Goal: Task Accomplishment & Management: Use online tool/utility

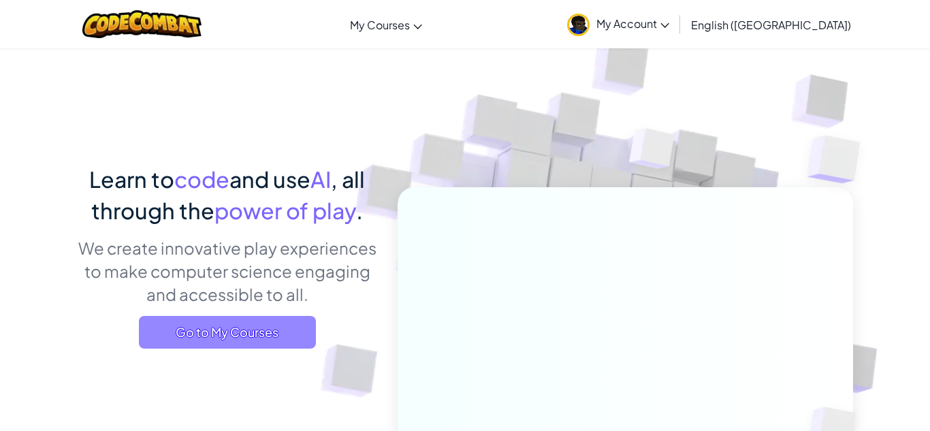
click at [291, 322] on span "Go to My Courses" at bounding box center [227, 332] width 177 height 33
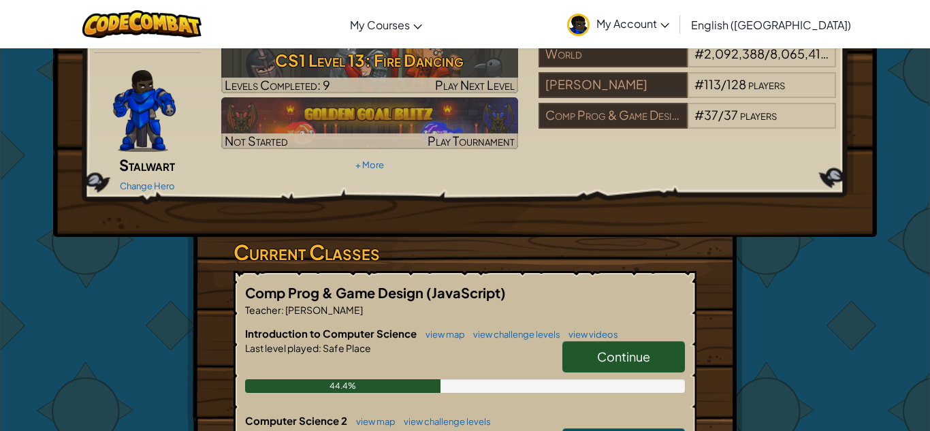
scroll to position [61, 0]
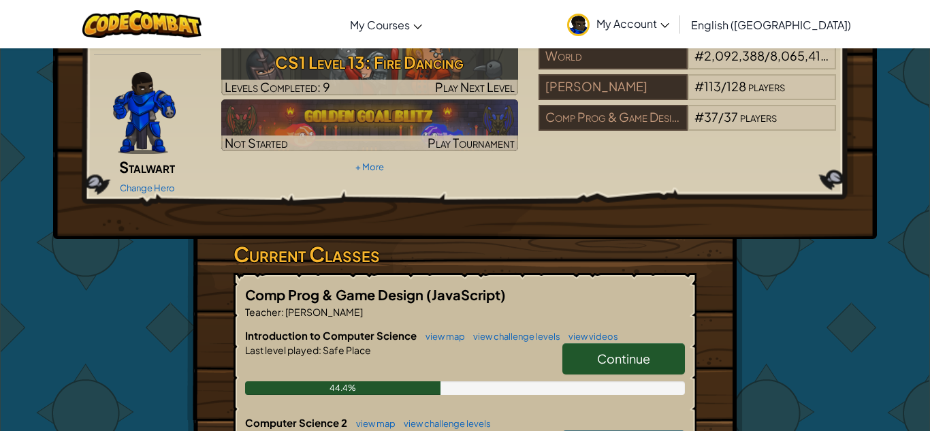
click at [634, 348] on link "Continue" at bounding box center [623, 358] width 123 height 31
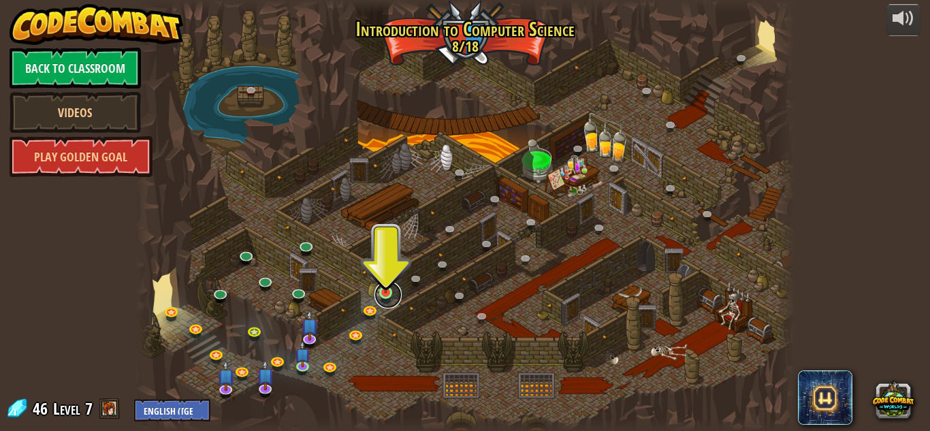
click at [391, 300] on link at bounding box center [387, 294] width 27 height 27
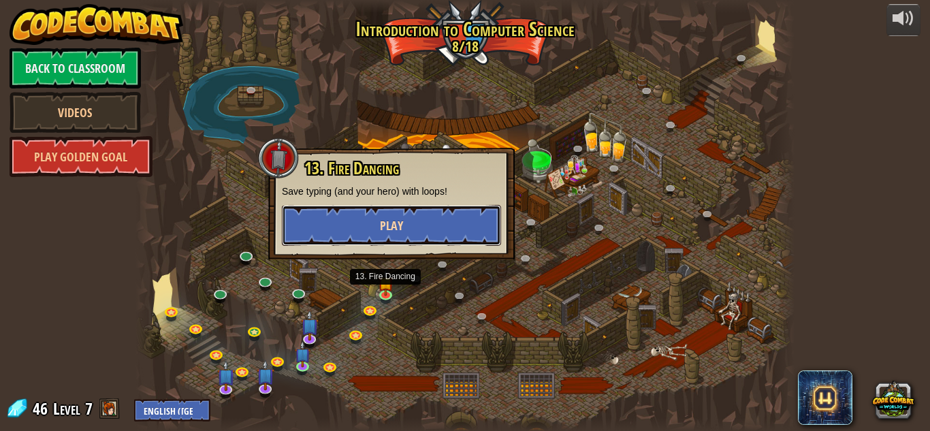
click at [436, 230] on button "Play" at bounding box center [391, 225] width 219 height 41
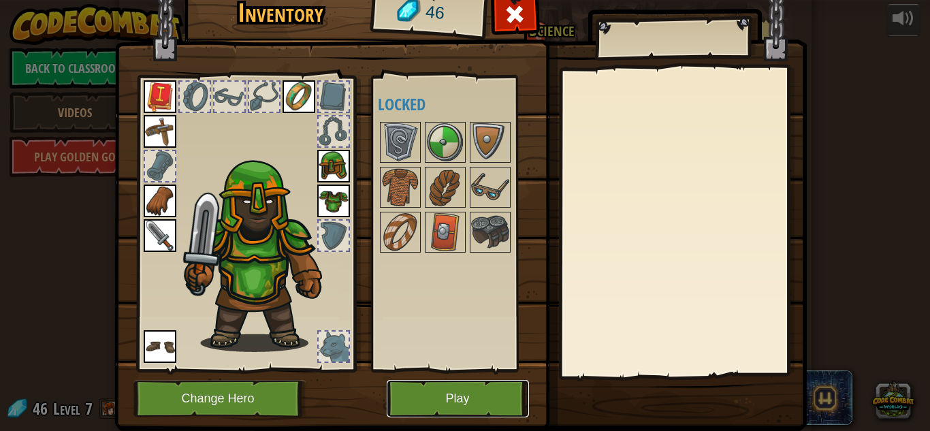
click at [470, 408] on button "Play" at bounding box center [458, 398] width 142 height 37
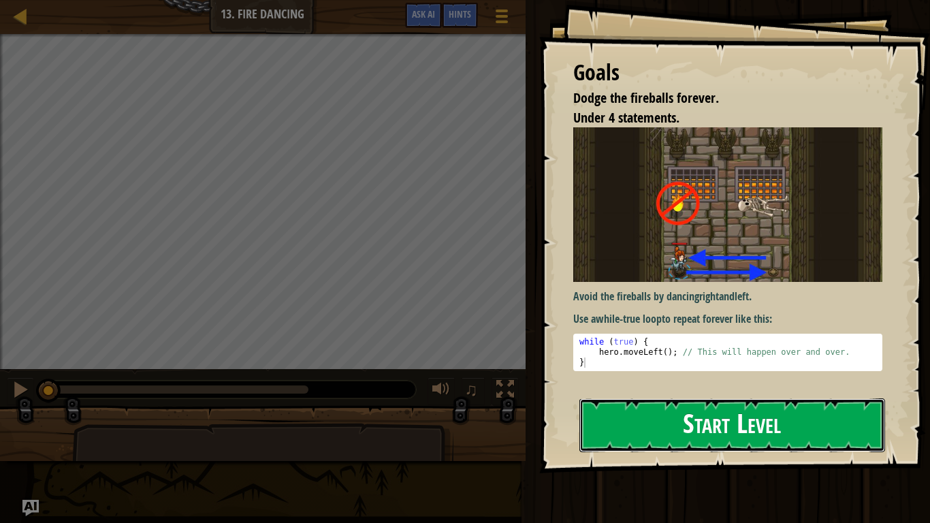
click at [632, 422] on button "Start Level" at bounding box center [732, 425] width 306 height 54
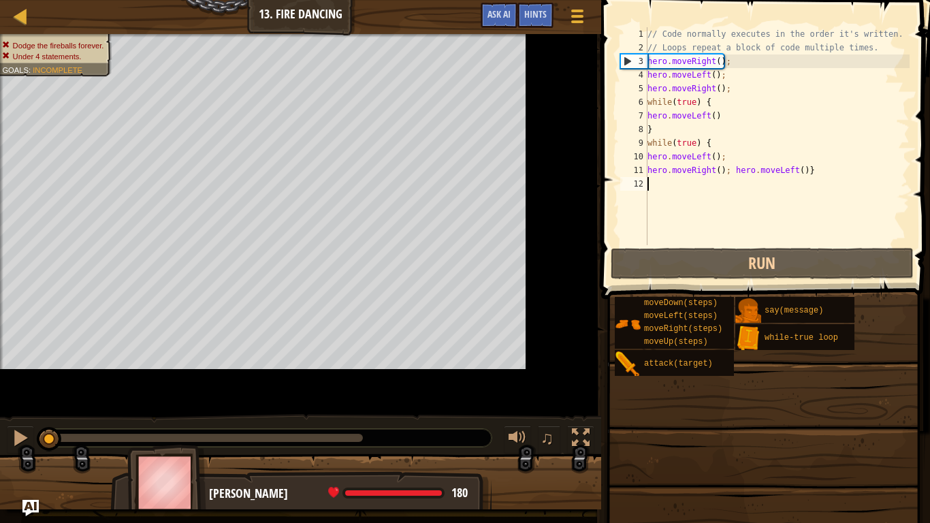
scroll to position [6, 0]
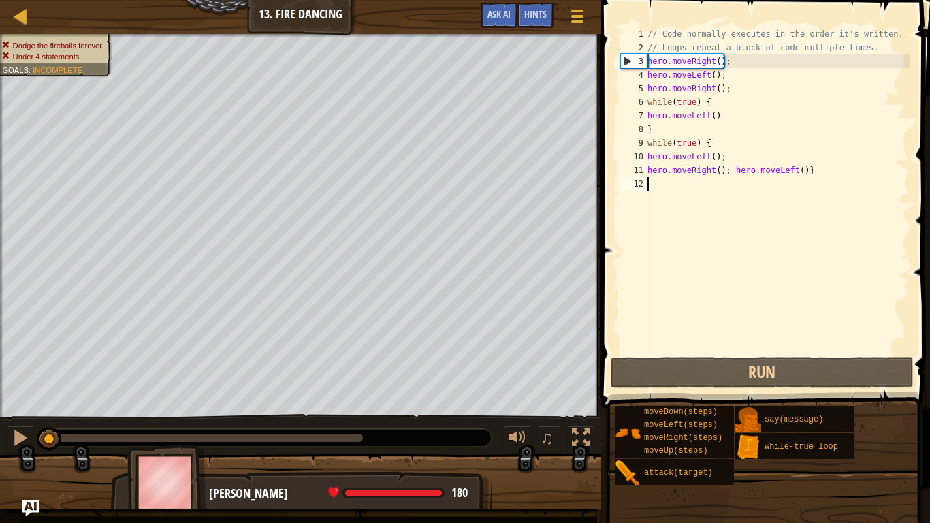
click at [690, 355] on span at bounding box center [767, 185] width 340 height 448
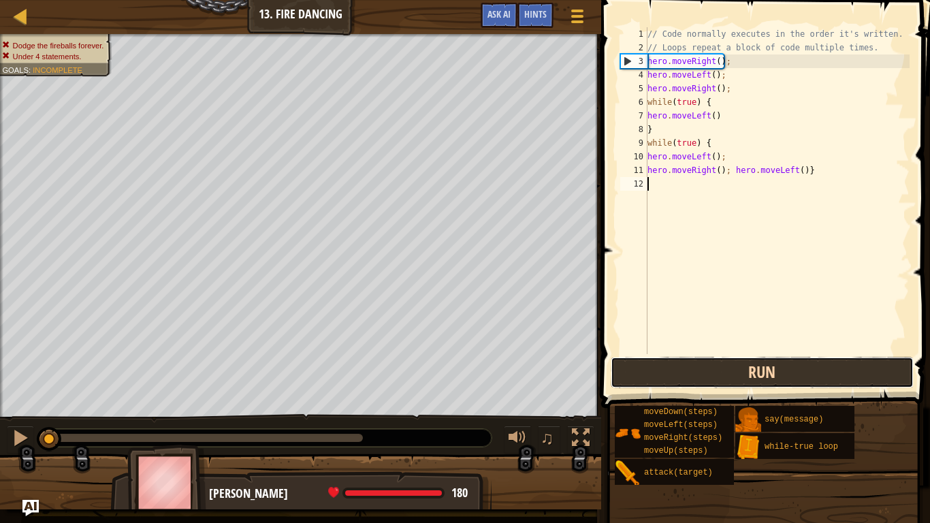
click at [681, 374] on button "Run" at bounding box center [762, 372] width 303 height 31
click at [687, 380] on button "Run" at bounding box center [762, 372] width 303 height 31
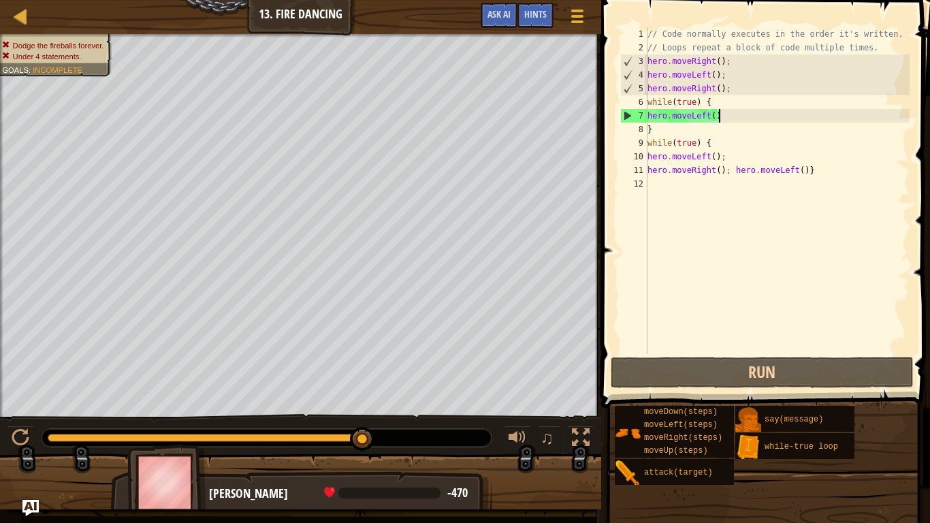
click at [736, 120] on div "// Code normally executes in the order it's written. // Loops repeat a block of…" at bounding box center [777, 204] width 265 height 354
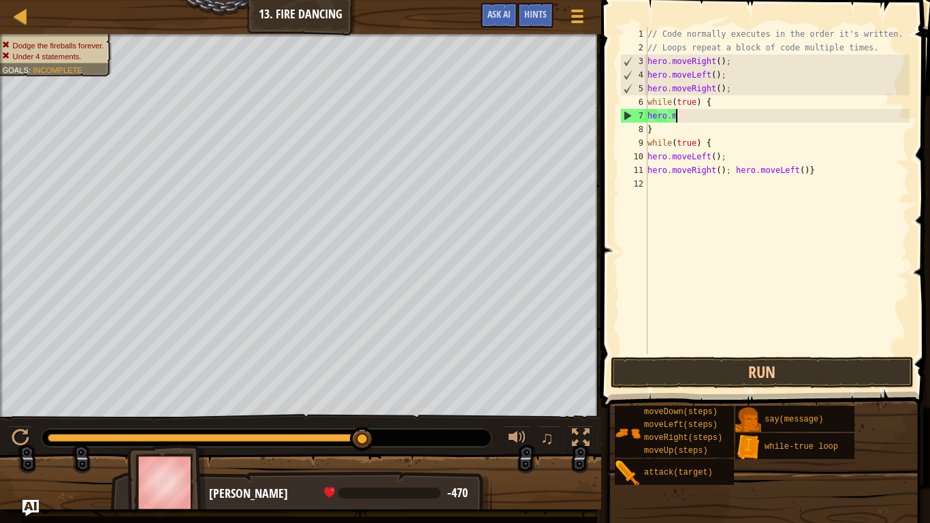
type textarea "h"
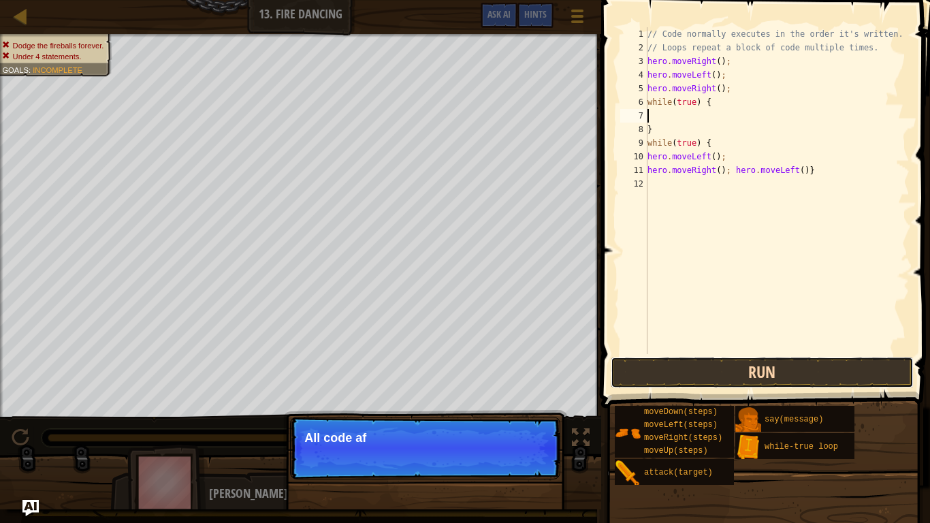
click at [880, 369] on button "Run" at bounding box center [762, 372] width 303 height 31
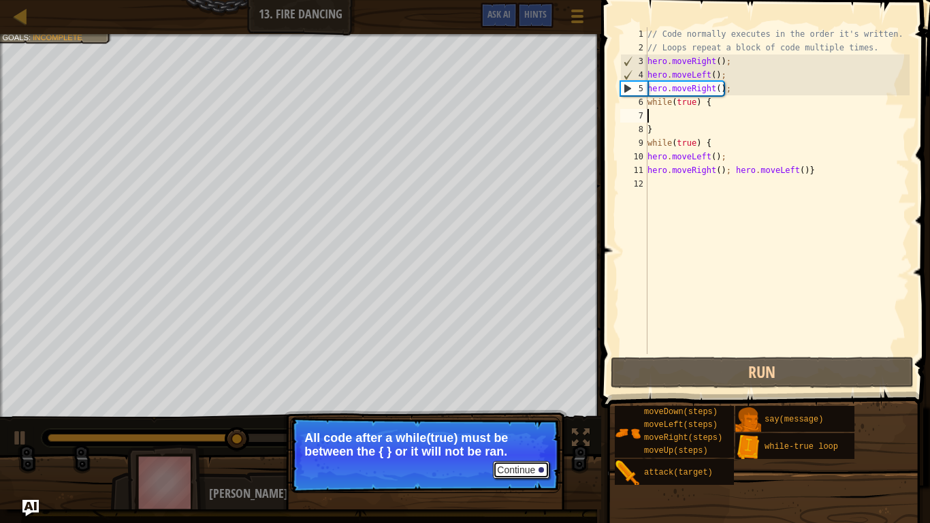
click at [525, 430] on button "Continue" at bounding box center [521, 470] width 56 height 18
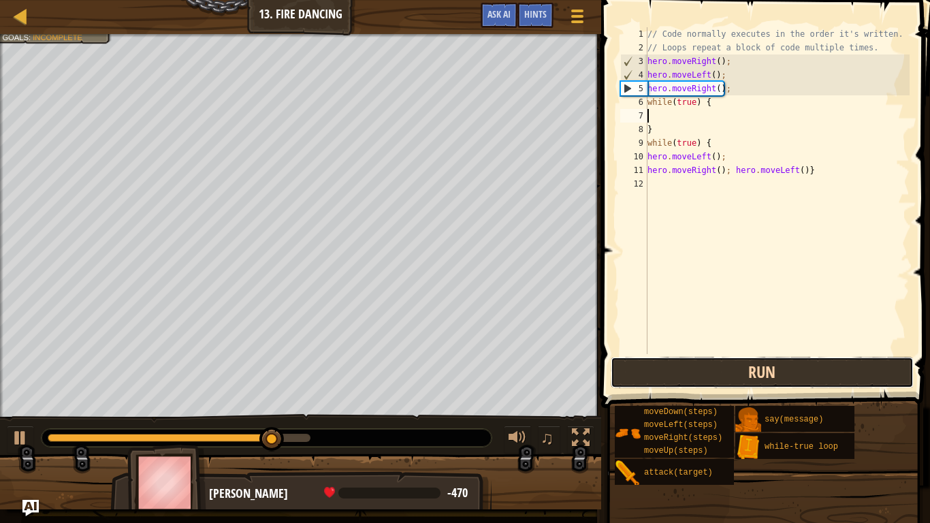
click at [739, 363] on button "Run" at bounding box center [762, 372] width 303 height 31
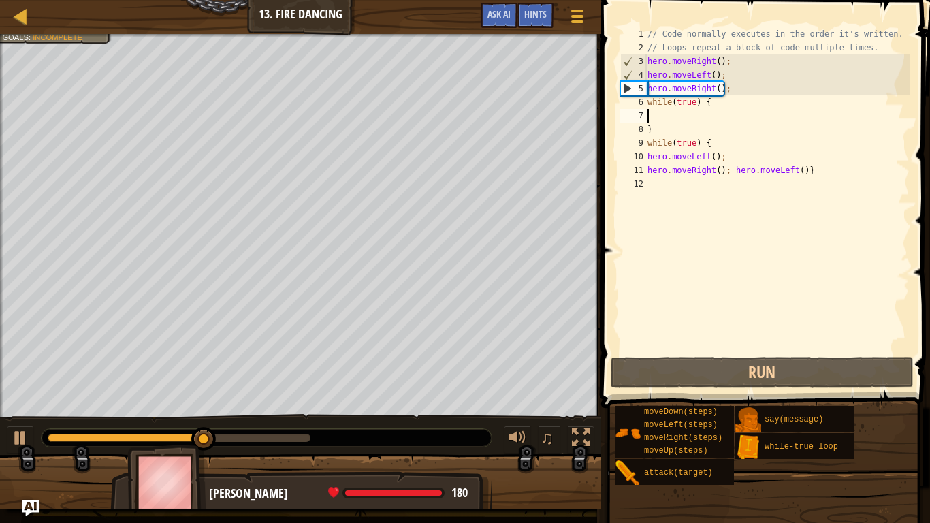
click at [745, 108] on div "// Code normally executes in the order it's written. // Loops repeat a block of…" at bounding box center [777, 204] width 265 height 354
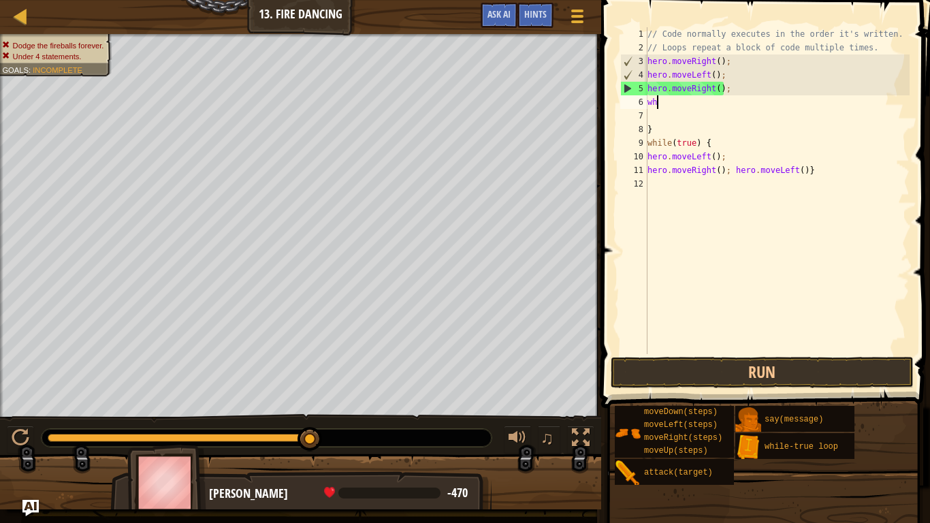
type textarea "w"
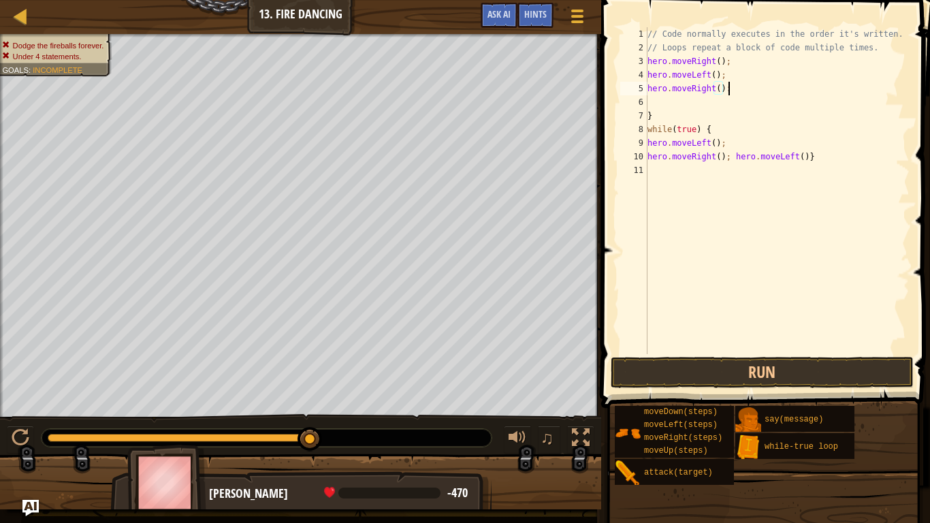
scroll to position [6, 11]
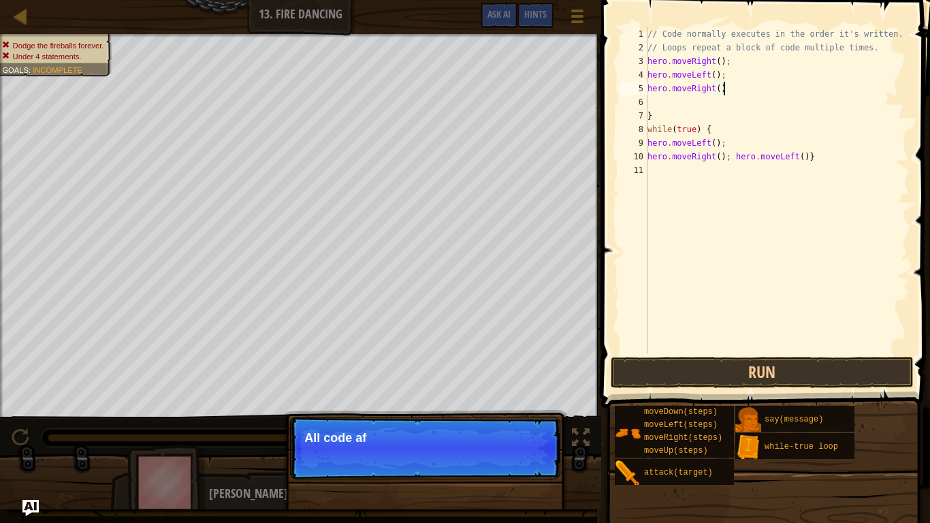
type textarea "hero.moveRight();"
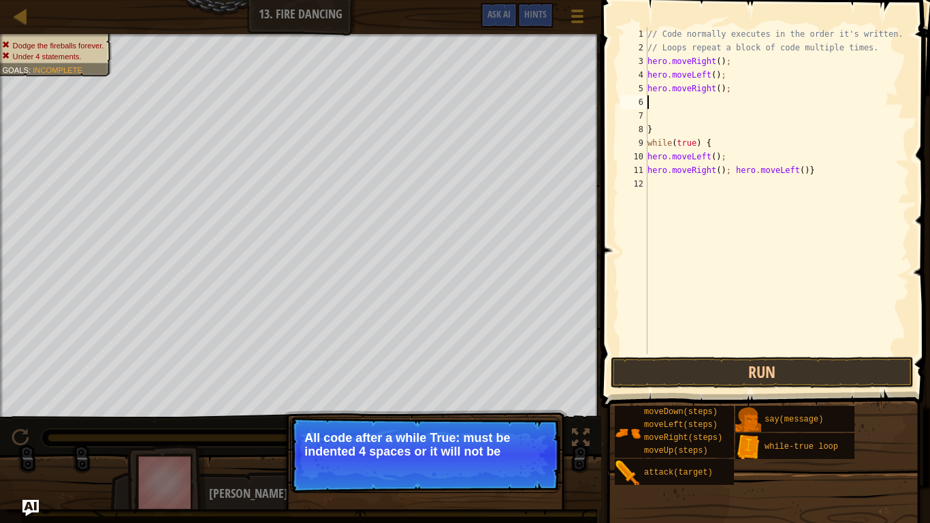
type textarea "h"
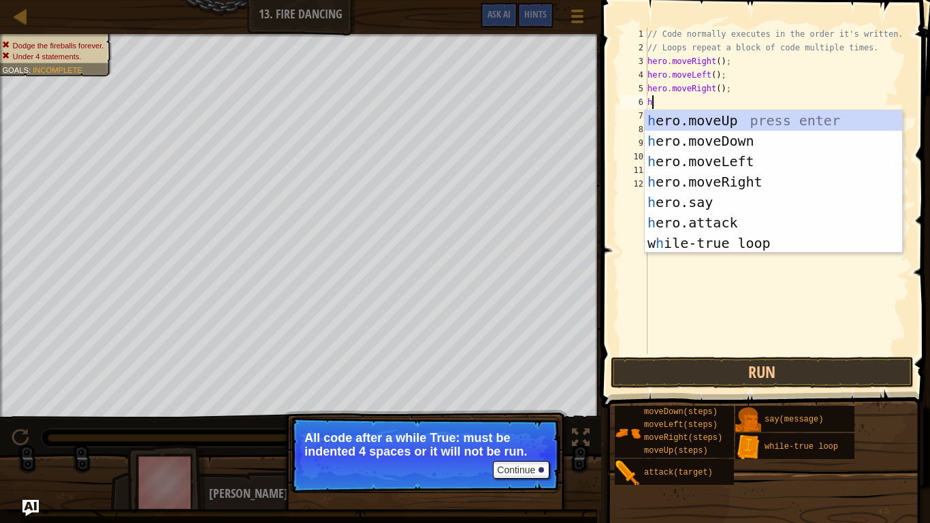
click at [788, 155] on div "h ero.moveUp press enter h ero.moveDown press enter h ero.moveLeft press enter …" at bounding box center [773, 202] width 257 height 184
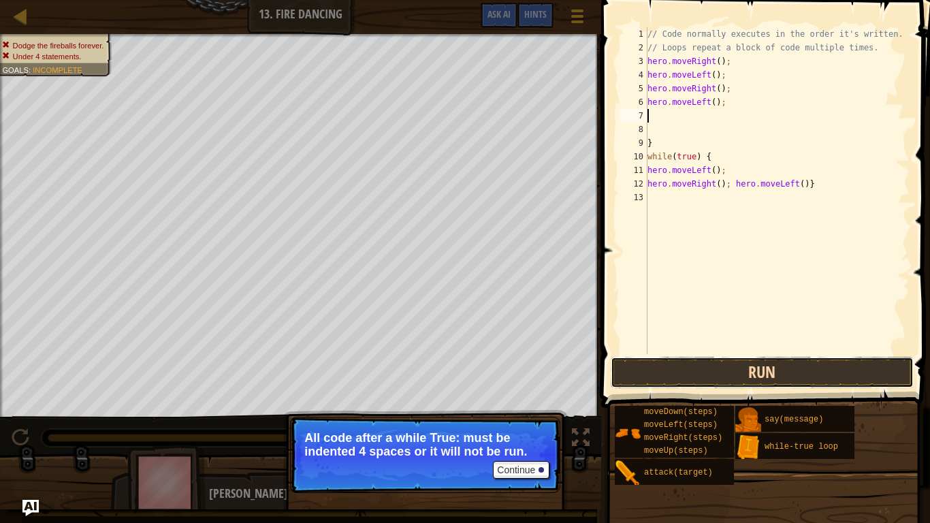
click at [821, 370] on button "Run" at bounding box center [762, 372] width 303 height 31
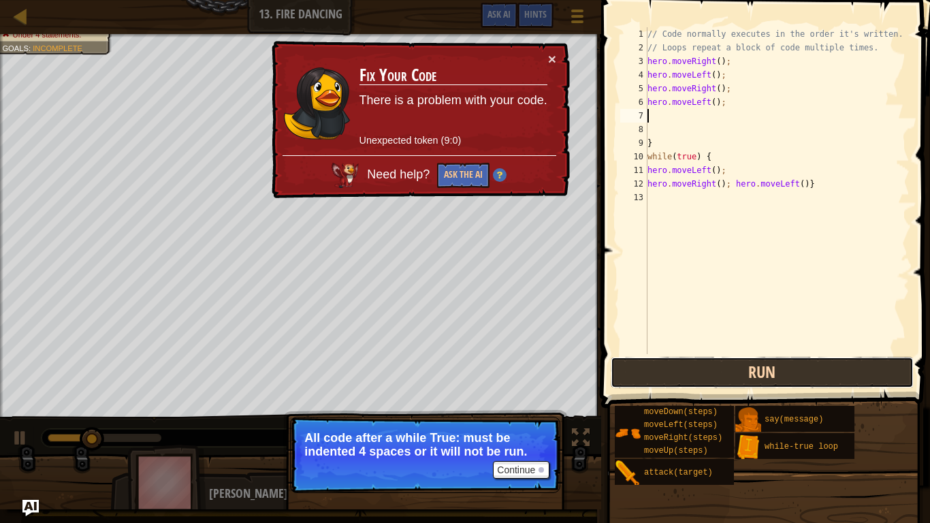
click at [817, 359] on button "Run" at bounding box center [762, 372] width 303 height 31
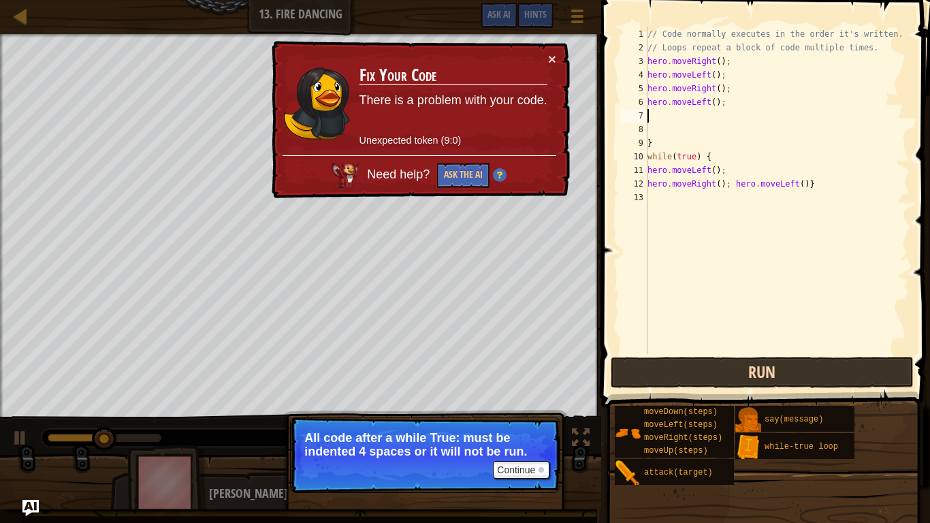
type textarea "w"
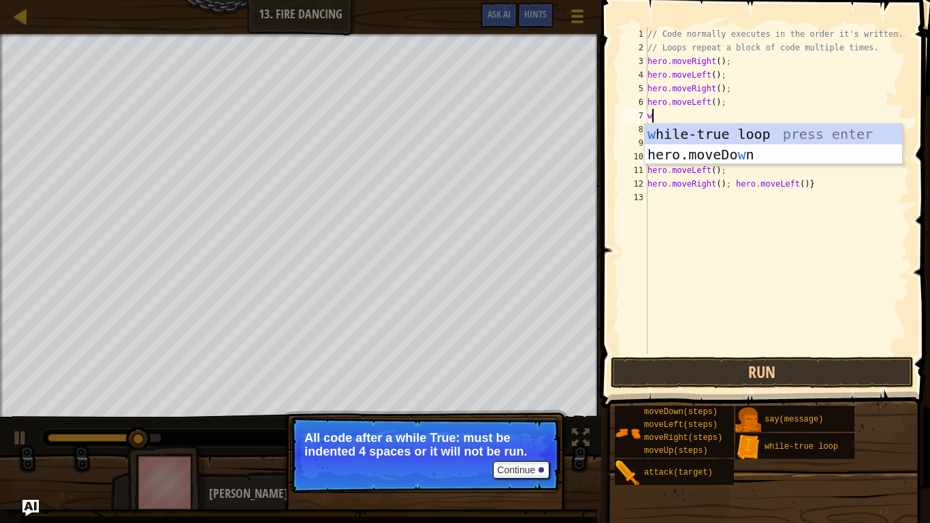
click at [863, 137] on div "w [PERSON_NAME]-true loop press enter hero.moveDo w n press enter" at bounding box center [773, 165] width 257 height 82
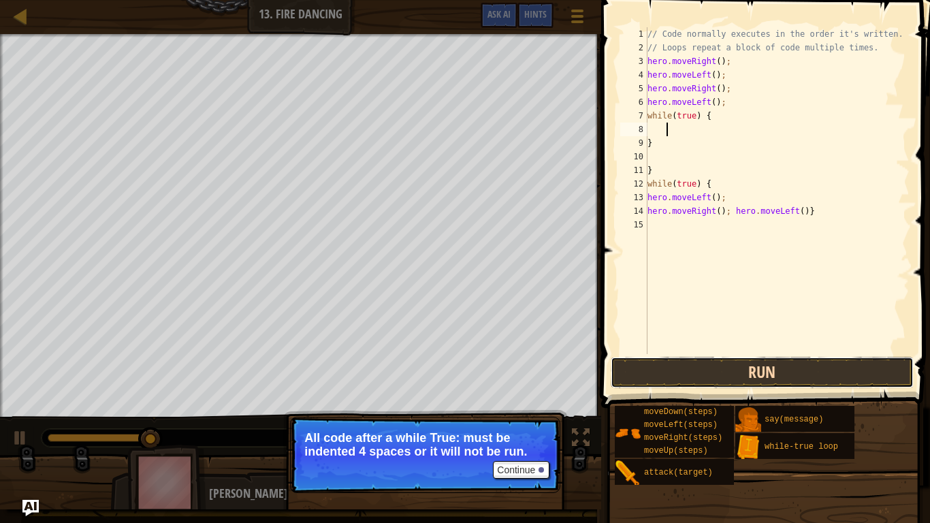
click at [814, 368] on button "Run" at bounding box center [762, 372] width 303 height 31
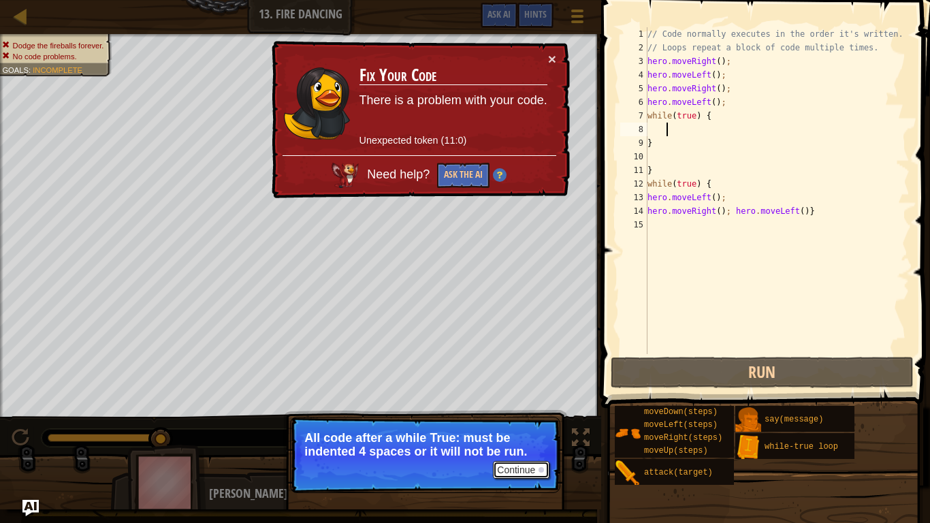
click at [541, 430] on div at bounding box center [540, 469] width 5 height 5
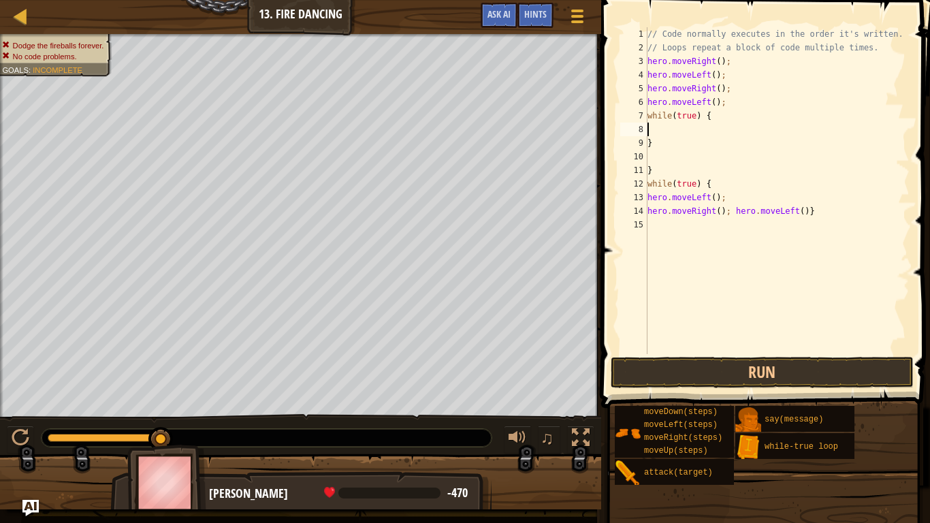
type textarea "while(true) {"
click at [839, 171] on div "// Code normally executes in the order it's written. // Loops repeat a block of…" at bounding box center [777, 204] width 265 height 354
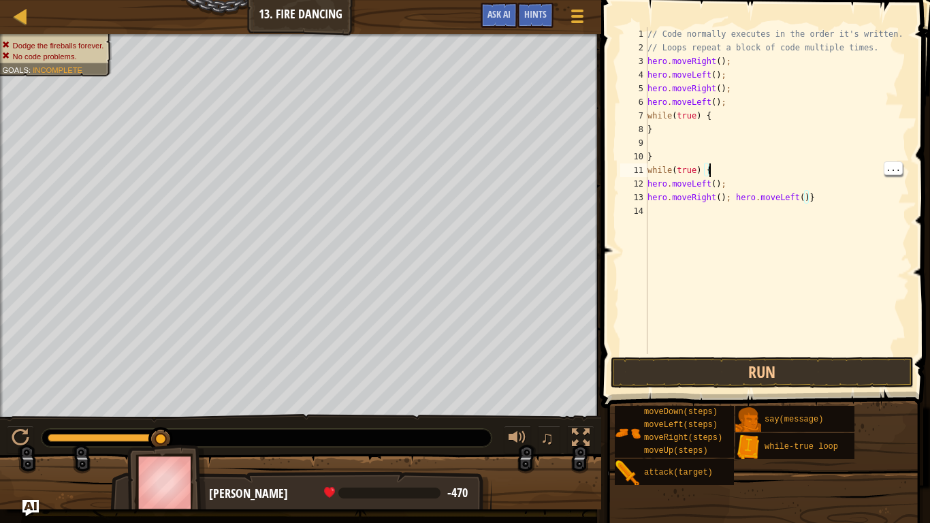
click at [835, 146] on div "// Code normally executes in the order it's written. // Loops repeat a block of…" at bounding box center [777, 204] width 265 height 354
type textarea "}"
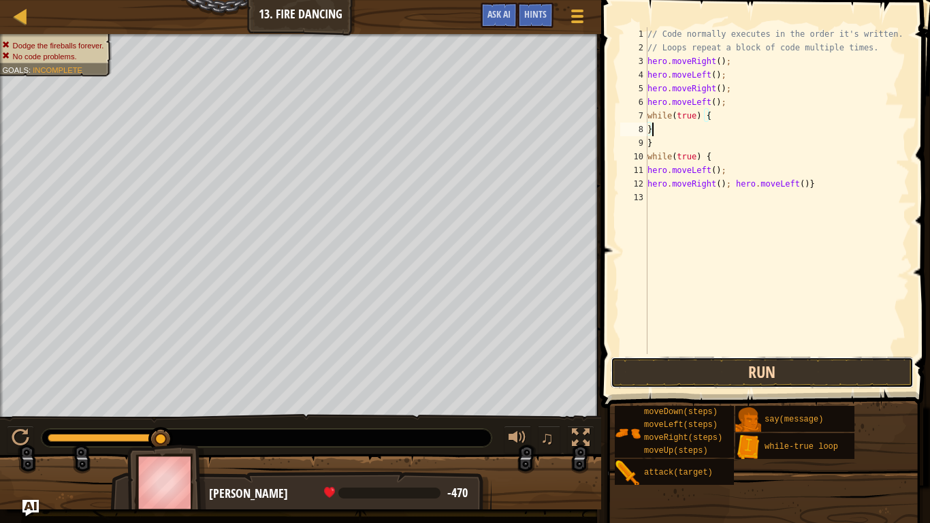
click at [888, 360] on button "Run" at bounding box center [762, 372] width 303 height 31
type textarea "h"
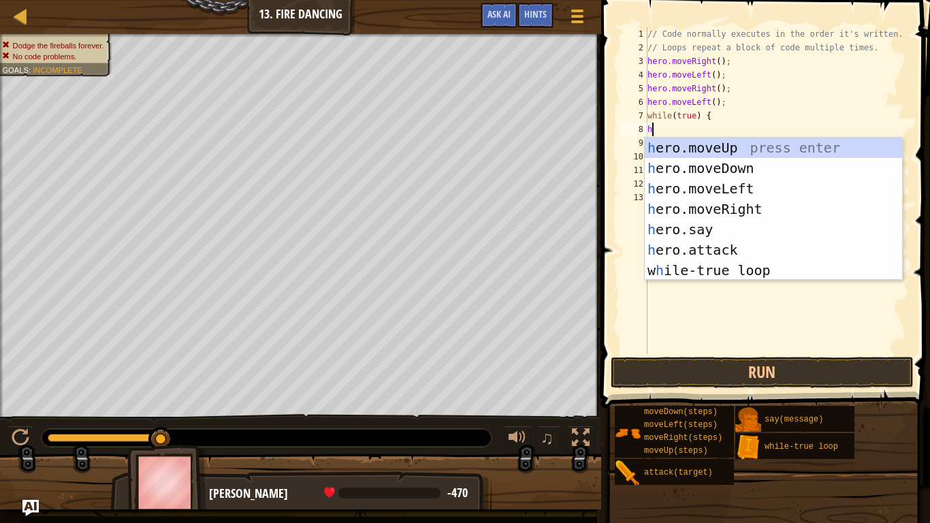
click at [831, 182] on div "h ero.moveUp press enter h ero.moveDown press enter h ero.moveLeft press enter …" at bounding box center [773, 229] width 257 height 184
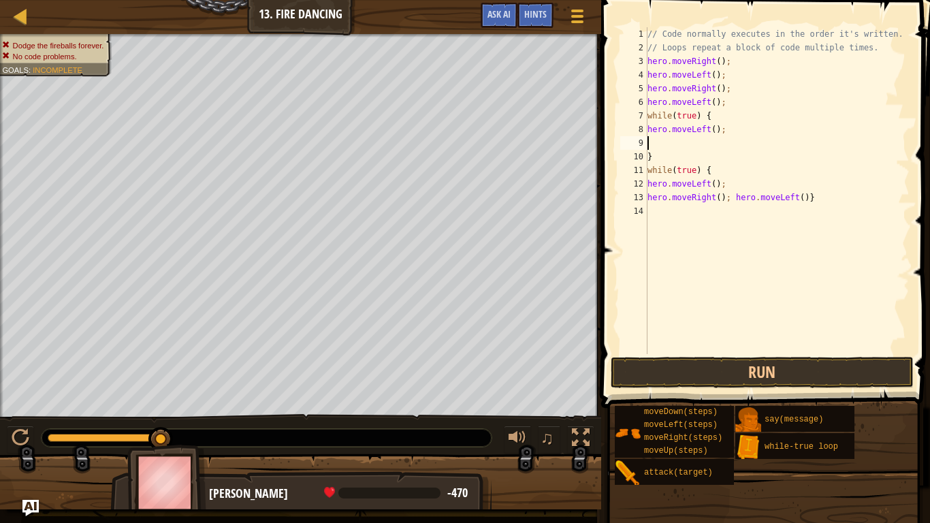
click at [773, 349] on div "// Code normally executes in the order it's written. // Loops repeat a block of…" at bounding box center [777, 204] width 265 height 354
click at [794, 372] on button "Run" at bounding box center [762, 372] width 303 height 31
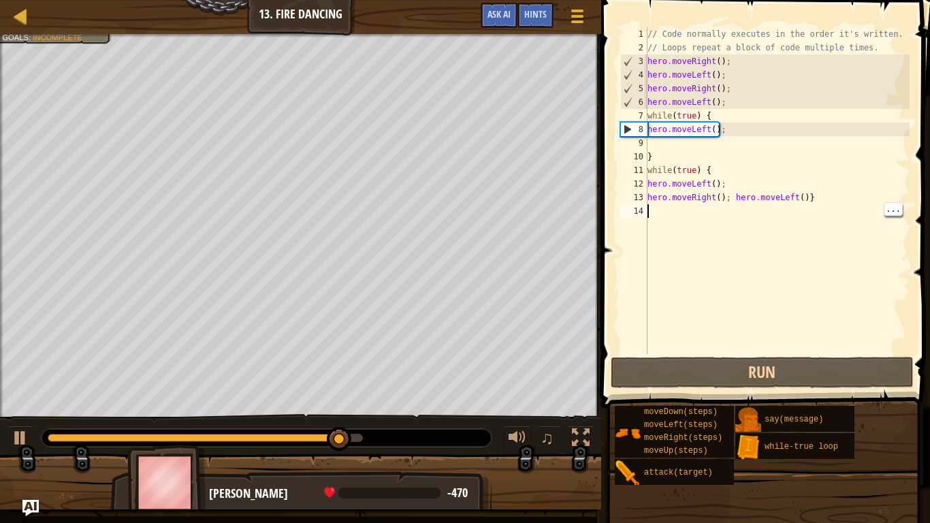
click at [705, 131] on div "// Code normally executes in the order it's written. // Loops repeat a block of…" at bounding box center [777, 204] width 265 height 354
click at [717, 133] on div "// Code normally executes in the order it's written. // Loops repeat a block of…" at bounding box center [777, 204] width 265 height 354
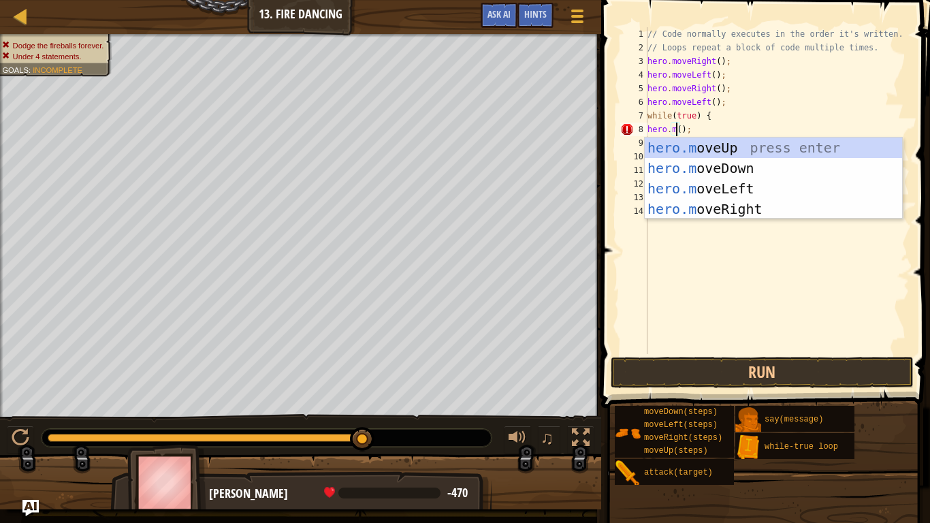
scroll to position [6, 5]
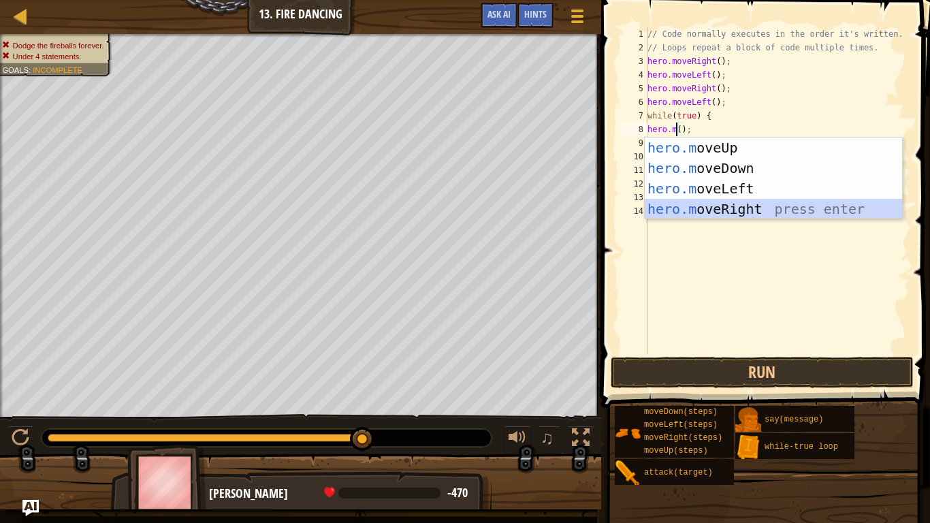
click at [788, 208] on div "hero.m oveUp press enter hero.m oveDown press enter hero.m oveLeft press enter …" at bounding box center [773, 198] width 257 height 123
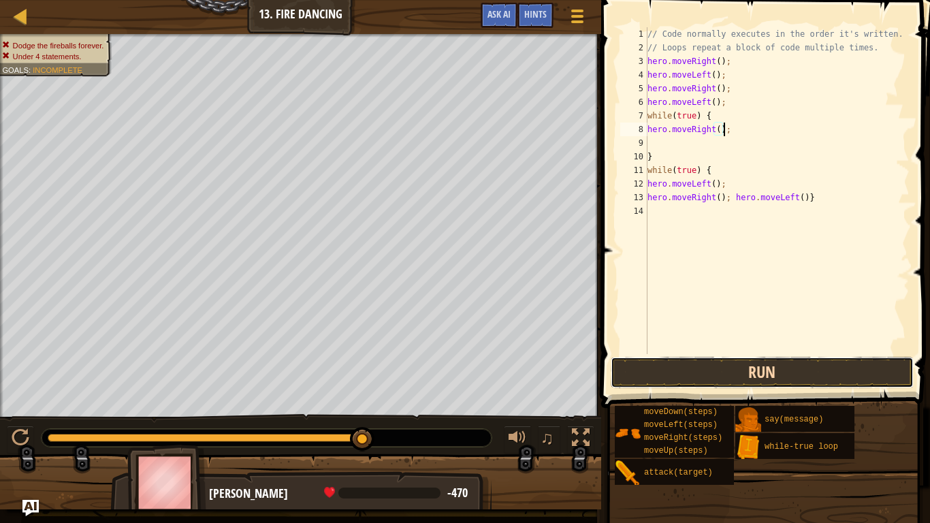
click at [786, 381] on button "Run" at bounding box center [762, 372] width 303 height 31
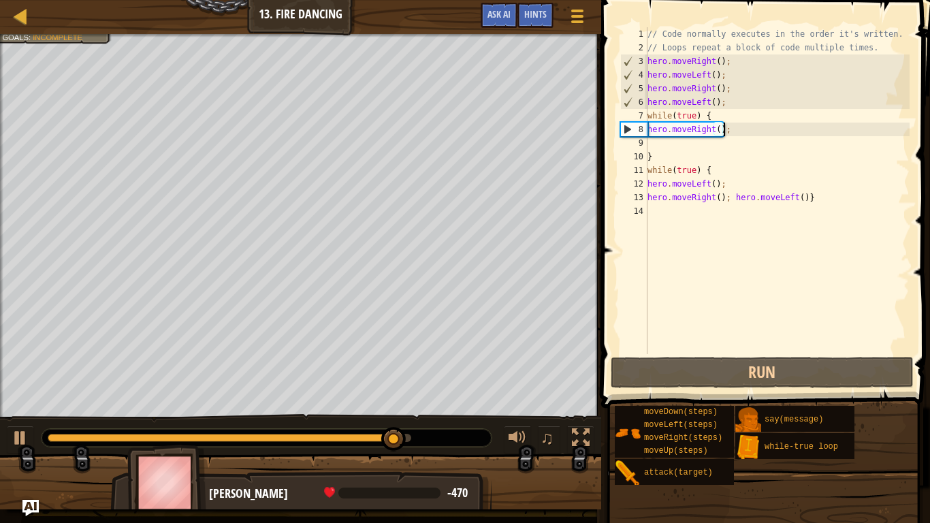
click at [818, 197] on div "// Code normally executes in the order it's written. // Loops repeat a block of…" at bounding box center [777, 204] width 265 height 354
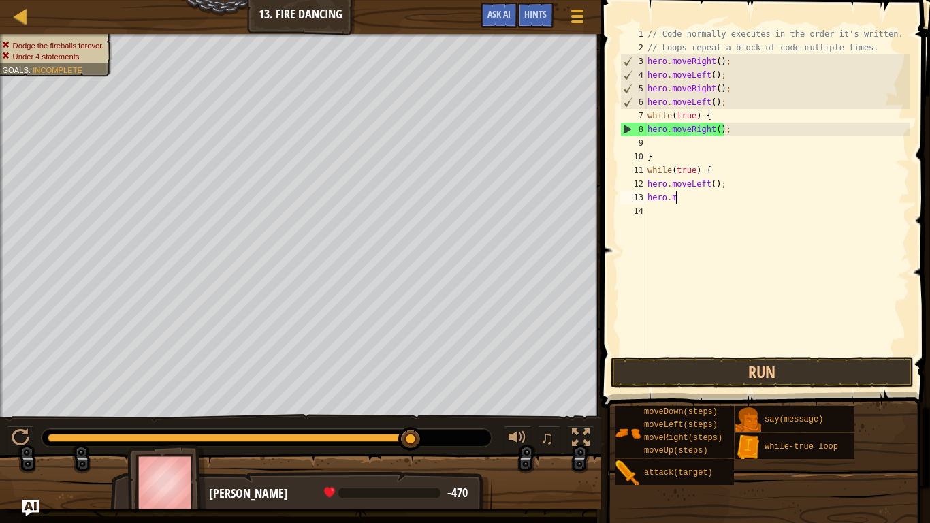
scroll to position [6, 1]
type textarea "h"
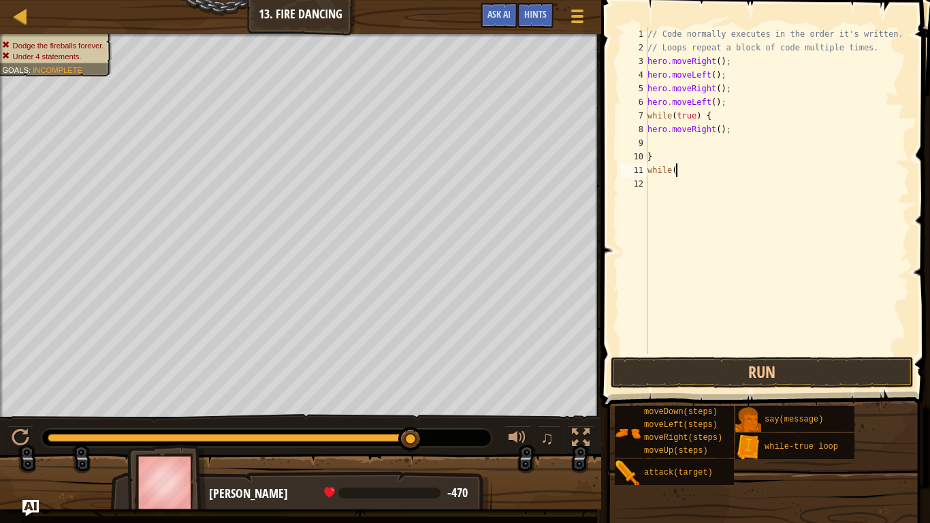
type textarea "w"
type textarea "}"
type textarea "hero.moveRight();"
click at [826, 356] on span at bounding box center [767, 185] width 340 height 448
click at [875, 362] on button "Run" at bounding box center [762, 372] width 303 height 31
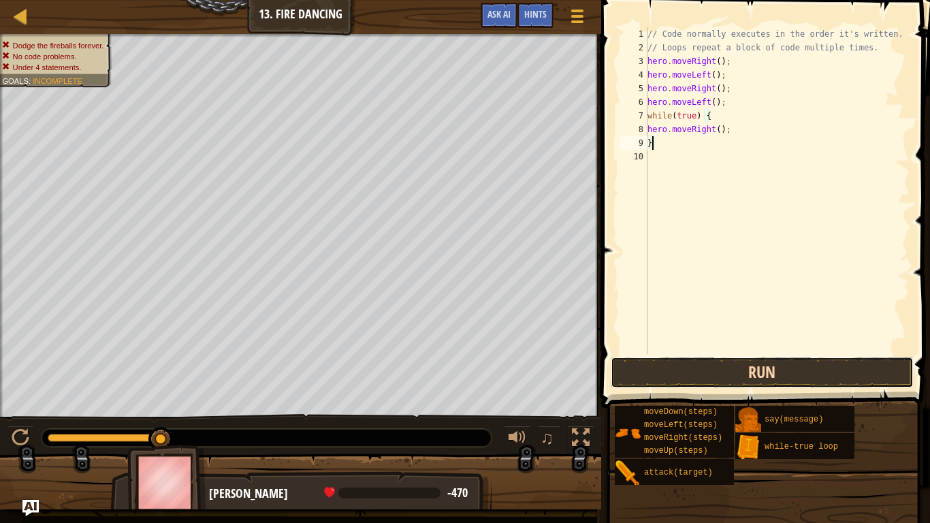
click at [843, 373] on button "Run" at bounding box center [762, 372] width 303 height 31
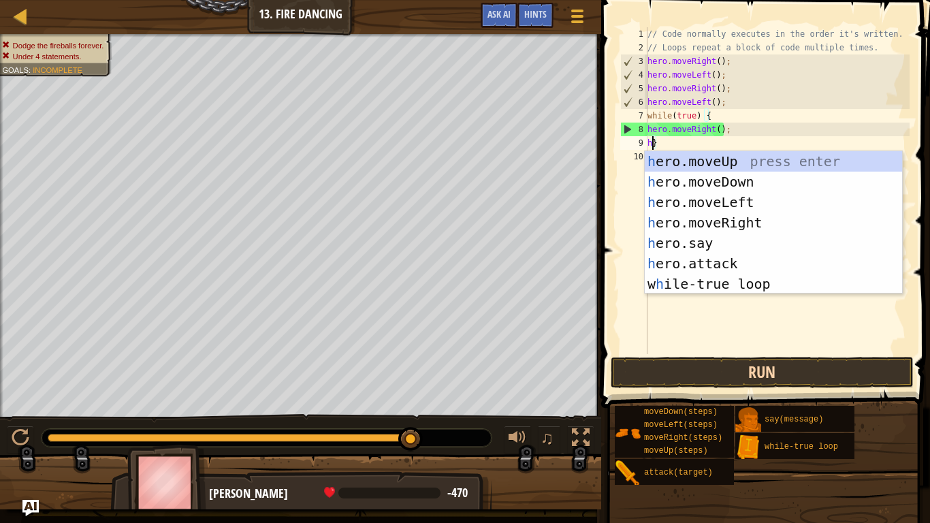
scroll to position [6, 1]
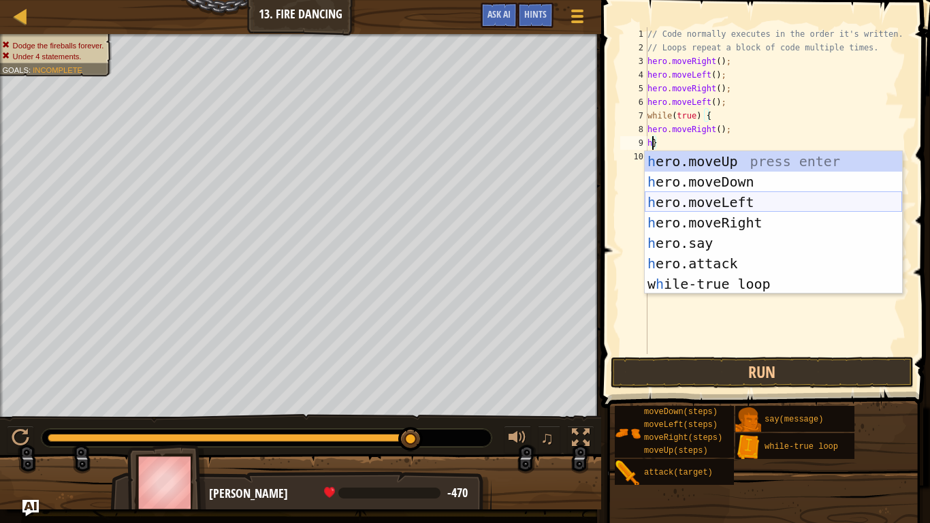
click at [787, 195] on div "h ero.moveUp press enter h ero.moveDown press enter h ero.moveLeft press enter …" at bounding box center [773, 243] width 257 height 184
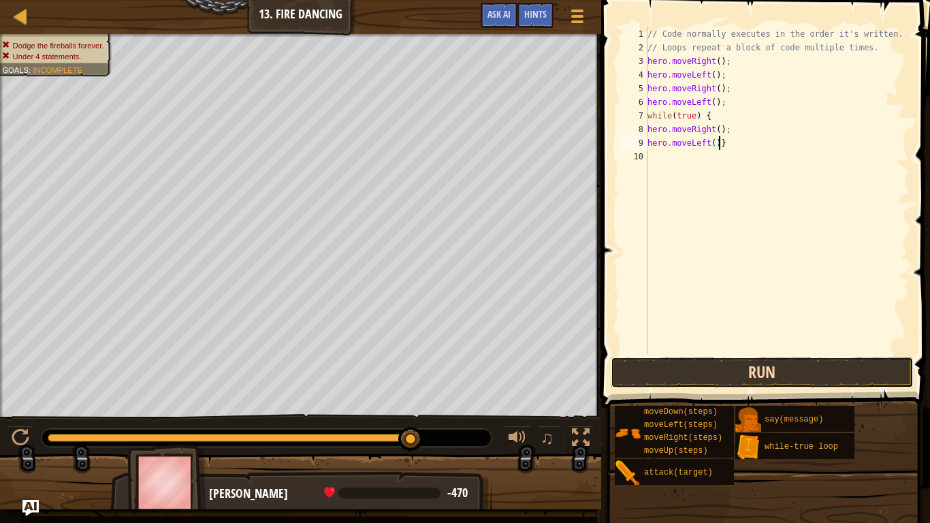
click at [876, 374] on button "Run" at bounding box center [762, 372] width 303 height 31
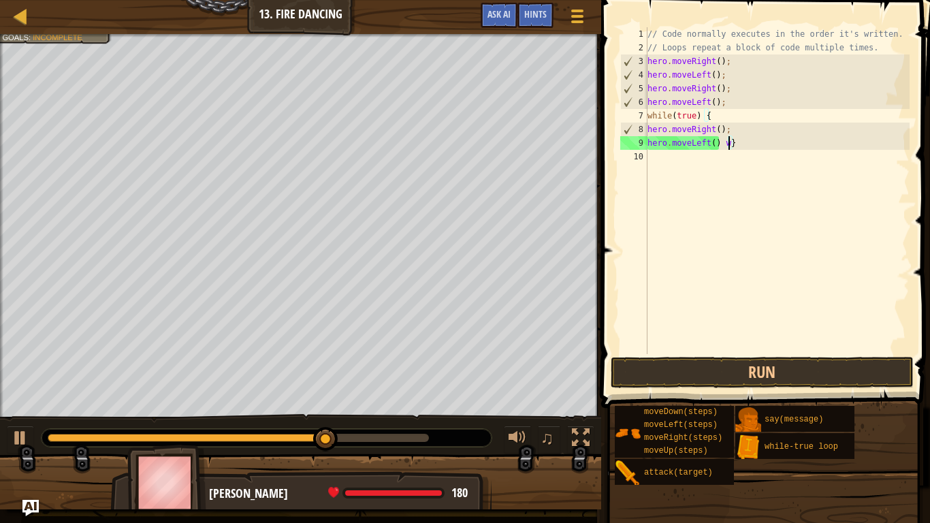
scroll to position [6, 12]
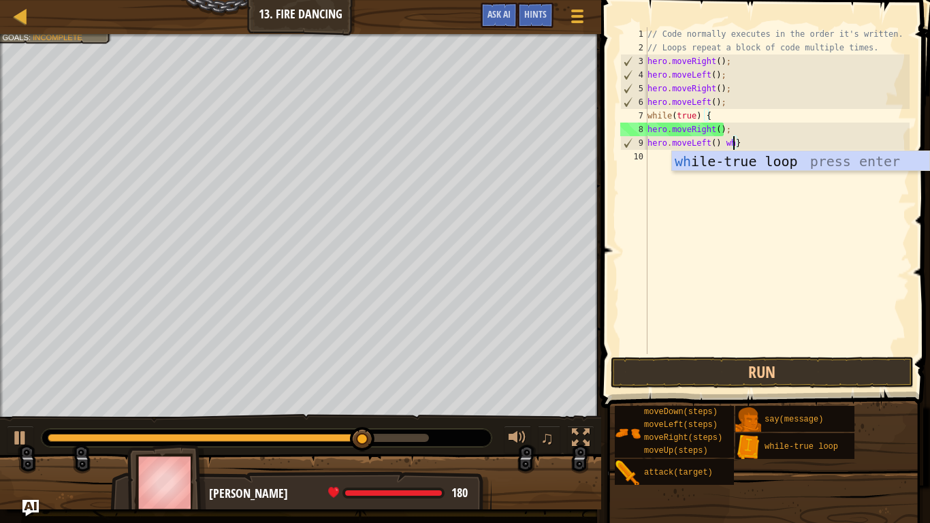
click at [791, 148] on div "// Code normally executes in the order it's written. // Loops repeat a block of…" at bounding box center [777, 204] width 265 height 354
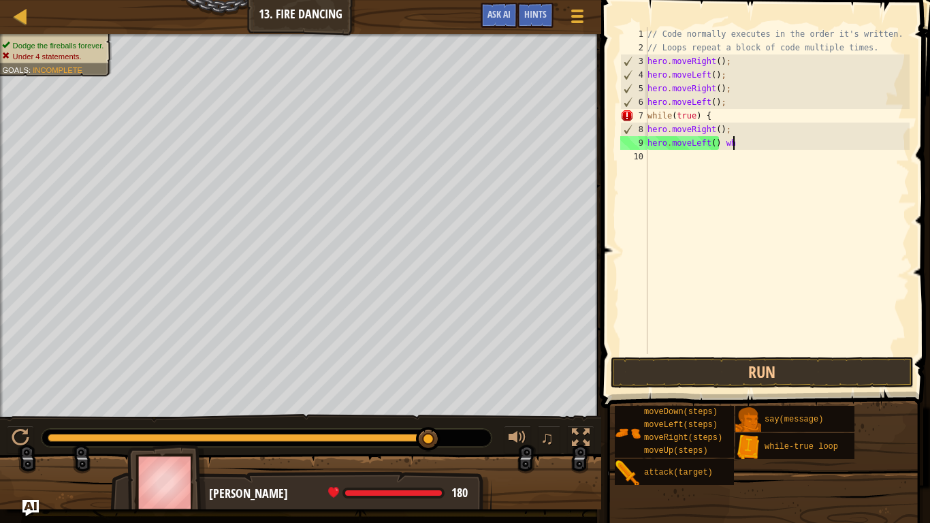
type textarea "hero.moveLeft() whi"
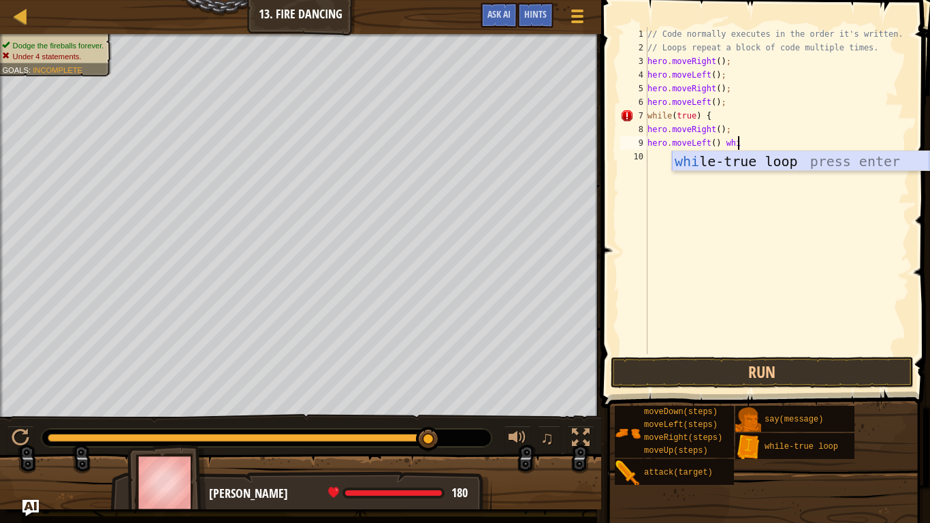
click at [794, 165] on div "whi le-true loop press enter" at bounding box center [800, 181] width 257 height 61
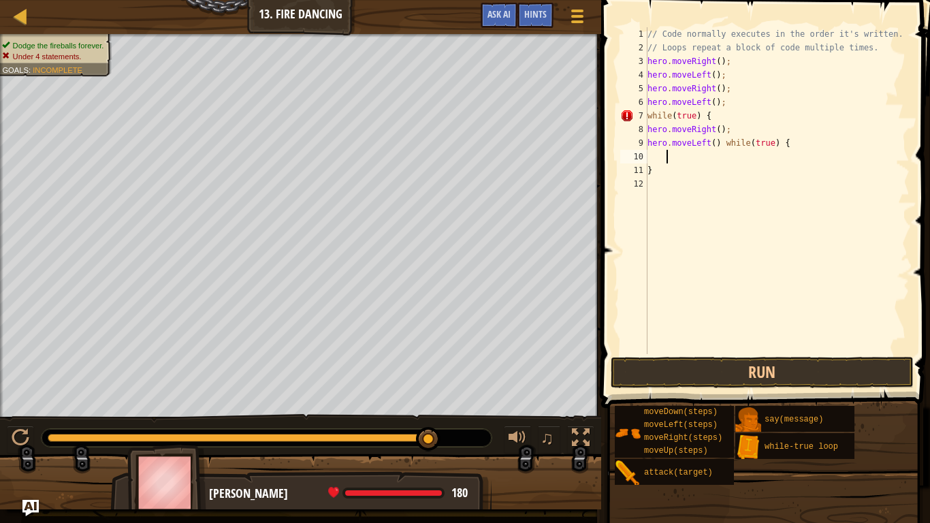
click at [801, 149] on div "// Code normally executes in the order it's written. // Loops repeat a block of…" at bounding box center [777, 204] width 265 height 354
type textarea "hero.moveLeft() while(true) {loop"
click at [789, 351] on div "// Code normally executes in the order it's written. // Loops repeat a block of…" at bounding box center [777, 204] width 265 height 354
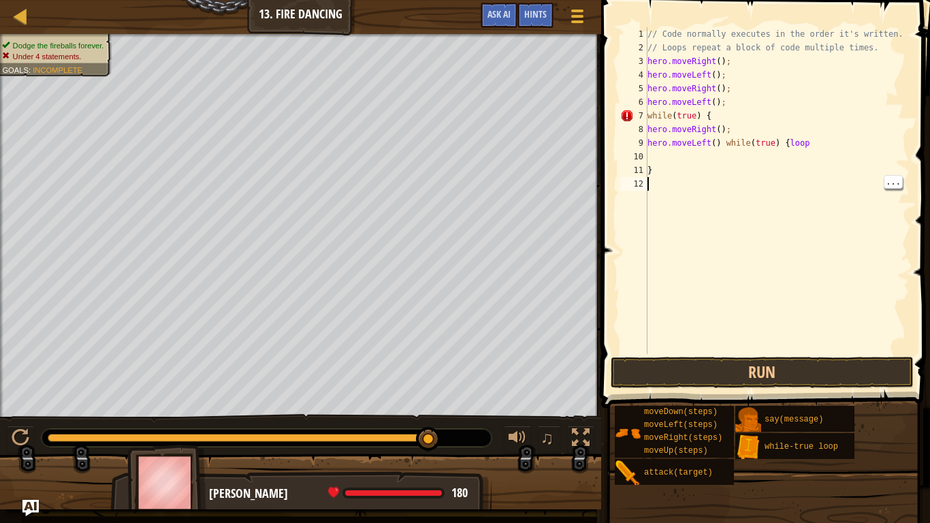
scroll to position [6, 0]
click at [768, 383] on button "Run" at bounding box center [762, 372] width 303 height 31
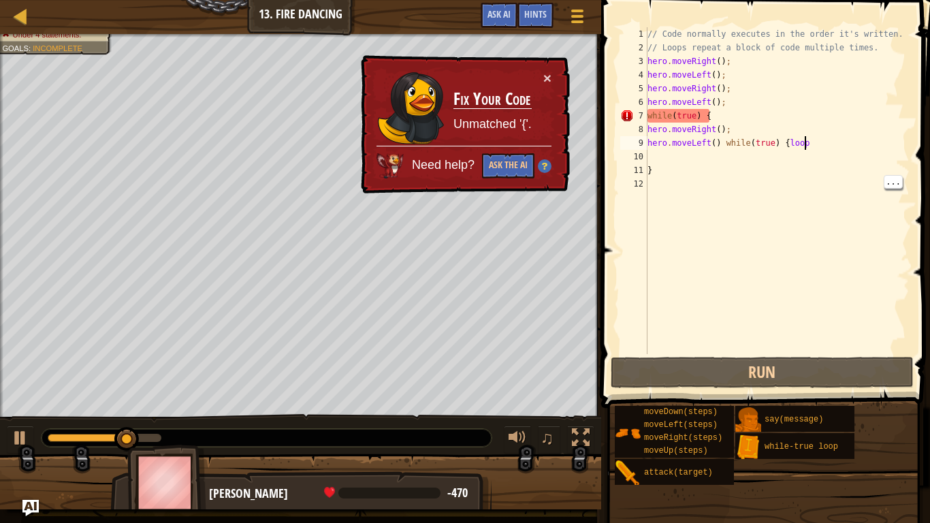
click at [813, 146] on div "// Code normally executes in the order it's written. // Loops repeat a block of…" at bounding box center [777, 204] width 265 height 354
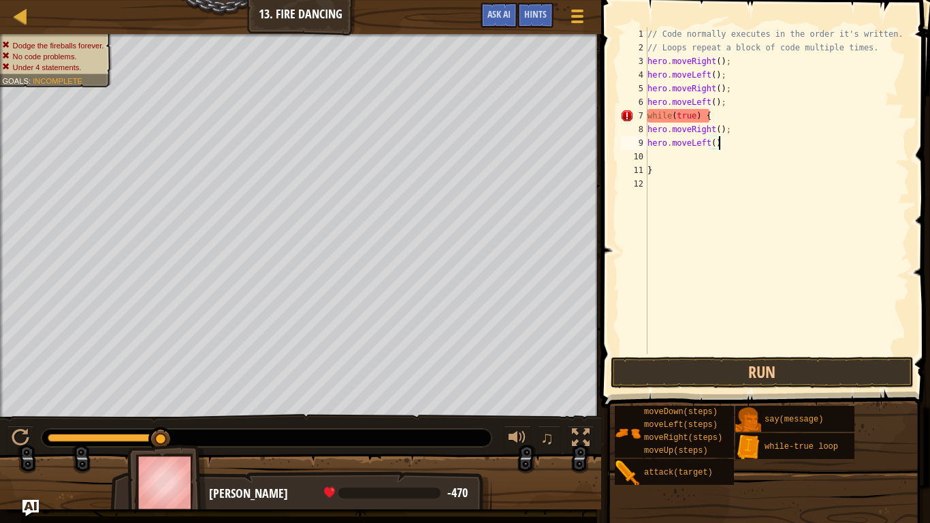
scroll to position [6, 10]
click at [728, 172] on div "// Code normally executes in the order it's written. // Loops repeat a block of…" at bounding box center [777, 204] width 265 height 354
type textarea "}"
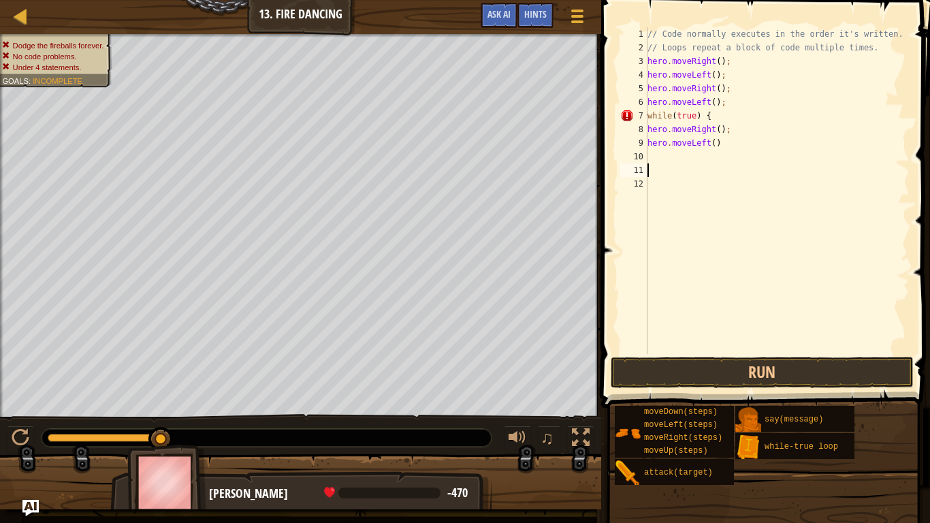
click at [735, 118] on div "// Code normally executes in the order it's written. // Loops repeat a block of…" at bounding box center [777, 204] width 265 height 354
click at [836, 374] on button "Run" at bounding box center [762, 372] width 303 height 31
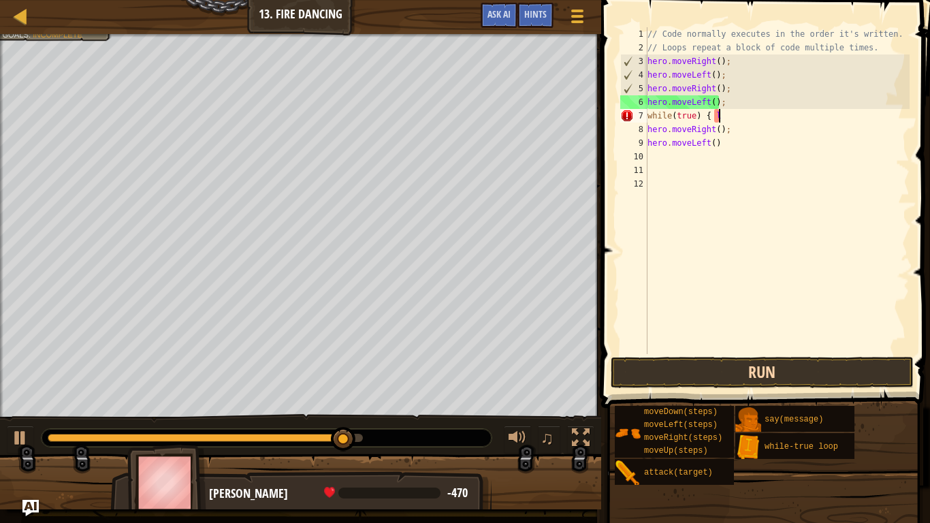
type textarea "while(true) {"
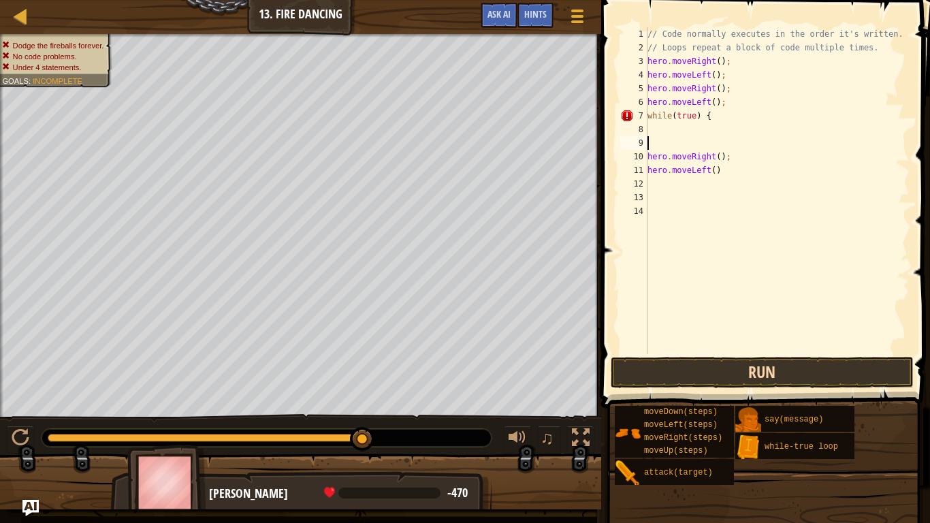
scroll to position [6, 0]
click at [735, 141] on div "// Code normally executes in the order it's written. // Loops repeat a block of…" at bounding box center [777, 204] width 265 height 354
type textarea "hero.moveLeft()"
click at [741, 172] on div "// Code normally executes in the order it's written. // Loops repeat a block of…" at bounding box center [777, 204] width 265 height 354
click at [758, 165] on div "// Code normally executes in the order it's written. // Loops repeat a block of…" at bounding box center [777, 204] width 265 height 354
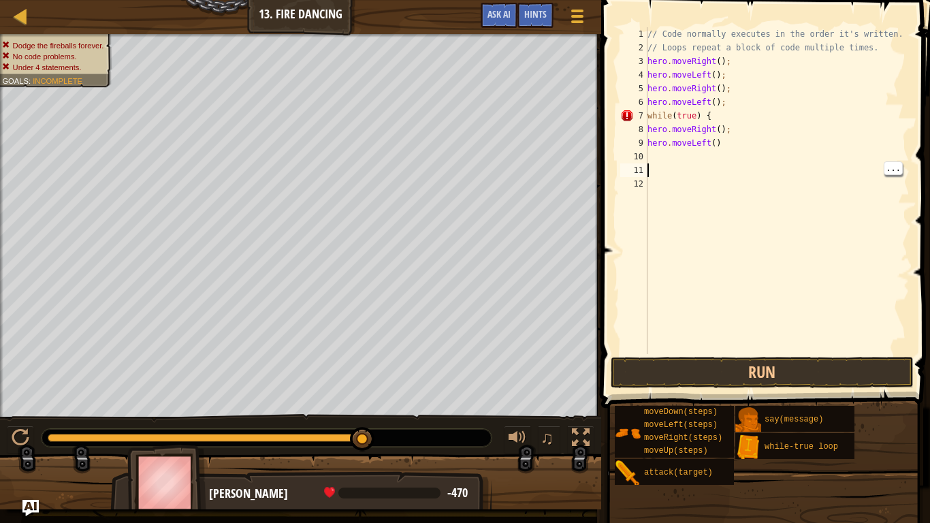
click at [756, 160] on div "// Code normally executes in the order it's written. // Loops repeat a block of…" at bounding box center [777, 204] width 265 height 354
type textarea "}"
click at [847, 380] on button "Run" at bounding box center [762, 372] width 303 height 31
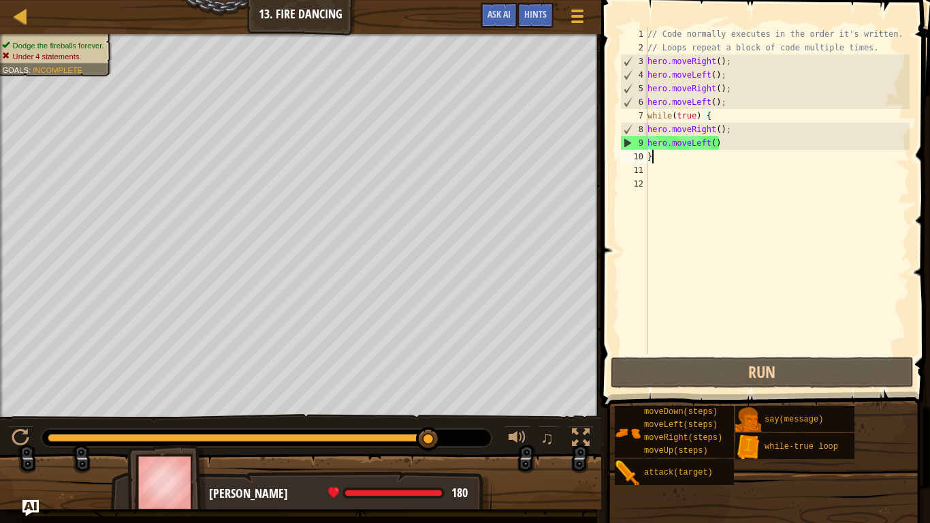
click at [22, 50] on li "Dodge the fireballs forever." at bounding box center [52, 45] width 101 height 11
click at [33, 36] on div at bounding box center [300, 35] width 601 height 3
click at [749, 171] on div "// Code normally executes in the order it's written. // Loops repeat a block of…" at bounding box center [777, 204] width 265 height 354
click at [890, 172] on span "..." at bounding box center [893, 168] width 18 height 12
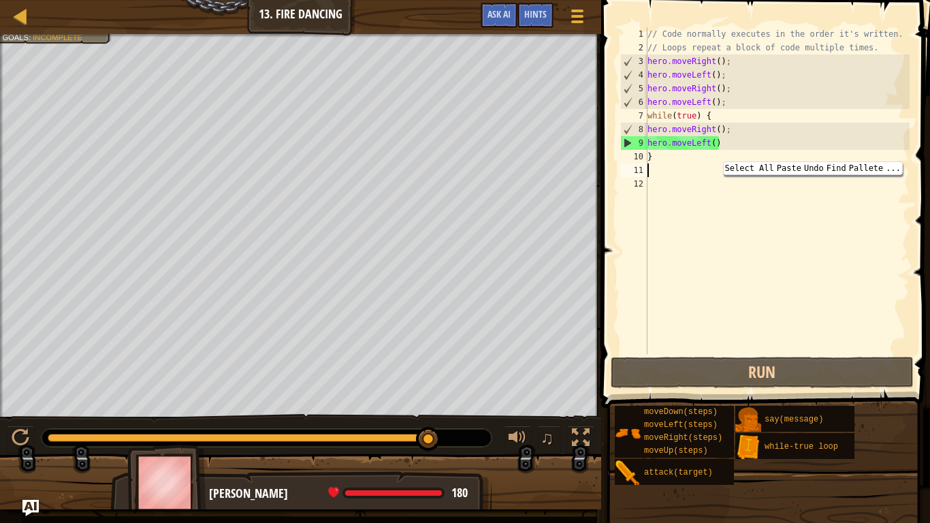
click at [841, 163] on div "// Code normally executes in the order it's written. // Loops repeat a block of…" at bounding box center [777, 204] width 265 height 354
type textarea "}"
click at [535, 18] on span "Hints" at bounding box center [535, 13] width 22 height 13
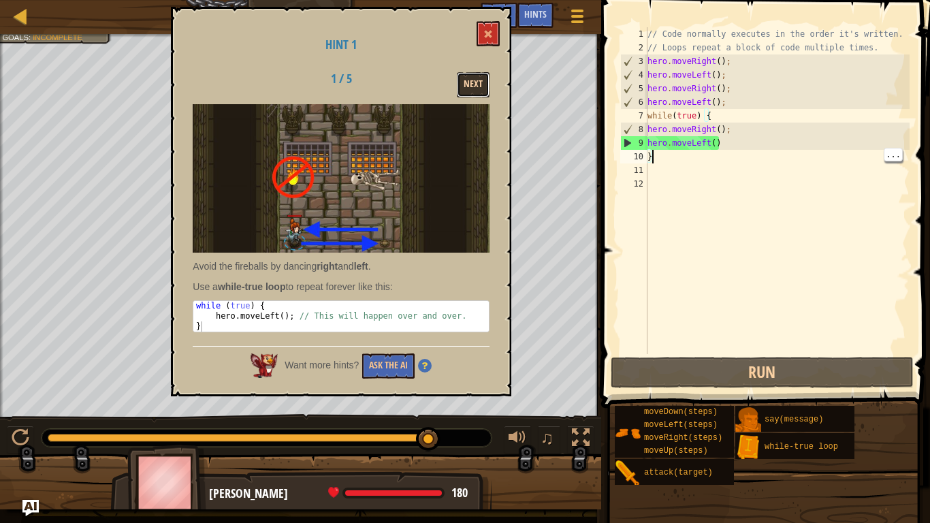
click at [482, 72] on button "Next" at bounding box center [473, 84] width 33 height 25
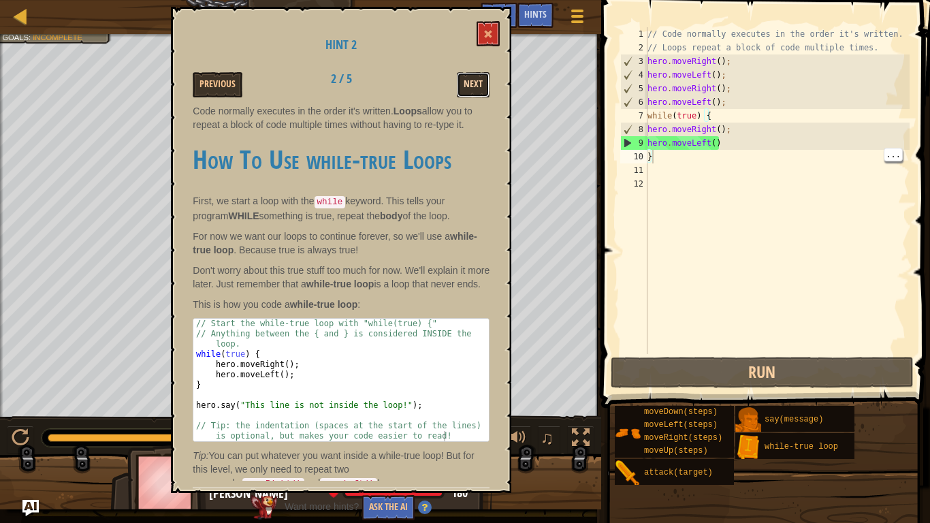
click at [476, 74] on button "Next" at bounding box center [473, 84] width 33 height 25
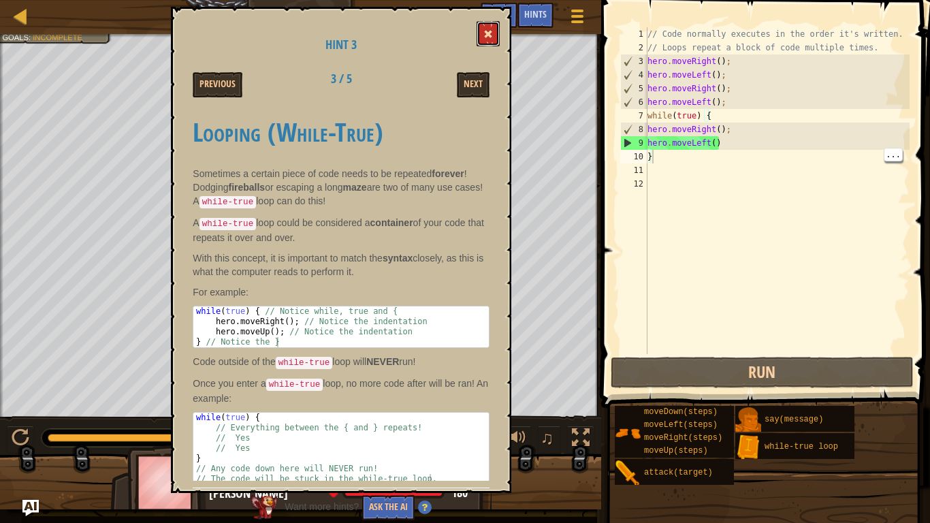
click at [488, 34] on span at bounding box center [488, 34] width 10 height 10
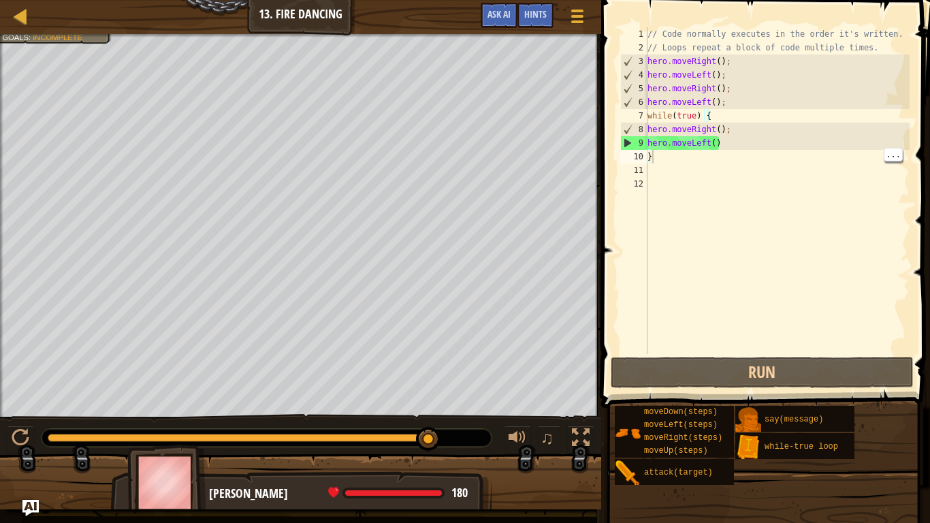
click at [719, 166] on div "// Code normally executes in the order it's written. // Loops repeat a block of…" at bounding box center [777, 204] width 265 height 354
click at [735, 179] on div "// Code normally executes in the order it's written. // Loops repeat a block of…" at bounding box center [777, 204] width 265 height 354
click at [731, 166] on div "// Code normally executes in the order it's written. // Loops repeat a block of…" at bounding box center [777, 204] width 265 height 354
click at [27, 15] on div at bounding box center [20, 15] width 17 height 17
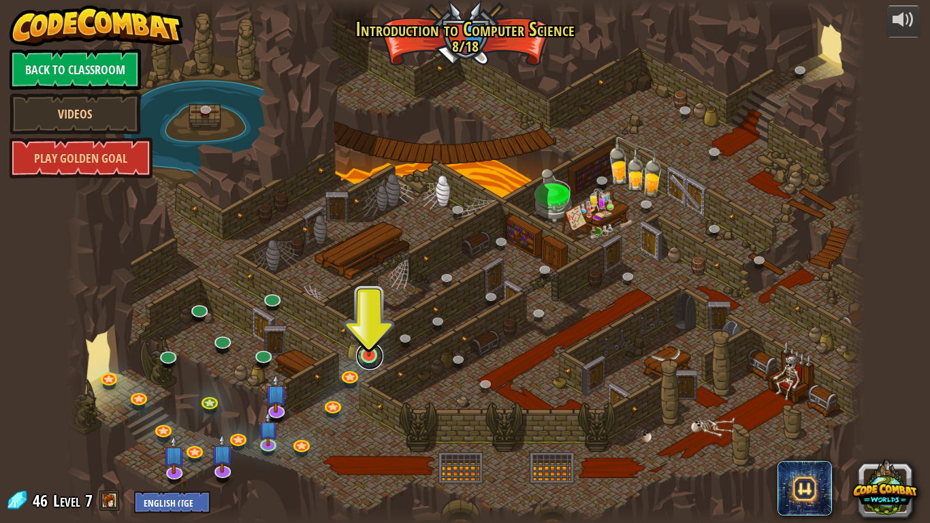
click at [366, 362] on link at bounding box center [369, 355] width 27 height 27
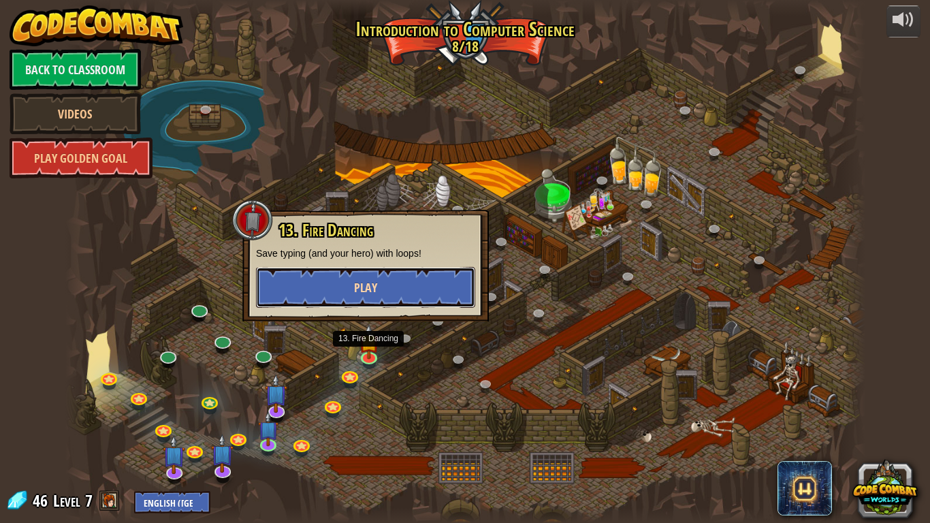
click at [280, 287] on button "Play" at bounding box center [365, 287] width 219 height 41
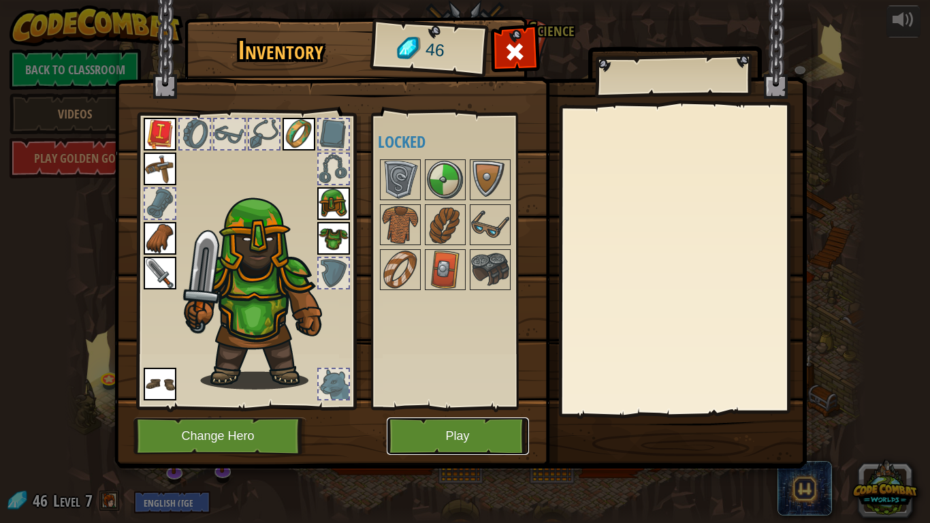
click at [503, 422] on button "Play" at bounding box center [458, 435] width 142 height 37
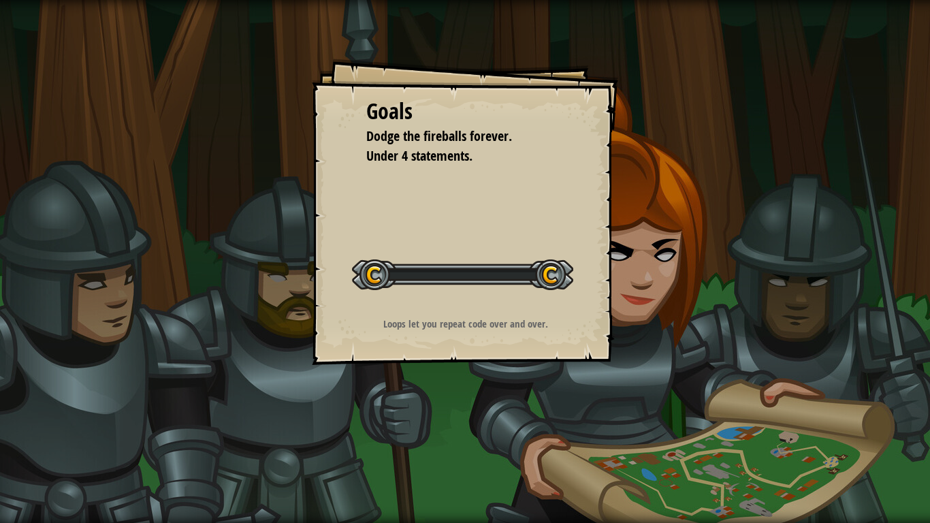
click at [488, 430] on div "Goals Dodge the fireballs forever. Under 4 statements. Start Level Error loadin…" at bounding box center [465, 261] width 930 height 523
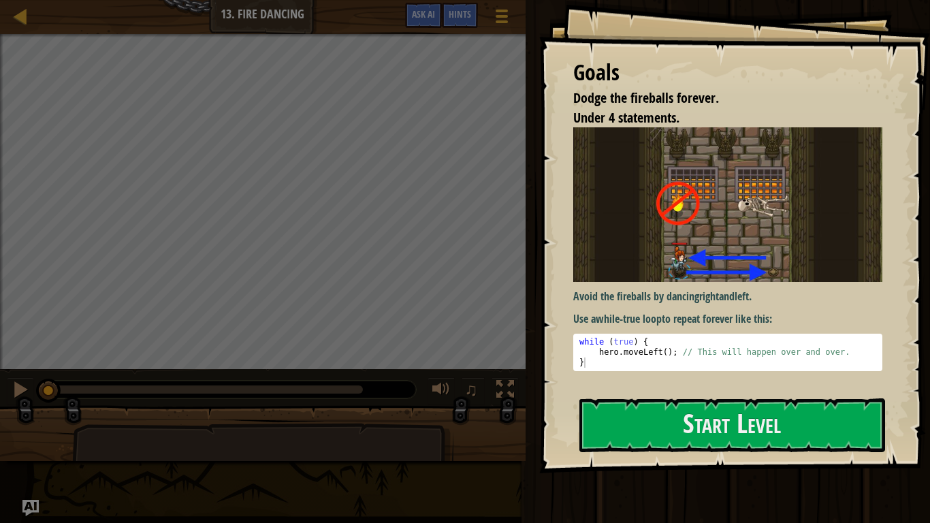
click at [795, 430] on div at bounding box center [732, 481] width 306 height 31
click at [783, 430] on button "Start Level" at bounding box center [732, 425] width 306 height 54
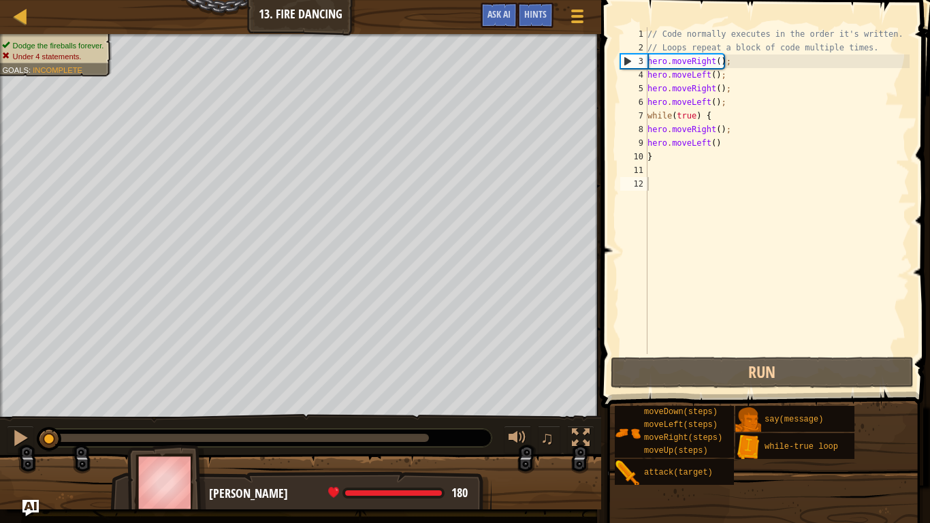
click at [762, 163] on div "// Code normally executes in the order it's written. // Loops repeat a block of…" at bounding box center [777, 204] width 265 height 354
click at [739, 152] on div "// Code normally executes in the order it's written. // Loops repeat a block of…" at bounding box center [777, 204] width 265 height 354
type textarea "}"
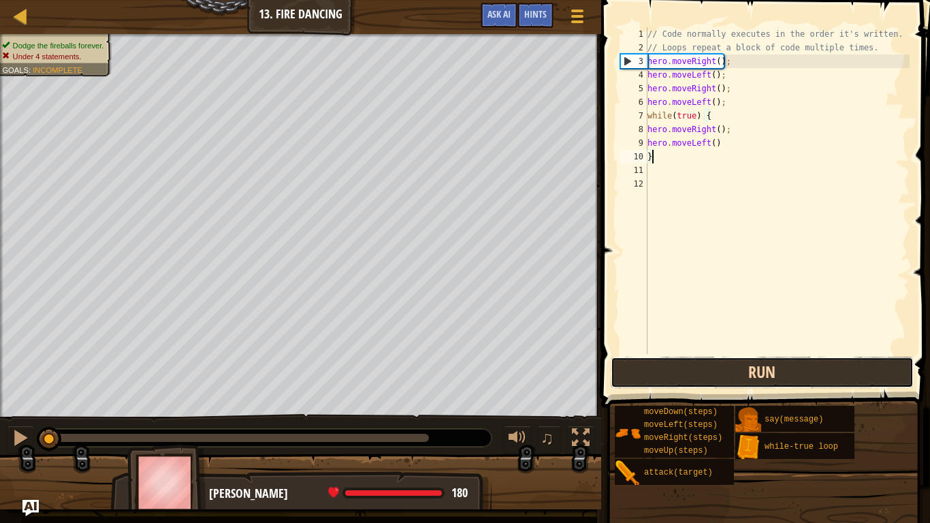
click at [818, 382] on button "Run" at bounding box center [762, 372] width 303 height 31
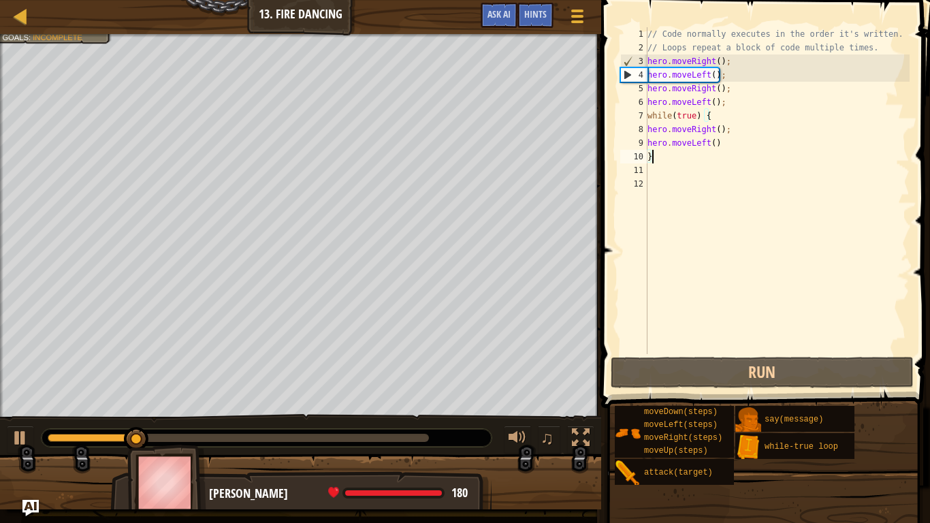
click at [16, 35] on div at bounding box center [300, 35] width 601 height 3
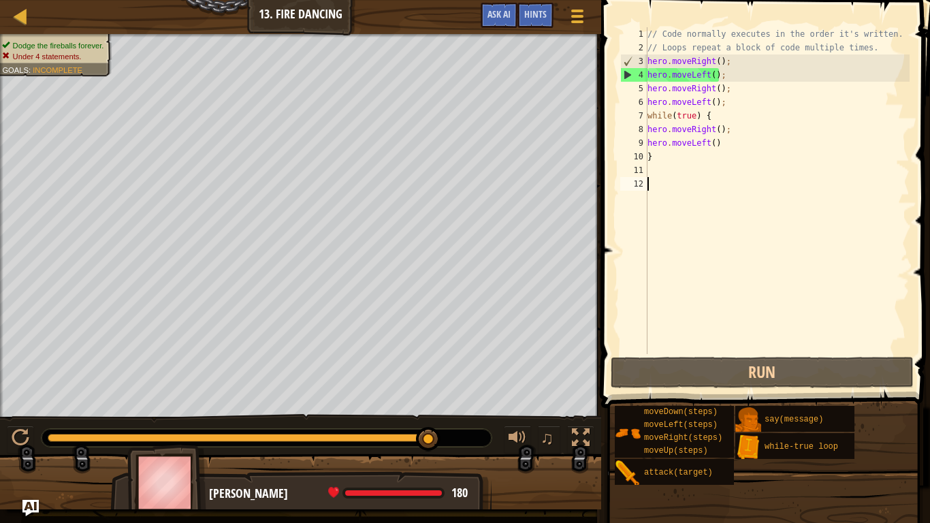
click at [714, 179] on div "// Code normally executes in the order it's written. // Loops repeat a block of…" at bounding box center [777, 204] width 265 height 354
click at [60, 35] on div at bounding box center [300, 35] width 601 height 3
click at [18, 42] on div "Dodge the fireballs forever. Under 4 statements. Goals : Incomplete" at bounding box center [54, 51] width 104 height 22
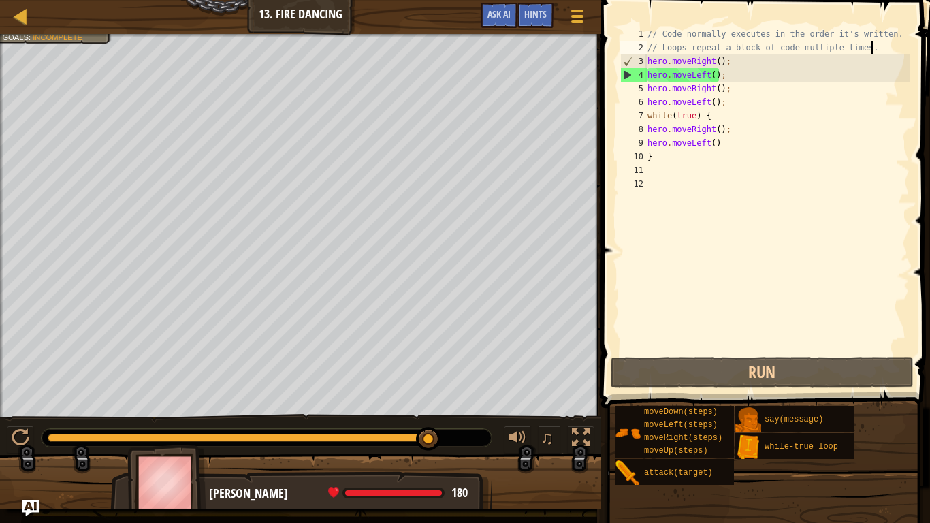
click at [873, 41] on div "// Code normally executes in the order it's written. // Loops repeat a block of…" at bounding box center [777, 204] width 265 height 354
type textarea "/"
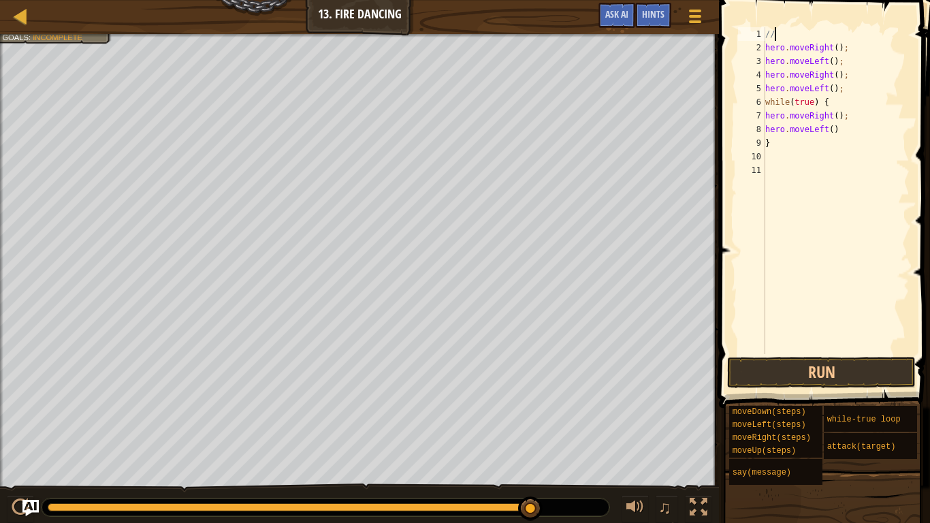
type textarea "/"
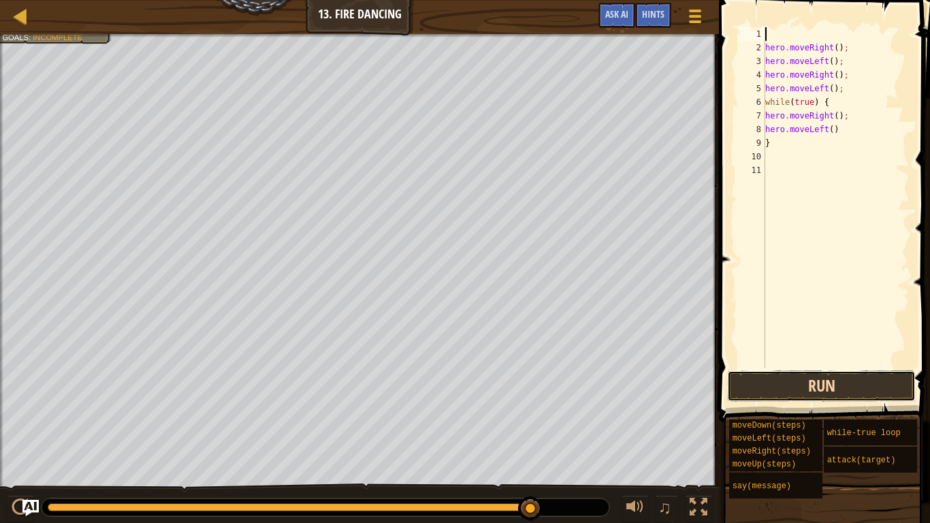
click at [845, 398] on button "Run" at bounding box center [821, 385] width 189 height 31
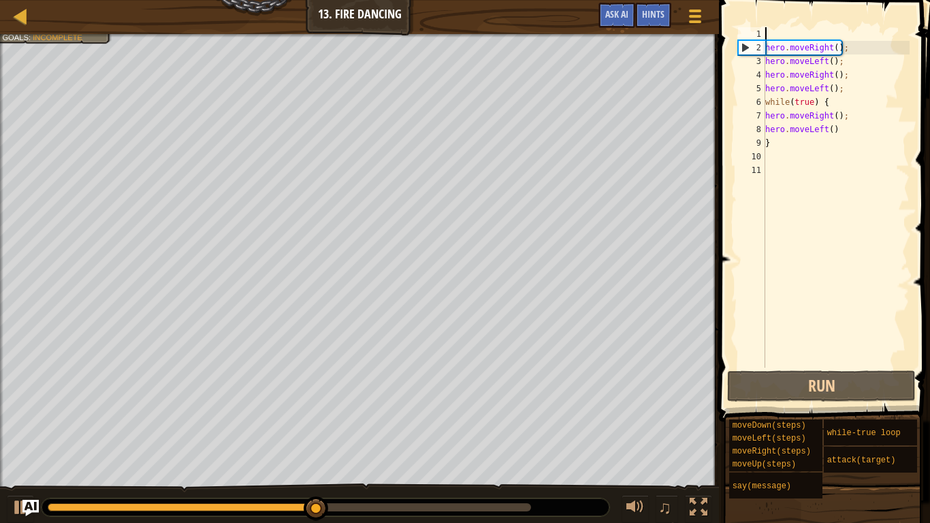
click at [876, 171] on div "hero . moveRight ( ) ; hero . moveLeft ( ) ; hero . moveRight ( ) ; hero . move…" at bounding box center [835, 211] width 147 height 368
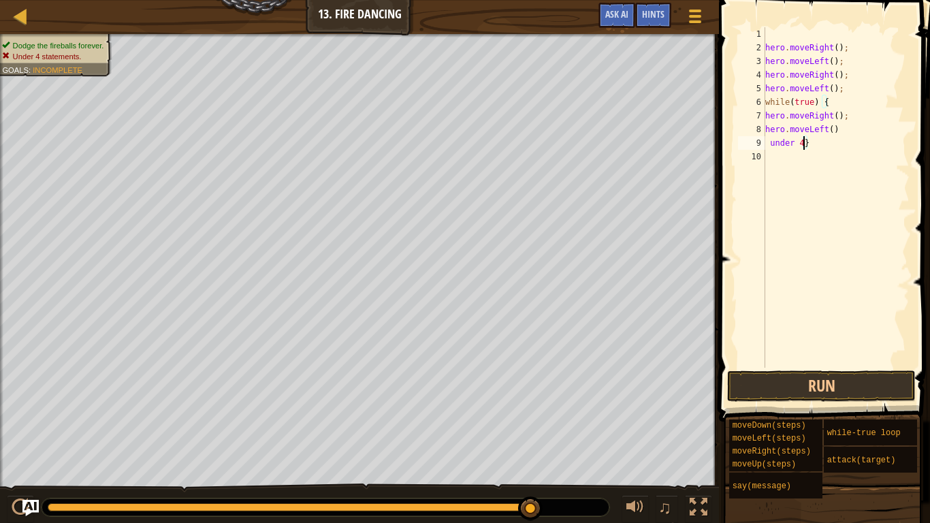
scroll to position [6, 5]
type textarea "}"
click at [808, 393] on button "Run" at bounding box center [821, 385] width 189 height 31
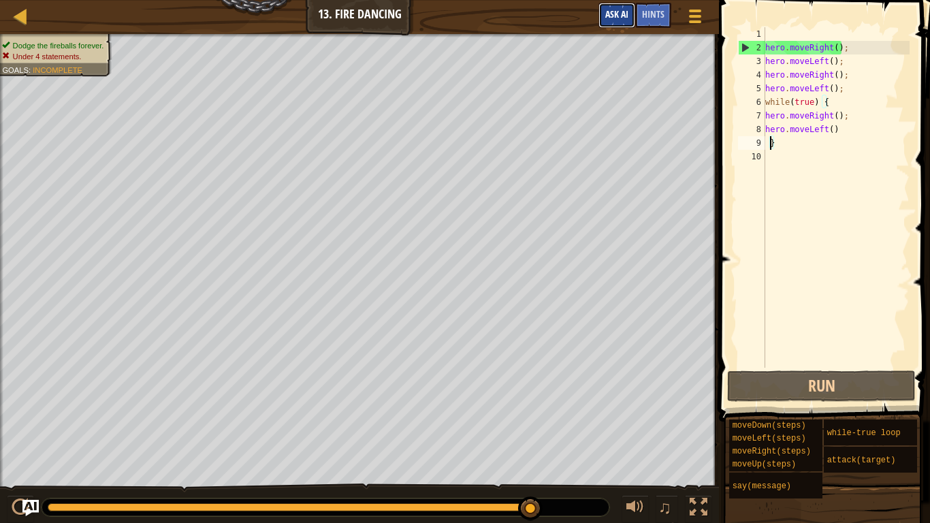
click at [630, 18] on button "Ask AI" at bounding box center [616, 15] width 37 height 25
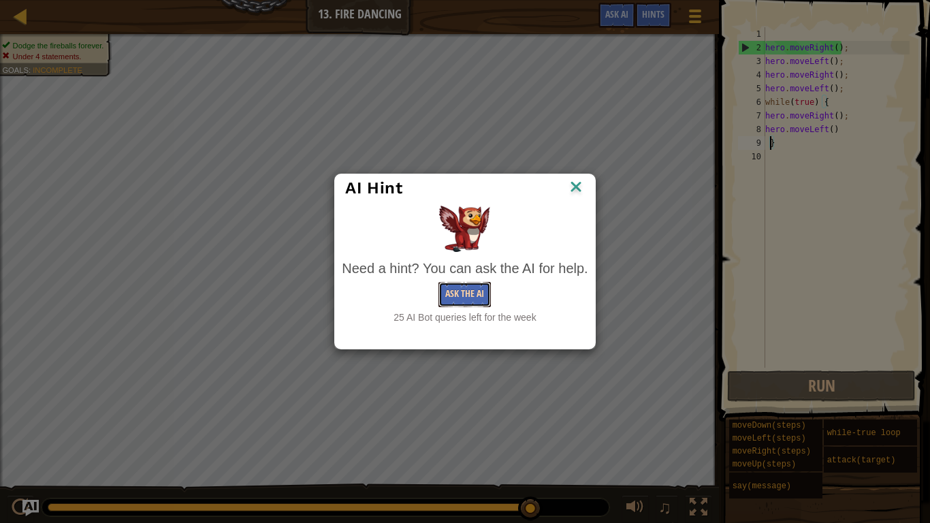
click at [489, 291] on button "Ask the AI" at bounding box center [464, 294] width 52 height 25
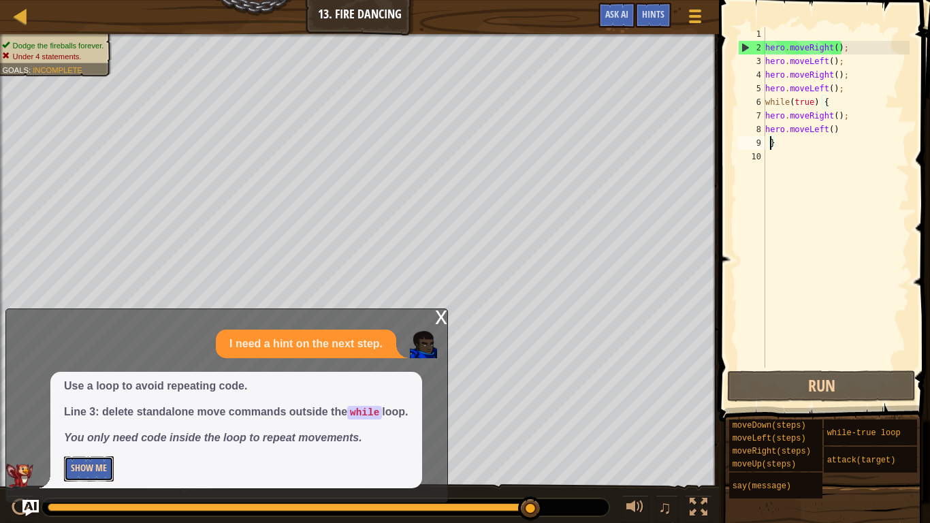
click at [84, 430] on button "Show Me" at bounding box center [89, 468] width 50 height 25
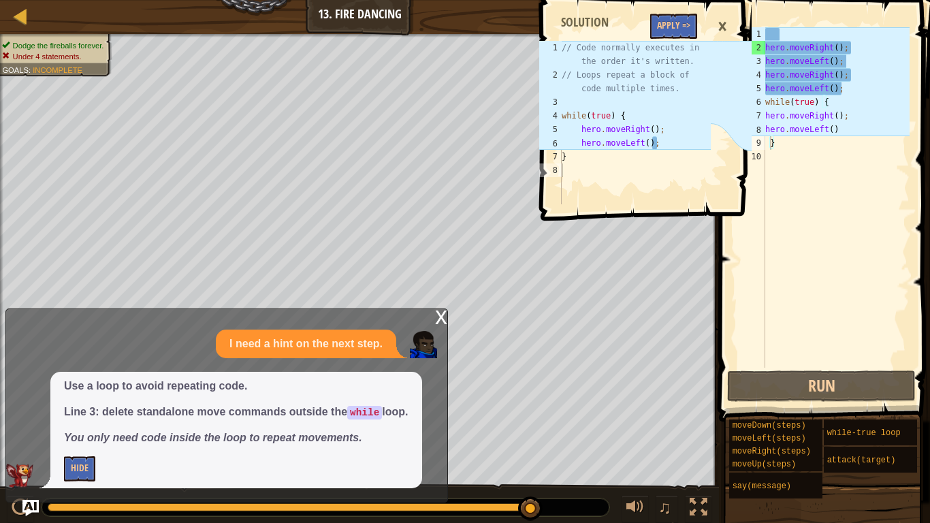
click at [740, 17] on span at bounding box center [647, 91] width 222 height 261
click at [729, 32] on div "×" at bounding box center [722, 26] width 23 height 31
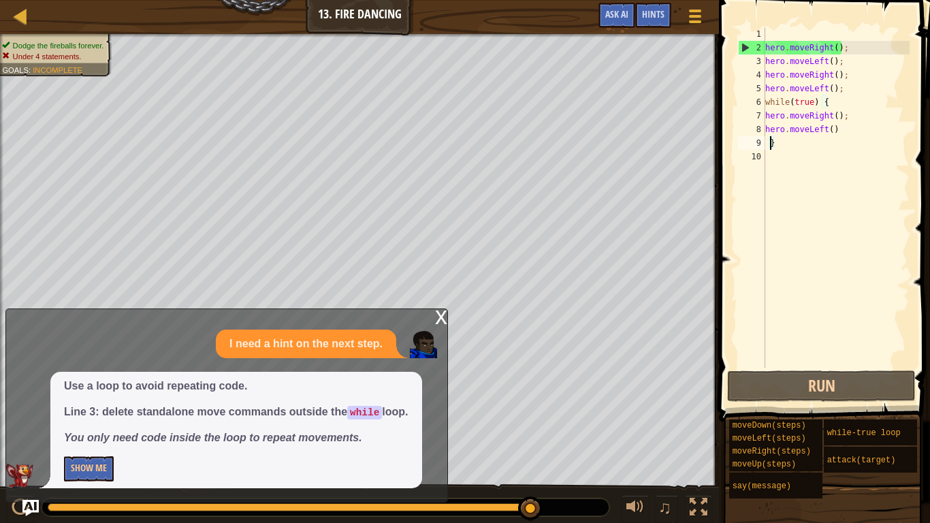
click at [442, 319] on div "x" at bounding box center [441, 316] width 12 height 14
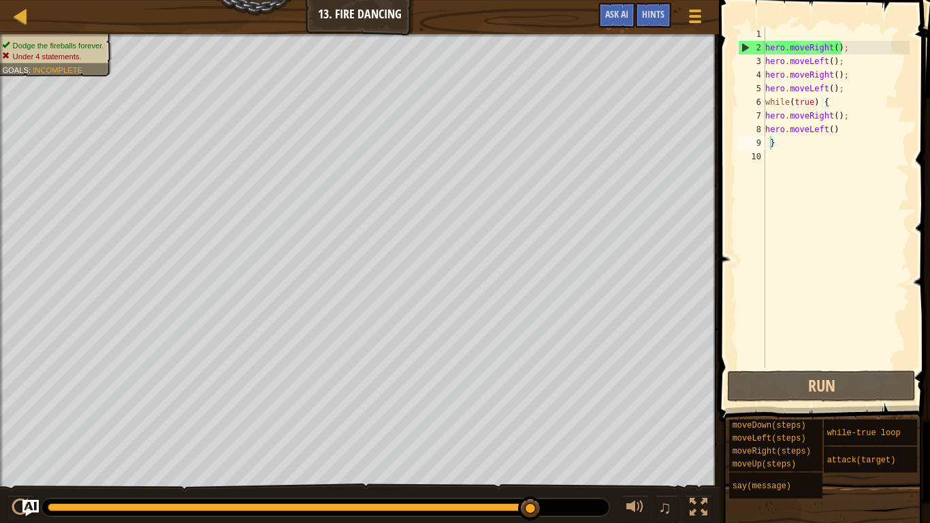
click at [809, 139] on div "hero . moveRight ( ) ; hero . moveLeft ( ) ; hero . moveRight ( ) ; hero . move…" at bounding box center [835, 211] width 147 height 368
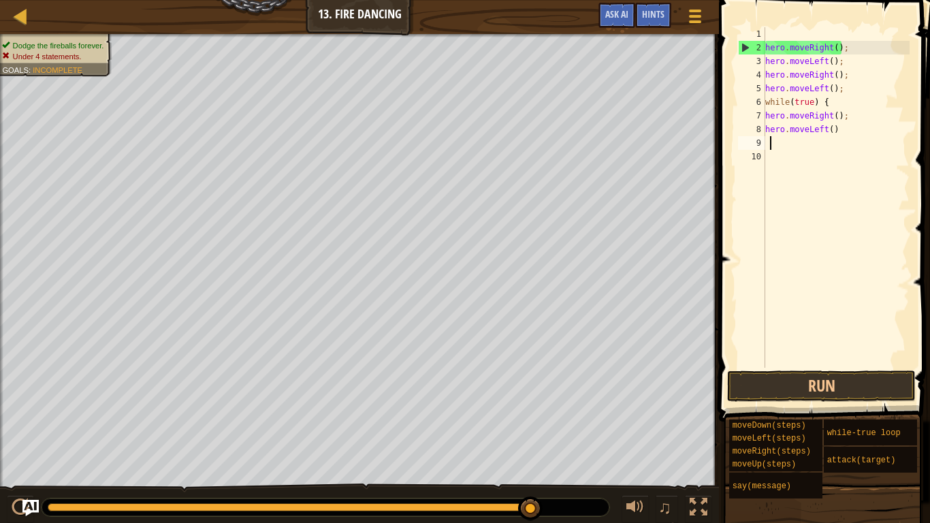
scroll to position [6, 0]
type textarea "h"
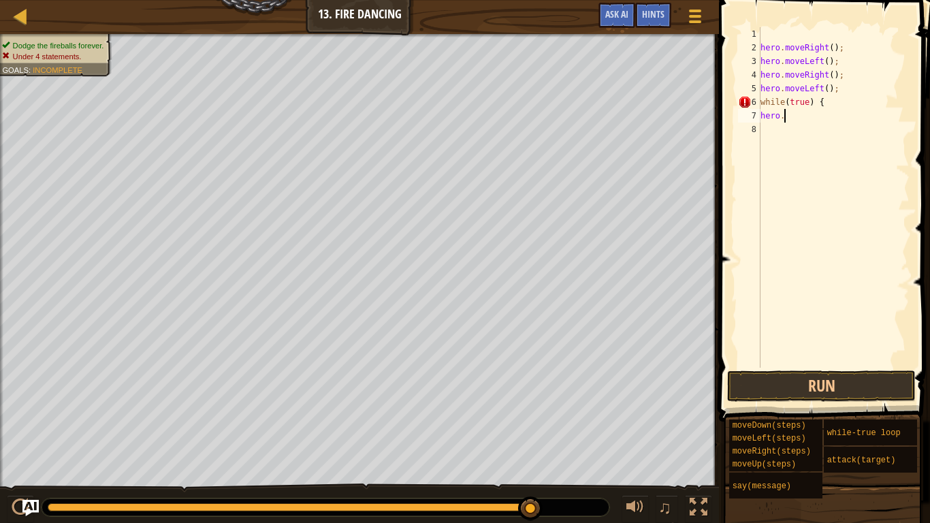
type textarea "h"
type textarea "w"
type textarea "h"
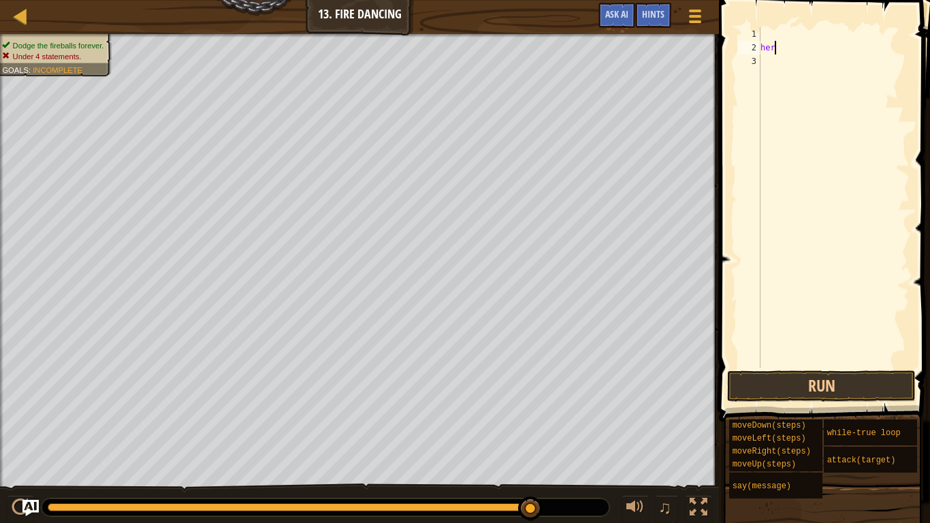
type textarea "h"
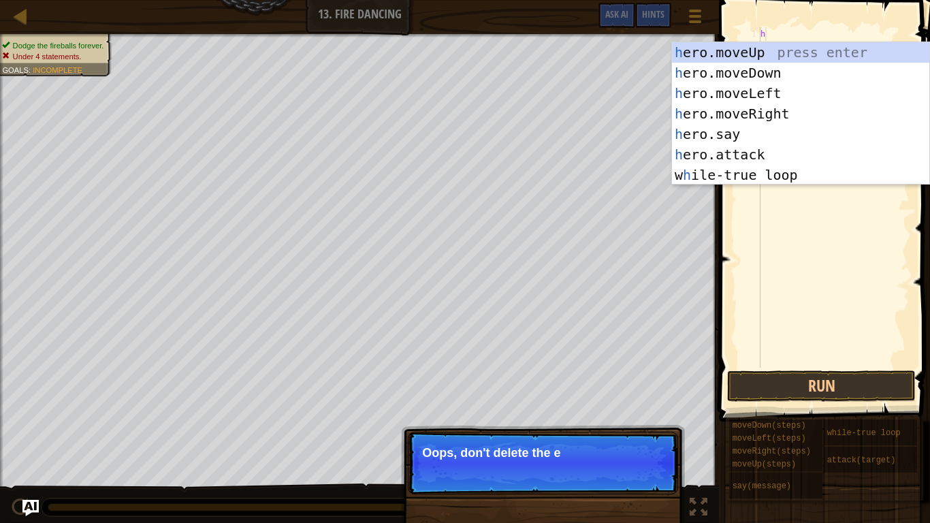
click at [813, 114] on div "h ero.moveUp press enter h ero.moveDown press enter h ero.moveLeft press enter …" at bounding box center [800, 134] width 257 height 184
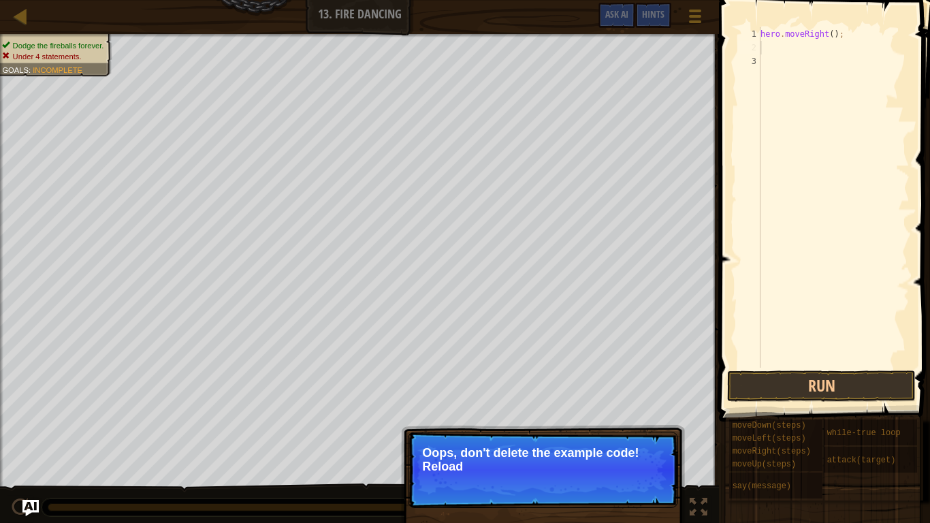
click at [834, 50] on div "hero . moveRight ( ) ;" at bounding box center [834, 211] width 152 height 368
click at [813, 56] on div "hero . moveRight ( ) ;" at bounding box center [834, 211] width 152 height 368
click at [791, 56] on div "hero . moveRight ( ) ;" at bounding box center [834, 211] width 152 height 368
click at [639, 430] on button "↻ Reload" at bounding box center [636, 483] width 61 height 20
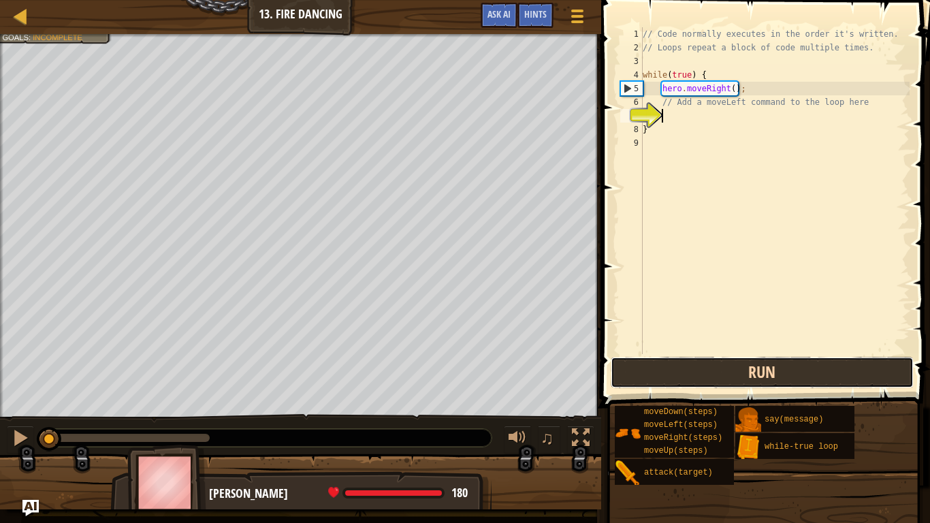
click at [807, 371] on button "Run" at bounding box center [762, 372] width 303 height 31
type textarea "h"
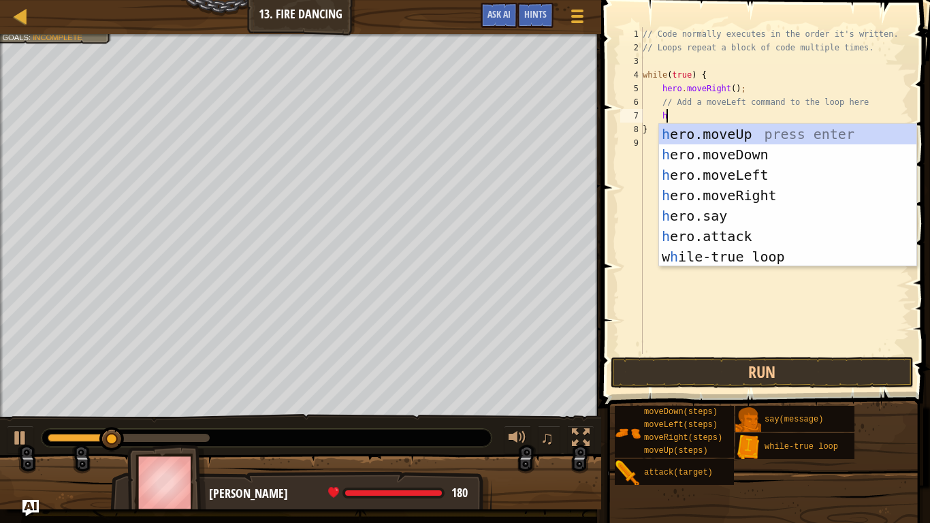
click at [792, 172] on div "h ero.moveUp press enter h ero.moveDown press enter h ero.moveLeft press enter …" at bounding box center [787, 216] width 257 height 184
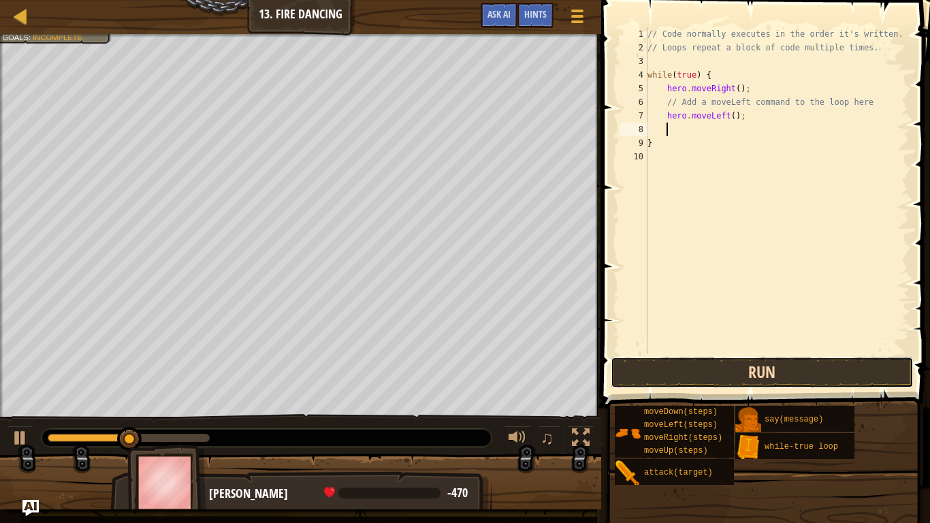
click at [756, 369] on button "Run" at bounding box center [762, 372] width 303 height 31
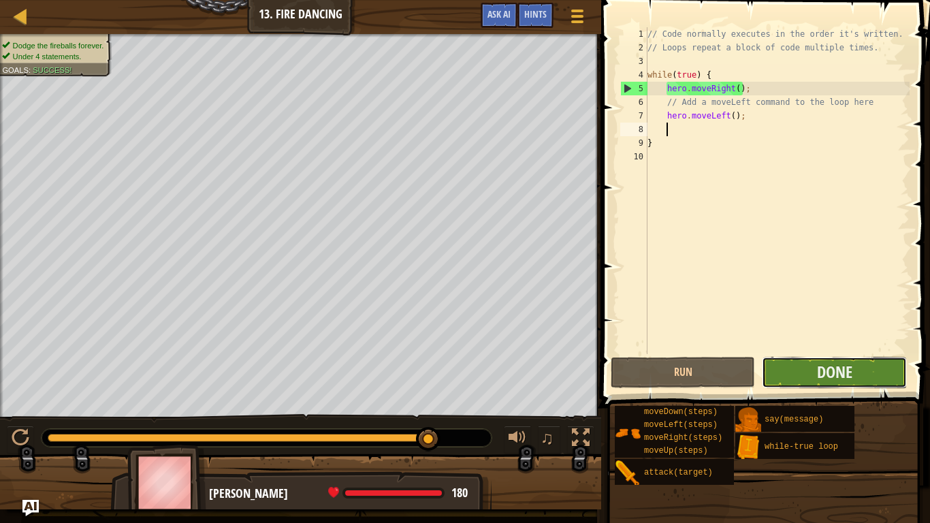
click at [855, 359] on button "Done" at bounding box center [834, 372] width 144 height 31
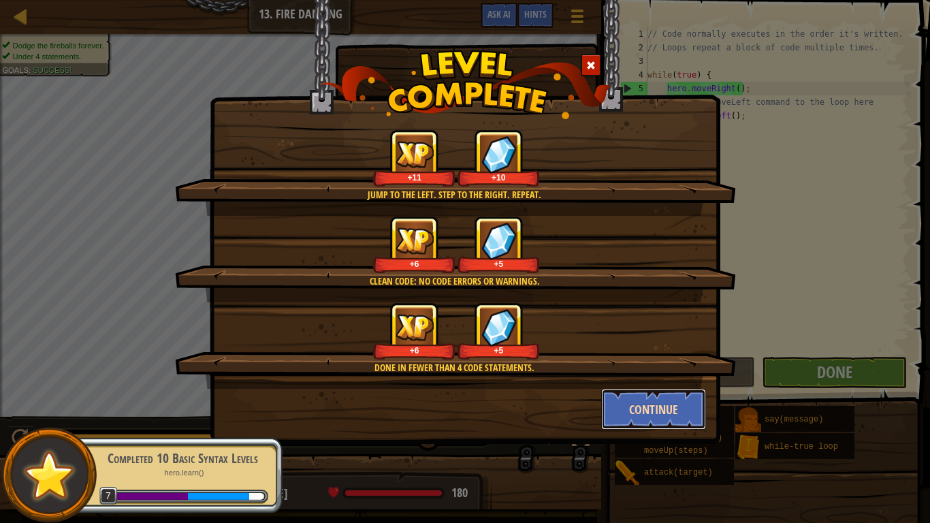
click at [668, 400] on button "Continue" at bounding box center [654, 409] width 106 height 41
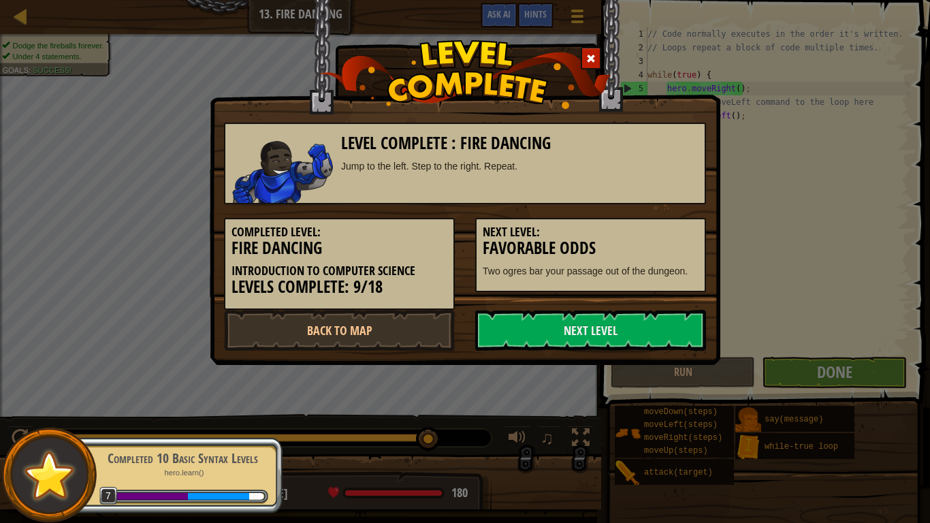
click at [668, 428] on div "Level Complete : Fire Dancing Jump to the left. Step to the right. Repeat. Comp…" at bounding box center [465, 261] width 930 height 523
click at [674, 417] on div "Level Complete : Fire Dancing Jump to the left. Step to the right. Repeat. Comp…" at bounding box center [465, 261] width 930 height 523
click at [613, 333] on link "Next Level" at bounding box center [590, 330] width 231 height 41
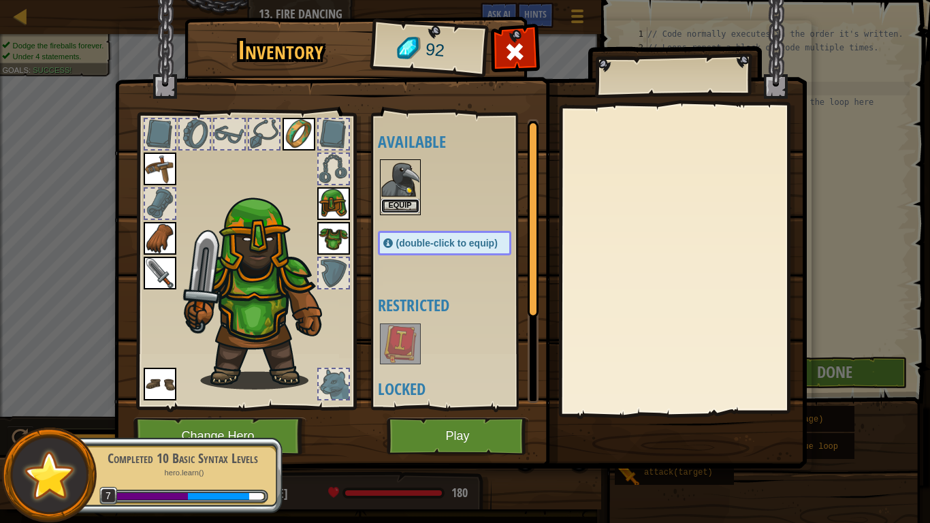
click at [414, 203] on button "Equip" at bounding box center [400, 206] width 38 height 14
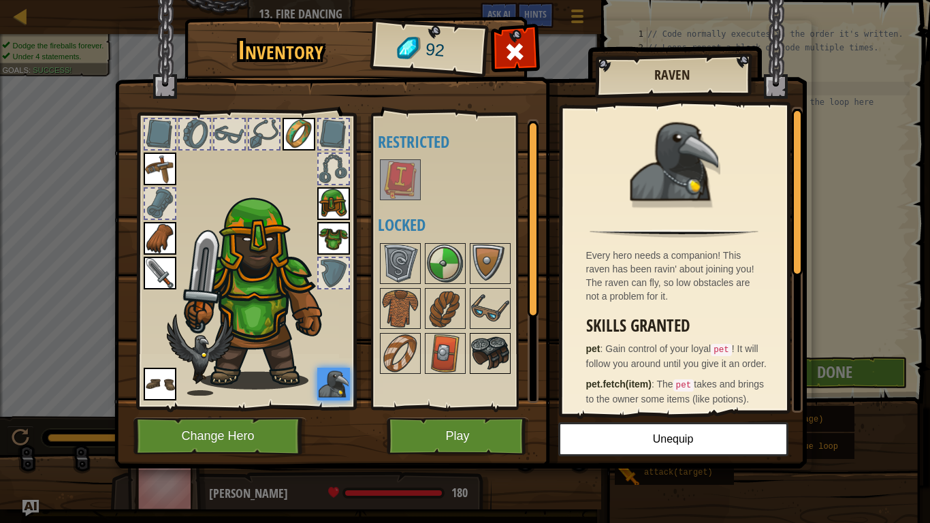
click at [488, 366] on img at bounding box center [490, 353] width 38 height 38
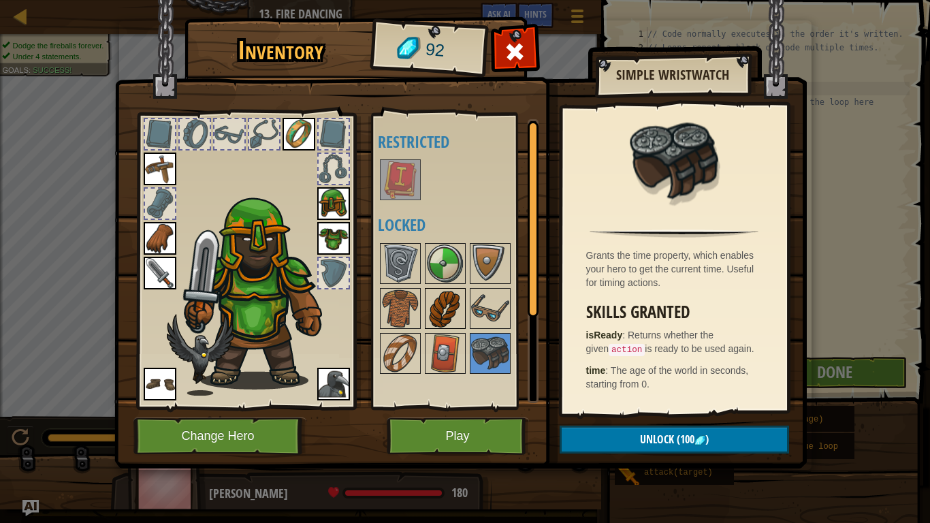
click at [442, 322] on img at bounding box center [445, 308] width 38 height 38
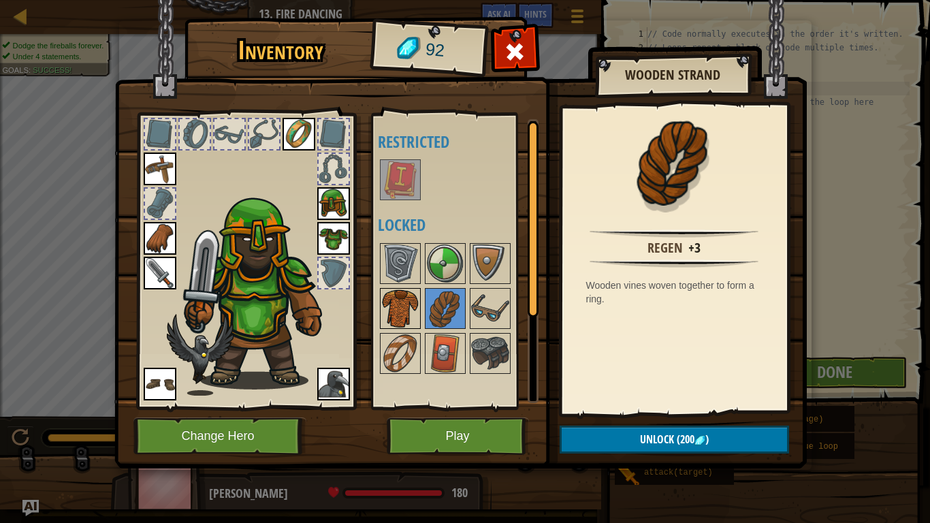
click at [409, 320] on img at bounding box center [400, 308] width 38 height 38
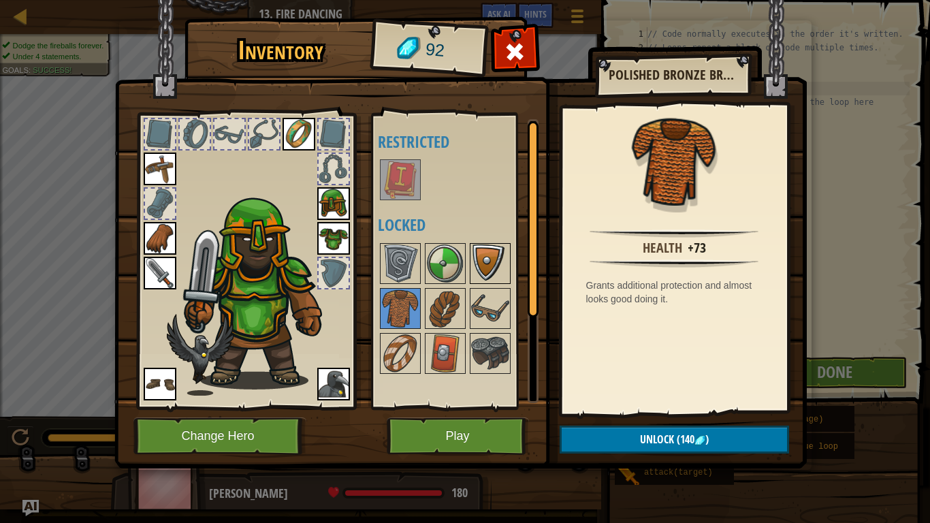
click at [496, 270] on img at bounding box center [490, 263] width 38 height 38
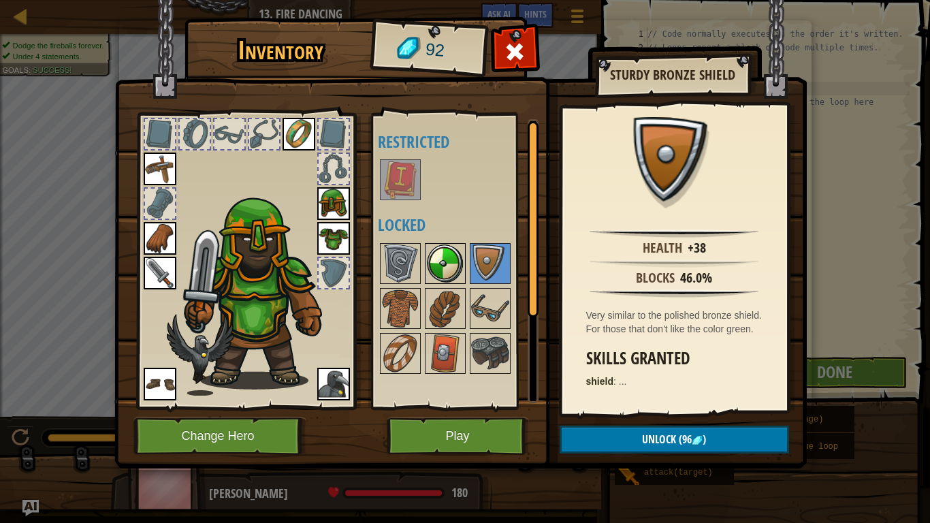
click at [457, 281] on img at bounding box center [445, 263] width 38 height 38
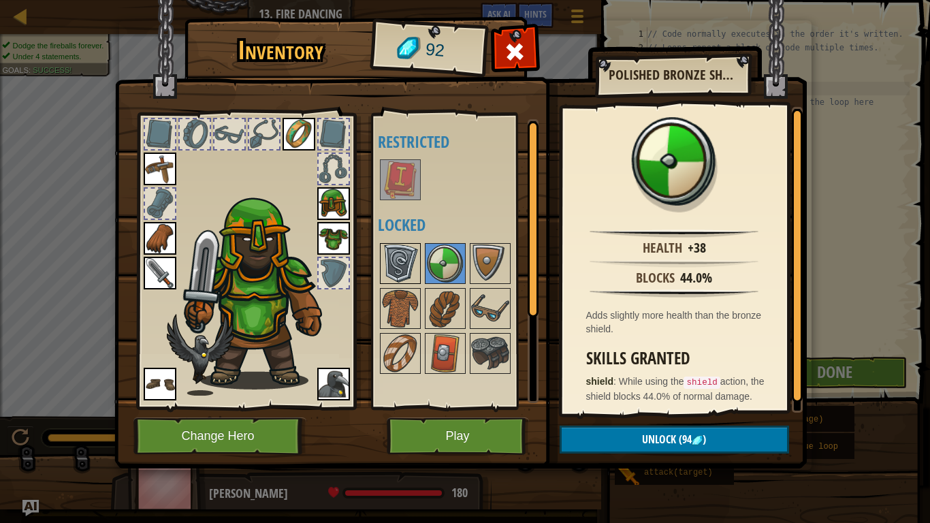
click at [412, 260] on img at bounding box center [400, 263] width 38 height 38
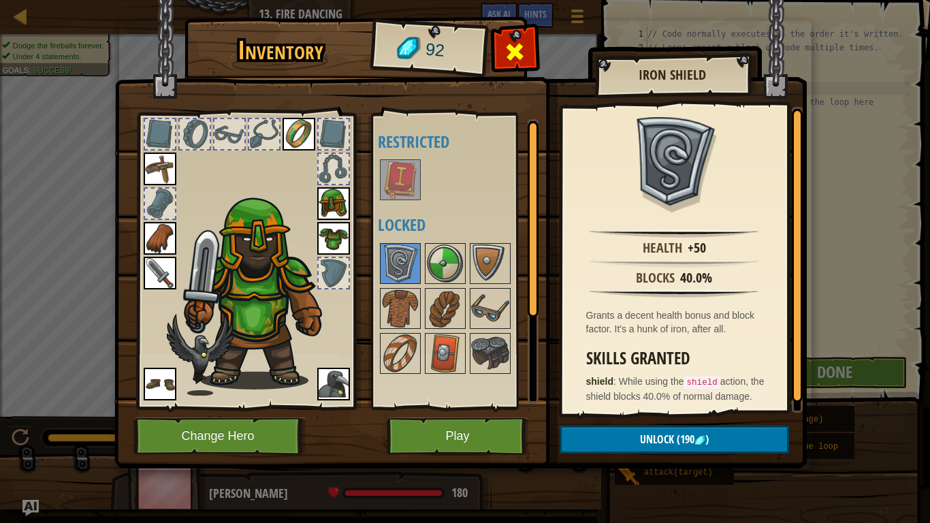
click at [528, 54] on div at bounding box center [514, 55] width 43 height 43
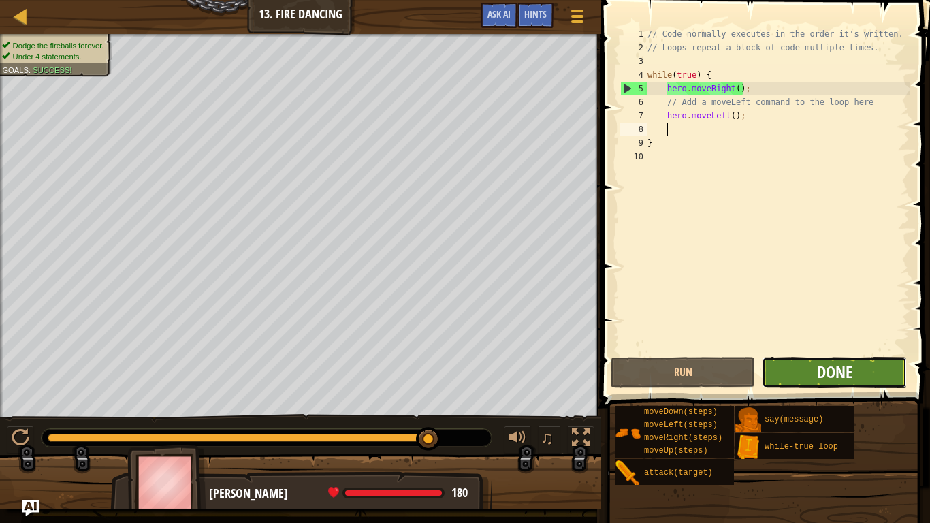
click at [822, 373] on span "Done" at bounding box center [834, 372] width 35 height 22
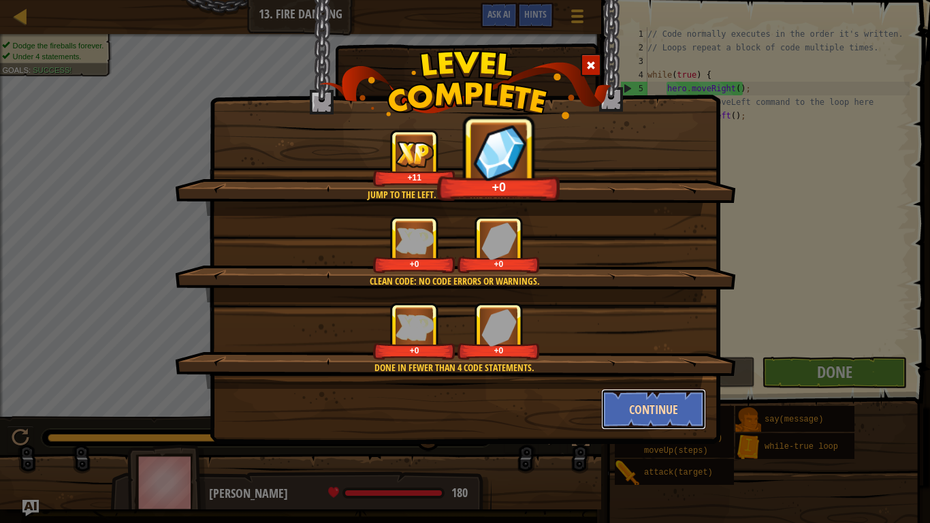
click at [634, 427] on button "Continue" at bounding box center [654, 409] width 106 height 41
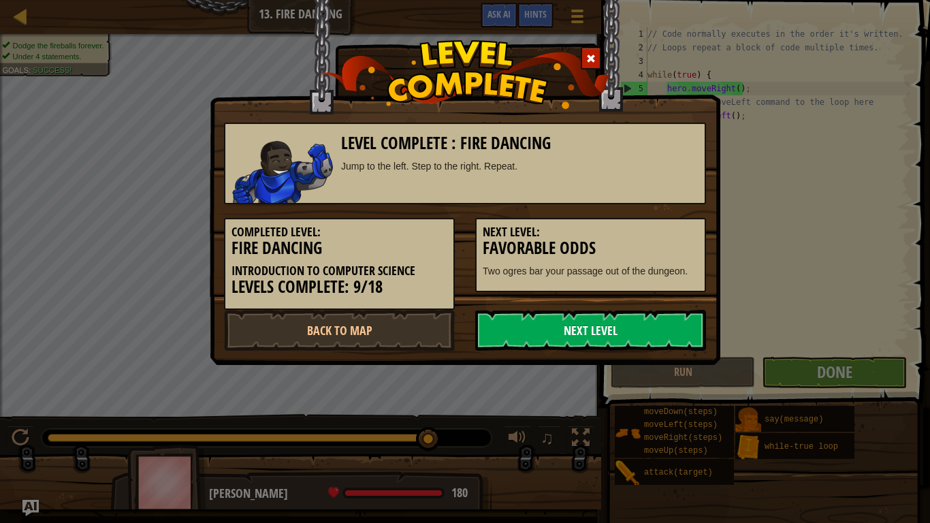
click at [653, 331] on link "Next Level" at bounding box center [590, 330] width 231 height 41
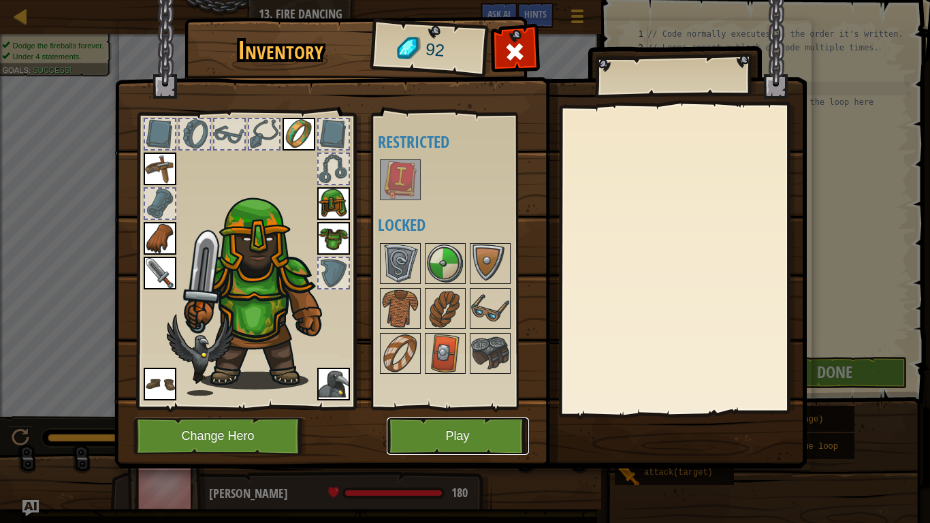
click at [459, 430] on button "Play" at bounding box center [458, 435] width 142 height 37
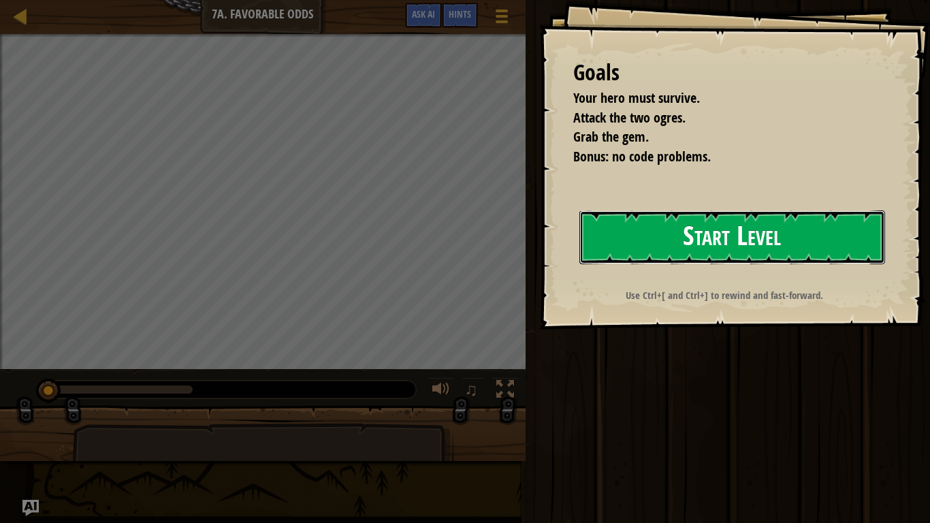
click at [723, 245] on button "Start Level" at bounding box center [732, 237] width 306 height 54
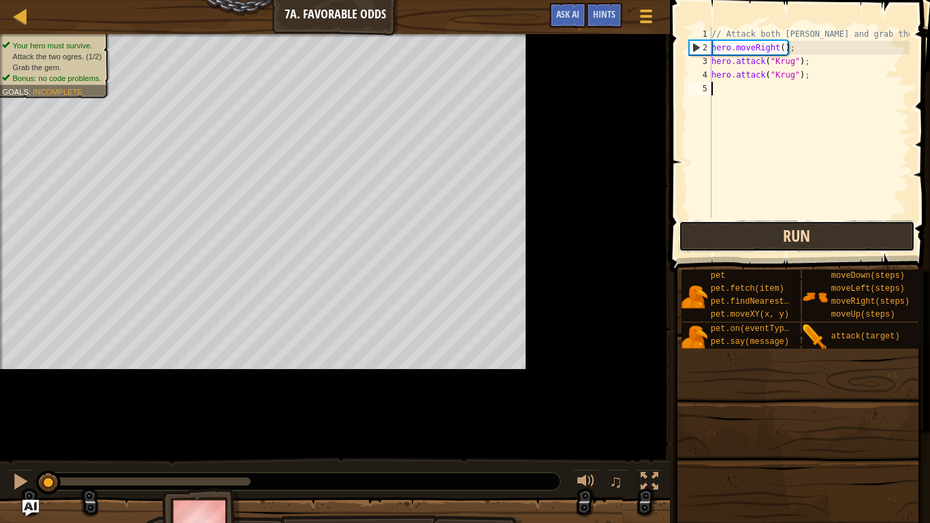
click at [752, 237] on button "Run" at bounding box center [797, 236] width 236 height 31
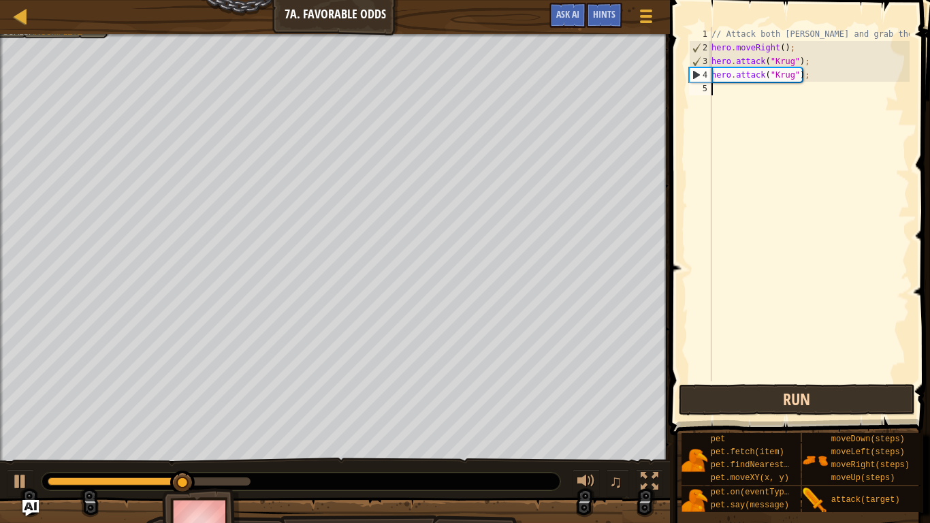
type textarea "h"
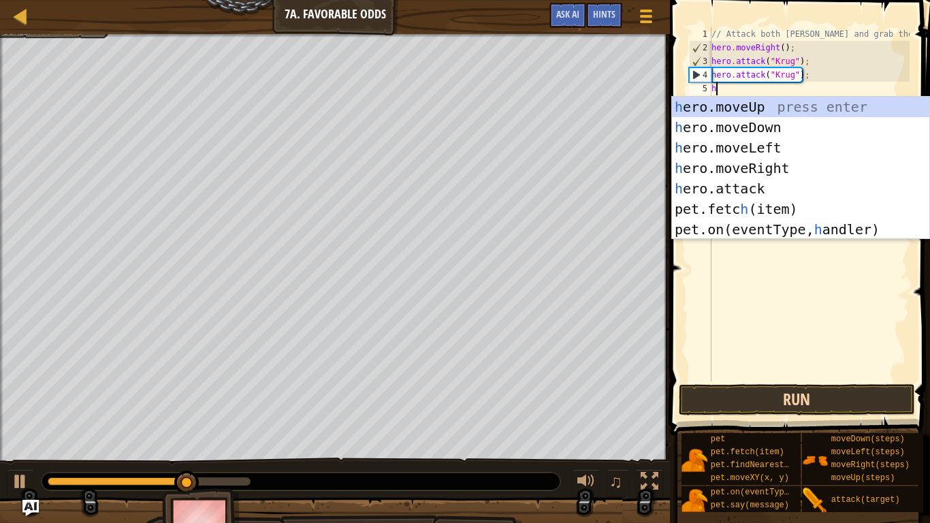
scroll to position [6, 0]
click at [806, 165] on div "h ero.moveUp press enter h ero.moveDown press enter h ero.moveLeft press enter …" at bounding box center [800, 189] width 257 height 184
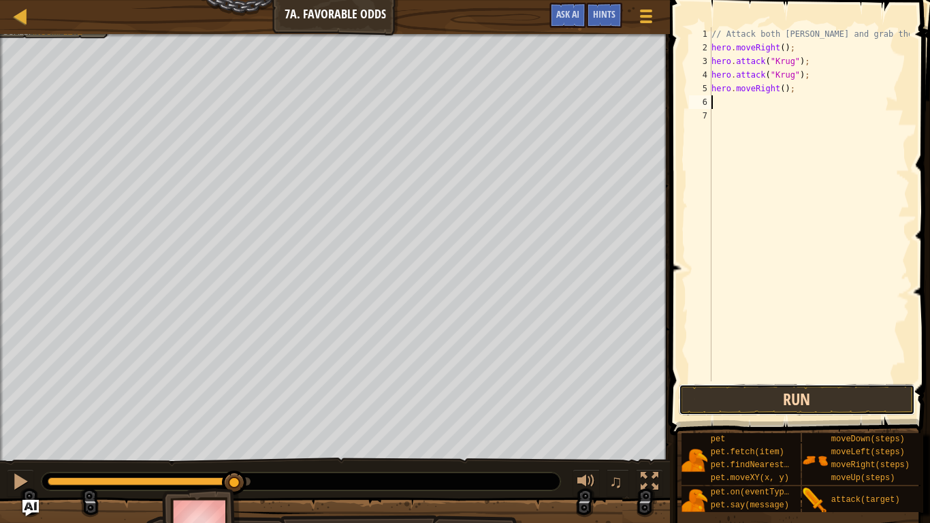
click at [792, 407] on button "Run" at bounding box center [797, 399] width 236 height 31
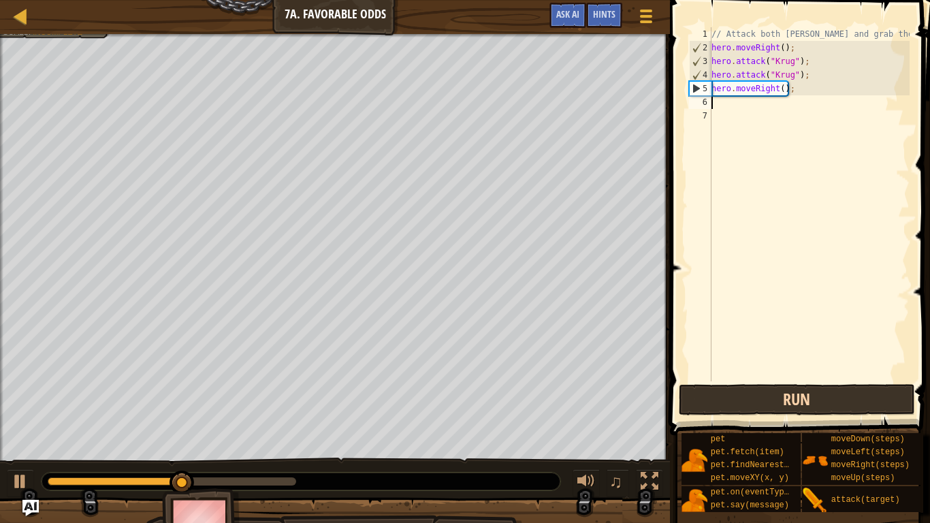
type textarea "h"
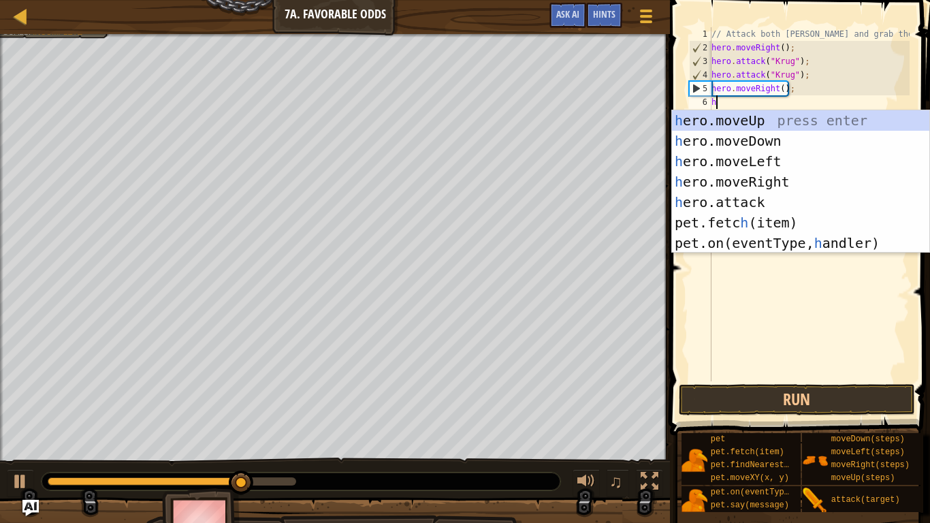
click at [790, 118] on div "h ero.moveUp press enter h ero.moveDown press enter h ero.moveLeft press enter …" at bounding box center [800, 202] width 257 height 184
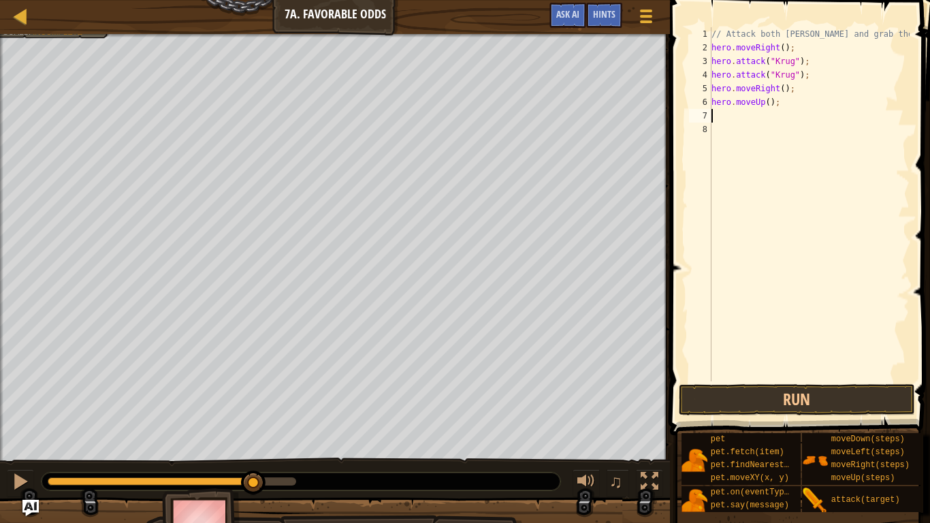
type textarea "h"
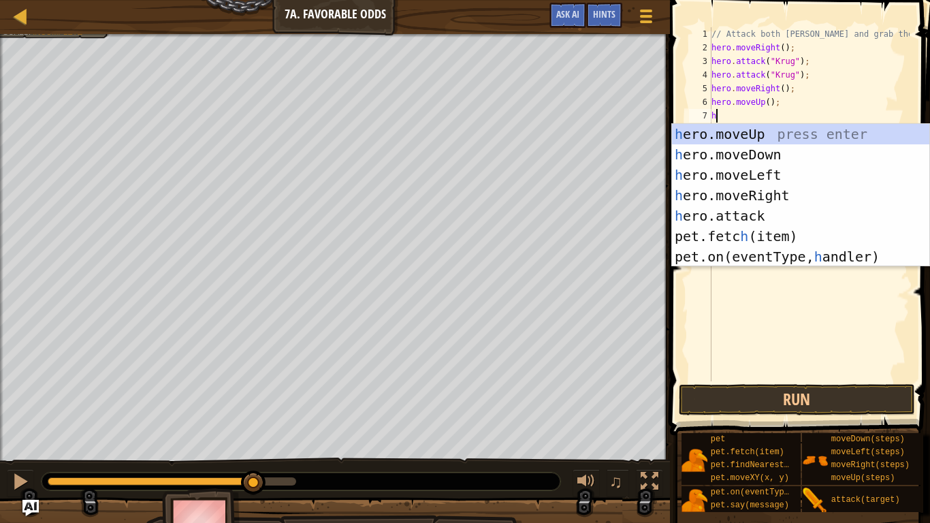
click at [802, 182] on div "h ero.moveUp press enter h ero.moveDown press enter h ero.moveLeft press enter …" at bounding box center [800, 216] width 257 height 184
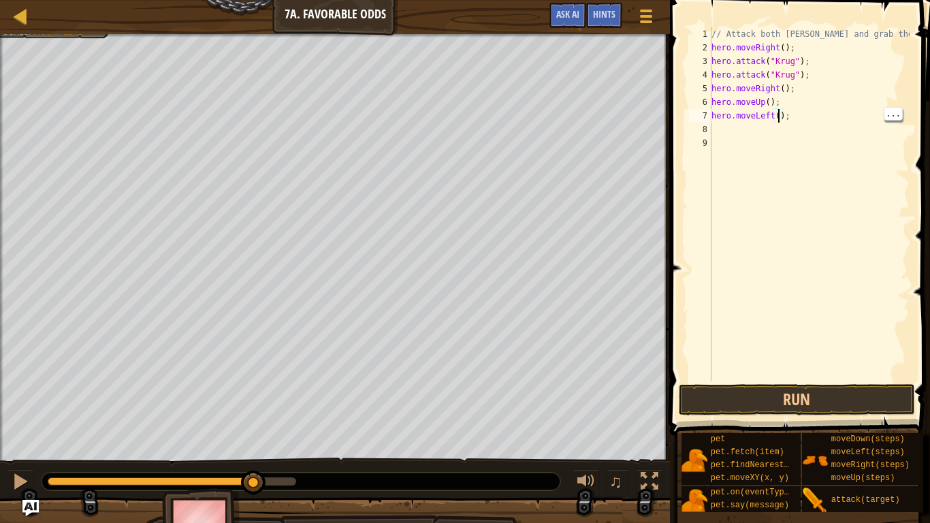
scroll to position [6, 11]
type textarea "hero.moveLeft(2);"
click at [856, 405] on button "Run" at bounding box center [797, 399] width 236 height 31
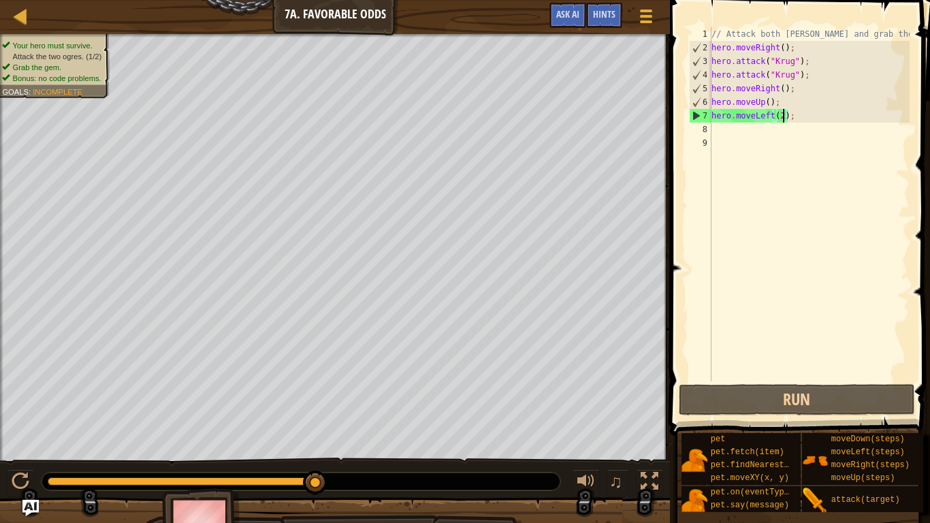
click at [786, 139] on div "// Attack both [PERSON_NAME] and grab the gem. hero . moveRight ( ) ; hero . at…" at bounding box center [809, 217] width 201 height 381
click at [793, 142] on div "// Attack both [PERSON_NAME] and grab the gem. hero . moveRight ( ) ; hero . at…" at bounding box center [809, 217] width 201 height 381
click at [811, 133] on div "// Attack both [PERSON_NAME] and grab the gem. hero . moveRight ( ) ; hero . at…" at bounding box center [809, 217] width 201 height 381
click at [805, 128] on div "// Attack both [PERSON_NAME] and grab the gem. hero . moveRight ( ) ; hero . at…" at bounding box center [809, 217] width 201 height 381
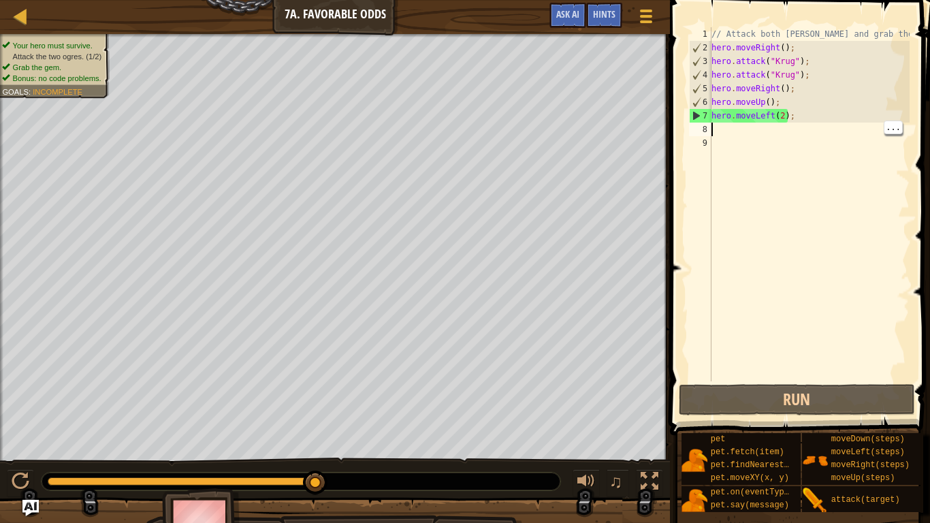
click at [825, 120] on div "// Attack both [PERSON_NAME] and grab the gem. hero . moveRight ( ) ; hero . at…" at bounding box center [809, 217] width 201 height 381
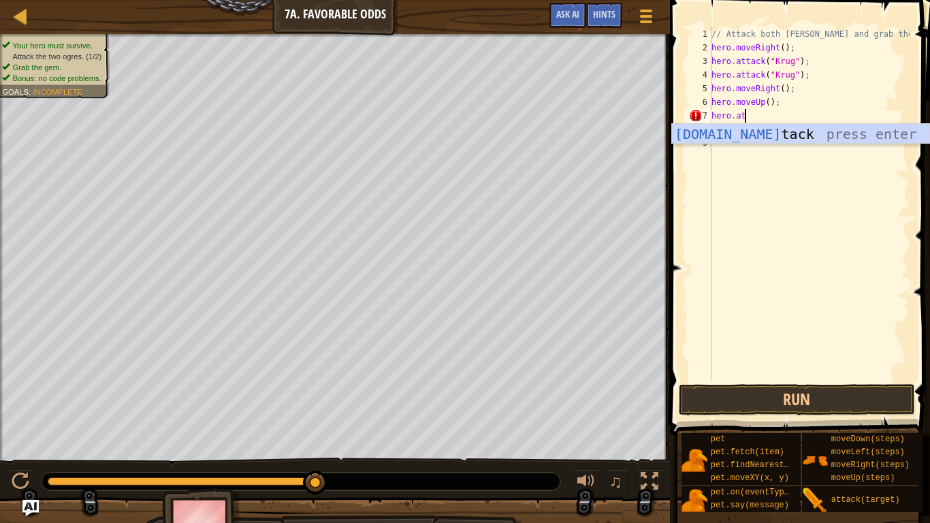
scroll to position [6, 4]
click at [849, 133] on div "[DOMAIN_NAME] tack press enter" at bounding box center [800, 154] width 257 height 61
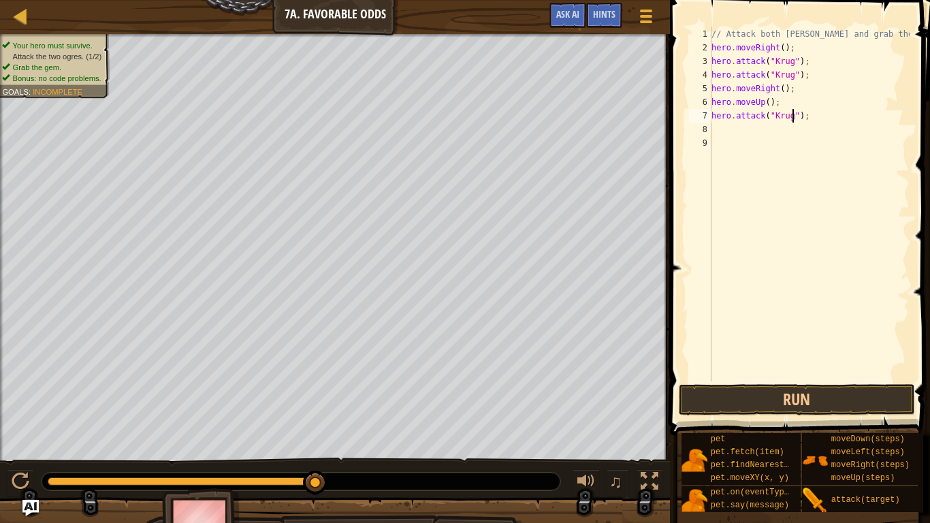
scroll to position [6, 12]
click at [771, 398] on button "Run" at bounding box center [797, 399] width 236 height 31
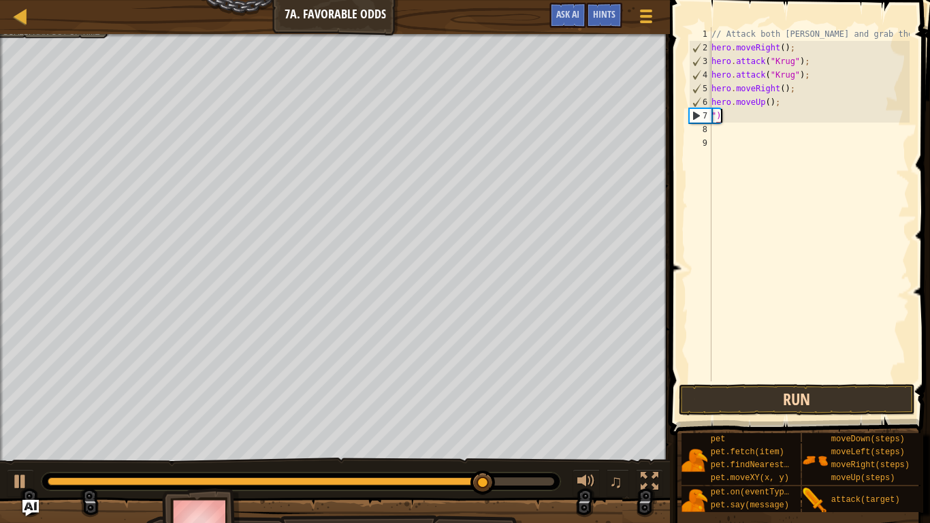
scroll to position [6, 1]
type textarea """
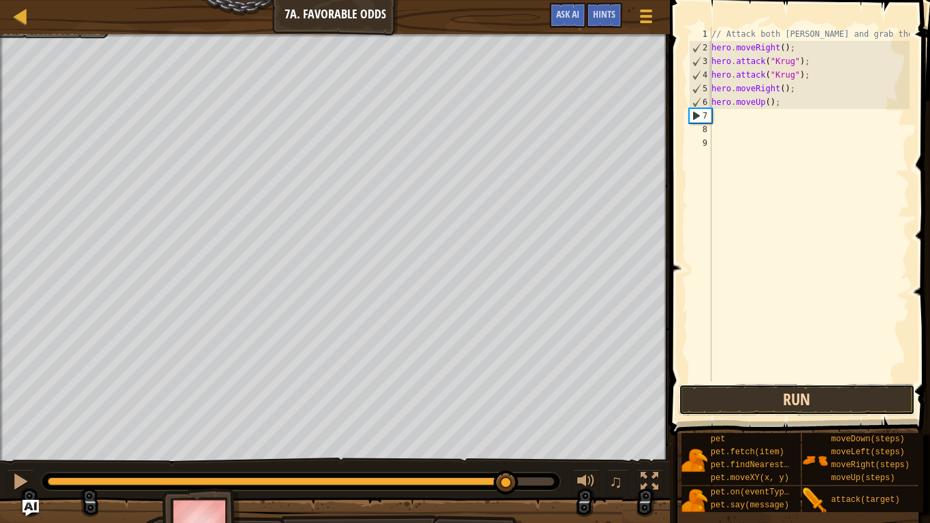
click at [837, 406] on button "Run" at bounding box center [797, 399] width 236 height 31
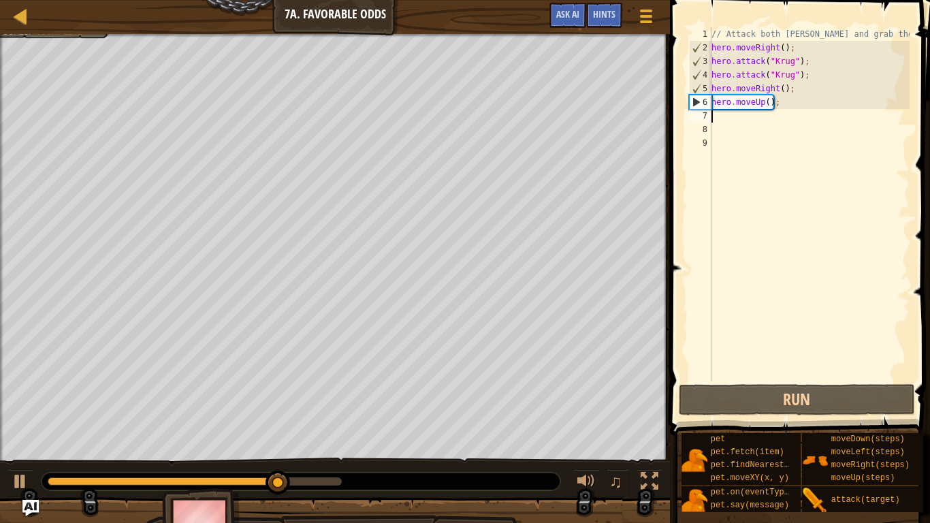
type textarea "j"
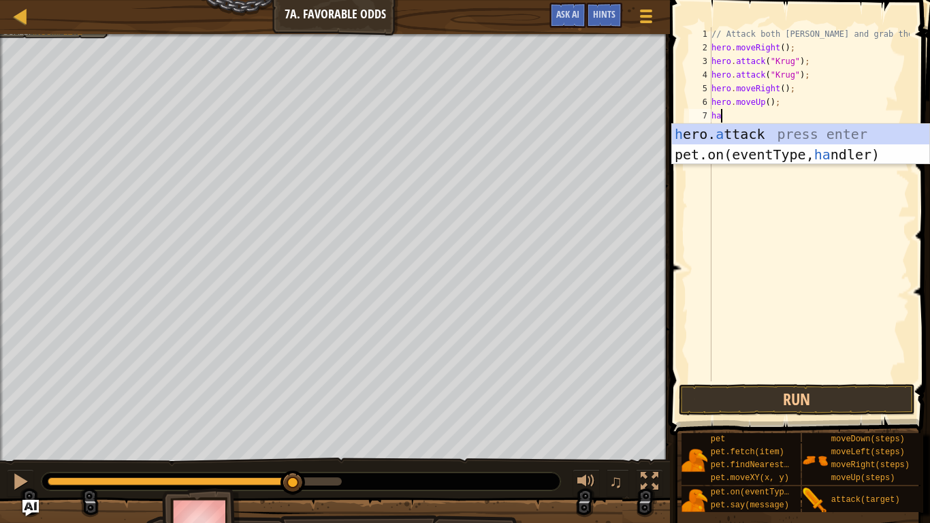
scroll to position [6, 1]
click at [832, 137] on div "h ero. a ttack press enter pet.on(eventType, ha ndler) press enter" at bounding box center [800, 165] width 257 height 82
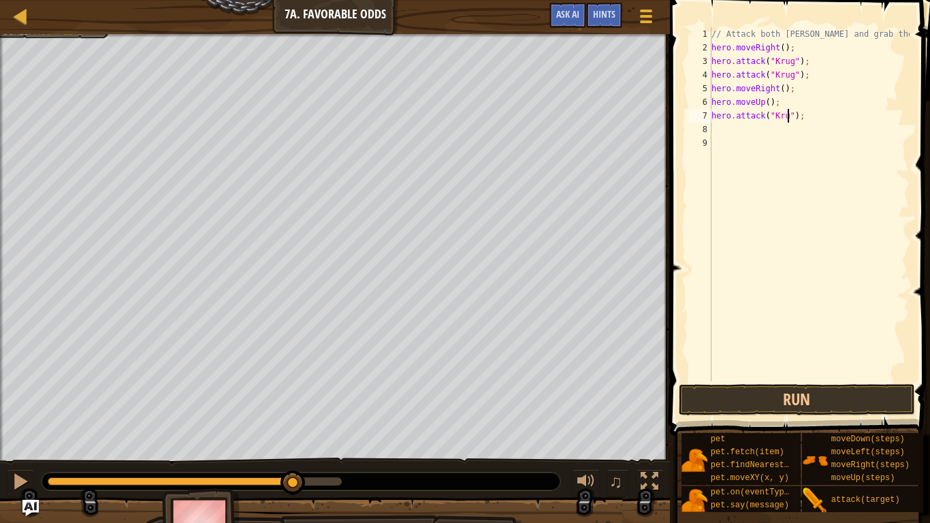
scroll to position [6, 12]
type textarea "hero.attack("Krug");"
click at [786, 155] on div "// Attack both [PERSON_NAME] and grab the gem. hero . moveRight ( ) ; hero . at…" at bounding box center [809, 217] width 201 height 381
click at [805, 139] on div "// Attack both [PERSON_NAME] and grab the gem. hero . moveRight ( ) ; hero . at…" at bounding box center [809, 217] width 201 height 381
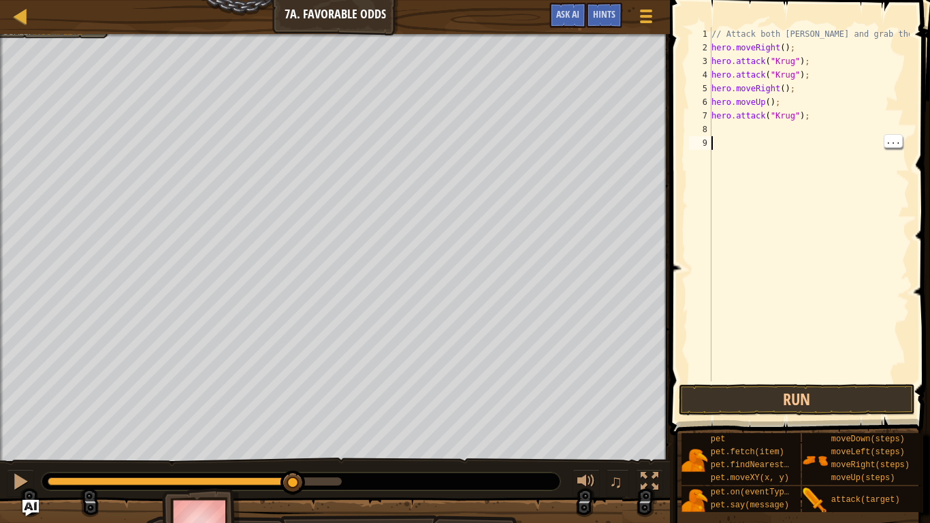
click at [826, 136] on div "// Attack both [PERSON_NAME] and grab the gem. hero . moveRight ( ) ; hero . at…" at bounding box center [809, 217] width 201 height 381
click at [799, 143] on div "// Attack both [PERSON_NAME] and grab the gem. hero . moveRight ( ) ; hero . at…" at bounding box center [809, 217] width 201 height 381
click at [810, 125] on div "// Attack both [PERSON_NAME] and grab the gem. hero . moveRight ( ) ; hero . at…" at bounding box center [809, 217] width 201 height 381
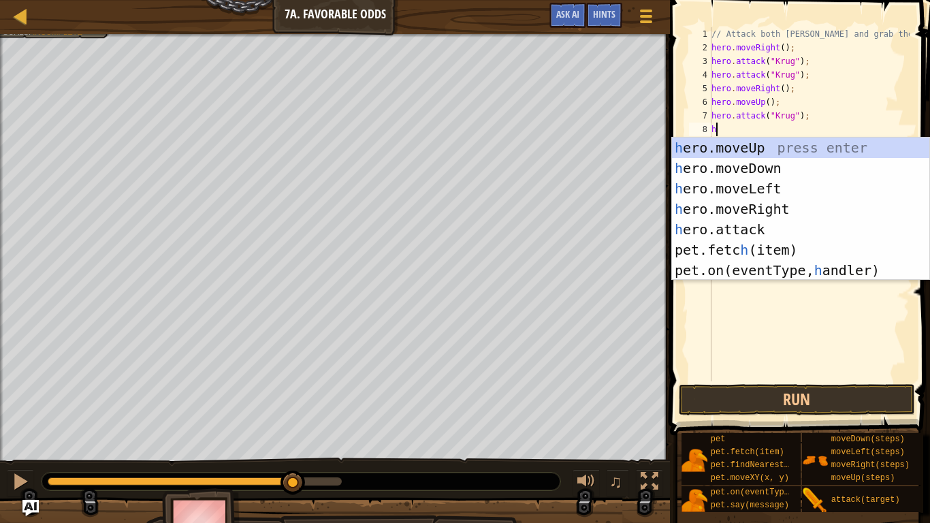
click at [784, 227] on div "h ero.moveUp press enter h ero.moveDown press enter h ero.moveLeft press enter …" at bounding box center [800, 229] width 257 height 184
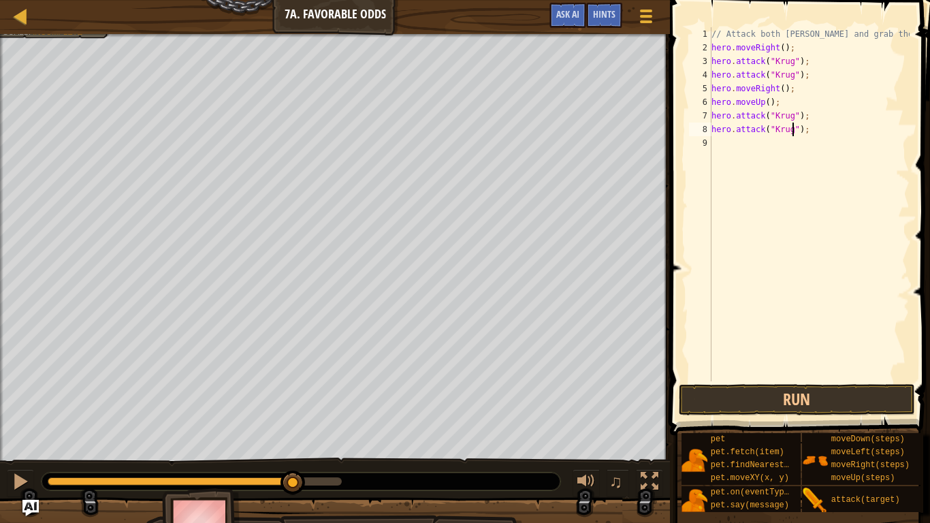
scroll to position [6, 12]
click at [691, 397] on button "Run" at bounding box center [797, 399] width 236 height 31
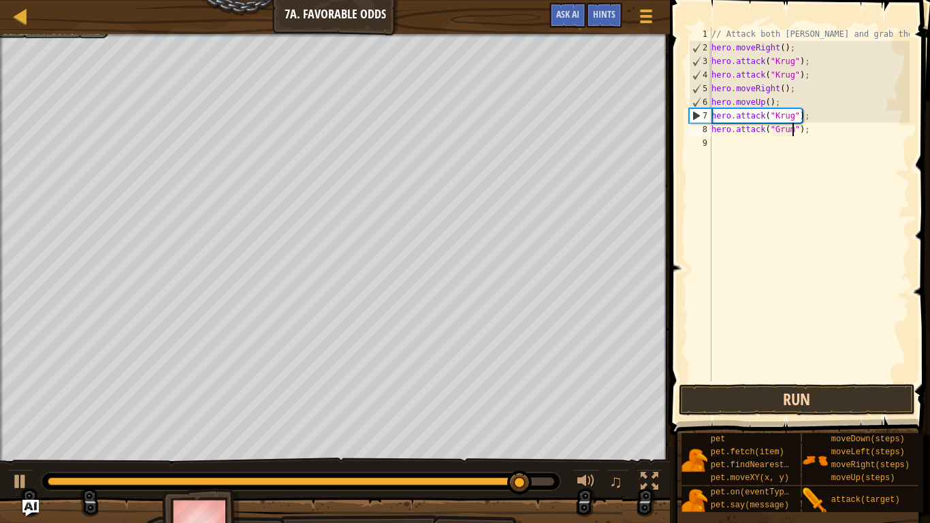
scroll to position [6, 13]
click at [782, 110] on div "// Attack both [PERSON_NAME] and grab the gem. hero . moveRight ( ) ; hero . at…" at bounding box center [809, 217] width 201 height 381
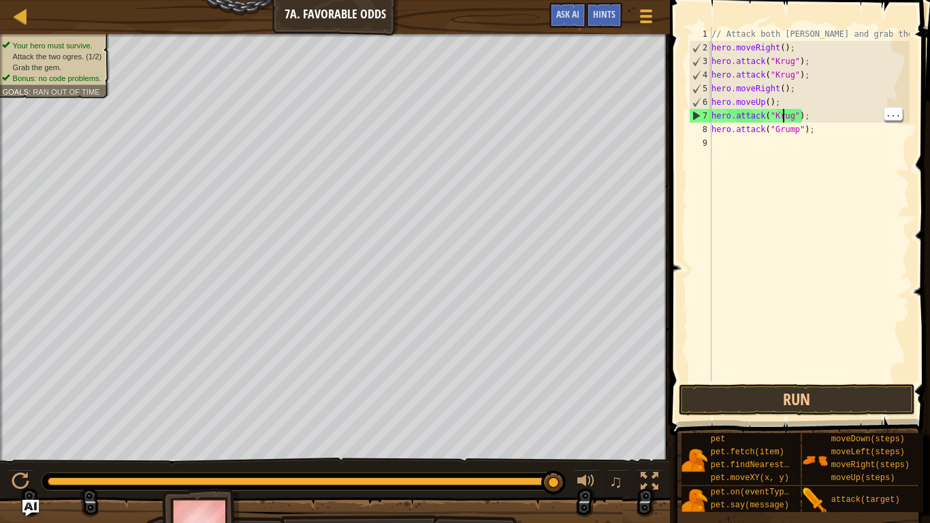
click at [790, 116] on div "// Attack both [PERSON_NAME] and grab the gem. hero . moveRight ( ) ; hero . at…" at bounding box center [809, 217] width 201 height 381
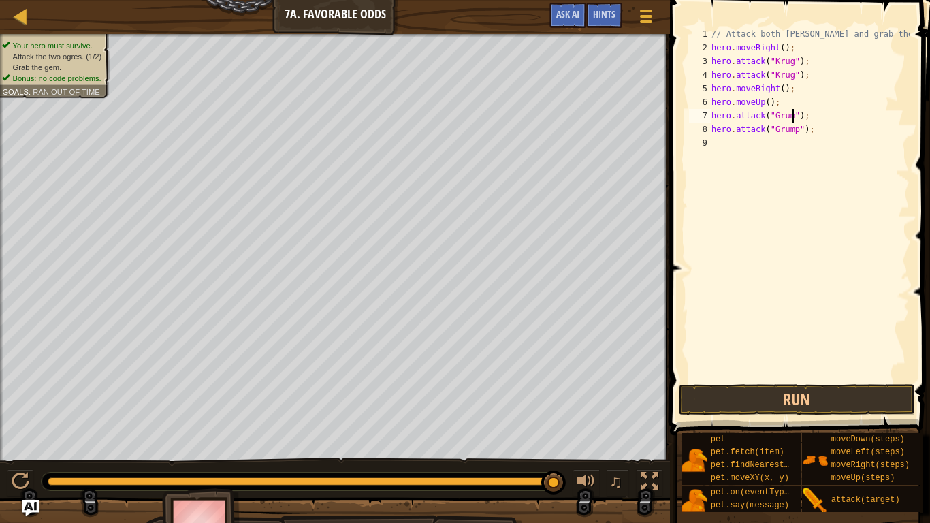
type textarea "hero.attack("Grump");"
click at [795, 157] on div "// Attack both [PERSON_NAME] and grab the gem. hero . moveRight ( ) ; hero . at…" at bounding box center [809, 217] width 201 height 381
type textarea "h"
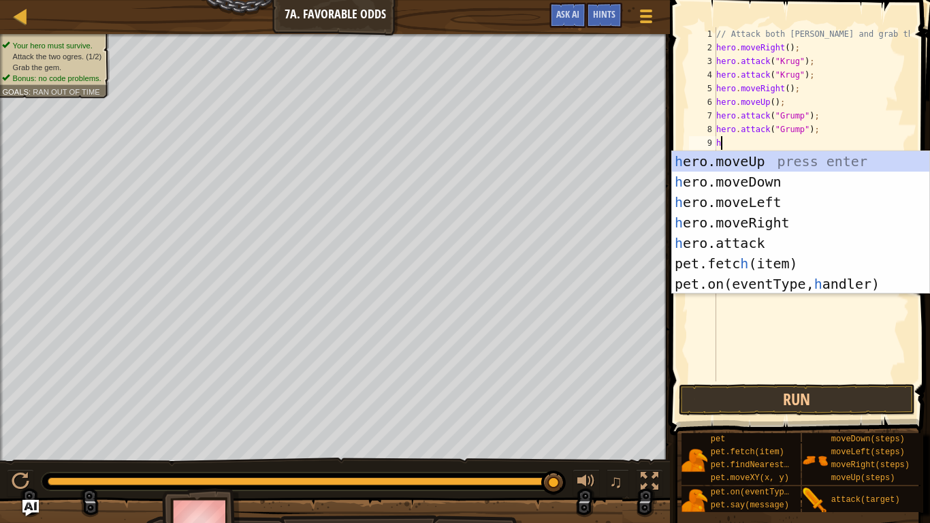
click at [811, 220] on div "h ero.moveUp press enter h ero.moveDown press enter h ero.moveLeft press enter …" at bounding box center [800, 243] width 257 height 184
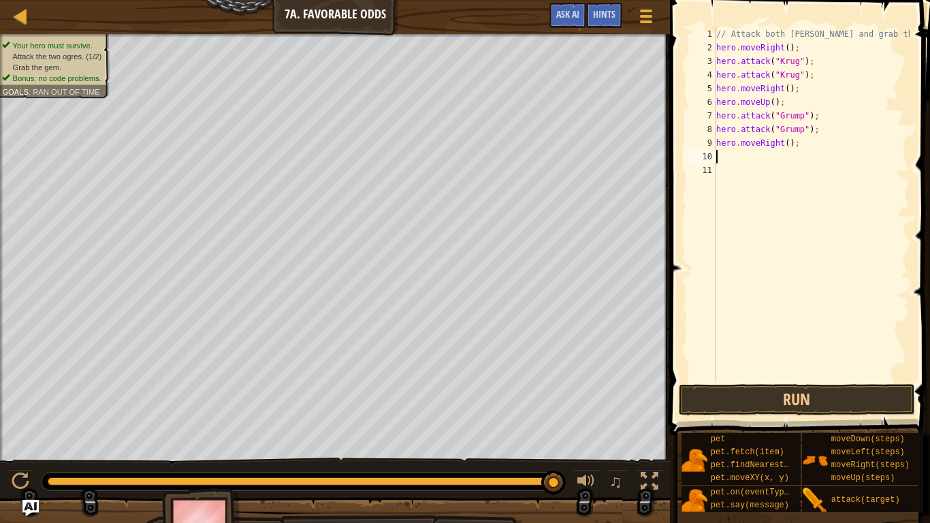
click at [802, 138] on div "// Attack both [PERSON_NAME] and grab the gem. hero . moveRight ( ) ; hero . at…" at bounding box center [811, 217] width 196 height 381
click at [800, 133] on div "// Attack both [PERSON_NAME] and grab the gem. hero . moveRight ( ) ; hero . at…" at bounding box center [811, 217] width 196 height 381
click at [774, 148] on div "// Attack both [PERSON_NAME] and grab the gem. hero . moveRight ( ) ; hero . at…" at bounding box center [811, 217] width 196 height 381
click at [805, 387] on button "Run" at bounding box center [797, 399] width 236 height 31
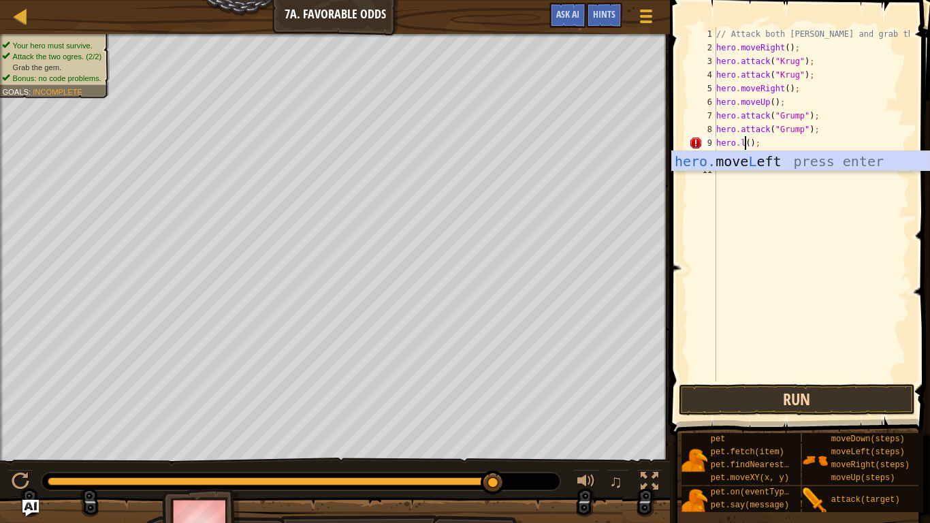
scroll to position [6, 5]
click at [794, 156] on div "hero. move L eft press enter" at bounding box center [800, 181] width 257 height 61
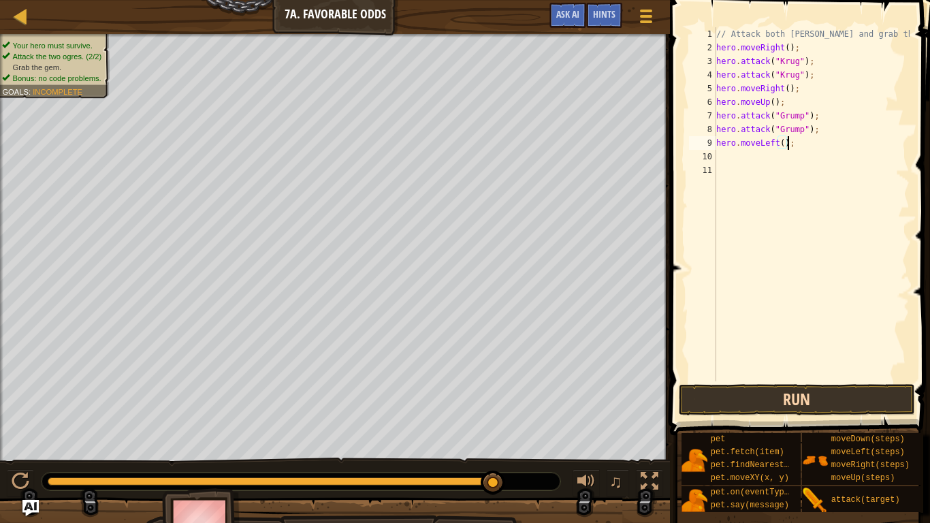
type textarea "hero.moveLeft();"
click at [811, 398] on button "Run" at bounding box center [797, 399] width 236 height 31
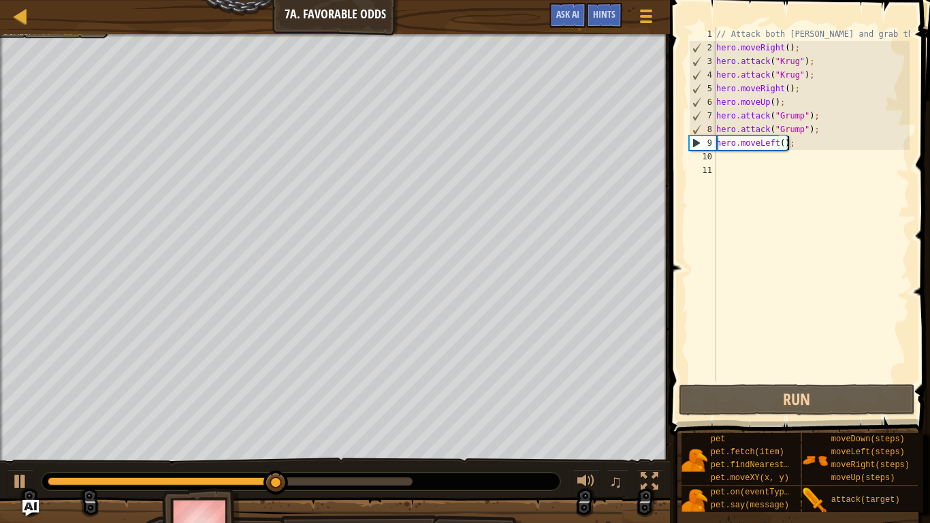
click at [789, 152] on div "// Attack both [PERSON_NAME] and grab the gem. hero . moveRight ( ) ; hero . at…" at bounding box center [811, 217] width 196 height 381
click at [790, 141] on div "// Attack both [PERSON_NAME] and grab the gem. hero . moveRight ( ) ; hero . at…" at bounding box center [811, 217] width 196 height 381
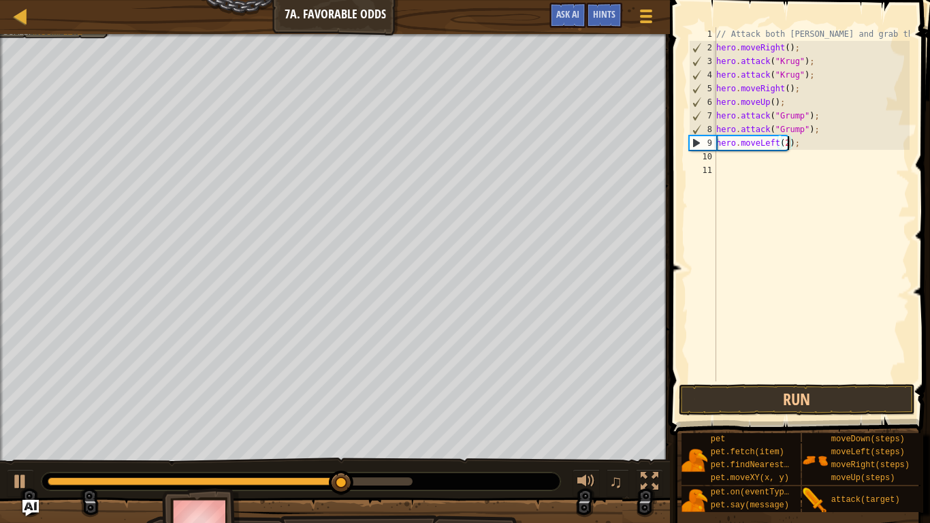
scroll to position [6, 11]
type textarea "hero.moveLeft(2);"
click at [827, 388] on button "Run" at bounding box center [797, 399] width 236 height 31
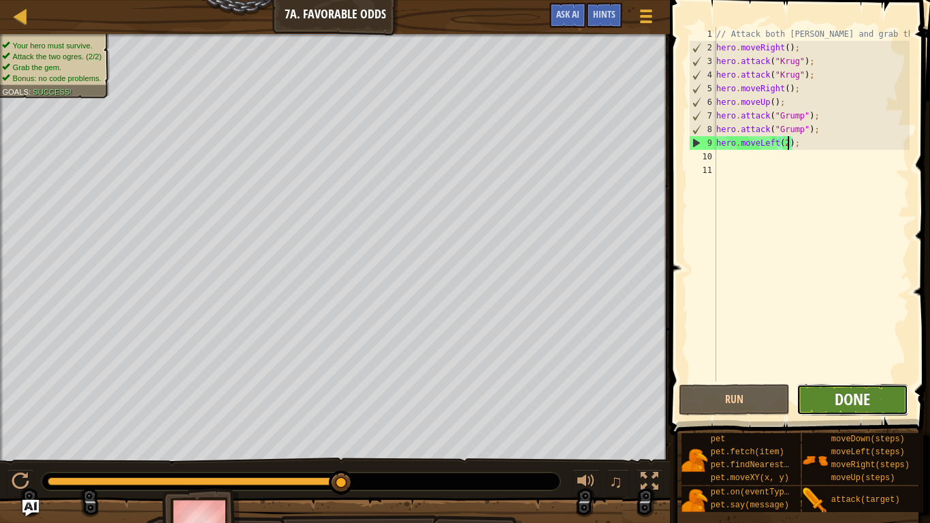
click at [843, 390] on span "Done" at bounding box center [852, 399] width 35 height 22
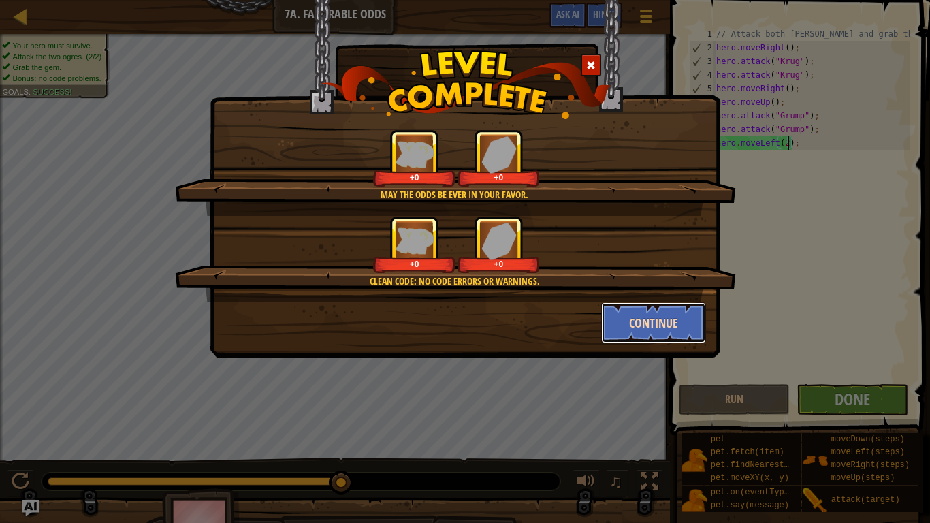
click at [662, 336] on button "Continue" at bounding box center [654, 322] width 106 height 41
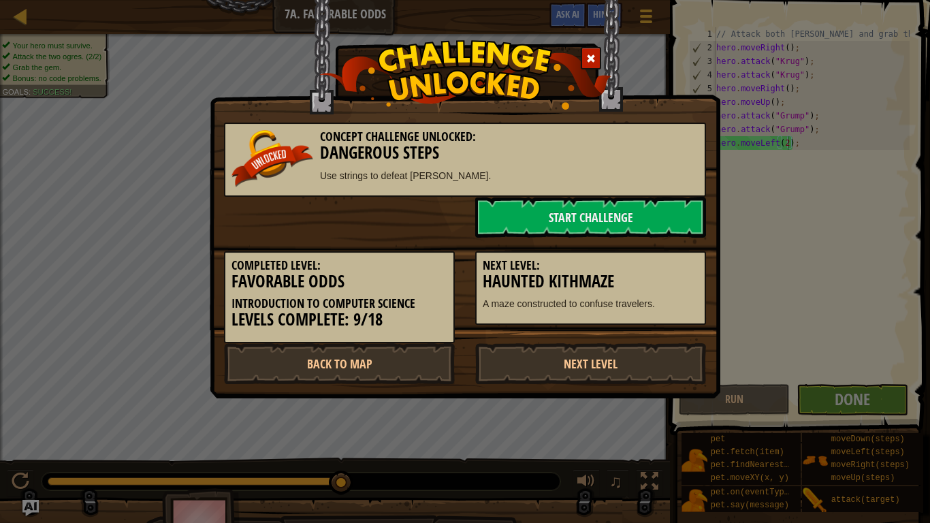
click at [699, 329] on div "Completed Level: Favorable Odds Introduction to Computer Science Levels Complet…" at bounding box center [465, 291] width 502 height 106
click at [666, 373] on link "Next Level" at bounding box center [590, 363] width 231 height 41
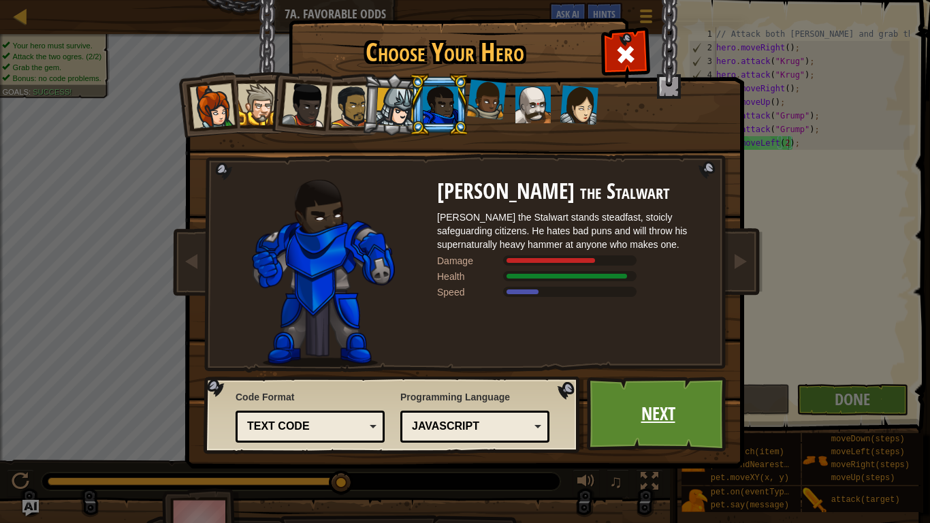
click at [680, 410] on link "Next" at bounding box center [658, 413] width 142 height 75
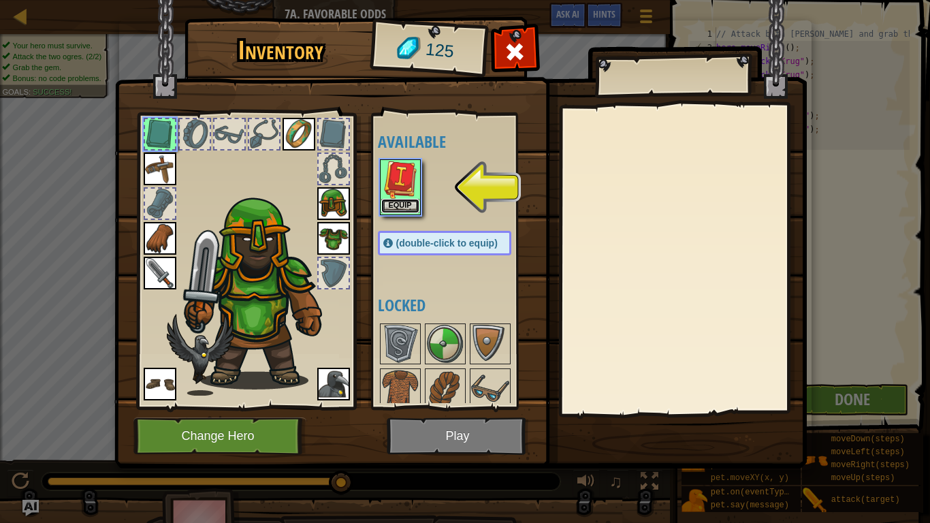
click at [394, 212] on button "Equip" at bounding box center [400, 206] width 38 height 14
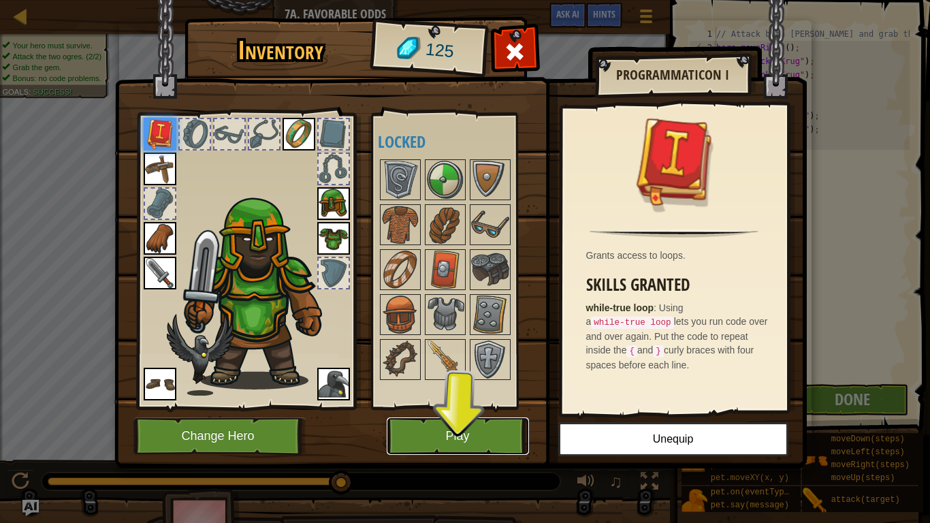
click at [482, 430] on button "Play" at bounding box center [458, 435] width 142 height 37
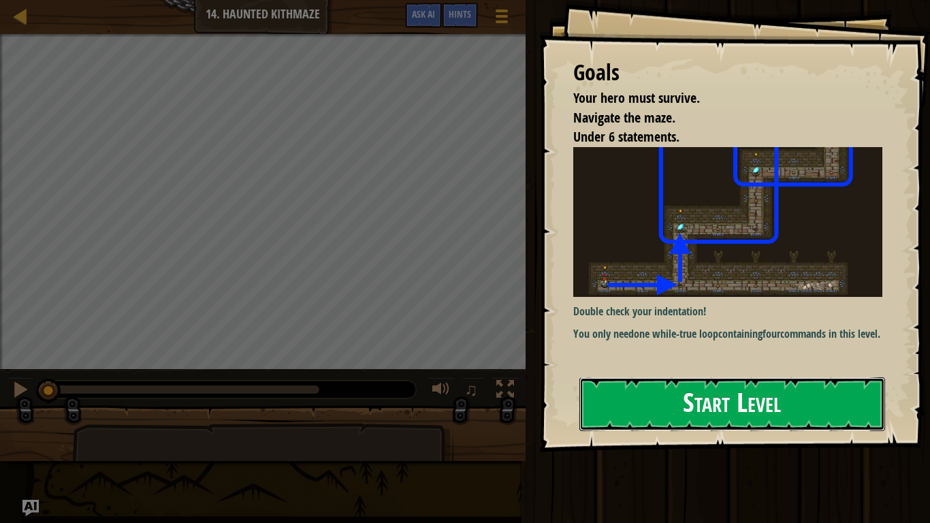
click at [696, 391] on button "Start Level" at bounding box center [732, 404] width 306 height 54
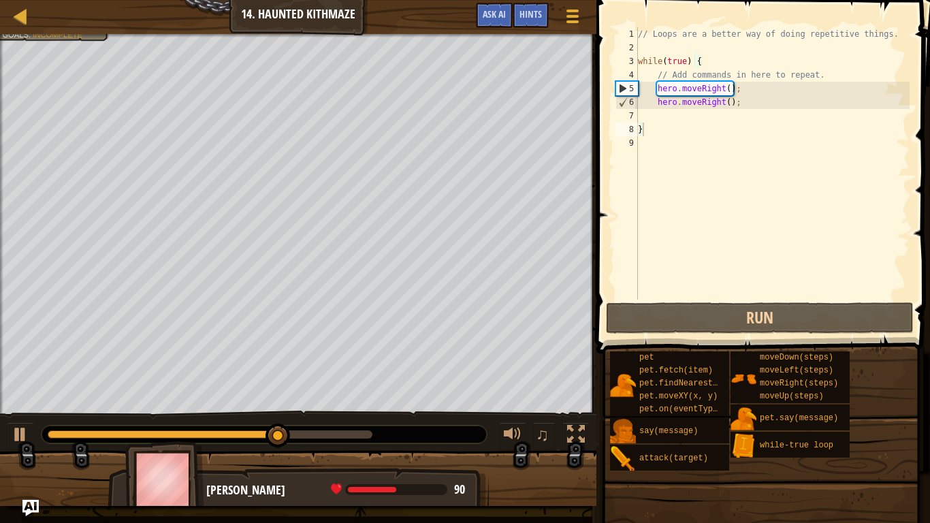
click at [722, 126] on div "// Loops are a better way of doing repetitive things. while ( true ) { // Add c…" at bounding box center [772, 176] width 274 height 299
click at [732, 118] on div "// Loops are a better way of doing repetitive things. while ( true ) { // Add c…" at bounding box center [772, 176] width 274 height 299
type textarea "h"
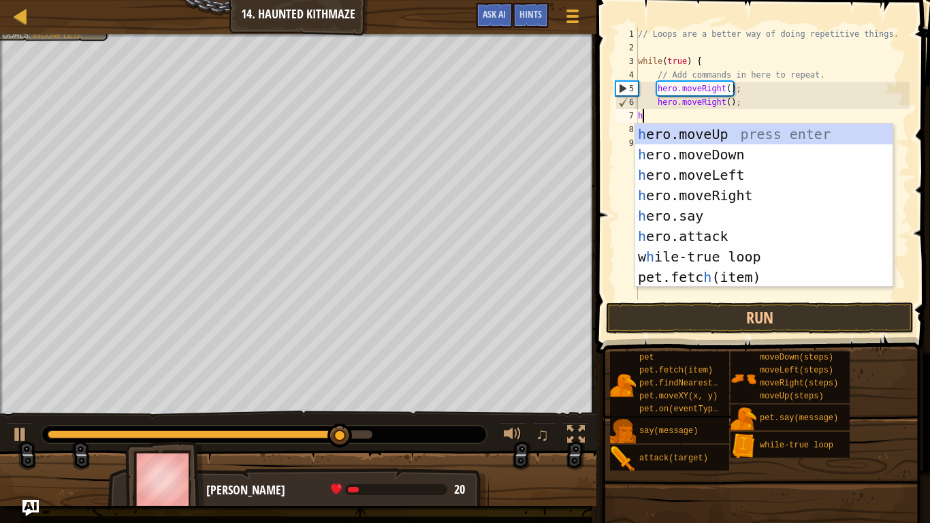
click at [759, 131] on div "h ero.moveUp press enter h ero.moveDown press enter h ero.moveLeft press enter …" at bounding box center [763, 226] width 257 height 204
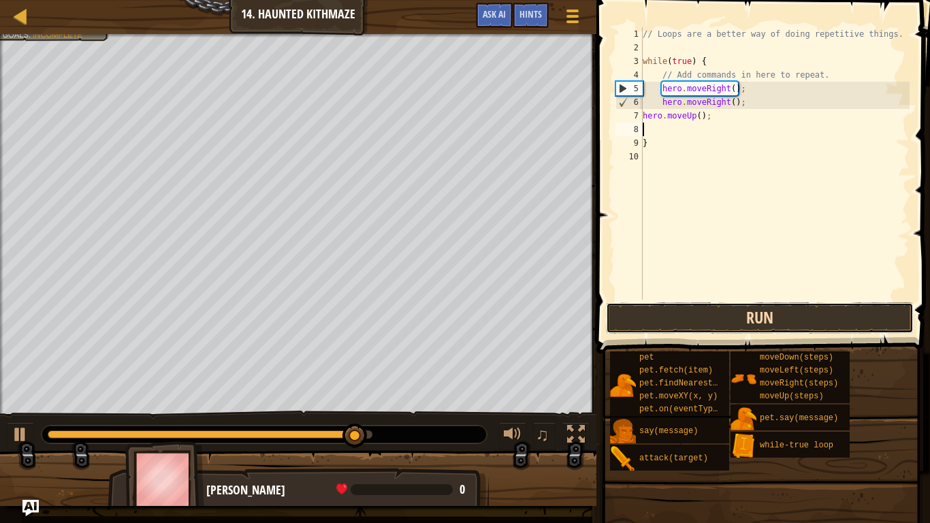
click at [773, 331] on button "Run" at bounding box center [760, 317] width 308 height 31
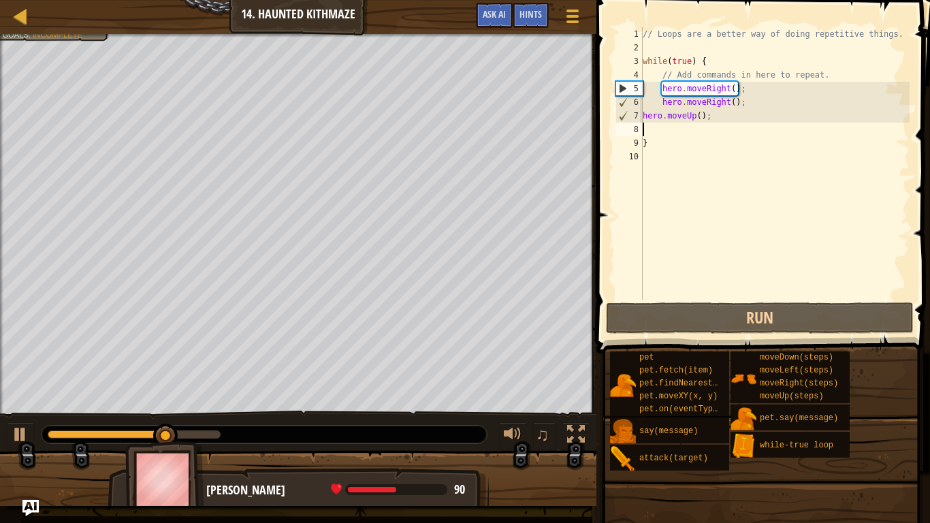
click at [709, 118] on div "// Loops are a better way of doing repetitive things. while ( true ) { // Add c…" at bounding box center [775, 176] width 270 height 299
type textarea "hero.moveUp();"
click at [691, 123] on div "// Loops are a better way of doing repetitive things. while ( true ) { // Add c…" at bounding box center [775, 176] width 270 height 299
click at [712, 116] on div "// Loops are a better way of doing repetitive things. while ( true ) { // Add c…" at bounding box center [775, 176] width 270 height 299
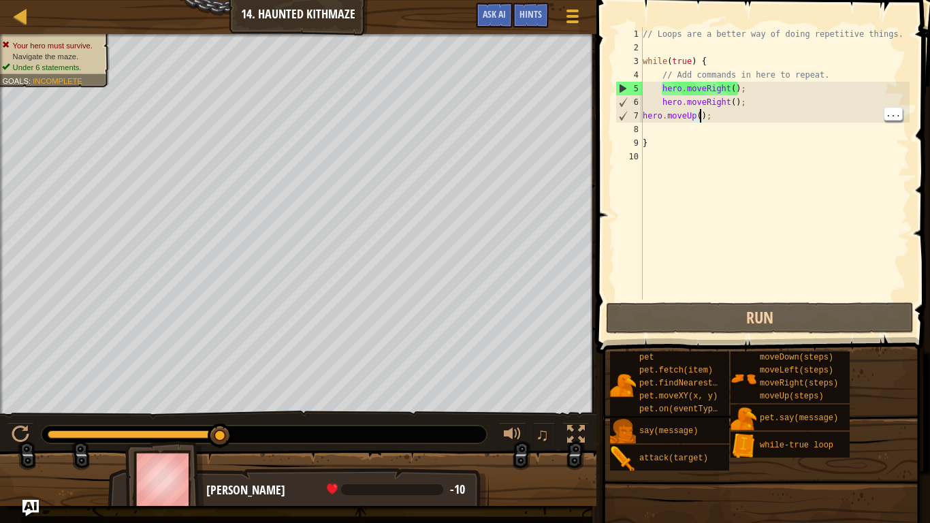
scroll to position [6, 10]
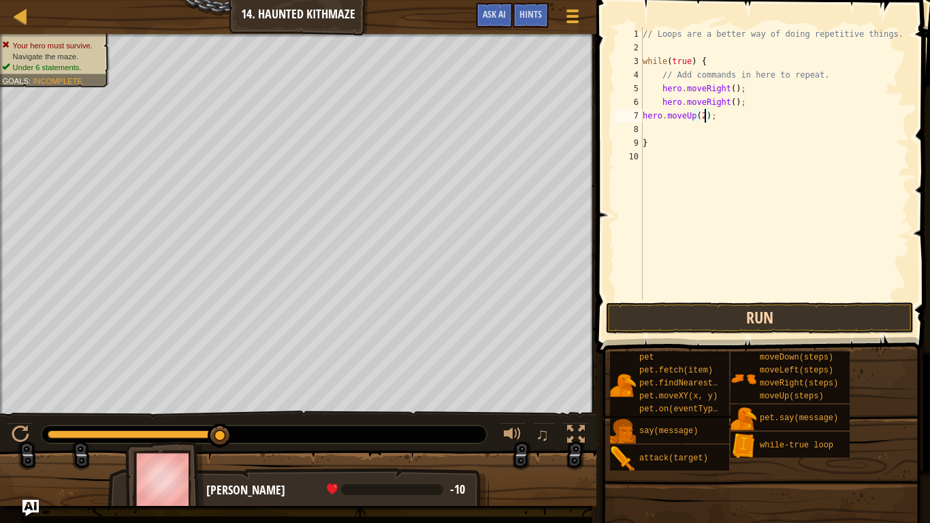
type textarea "hero.moveUp(2);"
click at [754, 327] on button "Run" at bounding box center [760, 317] width 308 height 31
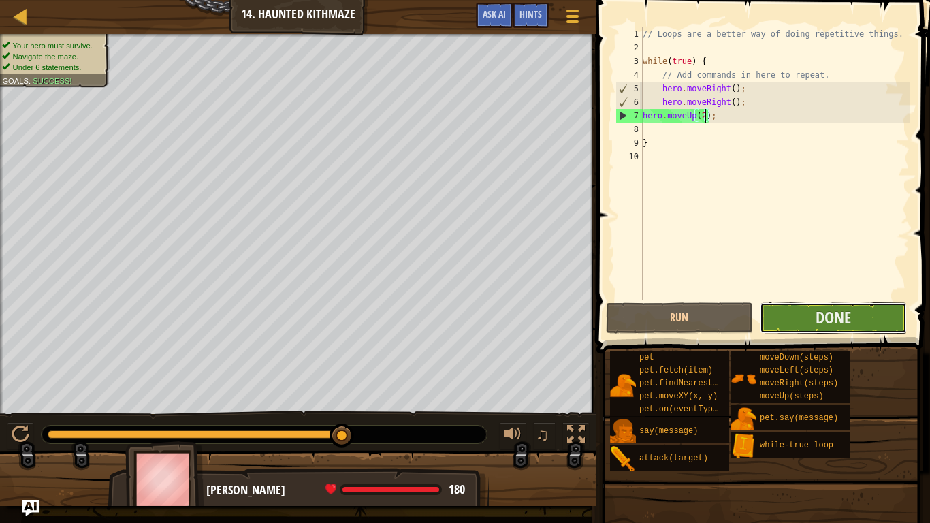
click at [859, 314] on button "Done" at bounding box center [833, 317] width 147 height 31
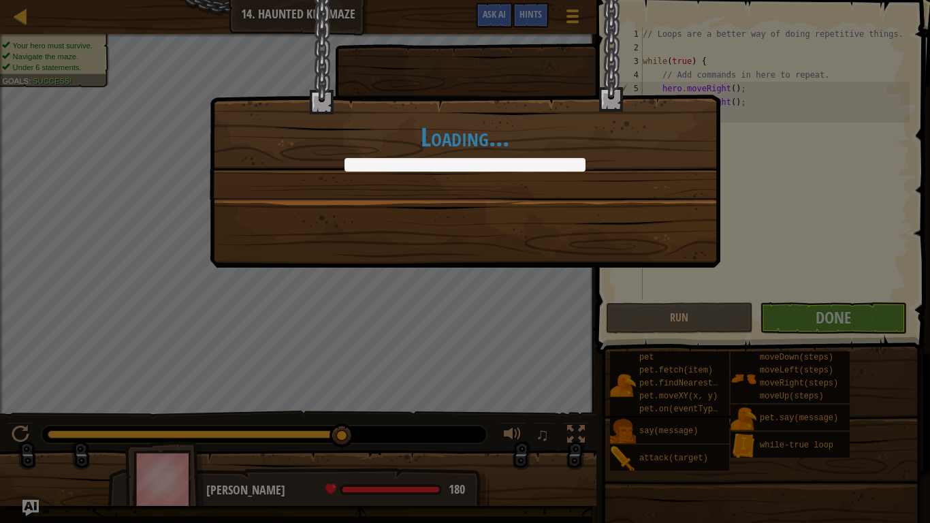
click at [850, 306] on div "Loading..." at bounding box center [465, 261] width 930 height 523
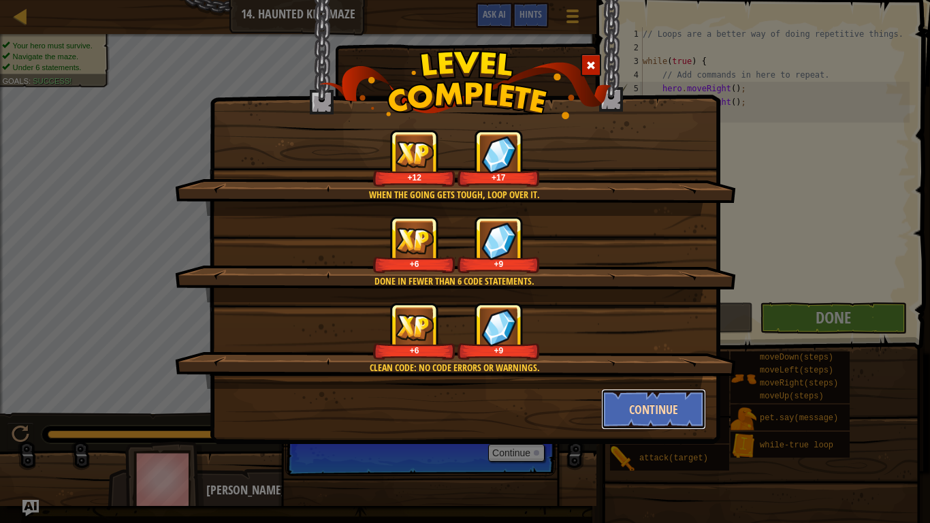
click at [641, 406] on button "Continue" at bounding box center [654, 409] width 106 height 41
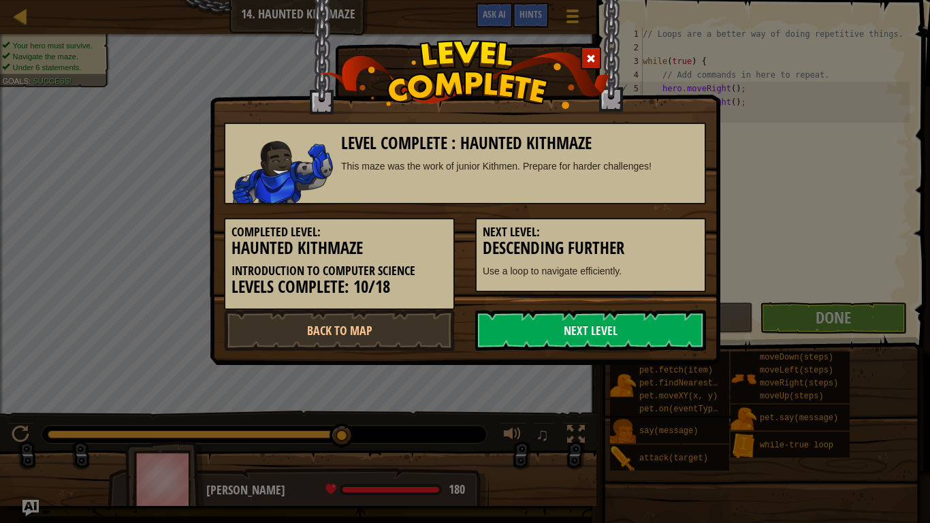
click at [632, 294] on div "Completed Level: Haunted Kithmaze Introduction to Computer Science Levels Compl…" at bounding box center [465, 257] width 502 height 106
click at [657, 325] on link "Next Level" at bounding box center [590, 330] width 231 height 41
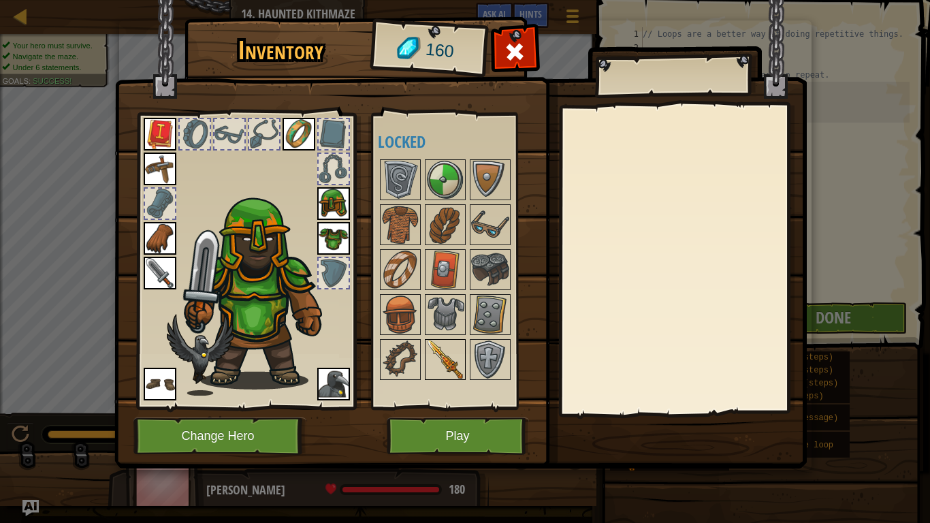
click at [452, 346] on img at bounding box center [445, 359] width 38 height 38
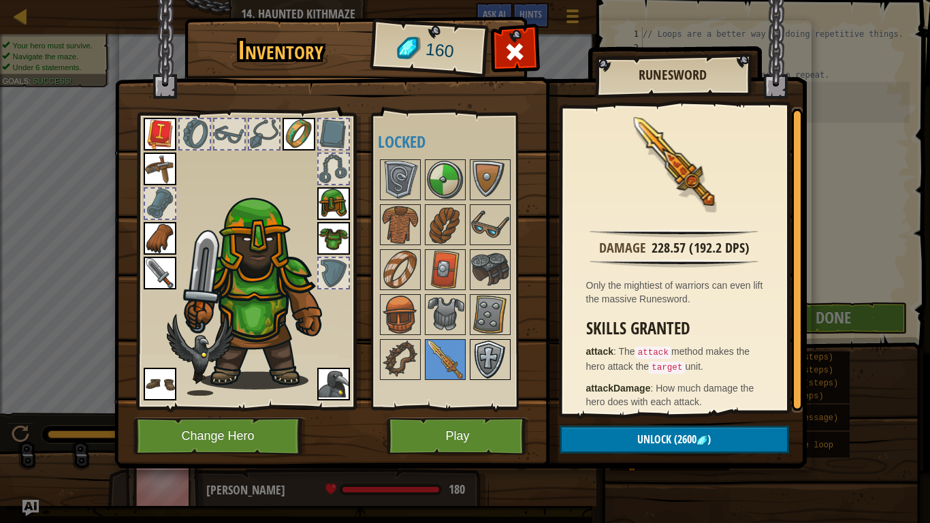
click at [479, 356] on img at bounding box center [490, 359] width 38 height 38
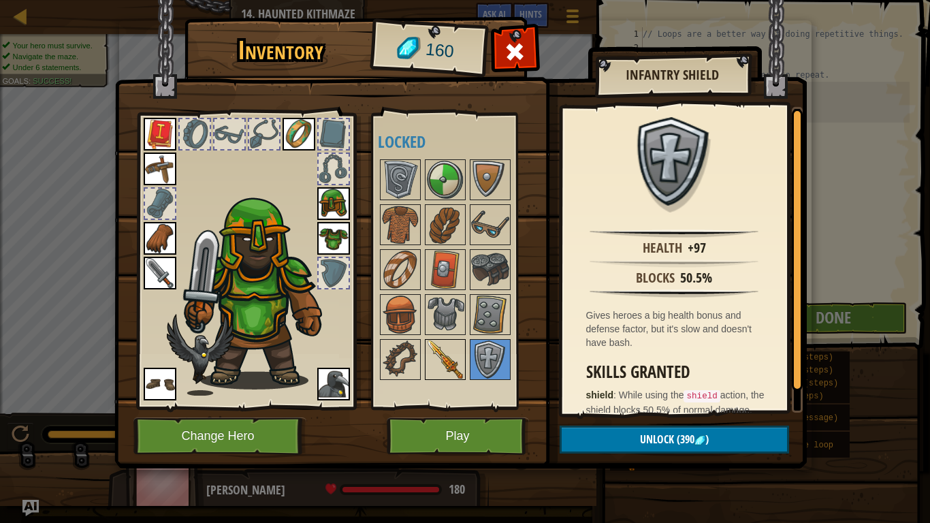
click at [444, 349] on img at bounding box center [445, 359] width 38 height 38
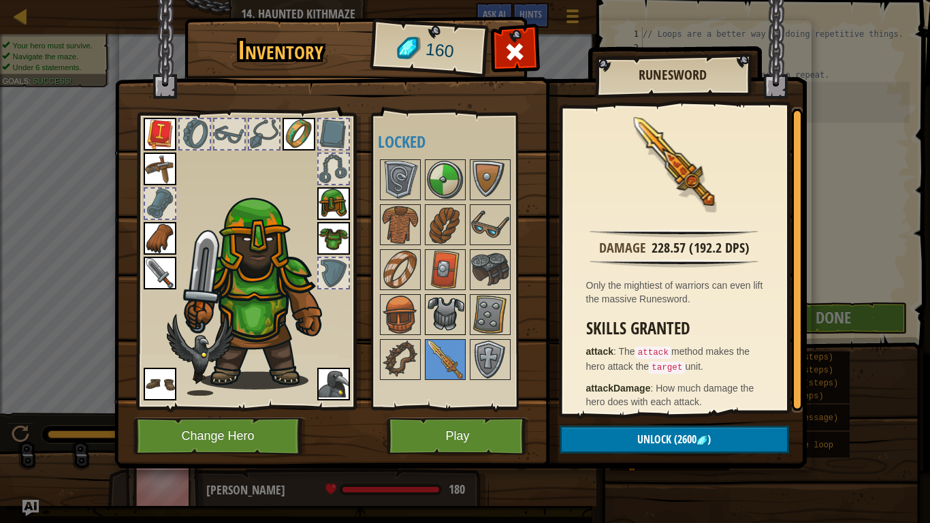
click at [455, 312] on img at bounding box center [445, 314] width 38 height 38
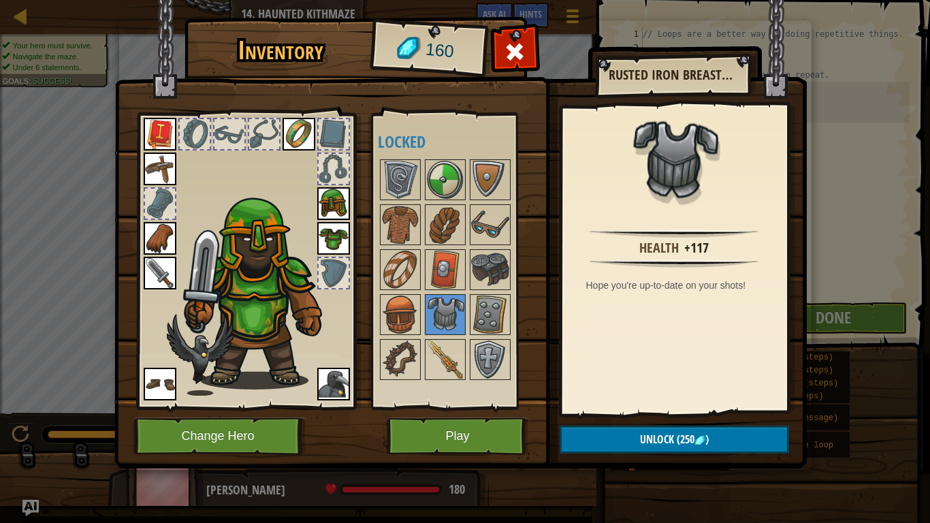
click at [334, 224] on img at bounding box center [333, 238] width 33 height 33
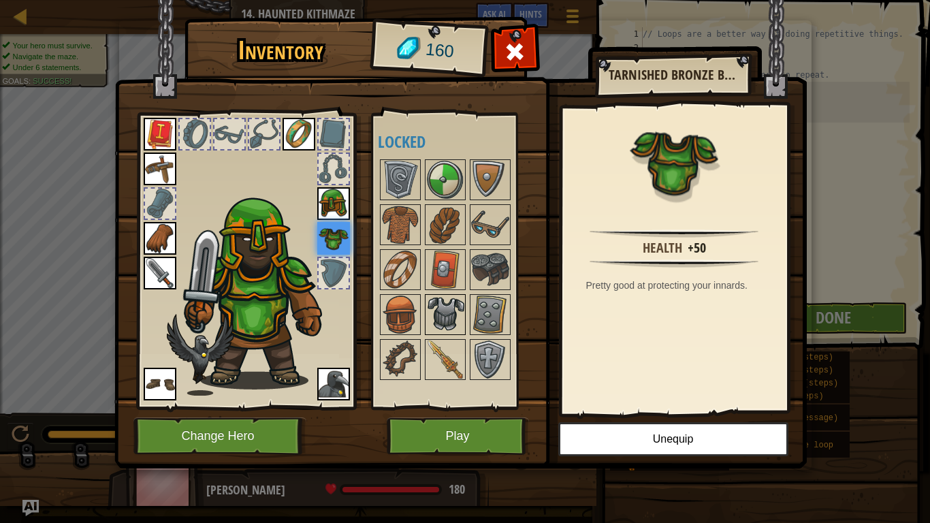
click at [447, 297] on img at bounding box center [445, 314] width 38 height 38
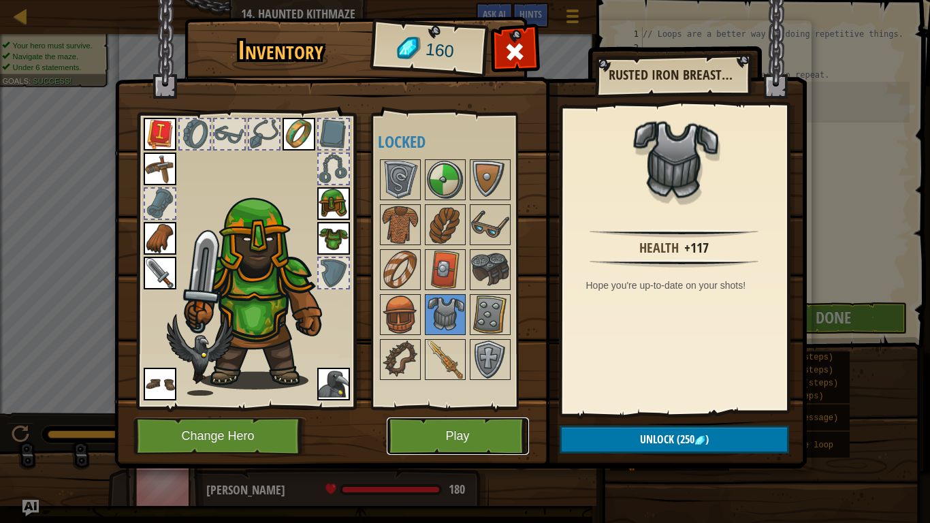
click at [453, 430] on button "Play" at bounding box center [458, 435] width 142 height 37
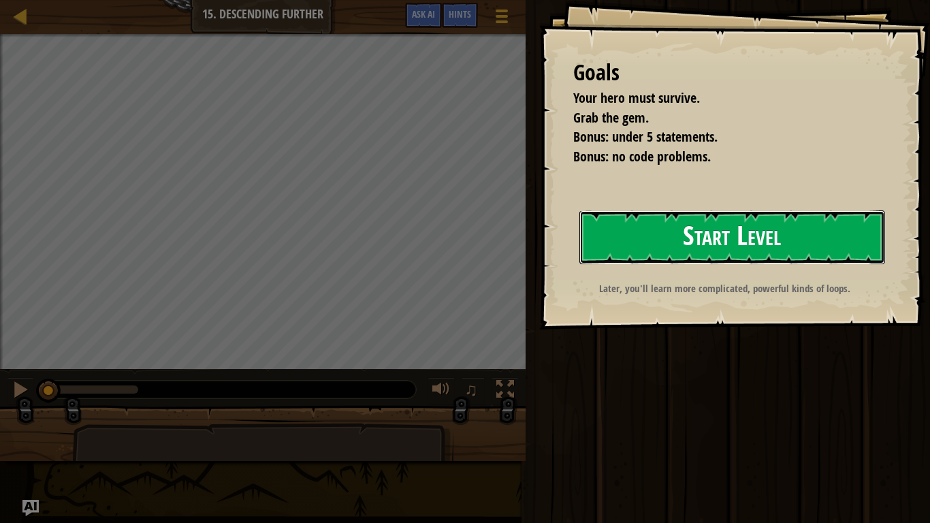
click at [788, 255] on button "Start Level" at bounding box center [732, 237] width 306 height 54
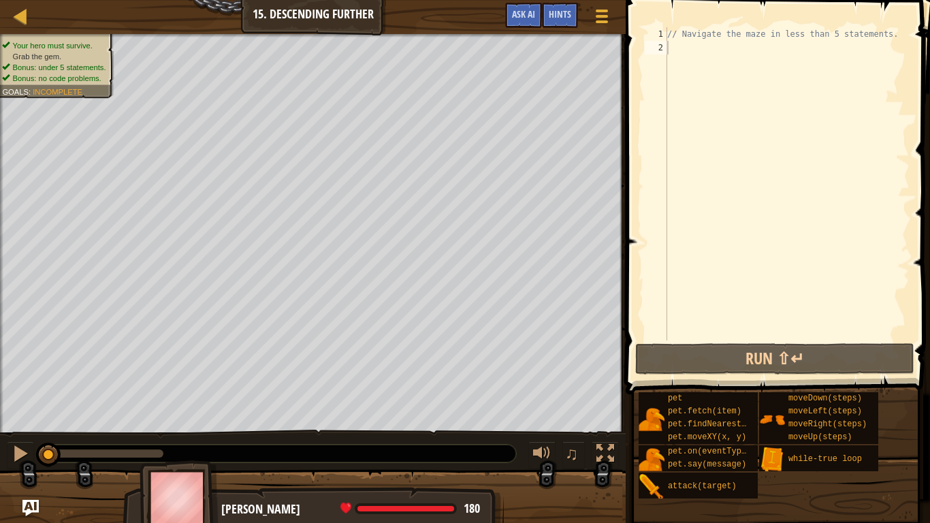
click at [764, 54] on div "// Navigate the maze in less than 5 statements." at bounding box center [786, 197] width 245 height 340
type textarea "h"
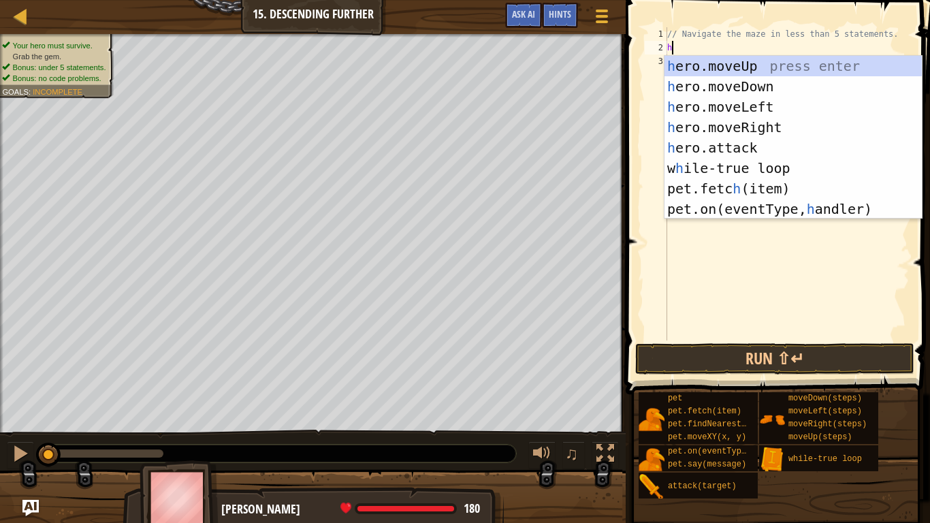
click at [794, 109] on div "h ero.moveUp press enter h ero.moveDown press enter h ero.moveLeft press enter …" at bounding box center [792, 158] width 257 height 204
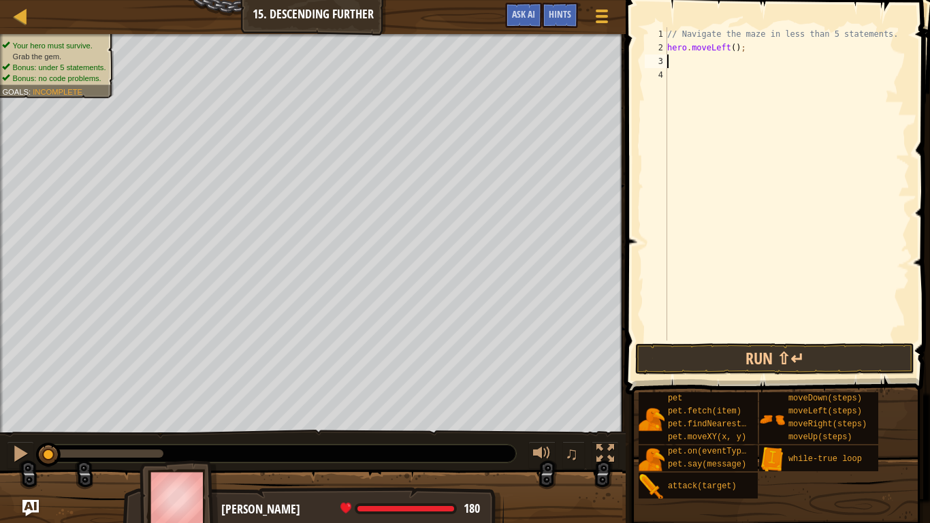
click at [720, 50] on div "// Navigate the maze in less than 5 statements. hero . moveLeft ( ) ;" at bounding box center [786, 197] width 245 height 340
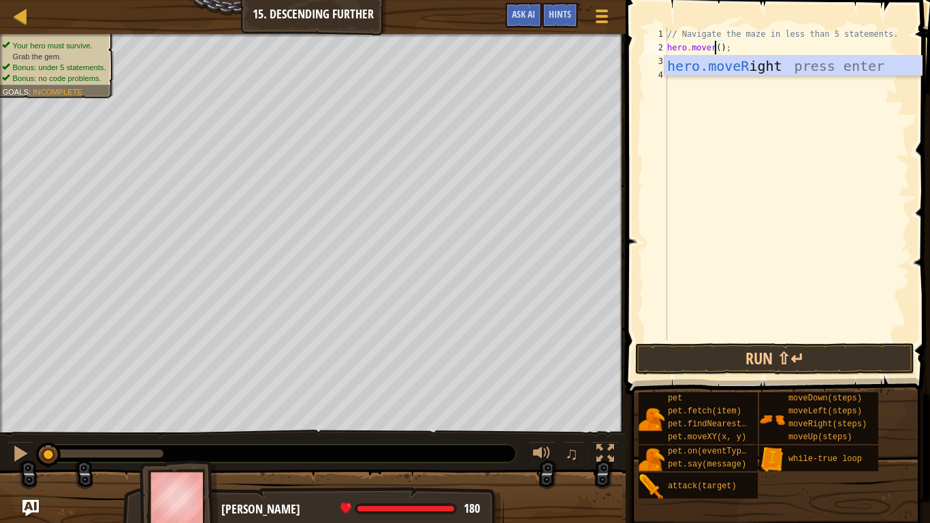
click at [871, 61] on div "hero.moveR ight press enter" at bounding box center [792, 86] width 257 height 61
type textarea "hero.moveRight();"
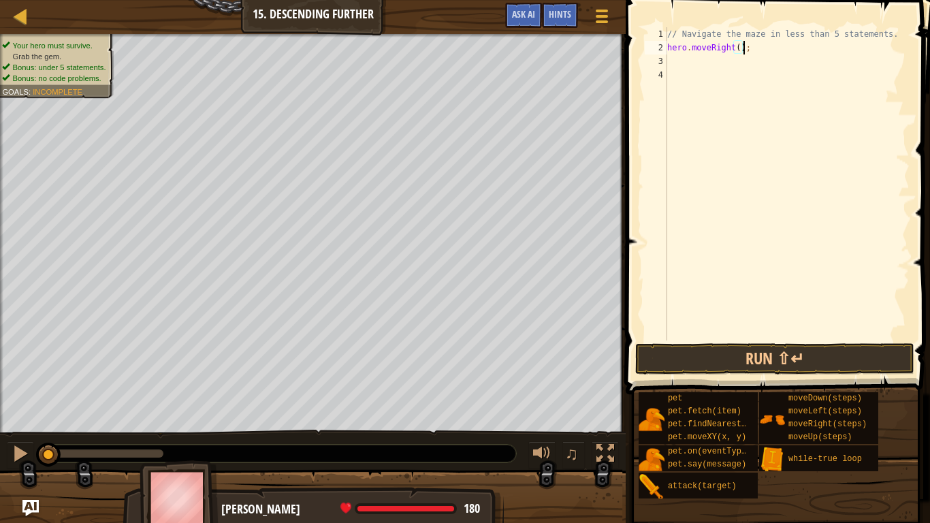
click at [773, 67] on div "// Navigate the maze in less than 5 statements. hero . moveRight ( ) ;" at bounding box center [786, 197] width 245 height 340
type textarea "h"
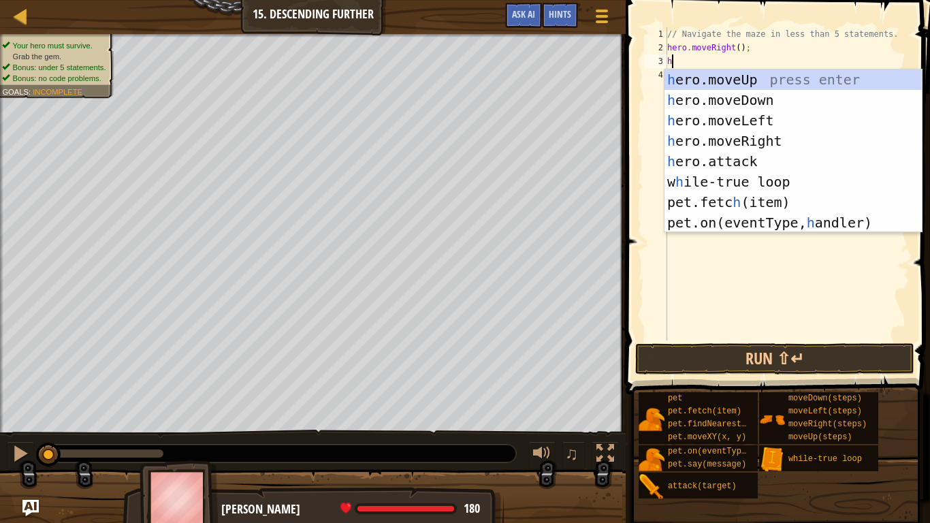
click at [793, 101] on div "h ero.moveUp press enter h ero.moveDown press enter h ero.moveLeft press enter …" at bounding box center [792, 171] width 257 height 204
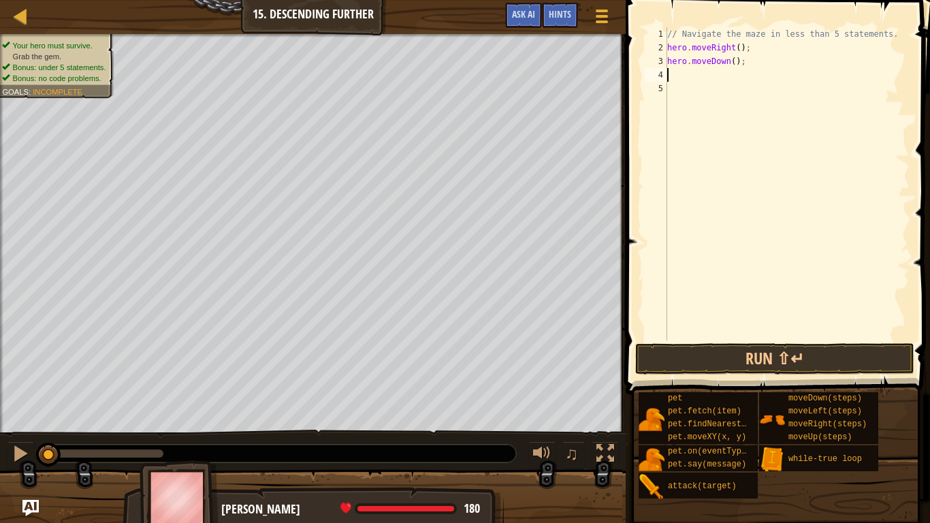
type textarea "h"
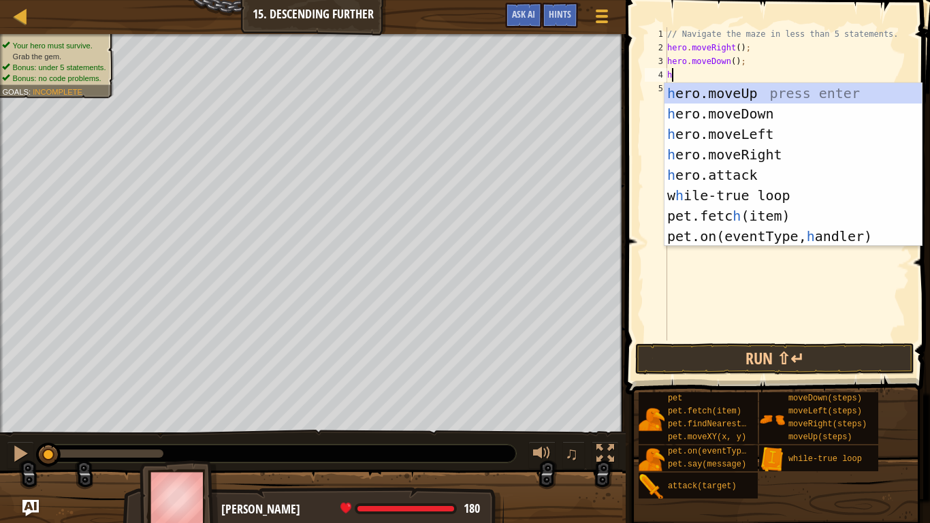
click at [794, 155] on div "h ero.moveUp press enter h ero.moveDown press enter h ero.moveLeft press enter …" at bounding box center [792, 185] width 257 height 204
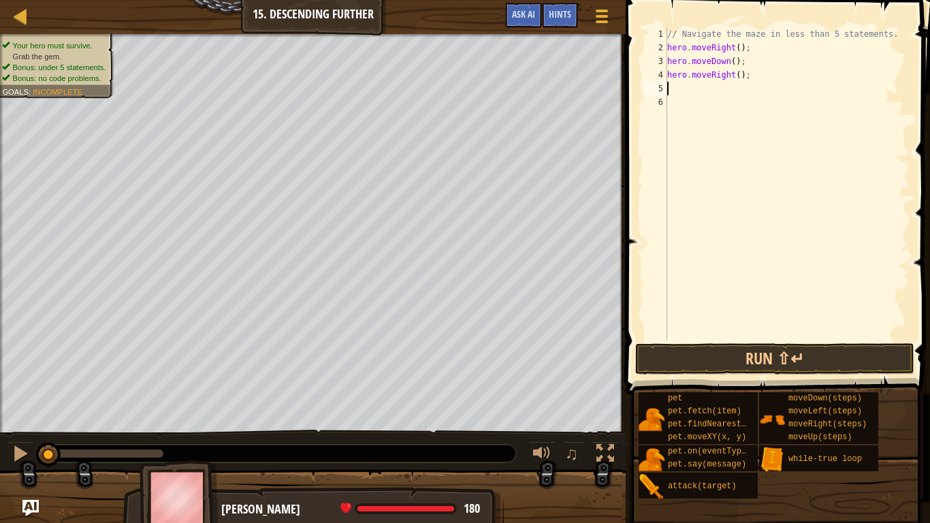
click at [736, 75] on div "// Navigate the maze in less than 5 statements. hero . moveRight ( ) ; hero . m…" at bounding box center [786, 197] width 245 height 340
click at [788, 357] on button "Run ⇧↵" at bounding box center [774, 358] width 279 height 31
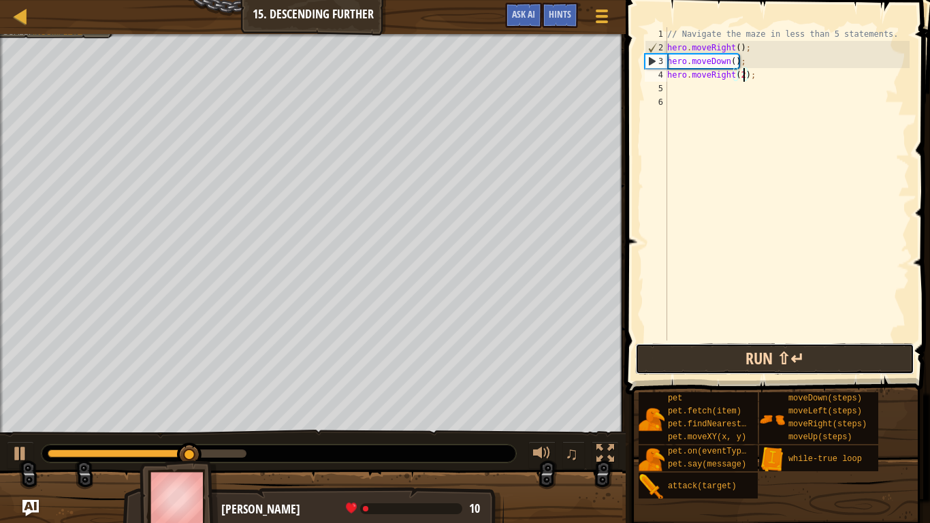
click at [794, 372] on button "Run ⇧↵" at bounding box center [774, 358] width 279 height 31
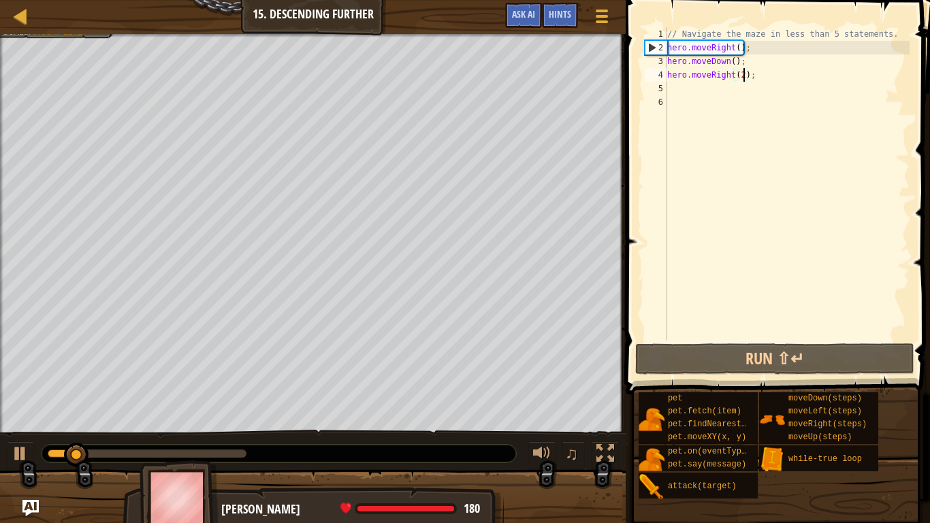
click at [735, 38] on div "// Navigate the maze in less than 5 statements. hero . moveRight ( ) ; hero . m…" at bounding box center [786, 197] width 245 height 340
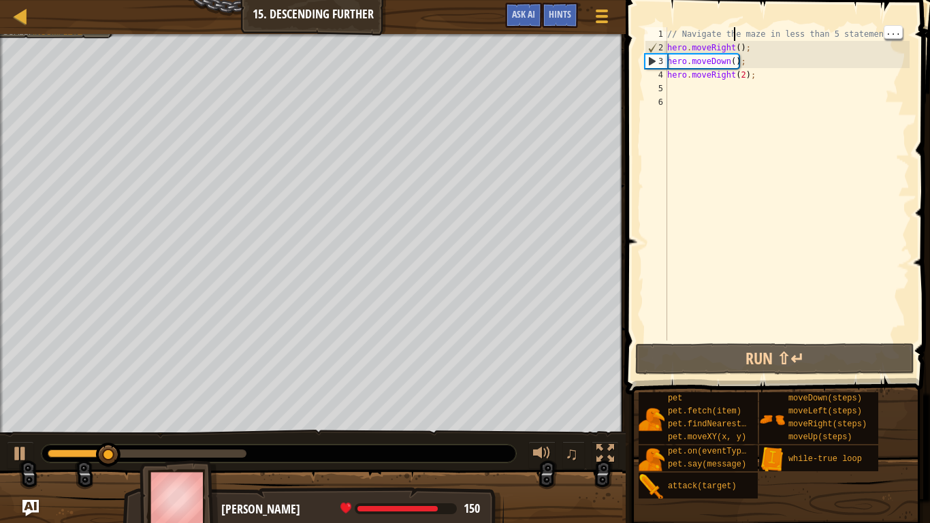
click at [737, 50] on div "// Navigate the maze in less than 5 statements. hero . moveRight ( ) ; hero . m…" at bounding box center [786, 197] width 245 height 340
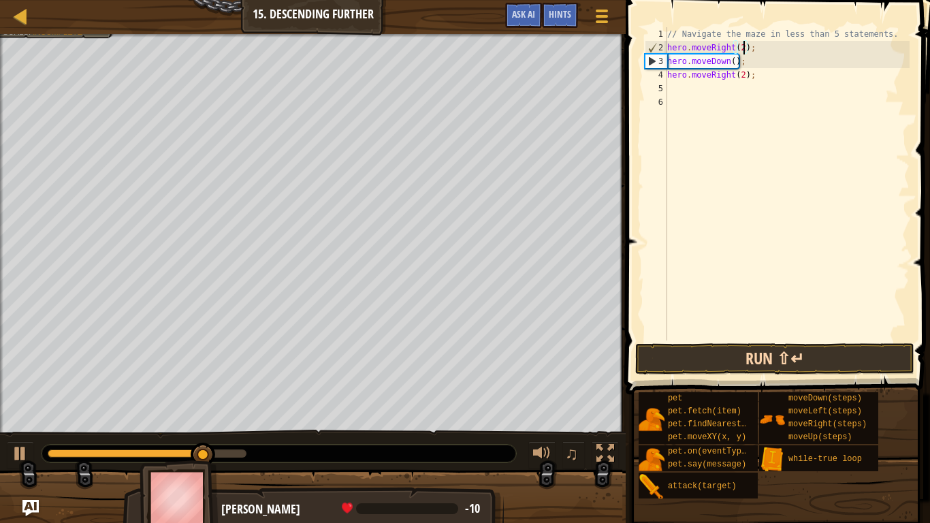
type textarea "hero.moveRight(2);"
click at [854, 363] on button "Run ⇧↵" at bounding box center [774, 358] width 279 height 31
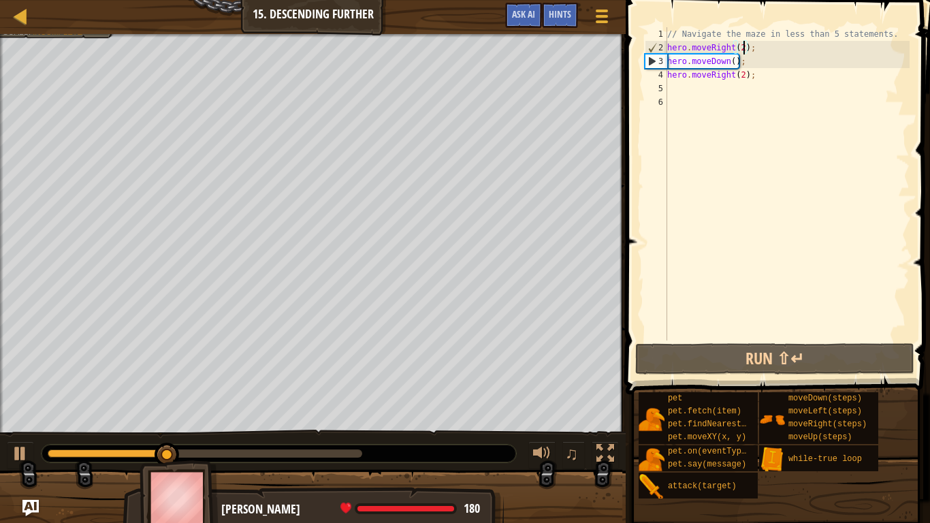
click at [739, 97] on div "// Navigate the maze in less than 5 statements. hero . moveRight ( 2 ) ; hero .…" at bounding box center [786, 197] width 245 height 340
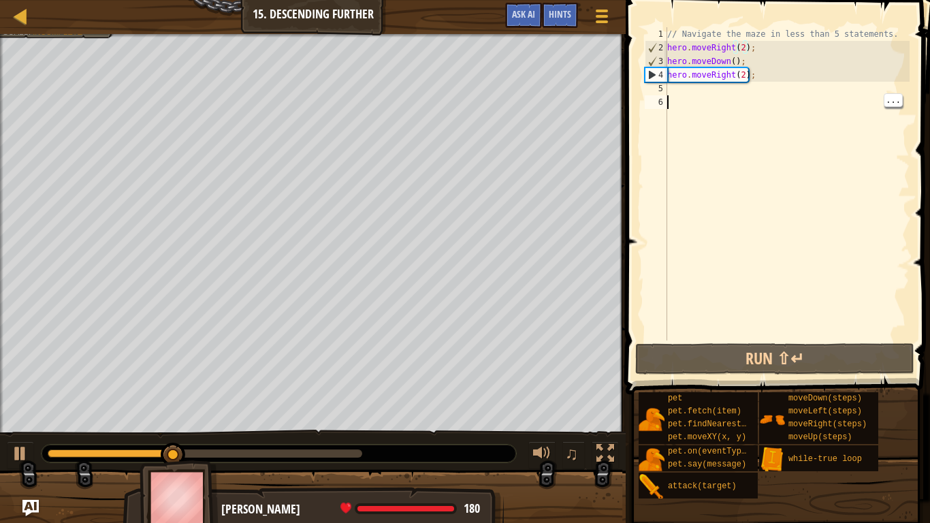
scroll to position [6, 0]
click at [798, 29] on div "// Navigate the maze in less than 5 statements. hero . moveRight ( 2 ) ; hero .…" at bounding box center [786, 197] width 245 height 340
type textarea "// Navigate the maze in less than 5 statements."
click at [879, 31] on div "// Navigate the maze in less than 5 statements. hero . moveRight ( 2 ) ; hero .…" at bounding box center [786, 197] width 245 height 340
click at [883, 34] on div "// Navigate the maze in less than 5 statements. hero . moveRight ( 2 ) ; hero .…" at bounding box center [786, 197] width 245 height 340
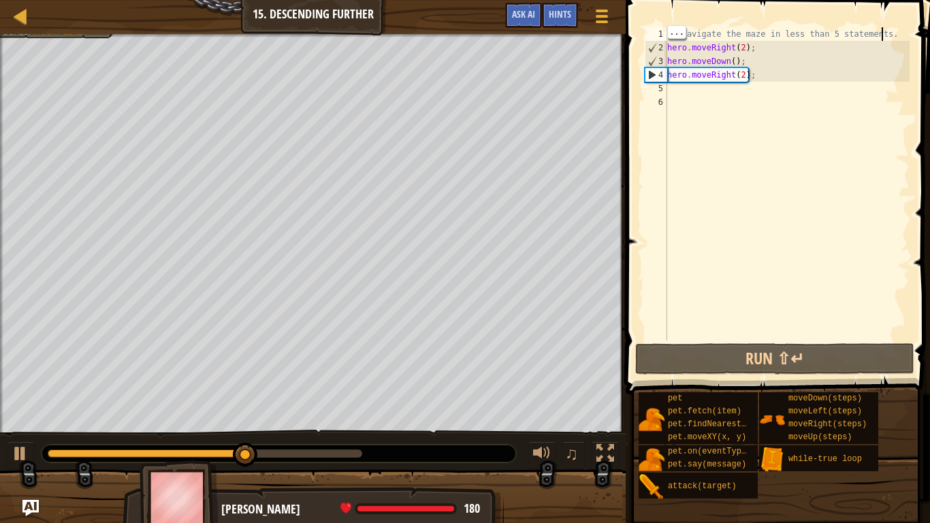
click at [764, 98] on div "// Navigate the maze in less than 5 statements. hero . moveRight ( 2 ) ; hero .…" at bounding box center [786, 197] width 245 height 340
click at [771, 91] on div "// Navigate the maze in less than 5 statements. hero . moveRight ( 2 ) ; hero .…" at bounding box center [786, 197] width 245 height 340
click at [877, 32] on div "// Navigate the maze in less than 5 statements. hero . moveRight ( 2 ) ; hero .…" at bounding box center [786, 197] width 245 height 340
click at [893, 35] on div "// Navigate the maze in less than 5 statements. hero . moveRight ( 2 ) ; hero .…" at bounding box center [786, 197] width 245 height 340
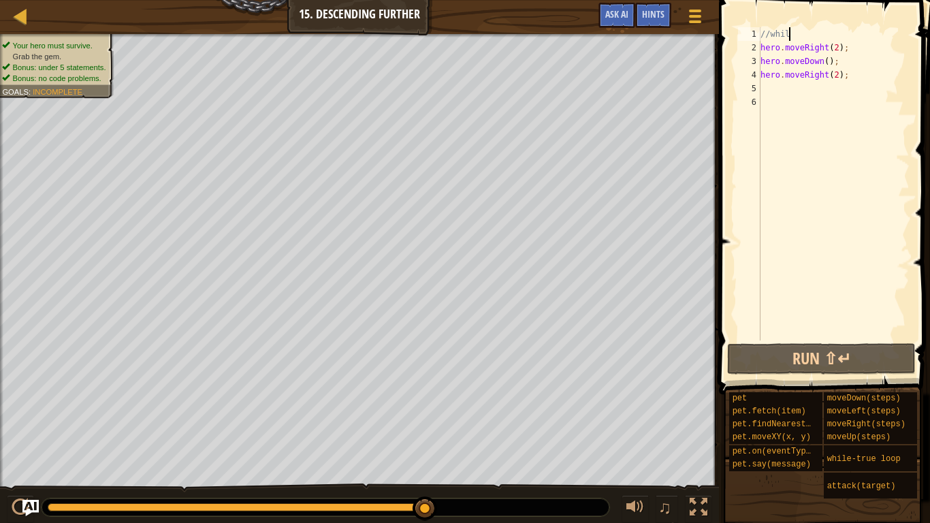
scroll to position [6, 1]
type textarea "/"
type textarea "w"
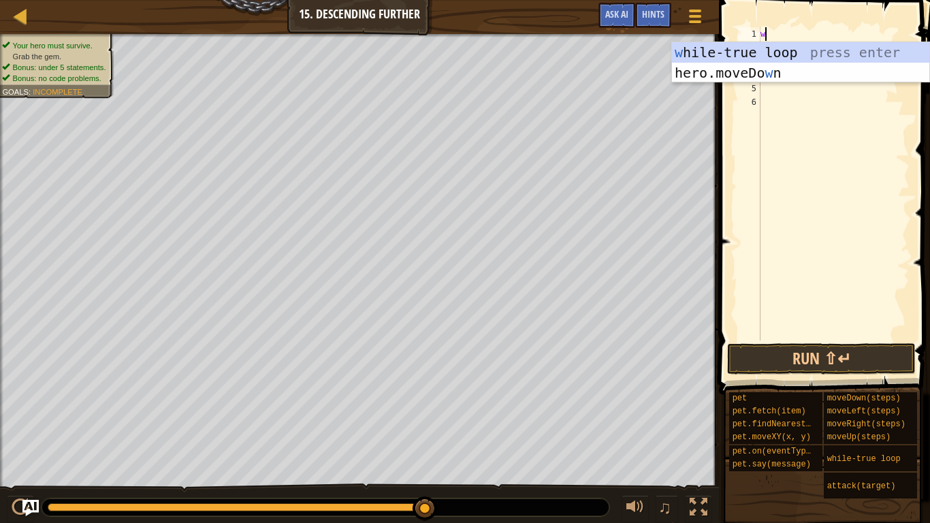
click at [852, 50] on div "w [PERSON_NAME]-true loop press enter hero.moveDo w n press enter" at bounding box center [800, 83] width 257 height 82
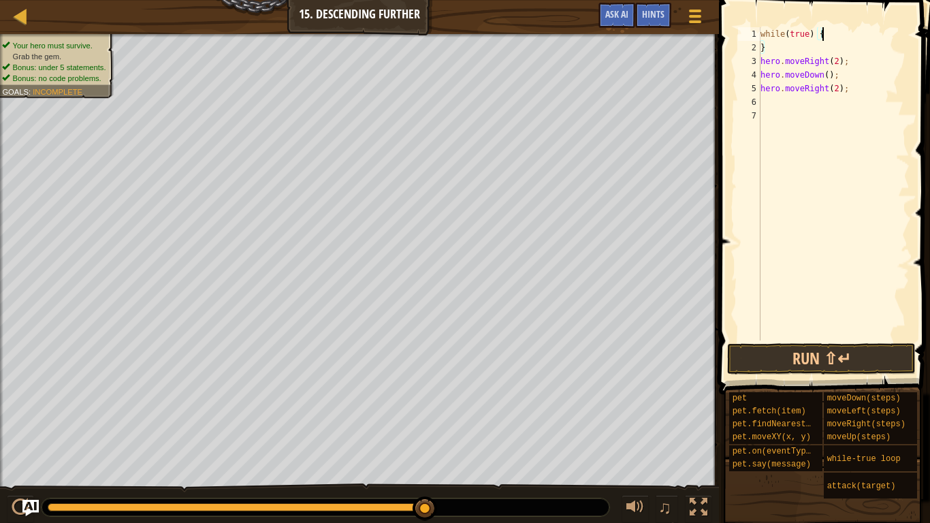
click at [793, 52] on div "while ( true ) { } hero . moveRight ( 2 ) ; hero . moveDown ( ) ; hero . moveRi…" at bounding box center [834, 197] width 152 height 340
type textarea "}"
click at [798, 107] on div "while ( true ) { hero . moveRight ( 2 ) ; hero . moveDown ( ) ; hero . moveRigh…" at bounding box center [834, 197] width 152 height 340
click at [804, 56] on div "while ( true ) { hero . moveRight ( 2 ) ; hero . moveDown ( ) ; hero . moveRigh…" at bounding box center [834, 197] width 152 height 340
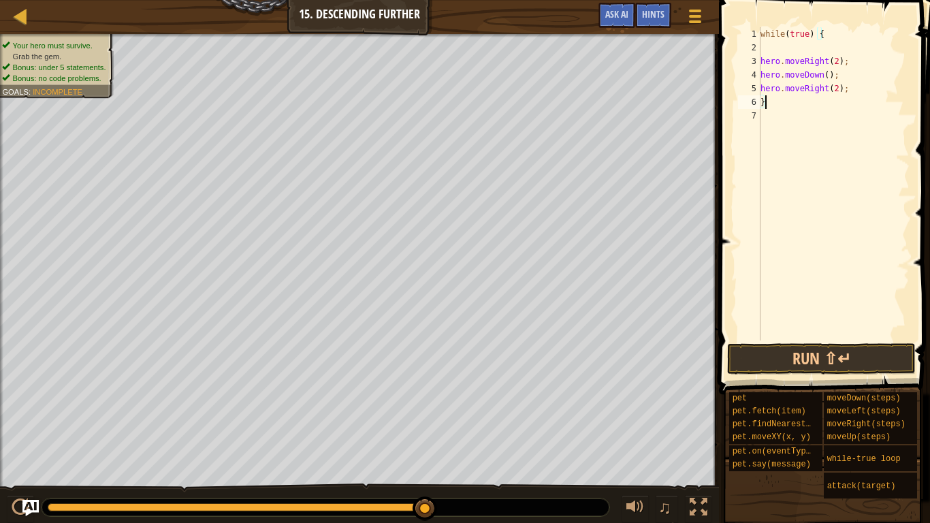
type textarea "hero.moveRight(2);"
click at [853, 48] on div "while ( true ) { hero . moveRight ( 2 ) ; hero . moveDown ( ) ; hero . moveRigh…" at bounding box center [834, 197] width 152 height 340
click at [841, 37] on div "while ( true ) { hero . moveRight ( 2 ) ; hero . moveDown ( ) ; hero . moveRigh…" at bounding box center [834, 197] width 152 height 340
type textarea "w"
click at [797, 46] on div "hero . moveRight ( 2 ) ; hero . moveDown ( ) ; hero . moveRight ( 2 ) ; }" at bounding box center [834, 197] width 152 height 340
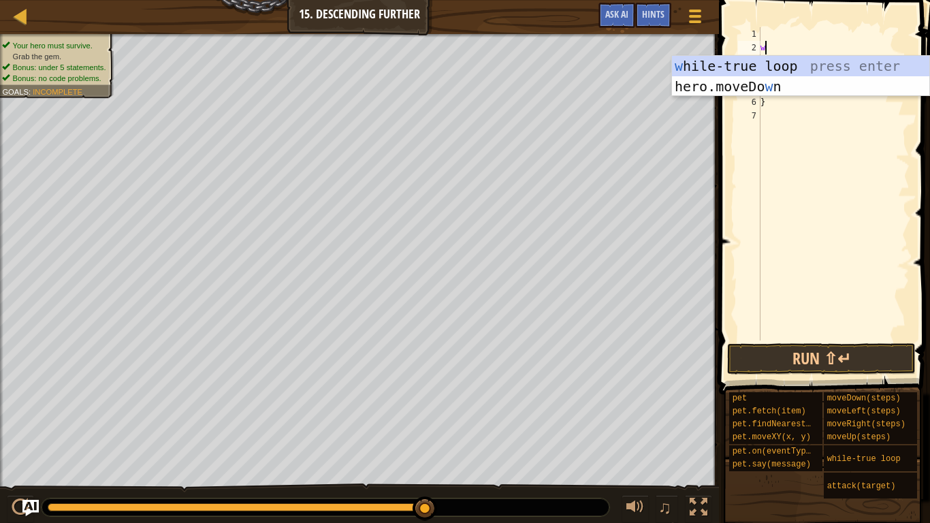
type textarea "wh"
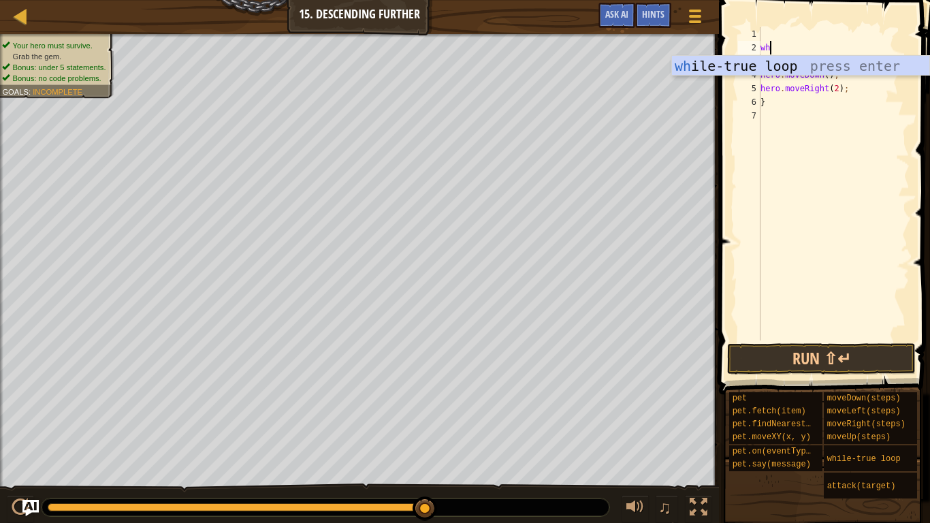
click at [879, 65] on div "wh ile-true loop press enter" at bounding box center [800, 86] width 257 height 61
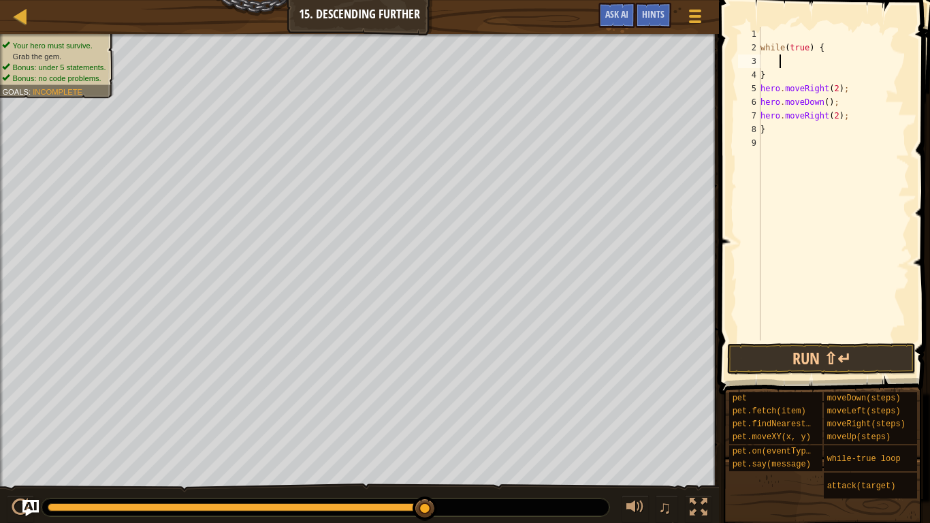
click at [790, 80] on div "while ( true ) { } hero . moveRight ( 2 ) ; hero . moveDown ( ) ; hero . moveRi…" at bounding box center [834, 197] width 152 height 340
type textarea "}"
click at [803, 65] on div "while ( true ) { hero . moveRight ( 2 ) ; hero . moveDown ( ) ; hero . moveRigh…" at bounding box center [834, 197] width 152 height 340
type textarea "while(true) {"
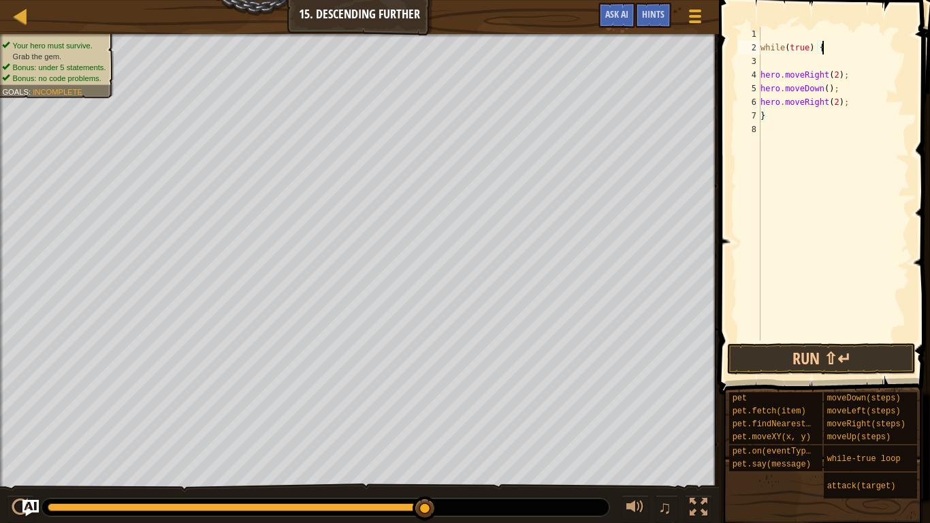
click at [800, 65] on div "while ( true ) { hero . moveRight ( 2 ) ; hero . moveDown ( ) ; hero . moveRigh…" at bounding box center [834, 197] width 152 height 340
click at [824, 372] on button "Run ⇧↵" at bounding box center [821, 358] width 189 height 31
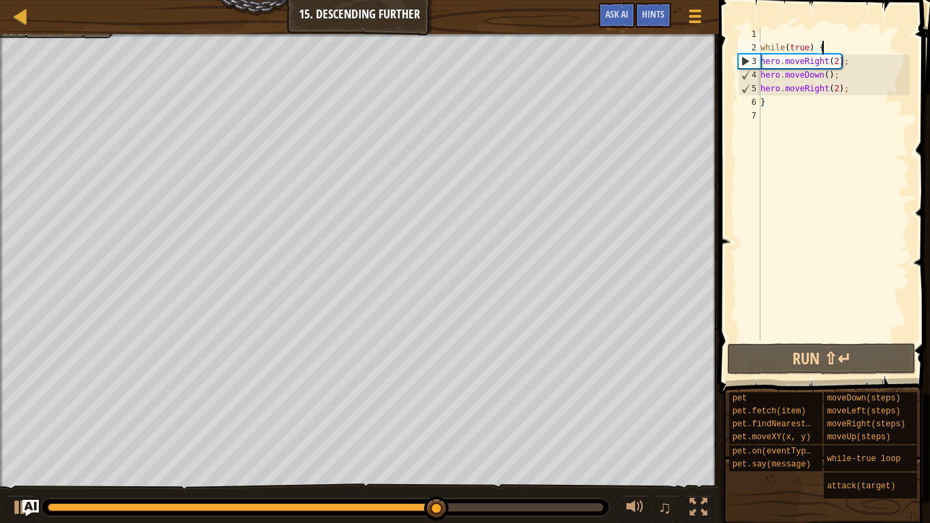
click at [803, 107] on div "while ( true ) { hero . moveRight ( 2 ) ; hero . moveDown ( ) ; hero . moveRigh…" at bounding box center [834, 197] width 152 height 340
click at [825, 46] on div "while ( true ) { hero . moveRight ( 2 ) ; hero . moveDown ( ) ; hero . moveRigh…" at bounding box center [834, 197] width 152 height 340
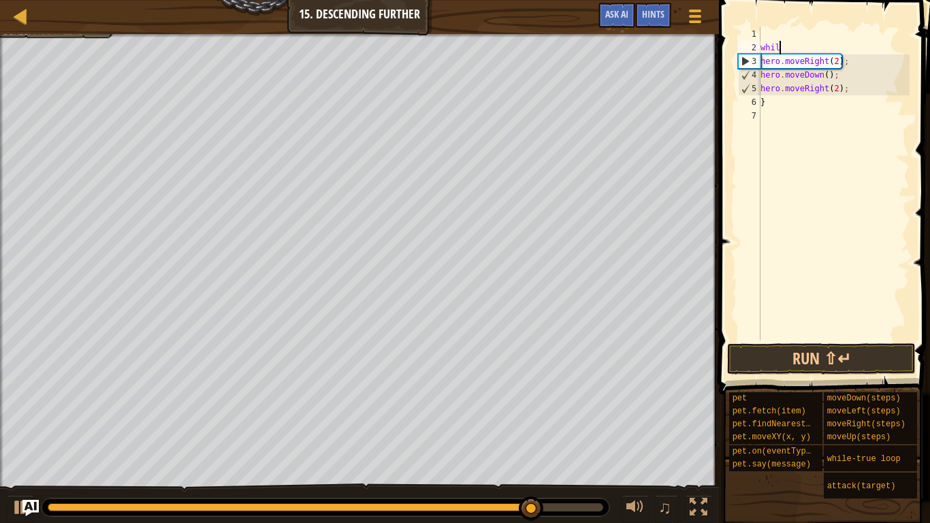
type textarea "w"
click at [811, 110] on div "hero . moveRight ( 2 ) ; hero . moveDown ( ) ; hero . moveRight ( 2 ) ; }" at bounding box center [834, 197] width 152 height 340
click at [811, 99] on div "hero . moveRight ( 2 ) ; hero . moveDown ( ) ; hero . moveRight ( 2 ) ; }" at bounding box center [834, 197] width 152 height 340
type textarea "}"
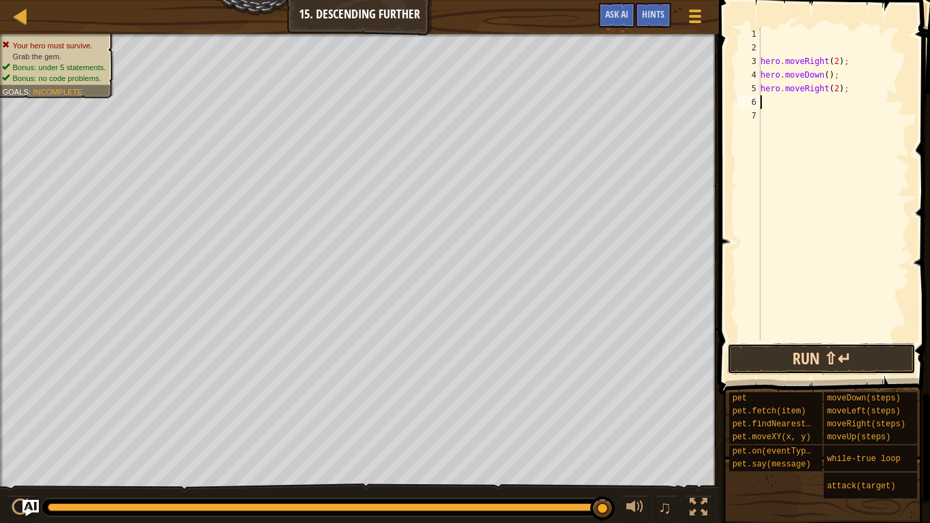
click at [847, 356] on button "Run ⇧↵" at bounding box center [821, 358] width 189 height 31
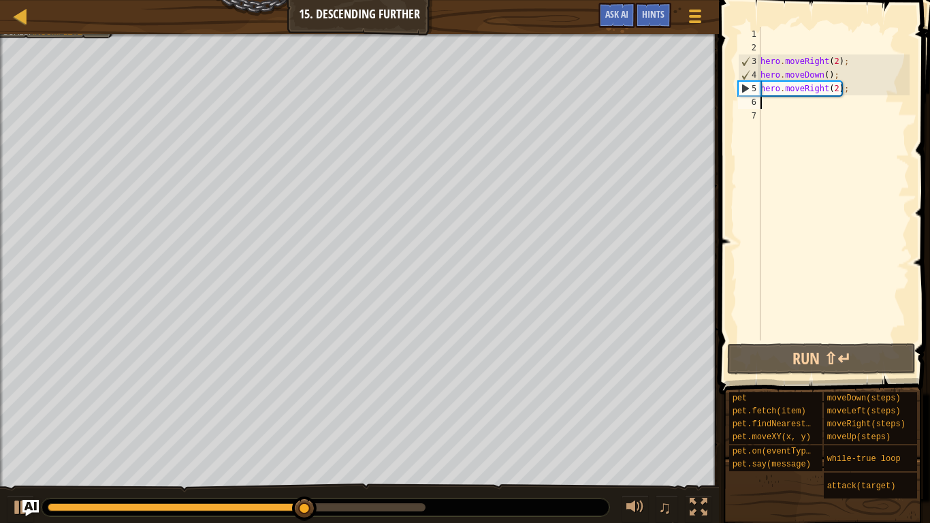
click at [828, 72] on div "hero . moveRight ( 2 ) ; hero . moveDown ( ) ; hero . moveRight ( 2 ) ;" at bounding box center [834, 197] width 152 height 340
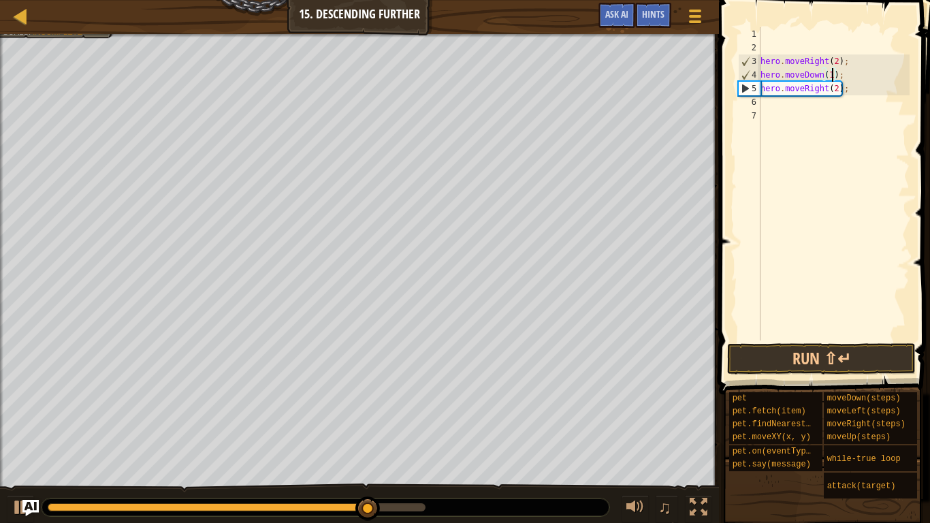
scroll to position [6, 11]
click at [858, 349] on button "Run ⇧↵" at bounding box center [821, 358] width 189 height 31
type textarea "hero.moveDown();"
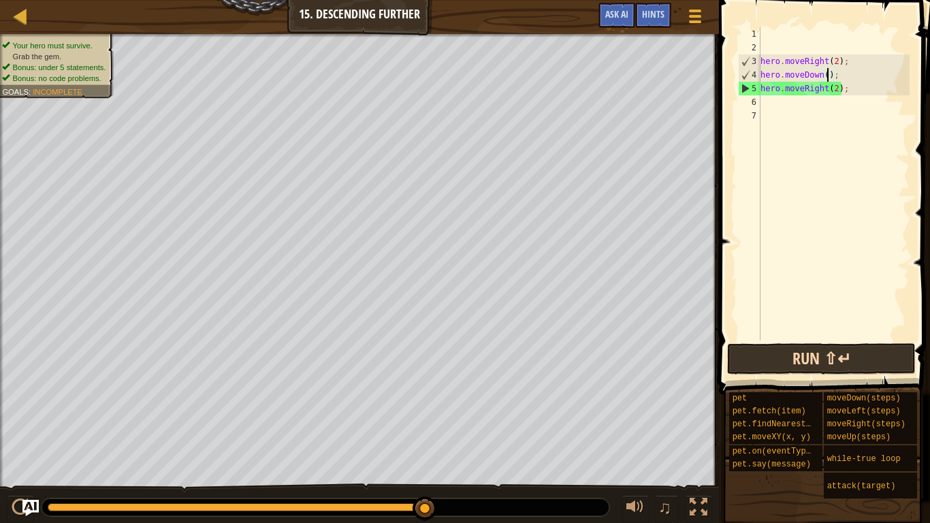
scroll to position [6, 10]
click at [796, 109] on div "hero . moveRight ( 2 ) ; hero . moveDown ( ) ; hero . moveRight ( 2 ) ;" at bounding box center [834, 197] width 152 height 340
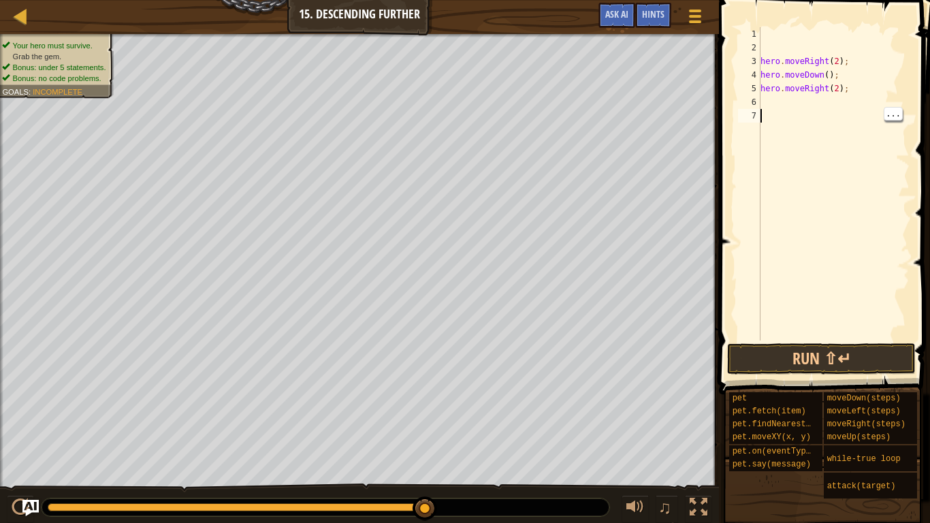
click at [805, 98] on div "hero . moveRight ( 2 ) ; hero . moveDown ( ) ; hero . moveRight ( 2 ) ;" at bounding box center [834, 197] width 152 height 340
type textarea "h"
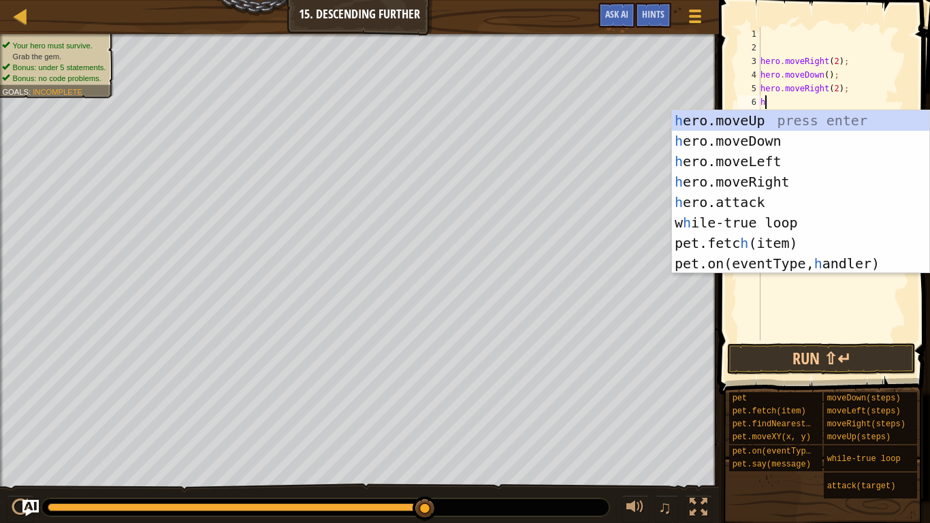
click at [801, 129] on div "h ero.moveUp press enter h ero.moveDown press enter h ero.moveLeft press enter …" at bounding box center [800, 212] width 257 height 204
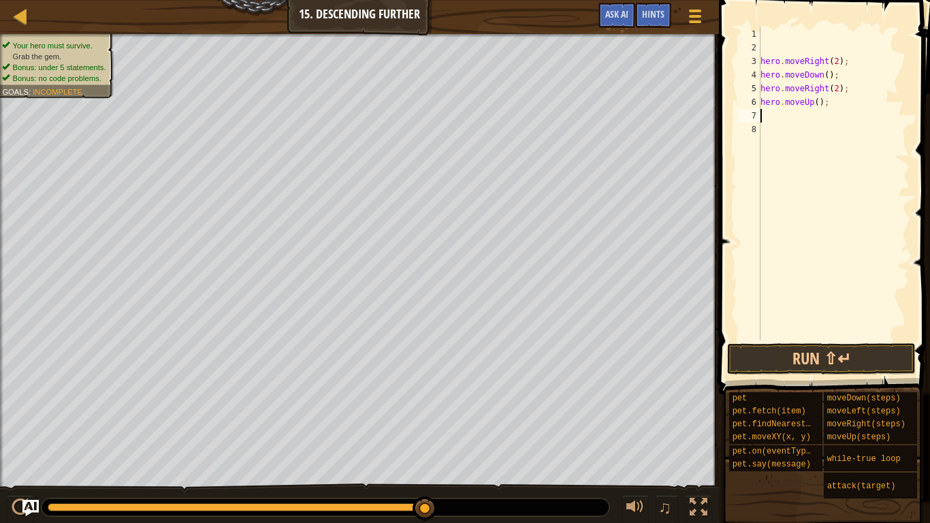
click at [822, 104] on div "hero . moveRight ( 2 ) ; hero . moveDown ( ) ; hero . moveRight ( 2 ) ; hero . …" at bounding box center [834, 197] width 152 height 340
click at [826, 355] on button "Run ⇧↵" at bounding box center [821, 358] width 189 height 31
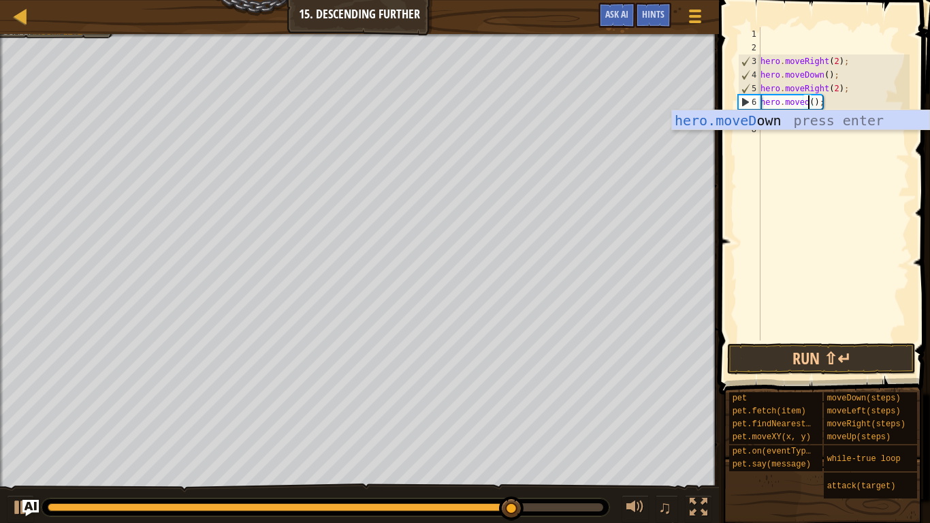
scroll to position [6, 7]
click at [854, 120] on div "hero.moveD own press enter" at bounding box center [800, 140] width 257 height 61
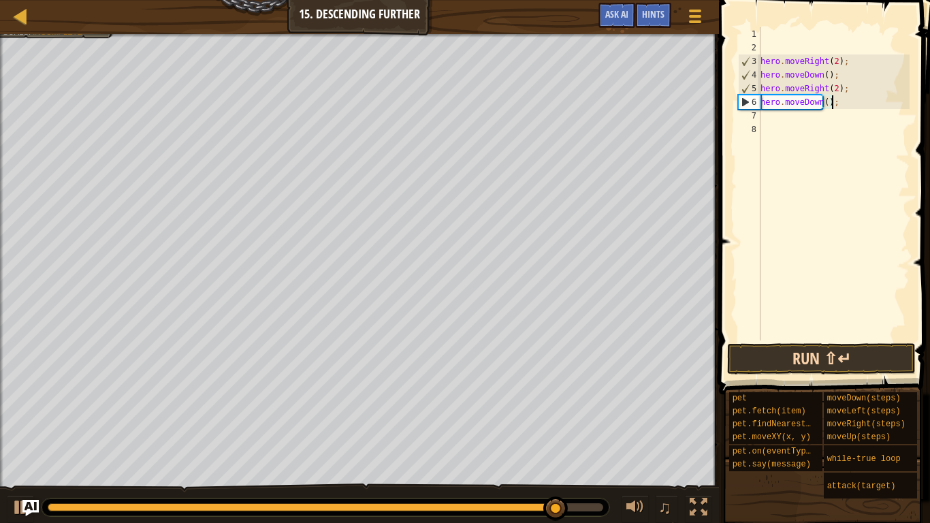
type textarea "hero.moveDown();"
click at [829, 363] on button "Run ⇧↵" at bounding box center [821, 358] width 189 height 31
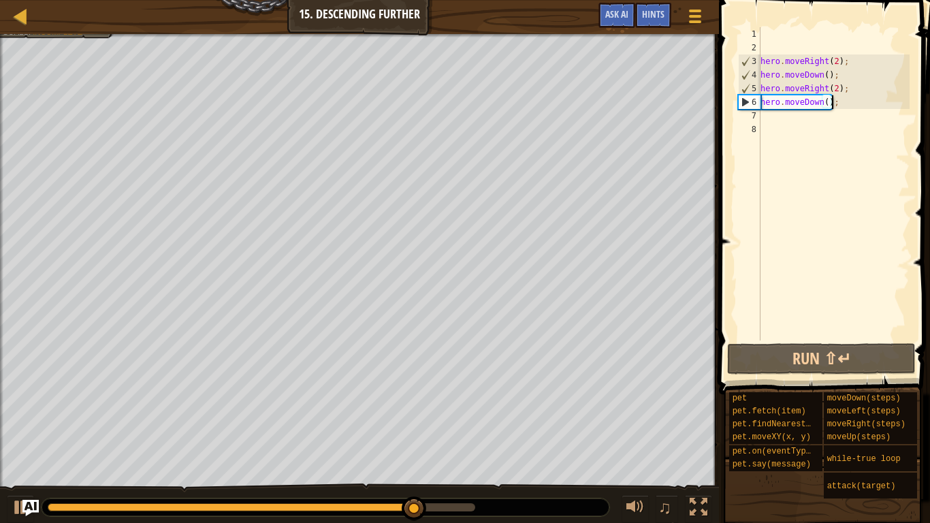
click at [797, 122] on div "hero . moveRight ( 2 ) ; hero . moveDown ( ) ; hero . moveRight ( 2 ) ; hero . …" at bounding box center [834, 197] width 152 height 340
type textarea "h"
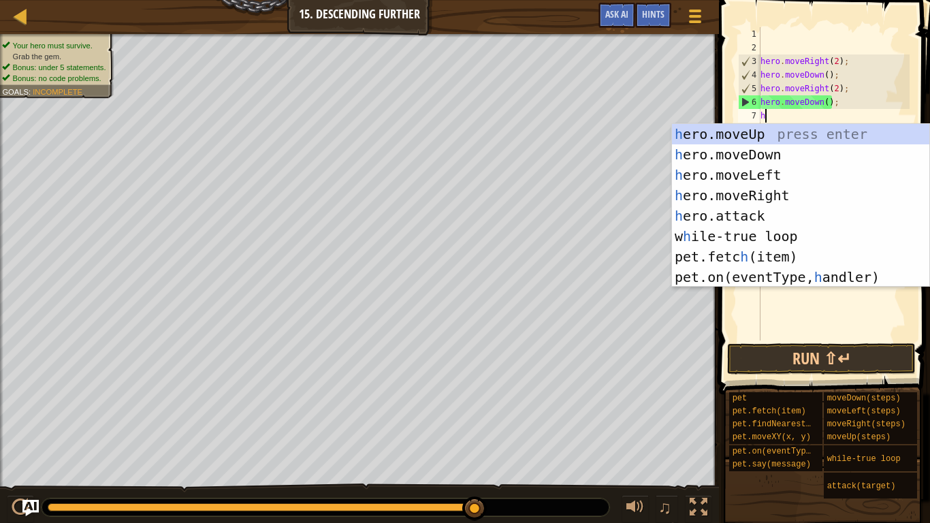
click at [800, 199] on div "h ero.moveUp press enter h ero.moveDown press enter h ero.moveLeft press enter …" at bounding box center [800, 226] width 257 height 204
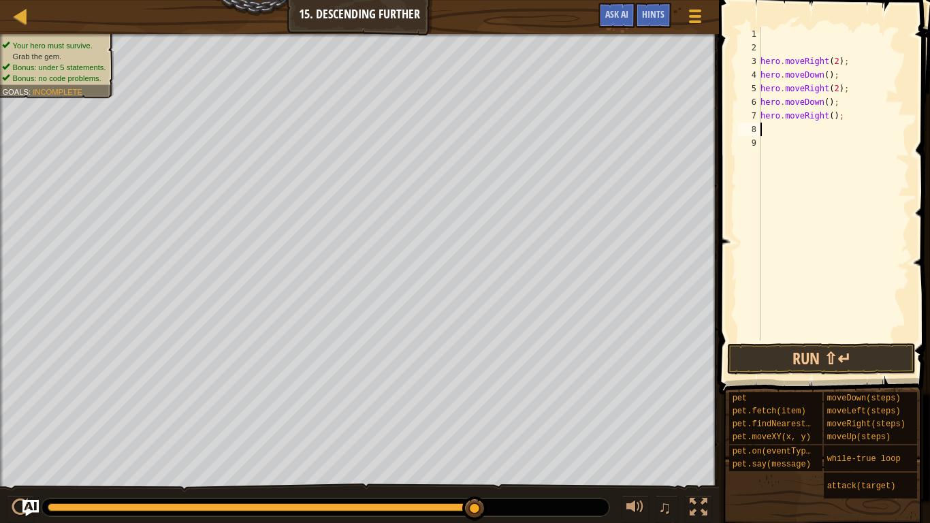
click at [837, 117] on div "hero . moveRight ( 2 ) ; hero . moveDown ( ) ; hero . moveRight ( 2 ) ; hero . …" at bounding box center [834, 197] width 152 height 340
type textarea "hero.moveRight(3);"
click at [896, 370] on button "Run ⇧↵" at bounding box center [821, 358] width 189 height 31
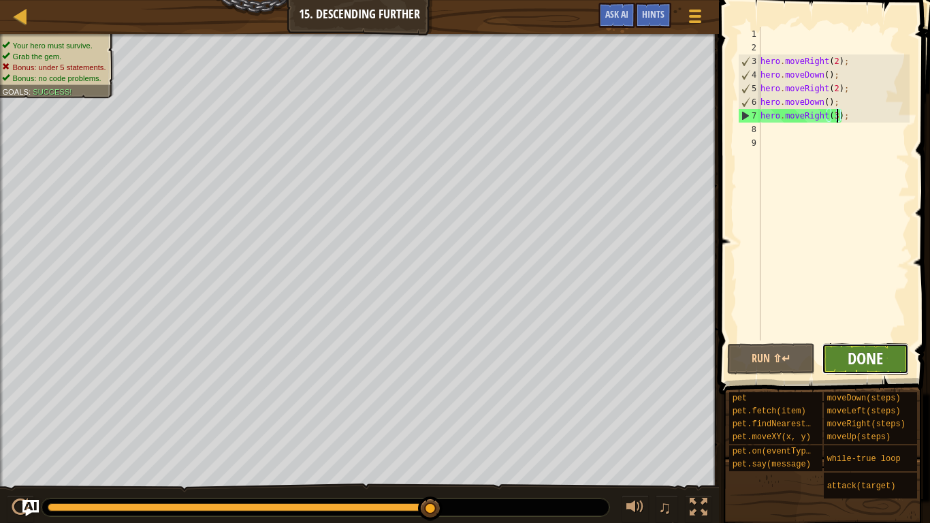
click at [879, 357] on span "Done" at bounding box center [864, 358] width 35 height 22
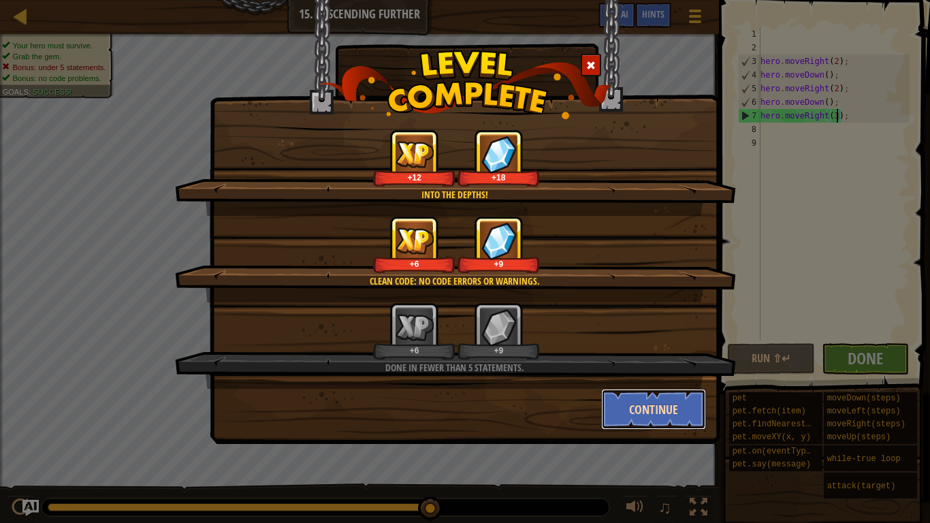
click at [690, 421] on button "Continue" at bounding box center [654, 409] width 106 height 41
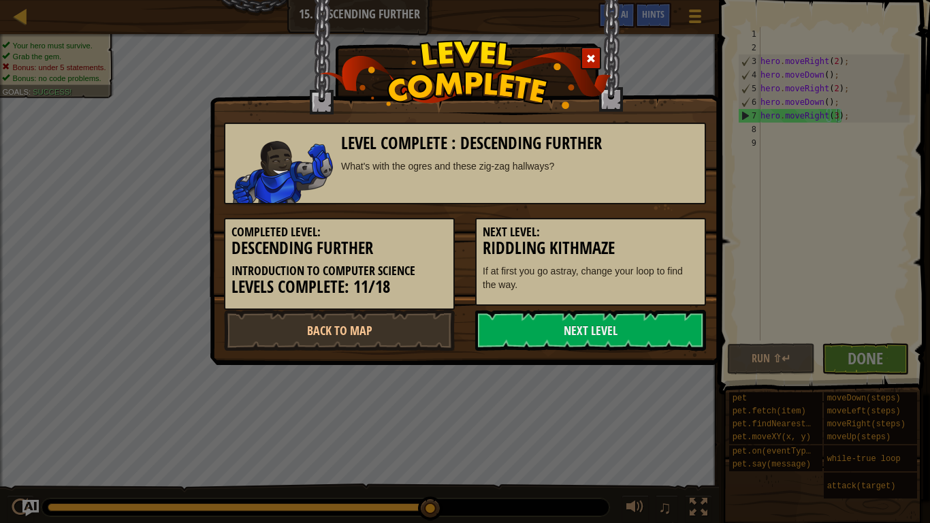
click at [670, 406] on div "Level Complete : Descending Further What's with the ogres and these zig-zag hal…" at bounding box center [465, 261] width 930 height 523
click at [562, 334] on link "Next Level" at bounding box center [590, 330] width 231 height 41
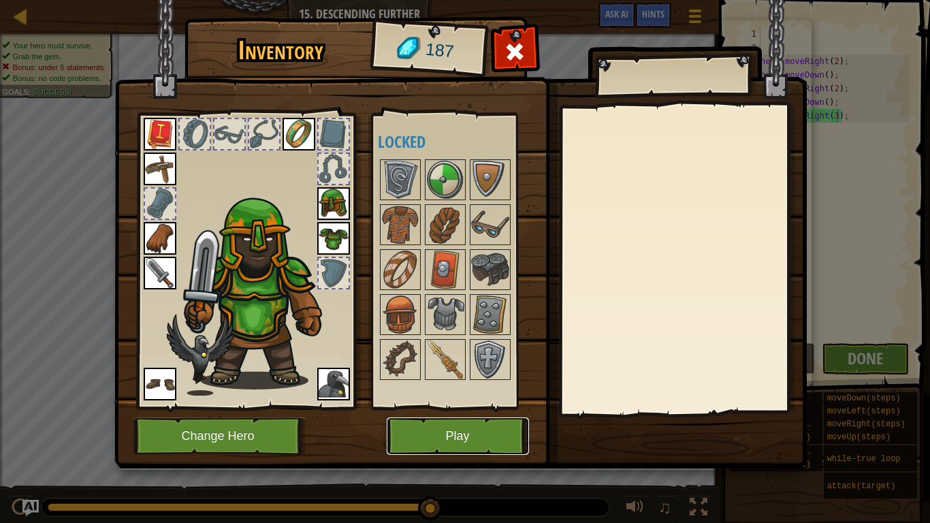
click at [479, 430] on button "Play" at bounding box center [458, 435] width 142 height 37
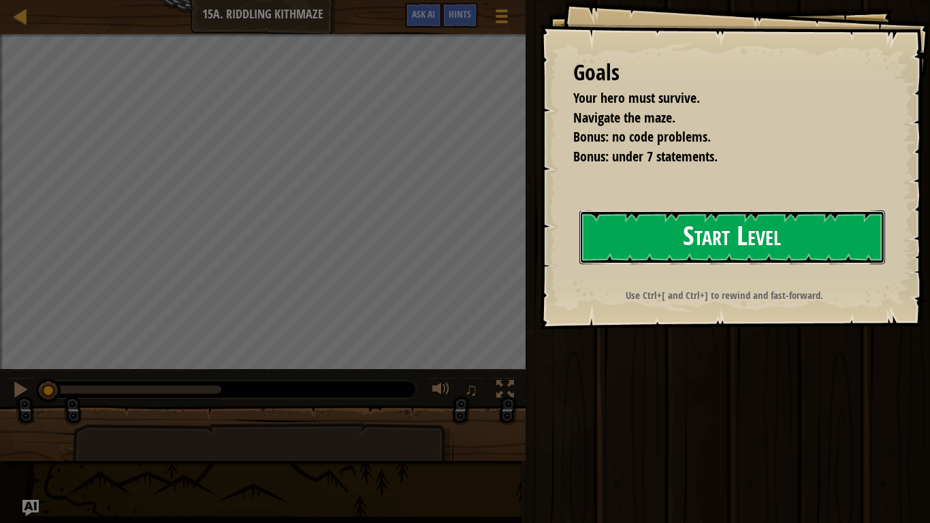
click at [618, 229] on button "Start Level" at bounding box center [732, 237] width 306 height 54
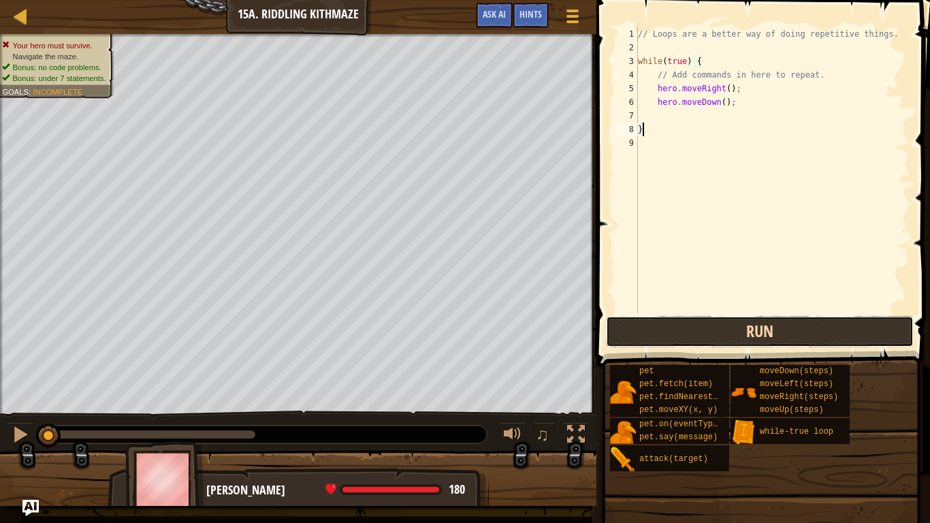
click at [706, 339] on button "Run" at bounding box center [760, 331] width 308 height 31
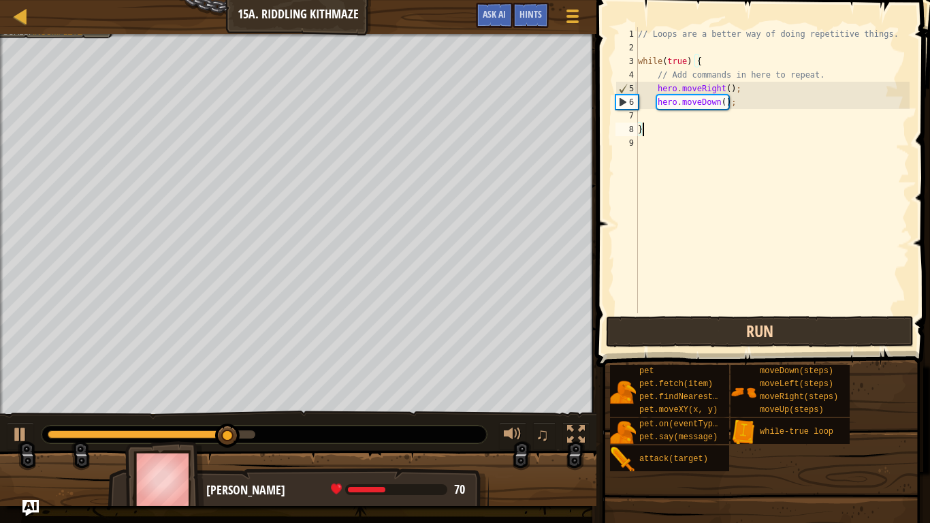
scroll to position [6, 1]
type textarea "}"
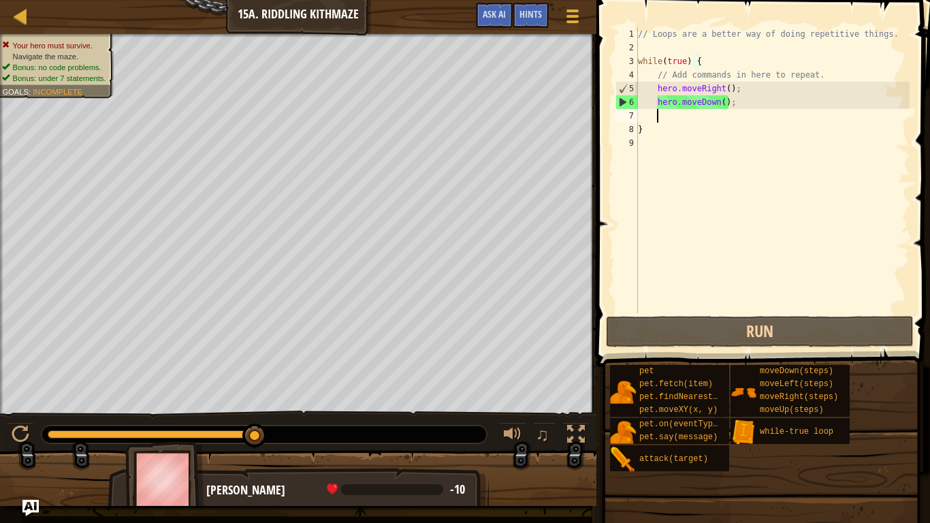
click at [674, 115] on div "// Loops are a better way of doing repetitive things. while ( true ) { // Add c…" at bounding box center [772, 183] width 274 height 313
click at [751, 138] on div "// Loops are a better way of doing repetitive things. while ( true ) { // Add c…" at bounding box center [772, 183] width 274 height 313
click at [742, 135] on div "// Loops are a better way of doing repetitive things. while ( true ) { // Add c…" at bounding box center [772, 183] width 274 height 313
type textarea "}"
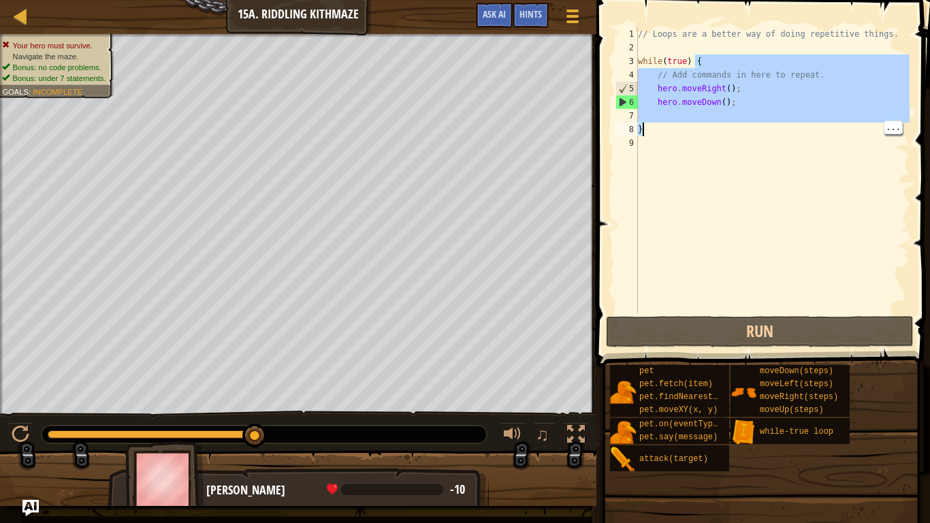
click at [742, 137] on div "// Loops are a better way of doing repetitive things. while ( true ) { // Add c…" at bounding box center [772, 183] width 274 height 313
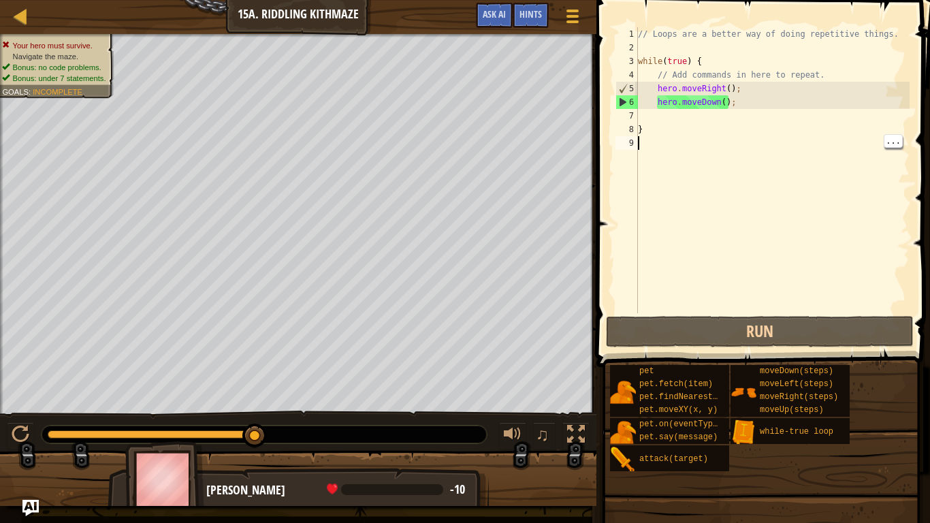
click at [745, 133] on div "// Loops are a better way of doing repetitive things. while ( true ) { // Add c…" at bounding box center [772, 183] width 274 height 313
type textarea "}"
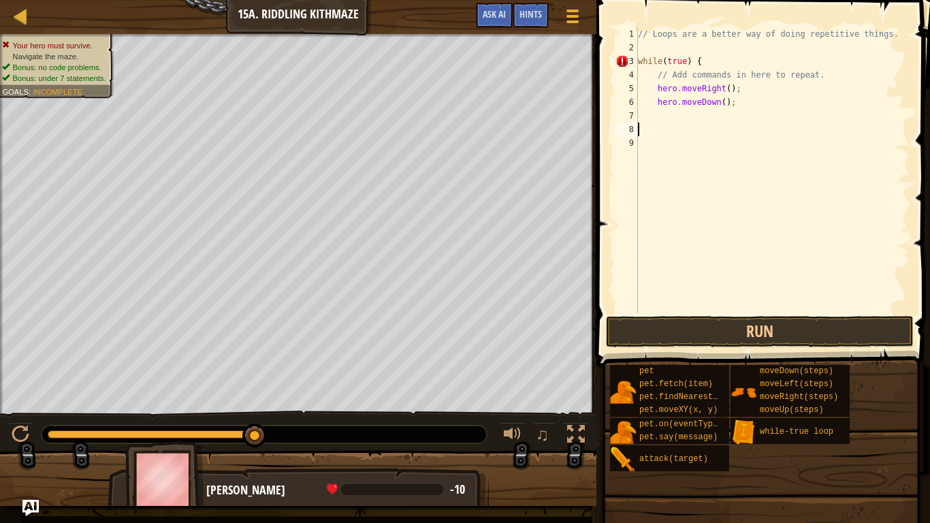
click at [812, 108] on div "// Loops are a better way of doing repetitive things. while ( true ) { // Add c…" at bounding box center [772, 183] width 274 height 313
type textarea "h"
type textarea "/"
type textarea "w"
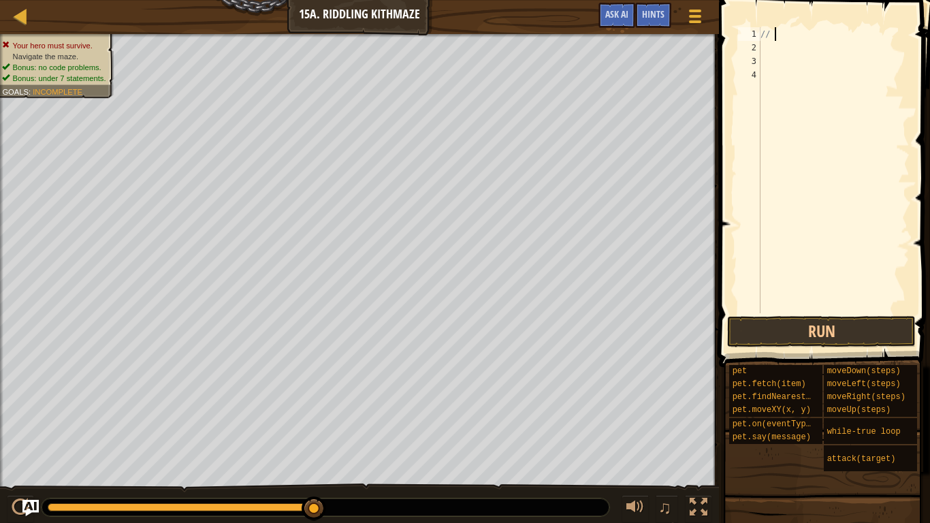
type textarea "/"
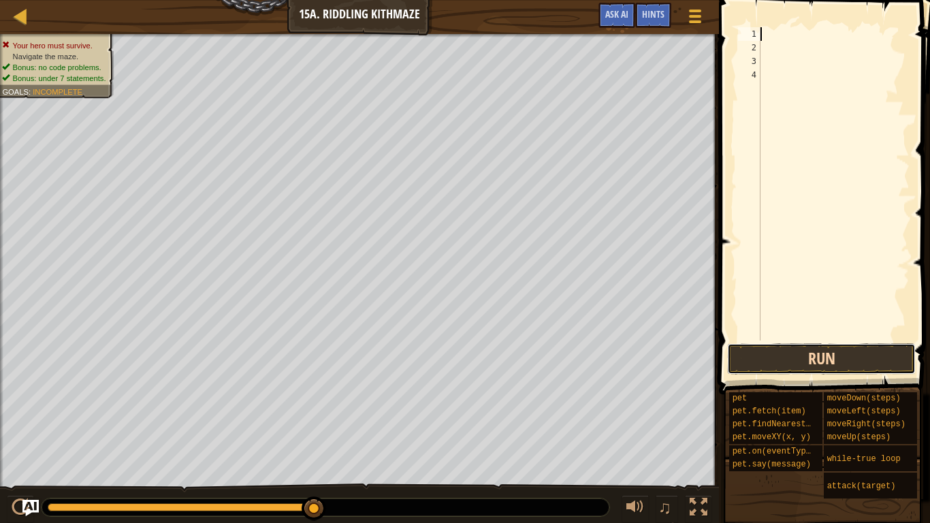
click at [760, 344] on button "Run" at bounding box center [821, 358] width 189 height 31
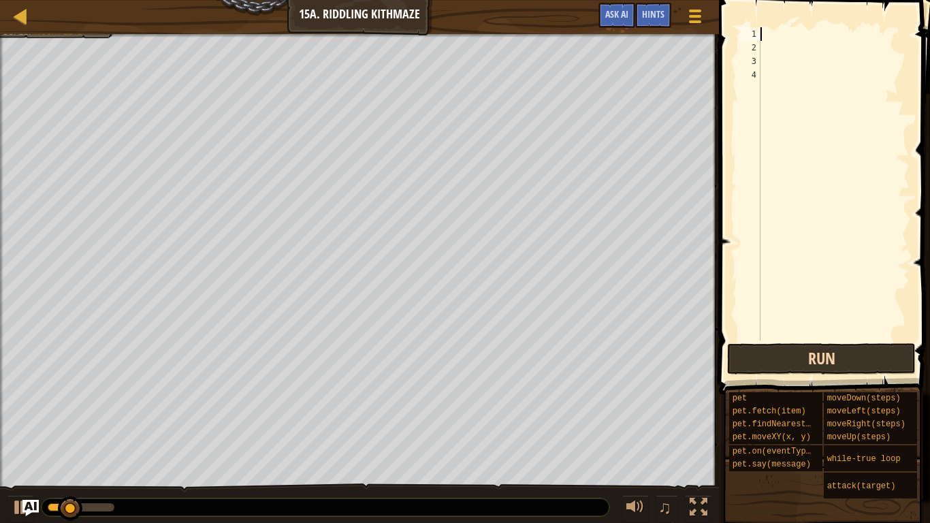
type textarea "h"
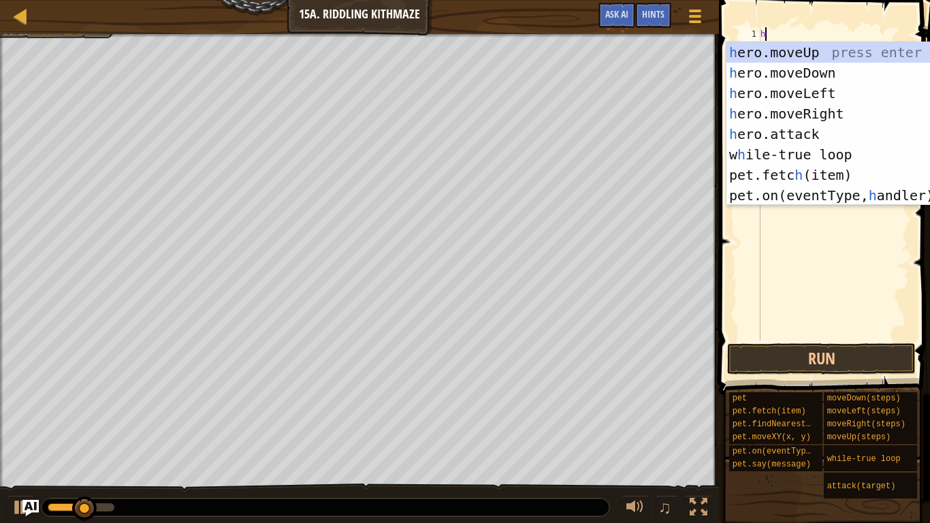
click at [848, 114] on div "h ero.moveUp press enter h ero.moveDown press enter h ero.moveLeft press enter …" at bounding box center [854, 144] width 257 height 204
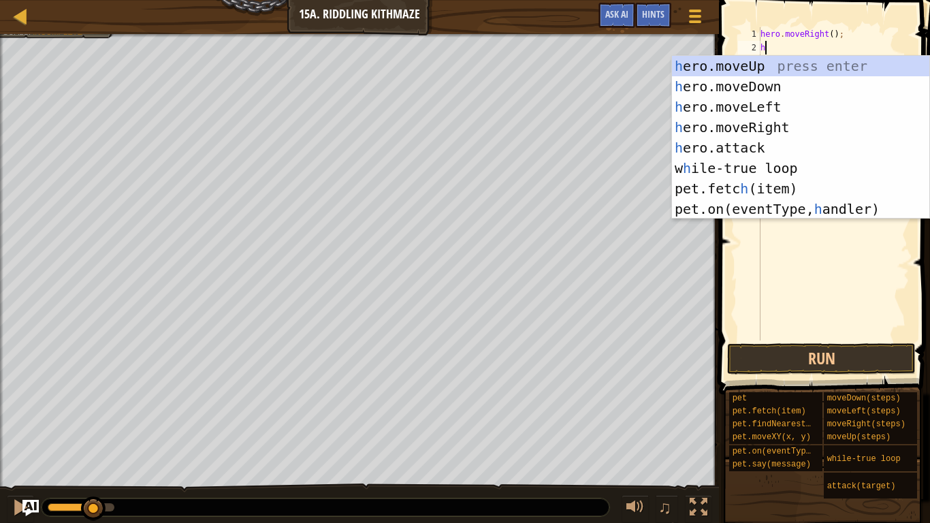
click at [847, 32] on div "hero . moveRight ( ) ; h" at bounding box center [834, 197] width 152 height 340
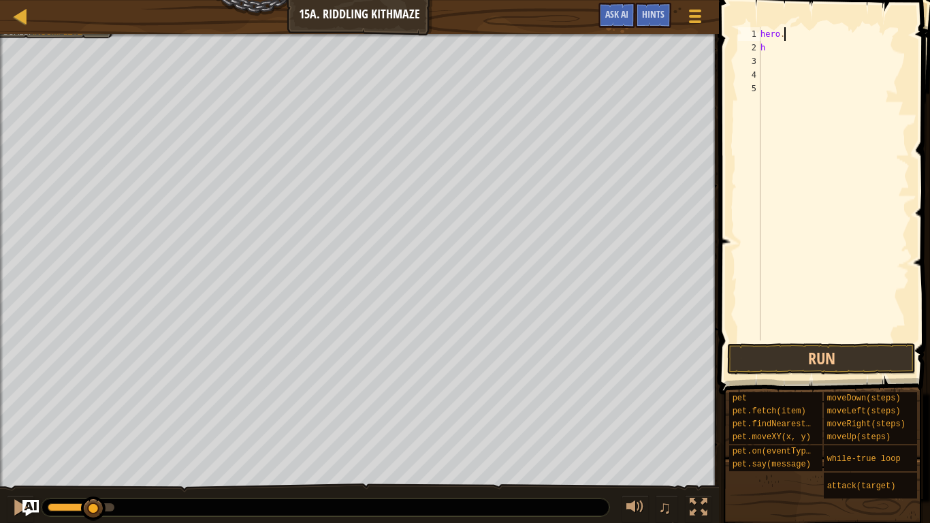
type textarea "h"
type textarea "w"
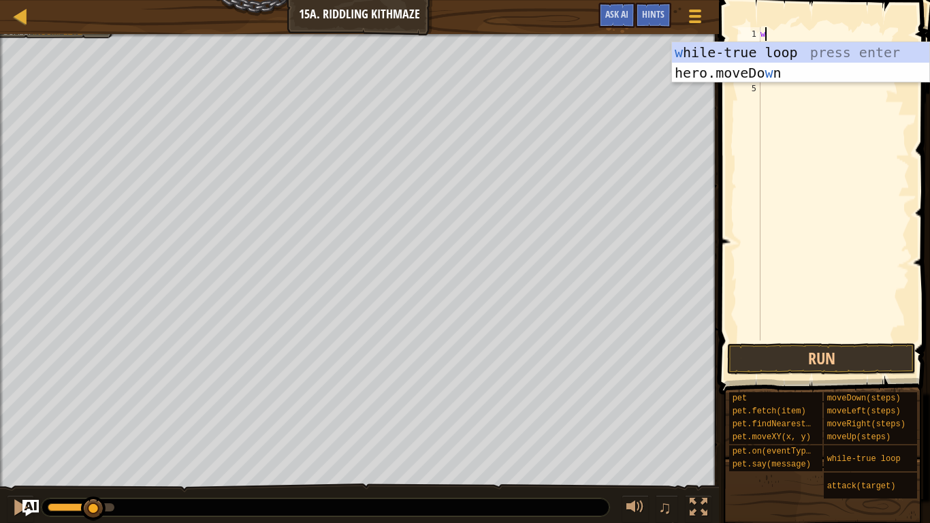
click at [827, 49] on div "w [PERSON_NAME]-true loop press enter hero.moveDo w n press enter" at bounding box center [800, 83] width 257 height 82
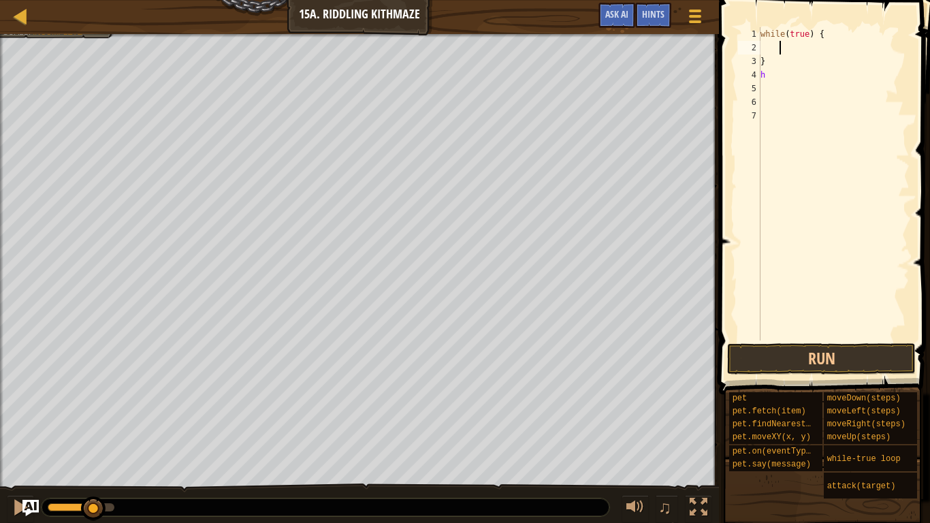
click at [795, 66] on div "while ( true ) { } h" at bounding box center [834, 197] width 152 height 340
type textarea "}"
click at [820, 82] on div "while ( true ) { h" at bounding box center [834, 197] width 152 height 340
click at [830, 82] on div "while ( true ) { h" at bounding box center [834, 197] width 152 height 340
type textarea "h"
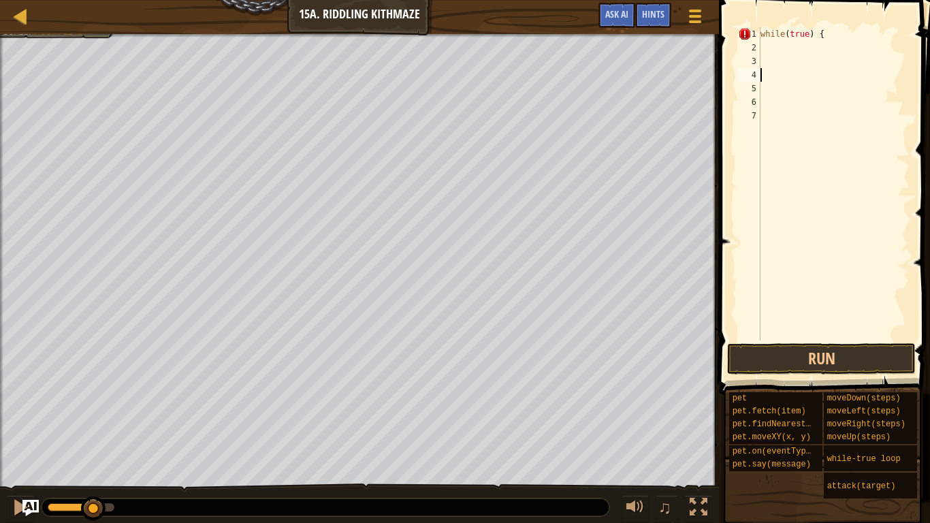
click at [791, 62] on div "while ( true ) {" at bounding box center [834, 197] width 152 height 340
click at [787, 93] on div "while ( true ) {" at bounding box center [834, 197] width 152 height 340
click at [793, 120] on div "while ( true ) {" at bounding box center [834, 197] width 152 height 340
type textarea "}"
click at [790, 43] on div "while ( true ) { }" at bounding box center [834, 197] width 152 height 340
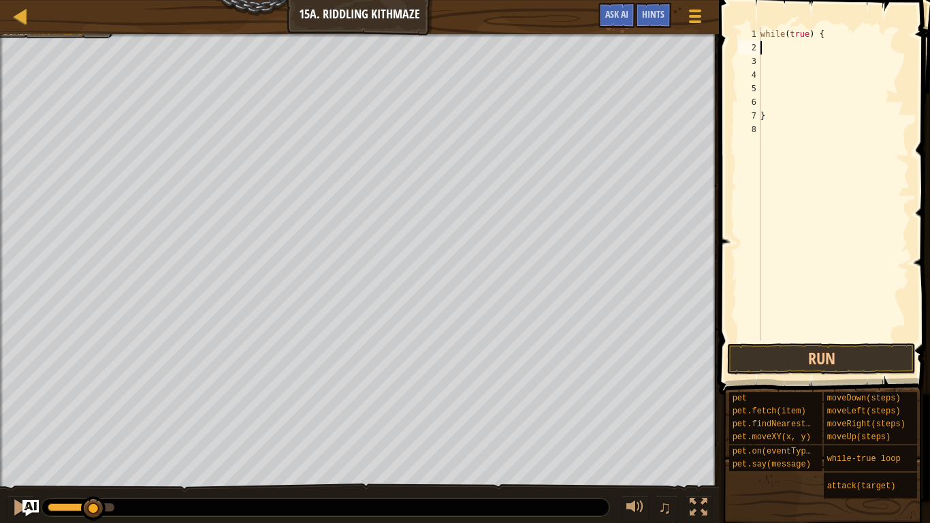
type textarea "h"
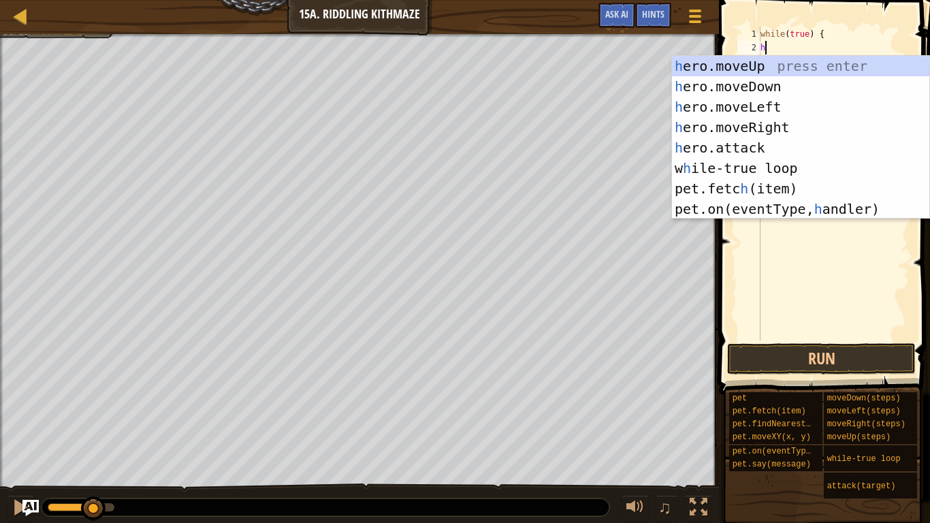
click at [791, 125] on div "h ero.moveUp press enter h ero.moveDown press enter h ero.moveLeft press enter …" at bounding box center [800, 158] width 257 height 204
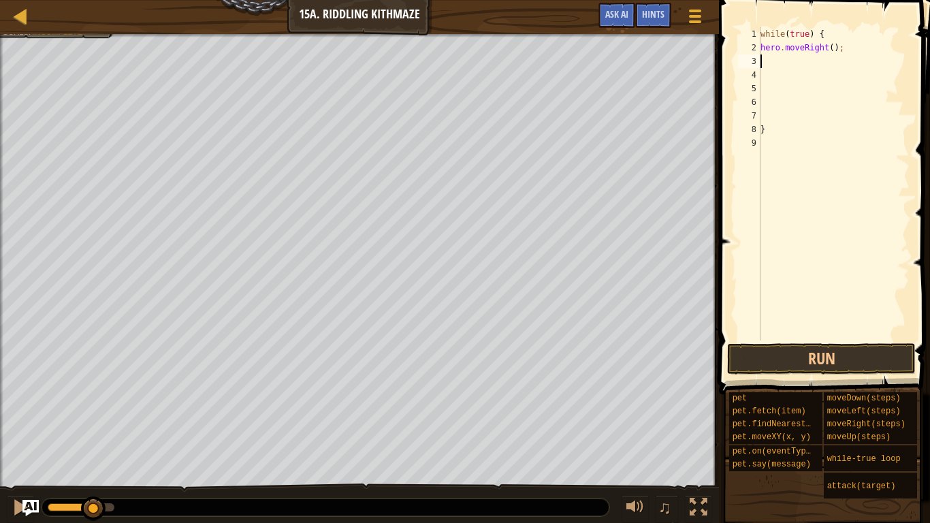
type textarea "h"
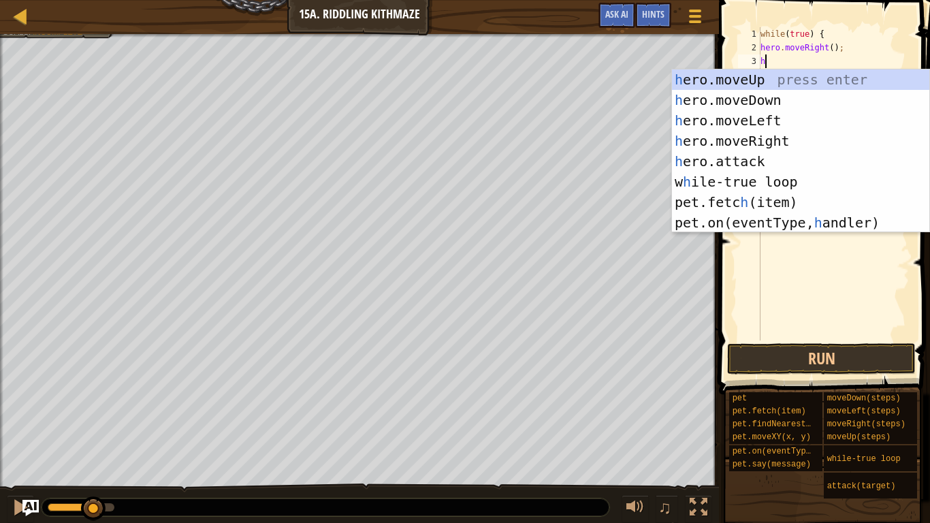
click at [787, 101] on div "h ero.moveUp press enter h ero.moveDown press enter h ero.moveLeft press enter …" at bounding box center [800, 171] width 257 height 204
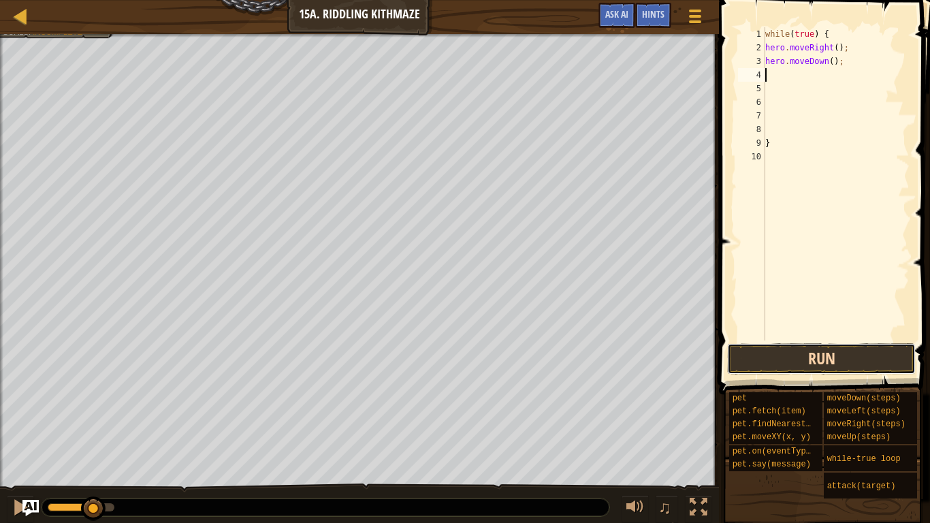
click at [811, 363] on button "Run" at bounding box center [821, 358] width 189 height 31
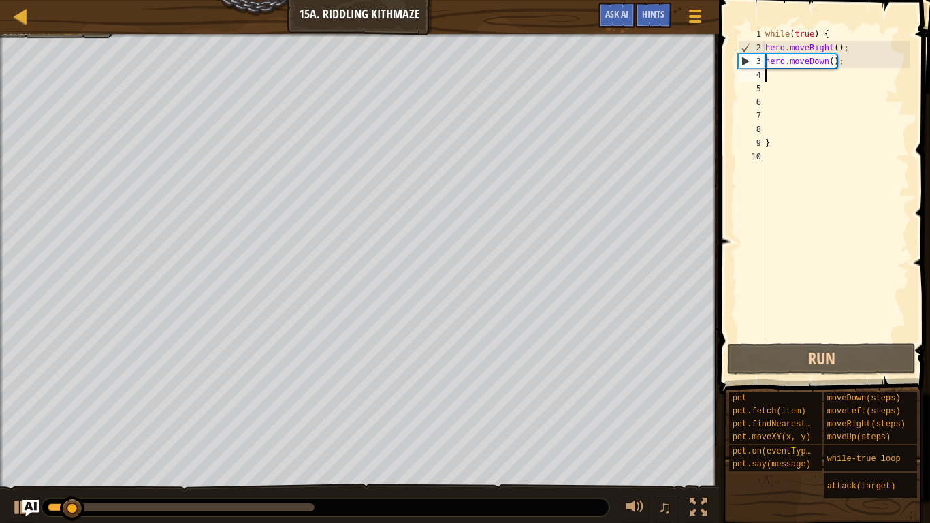
click at [811, 73] on div "while ( true ) { hero . moveRight ( ) ; hero . moveDown ( ) ; }" at bounding box center [835, 197] width 147 height 340
click at [822, 58] on div "while ( true ) { hero . moveRight ( ) ; hero . moveDown ( ) ; }" at bounding box center [835, 197] width 147 height 340
type textarea "hero.moveDown();"
click at [818, 61] on div "while ( true ) { hero . moveRight ( ) ; hero . moveDown ( ) ; }" at bounding box center [835, 197] width 147 height 340
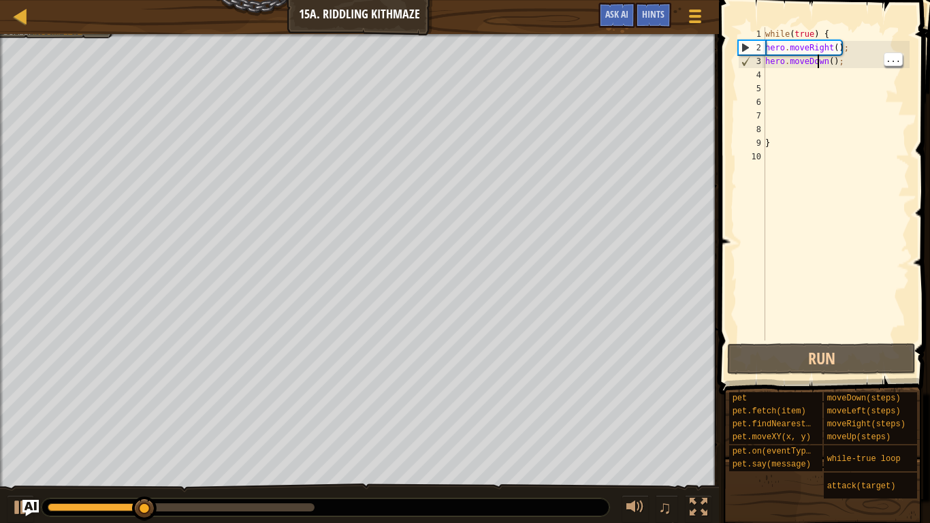
click at [798, 84] on div "while ( true ) { hero . moveRight ( ) ; hero . moveDown ( ) ; }" at bounding box center [835, 197] width 147 height 340
click at [806, 70] on div "while ( true ) { hero . moveRight ( ) ; hero . moveDown ( ) ; }" at bounding box center [835, 197] width 147 height 340
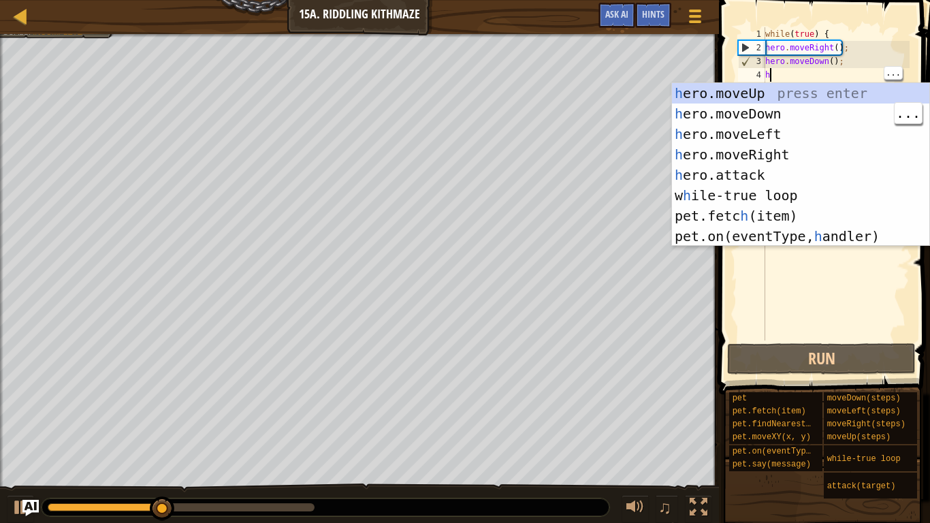
type textarea "h"
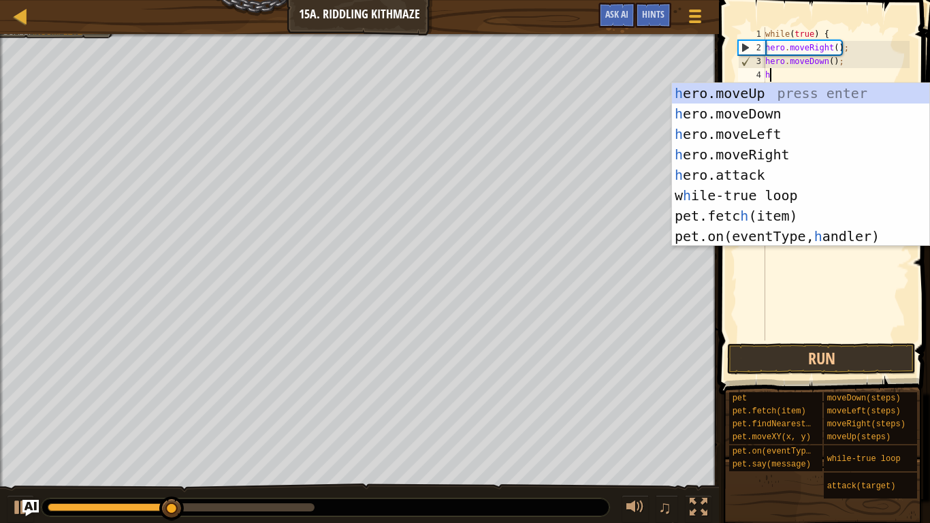
click at [799, 123] on div "h ero.moveUp press enter h ero.moveDown press enter h ero.moveLeft press enter …" at bounding box center [800, 185] width 257 height 204
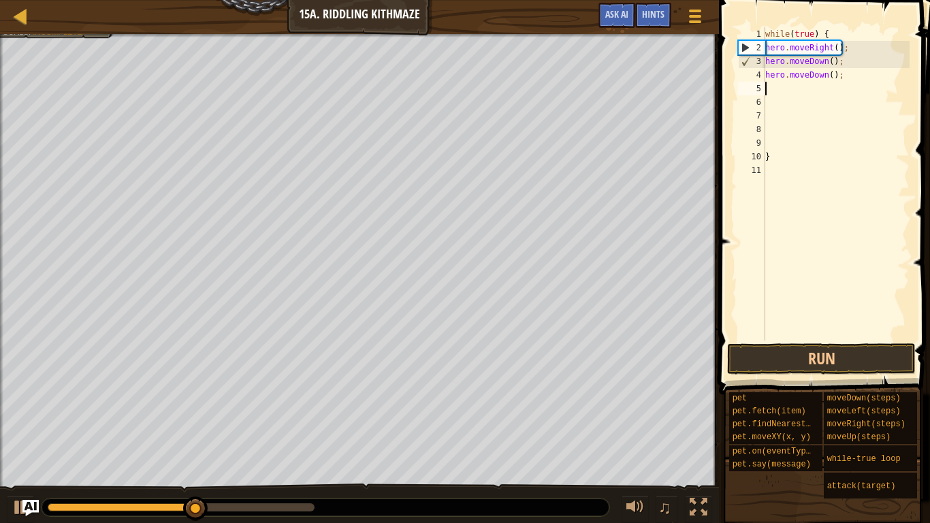
click at [813, 77] on div "while ( true ) { hero . moveRight ( ) ; hero . moveDown ( ) ; hero . moveDown (…" at bounding box center [835, 197] width 147 height 340
click at [824, 70] on div "while ( true ) { hero . moveRight ( ) ; hero . moveDown ( ) ; hero . moveDown (…" at bounding box center [835, 197] width 147 height 340
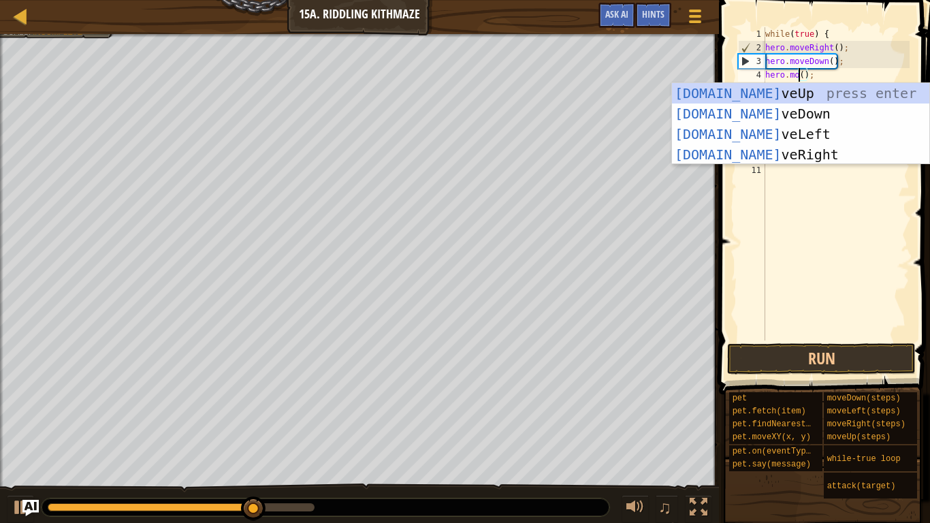
scroll to position [6, 5]
click at [784, 131] on div "[DOMAIN_NAME] veUp press enter [DOMAIN_NAME] veDown press enter [DOMAIN_NAME] v…" at bounding box center [800, 144] width 257 height 123
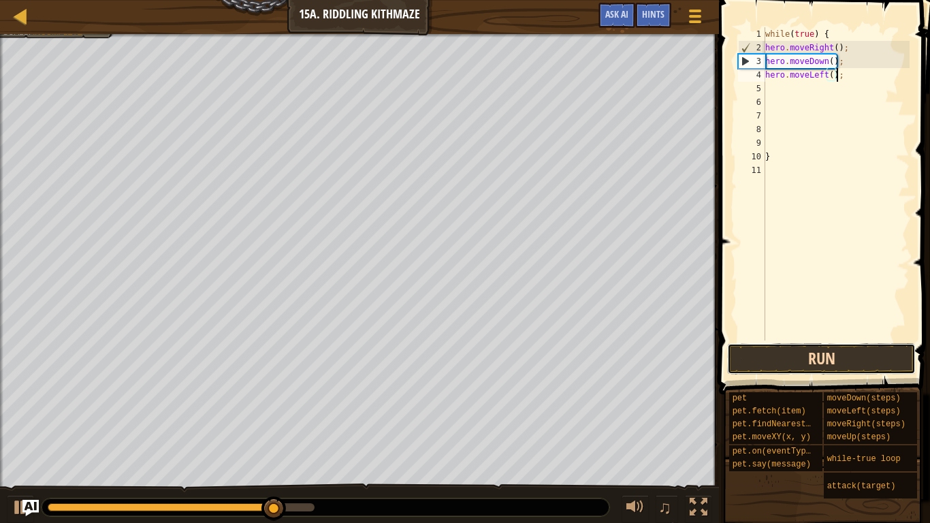
click at [817, 367] on button "Run" at bounding box center [821, 358] width 189 height 31
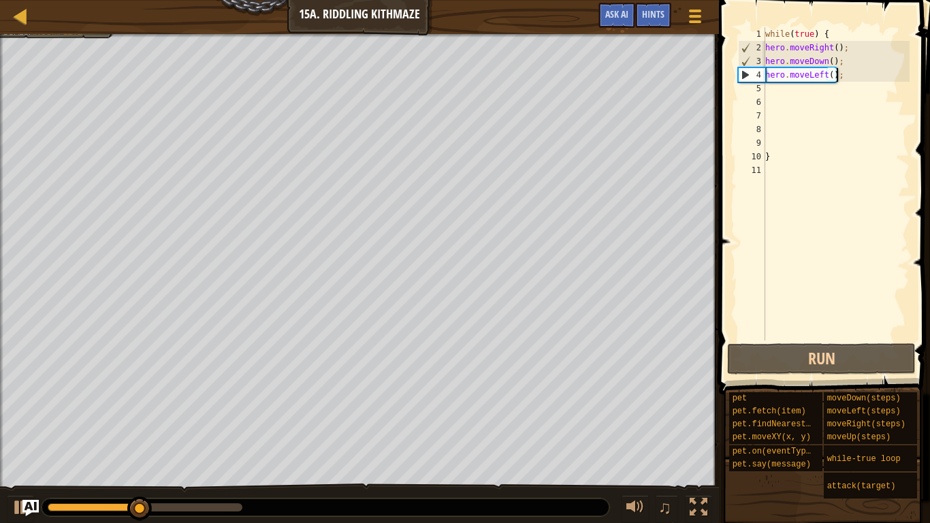
click at [822, 70] on div "while ( true ) { hero . moveRight ( ) ; hero . moveDown ( ) ; hero . moveLeft (…" at bounding box center [835, 197] width 147 height 340
click at [821, 74] on div "while ( true ) { hero . moveRight ( ) ; hero . moveDown ( ) ; hero . moveLeft (…" at bounding box center [835, 197] width 147 height 340
click at [821, 73] on div "while ( true ) { hero . moveRight ( ) ; hero . moveDown ( ) ; hero . moveLeft (…" at bounding box center [835, 197] width 147 height 340
click at [826, 74] on div "while ( true ) { hero . moveRight ( ) ; hero . moveDown ( ) ; hero . moveLeft (…" at bounding box center [835, 197] width 147 height 340
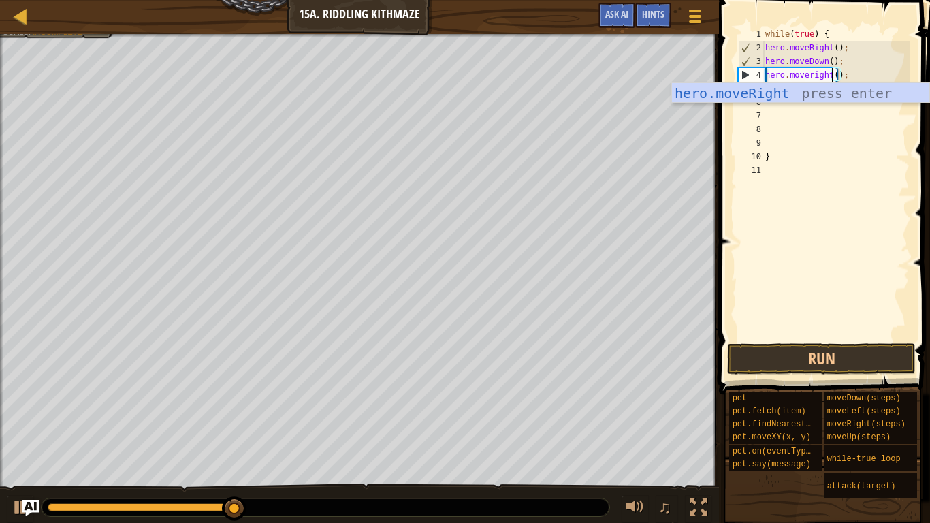
scroll to position [6, 10]
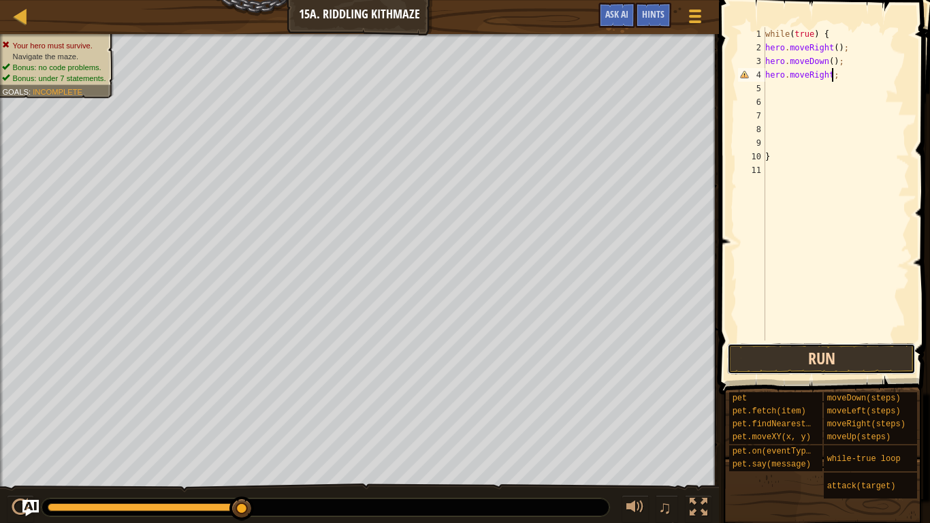
click at [832, 359] on button "Run" at bounding box center [821, 358] width 189 height 31
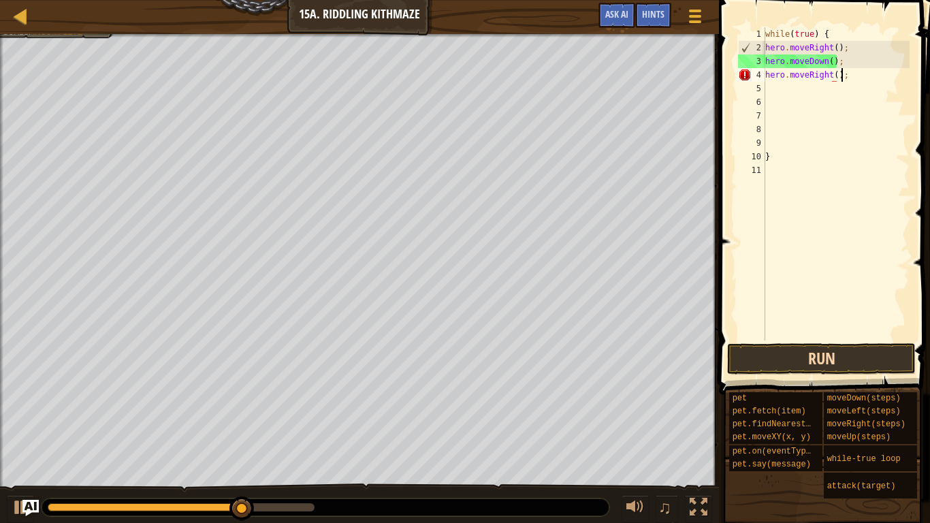
scroll to position [6, 11]
type textarea "hero.moveRight();"
click at [871, 368] on button "Run" at bounding box center [821, 358] width 189 height 31
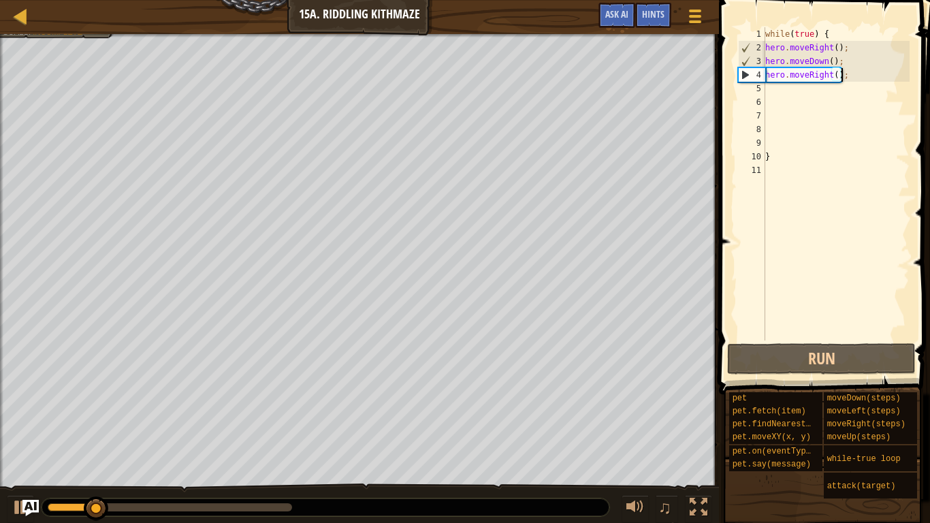
click at [795, 85] on div "while ( true ) { hero . moveRight ( ) ; hero . moveDown ( ) ; hero . moveRight …" at bounding box center [835, 197] width 147 height 340
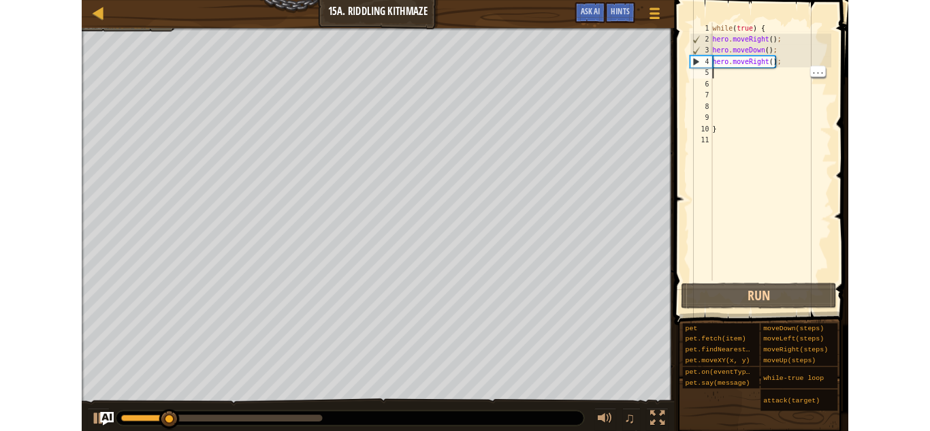
scroll to position [6, 0]
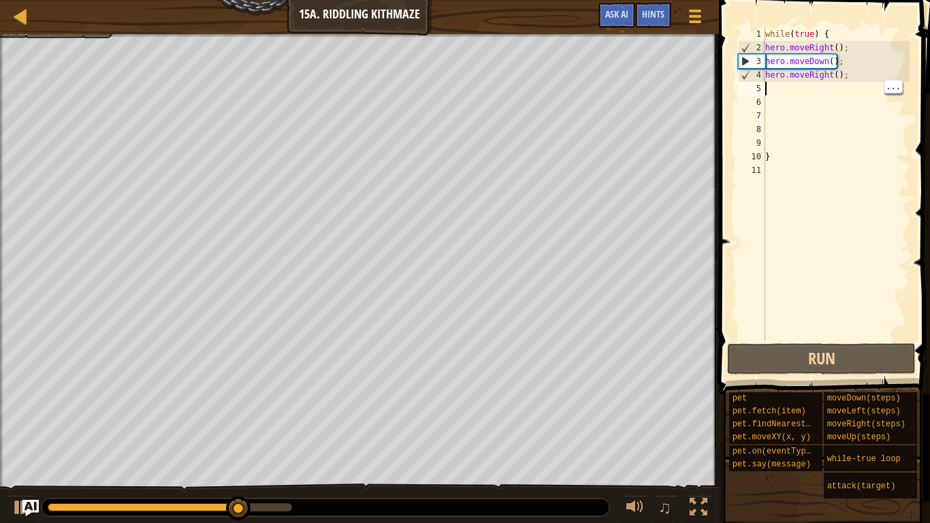
type textarea "h"
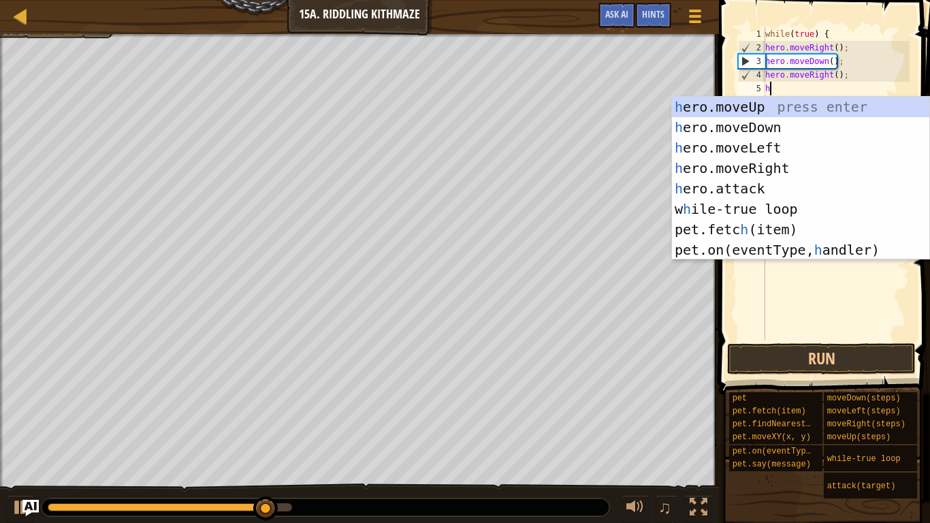
click at [783, 107] on div "h ero.moveUp press enter h ero.moveDown press enter h ero.moveLeft press enter …" at bounding box center [800, 199] width 257 height 204
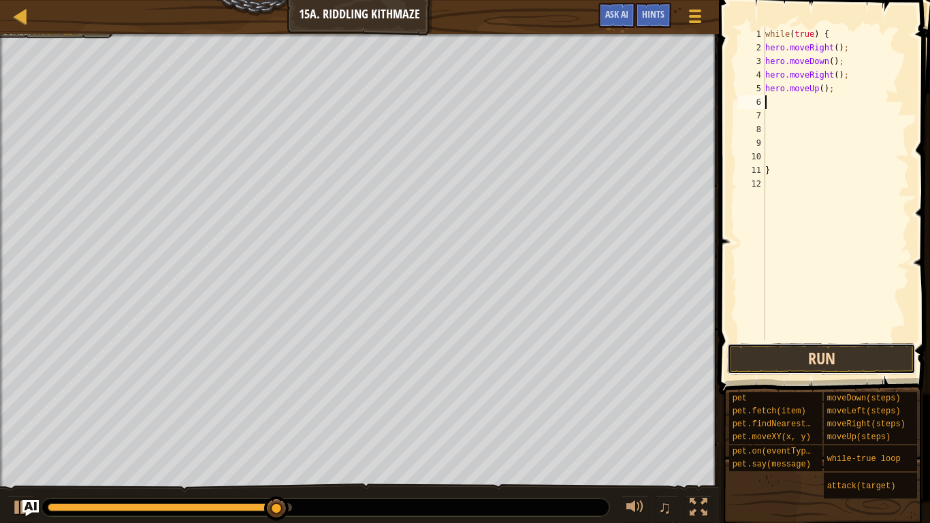
click at [803, 359] on button "Run" at bounding box center [821, 358] width 189 height 31
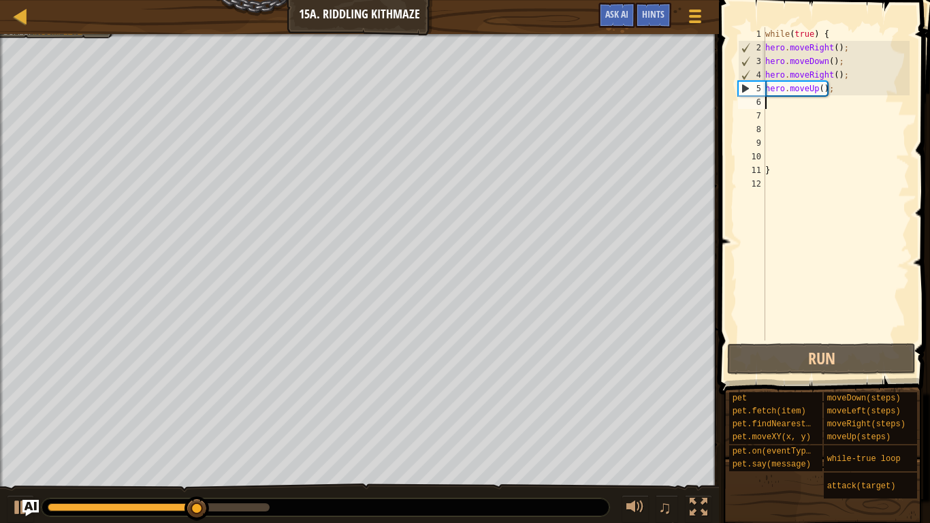
click at [840, 90] on div "while ( true ) { hero . moveRight ( ) ; hero . moveDown ( ) ; hero . moveRight …" at bounding box center [835, 197] width 147 height 340
click at [799, 172] on div "while ( true ) { hero . moveRight ( ) ; hero . moveDown ( ) ; hero . moveRight …" at bounding box center [835, 197] width 147 height 340
type textarea "}"
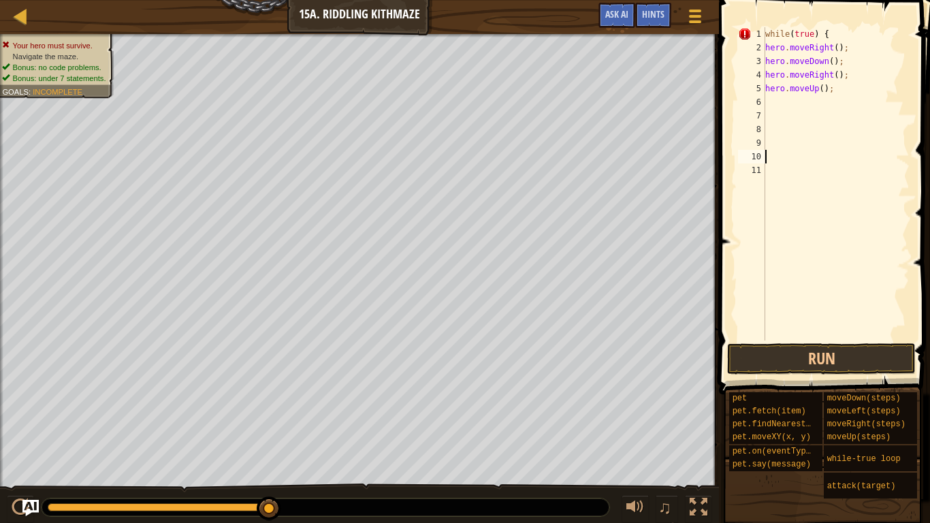
click at [792, 132] on div "while ( true ) { hero . moveRight ( ) ; hero . moveDown ( ) ; hero . moveRight …" at bounding box center [835, 197] width 147 height 340
click at [794, 112] on div "while ( true ) { hero . moveRight ( ) ; hero . moveDown ( ) ; hero . moveRight …" at bounding box center [835, 197] width 147 height 340
type textarea "{"
type textarea "}"
click at [801, 113] on div "while ( true ) { hero . moveRight ( ) ; hero . moveDown ( ) ; hero . moveRight …" at bounding box center [835, 197] width 147 height 340
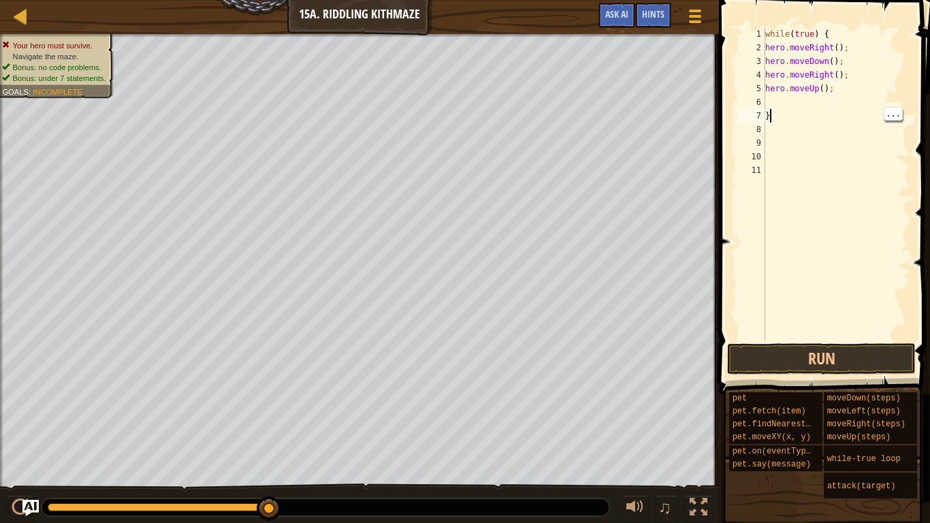
click at [837, 106] on div "while ( true ) { hero . moveRight ( ) ; hero . moveDown ( ) ; hero . moveRight …" at bounding box center [835, 197] width 147 height 340
click at [861, 97] on div "while ( true ) { hero . moveRight ( ) ; hero . moveDown ( ) ; hero . moveRight …" at bounding box center [835, 197] width 147 height 340
click at [854, 86] on div "while ( true ) { hero . moveRight ( ) ; hero . moveDown ( ) ; hero . moveRight …" at bounding box center [835, 197] width 147 height 340
type textarea "h"
click at [854, 367] on button "Run" at bounding box center [821, 358] width 189 height 31
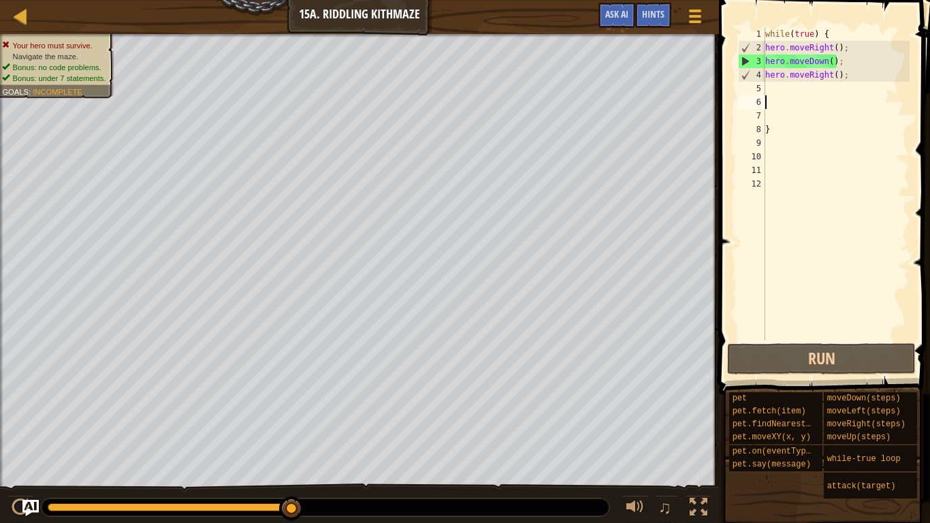
click at [800, 94] on div "while ( true ) { hero . moveRight ( ) ; hero . moveDown ( ) ; hero . moveRight …" at bounding box center [835, 197] width 147 height 340
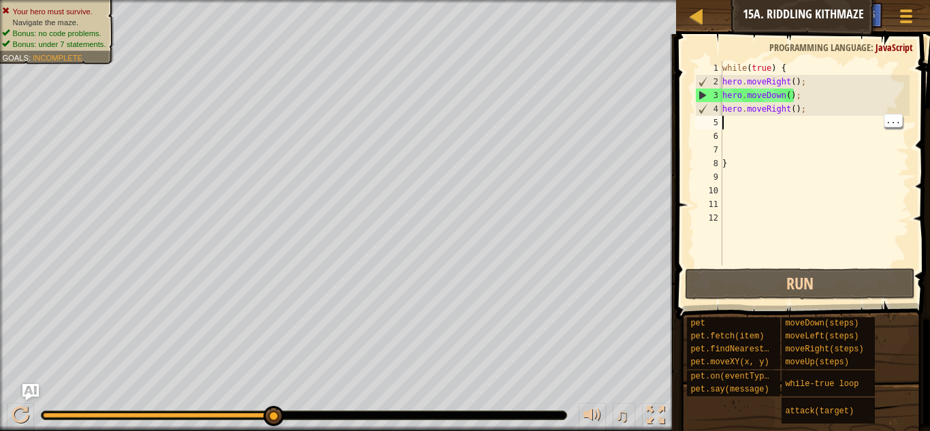
click at [850, 100] on div "while ( true ) { hero . moveRight ( ) ; hero . moveDown ( ) ; hero . moveRight …" at bounding box center [814, 176] width 190 height 231
click at [824, 112] on div "while ( true ) { hero . moveRight ( ) ; hero . moveDown ( ) ; hero . moveRight …" at bounding box center [814, 176] width 190 height 231
click at [813, 100] on div "while ( true ) { hero . moveRight ( ) ; hero . moveDown ( ) ; hero . moveRight …" at bounding box center [814, 176] width 190 height 231
click at [812, 110] on div "while ( true ) { hero . moveRight ( ) ; hero . moveDown ( ) ; hero . moveRight …" at bounding box center [814, 176] width 190 height 231
type textarea "hero.moveRight();"
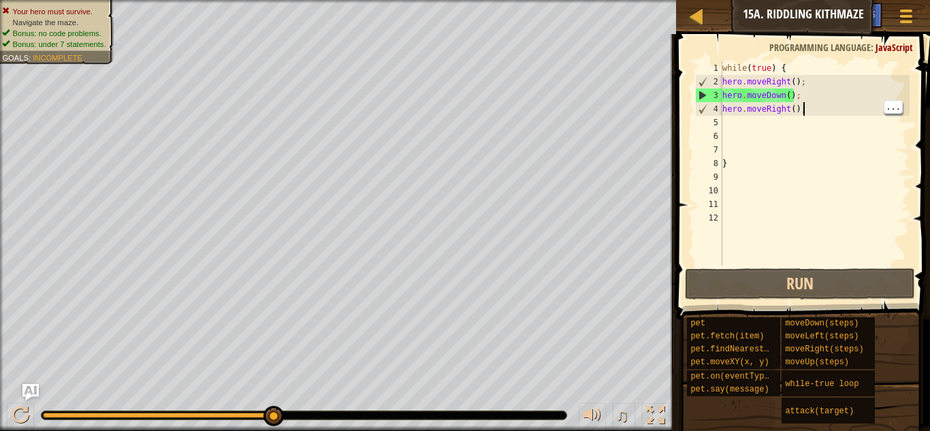
click at [790, 108] on div "while ( true ) { hero . moveRight ( ) ; hero . moveDown ( ) ; hero . moveRight …" at bounding box center [814, 176] width 190 height 231
click at [795, 108] on div "while ( true ) { hero . moveRight ( ) ; hero . moveDown ( ) ; hero . moveRight …" at bounding box center [814, 176] width 190 height 231
click at [788, 125] on div "while ( true ) { hero . moveRight ( ) ; hero . moveDown ( ) ; hero . moveRight …" at bounding box center [814, 176] width 190 height 231
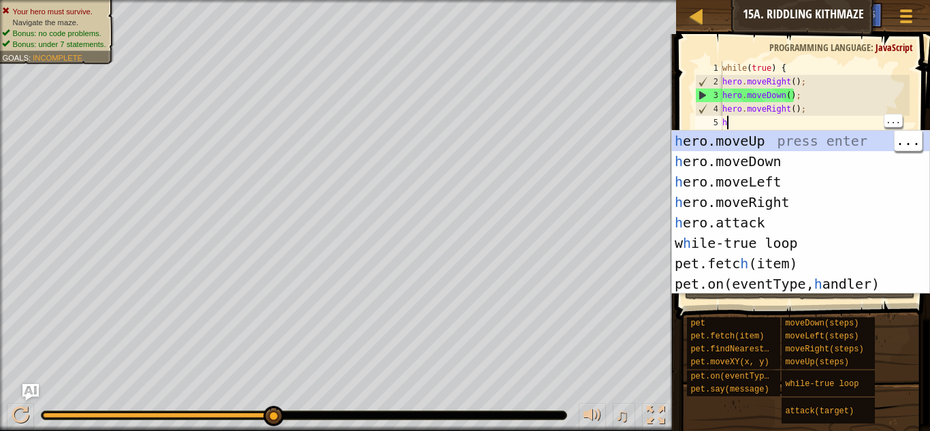
type textarea "h"
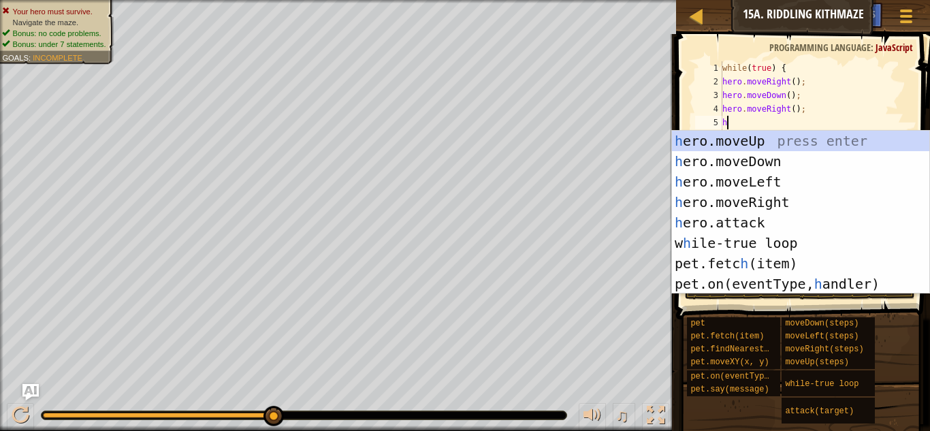
click at [792, 196] on div "h ero.moveUp press enter h ero.moveDown press enter h ero.moveLeft press enter …" at bounding box center [800, 233] width 257 height 204
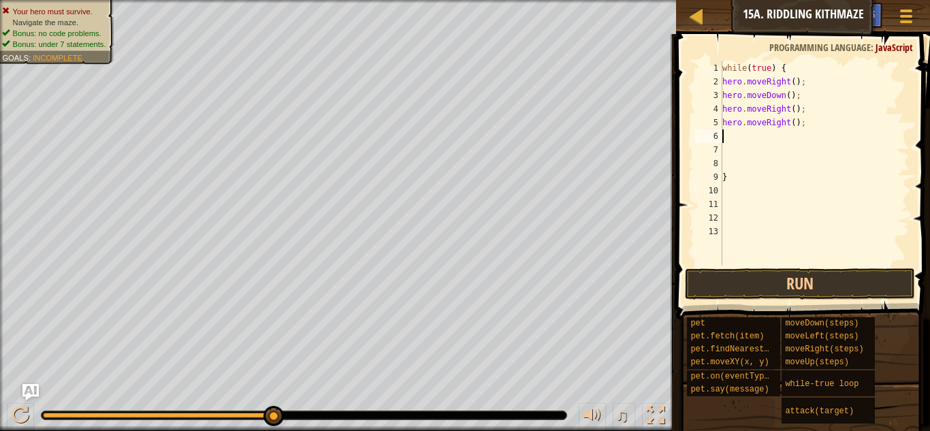
click at [777, 137] on div "while ( true ) { hero . moveRight ( ) ; hero . moveDown ( ) ; hero . moveRight …" at bounding box center [814, 176] width 190 height 231
type textarea "h"
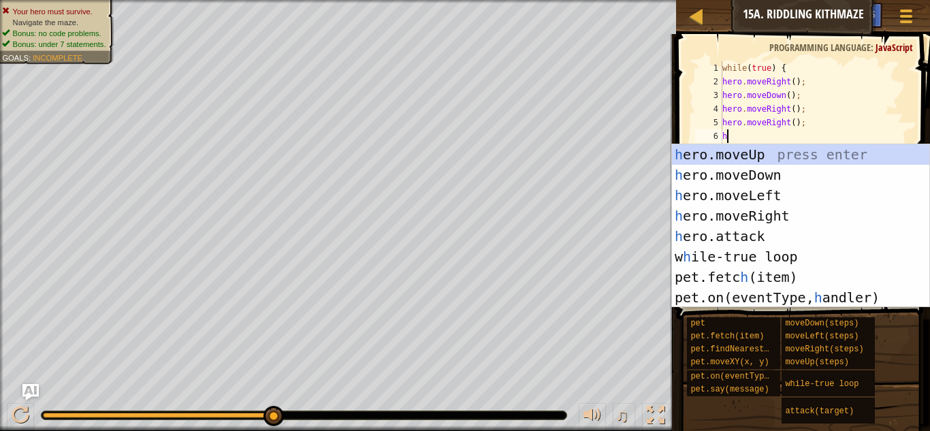
click at [762, 161] on div "h ero.moveUp press enter h ero.moveDown press enter h ero.moveLeft press enter …" at bounding box center [800, 246] width 257 height 204
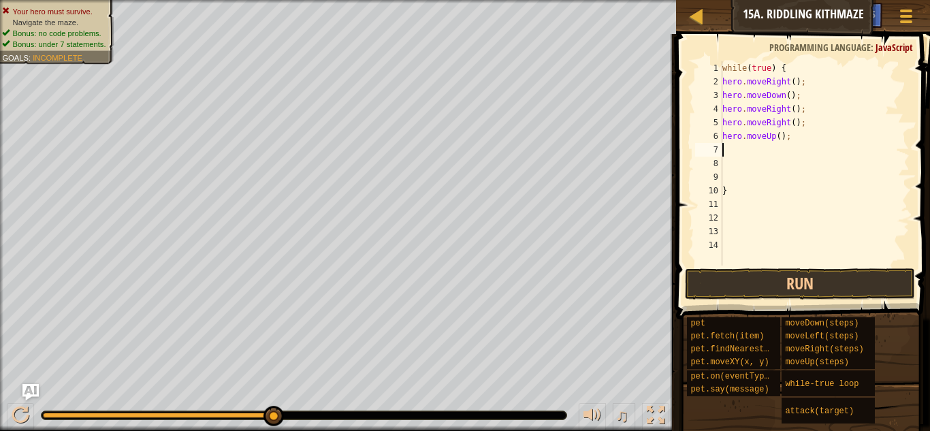
click at [744, 269] on button "Run" at bounding box center [800, 283] width 230 height 31
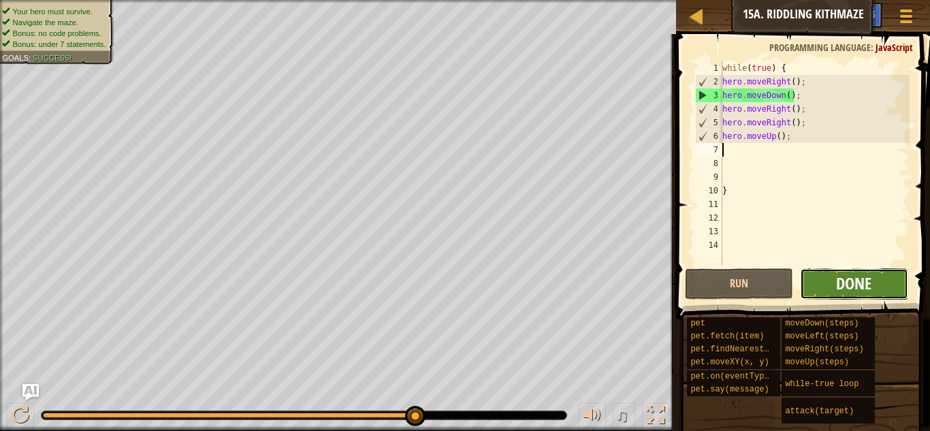
click at [867, 285] on span "Done" at bounding box center [853, 283] width 35 height 22
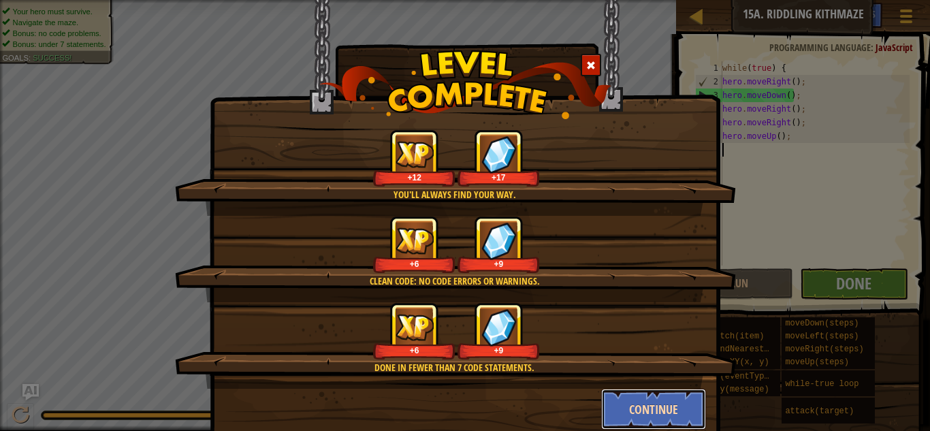
click at [662, 409] on button "Continue" at bounding box center [654, 409] width 106 height 41
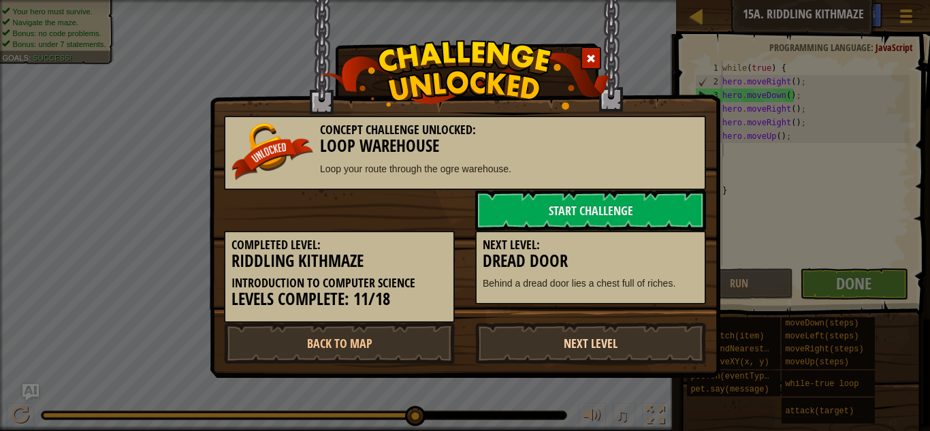
click at [678, 344] on link "Next Level" at bounding box center [590, 343] width 231 height 41
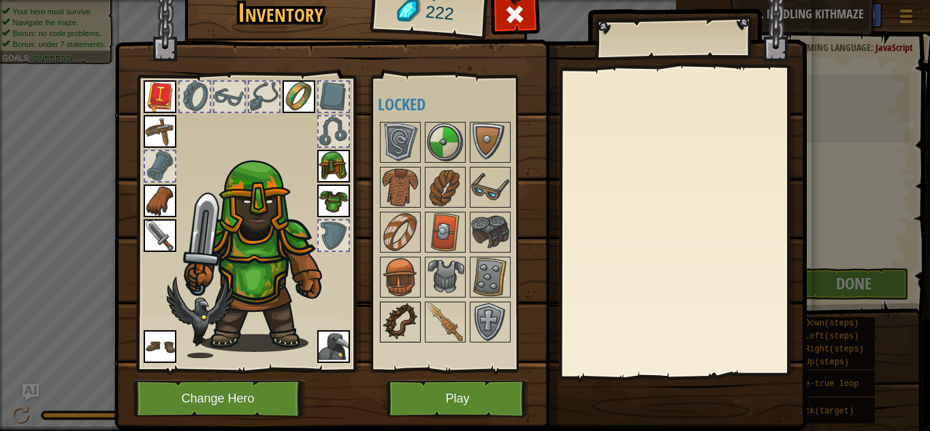
click at [400, 313] on img at bounding box center [400, 322] width 38 height 38
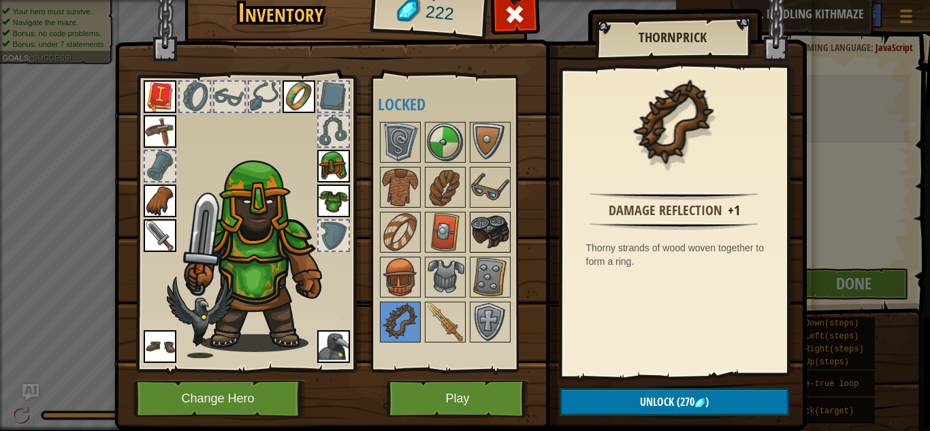
click at [497, 229] on img at bounding box center [490, 232] width 38 height 38
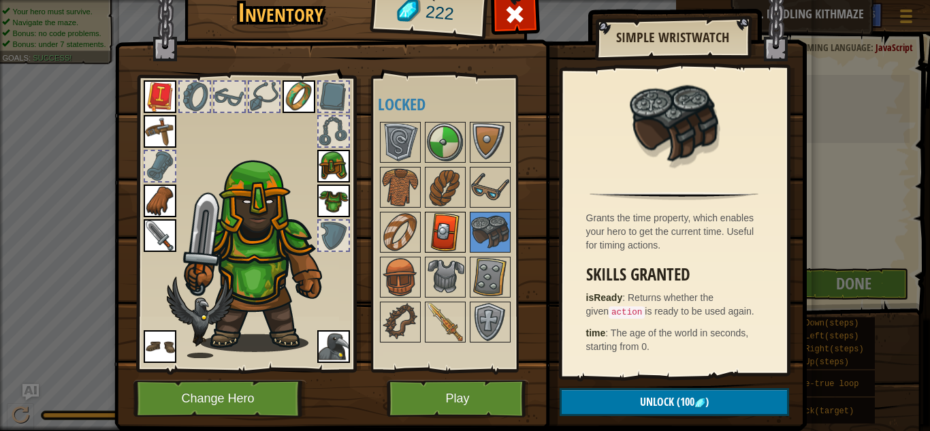
click at [443, 244] on img at bounding box center [445, 232] width 38 height 38
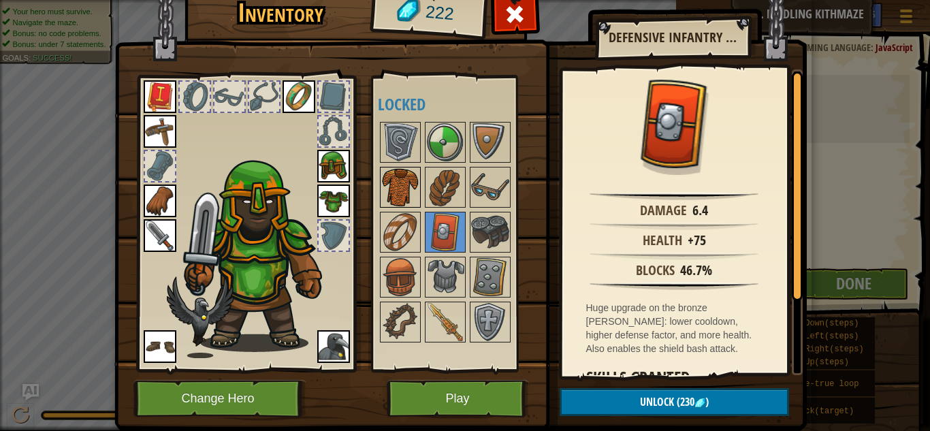
click at [399, 184] on img at bounding box center [400, 187] width 38 height 38
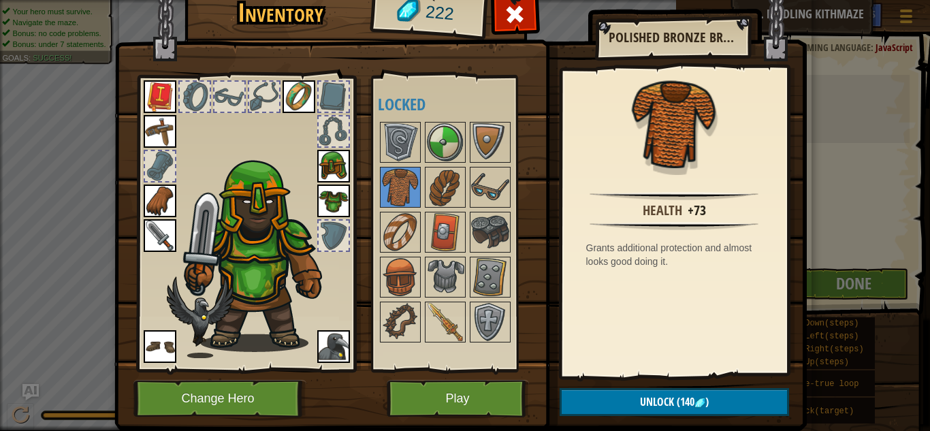
click at [336, 195] on img at bounding box center [333, 200] width 33 height 33
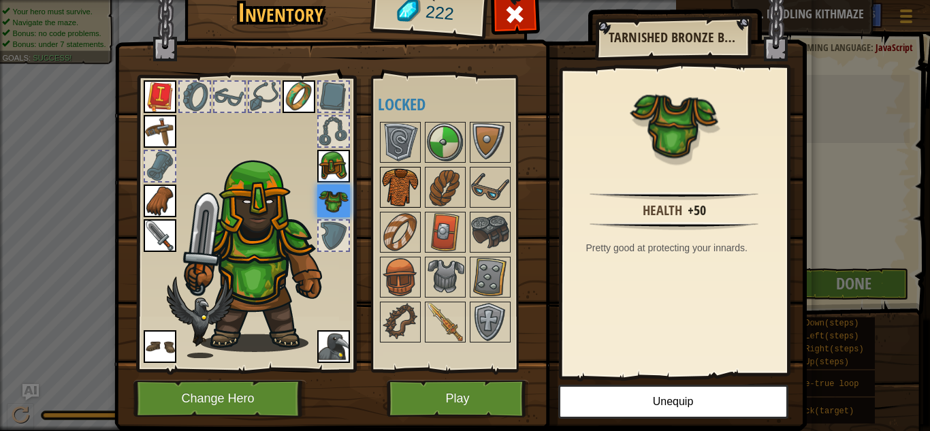
click at [398, 184] on img at bounding box center [400, 187] width 38 height 38
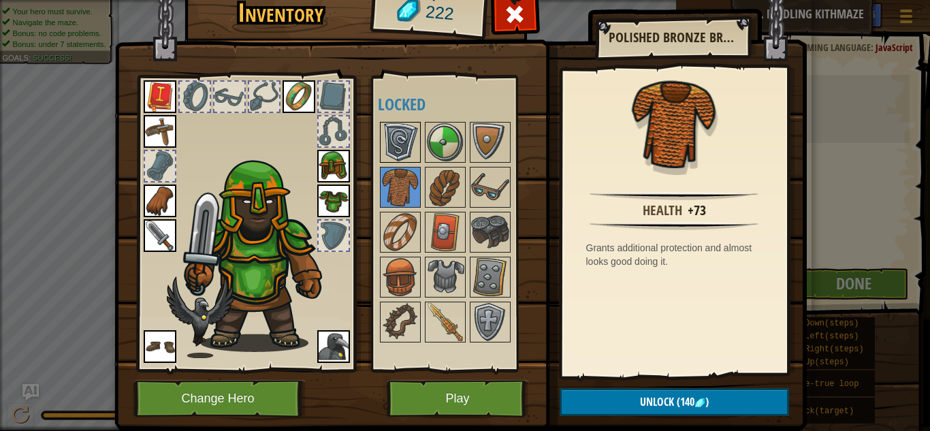
click at [402, 143] on img at bounding box center [400, 142] width 38 height 38
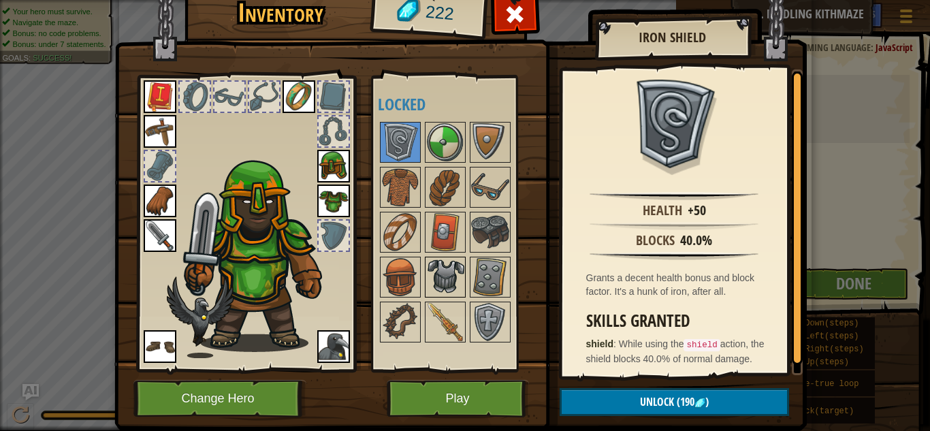
click at [440, 289] on img at bounding box center [445, 277] width 38 height 38
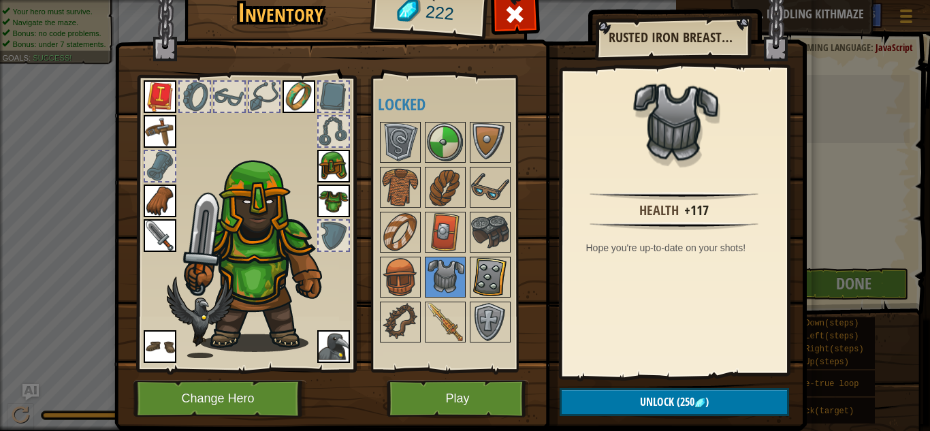
click at [495, 287] on img at bounding box center [490, 277] width 38 height 38
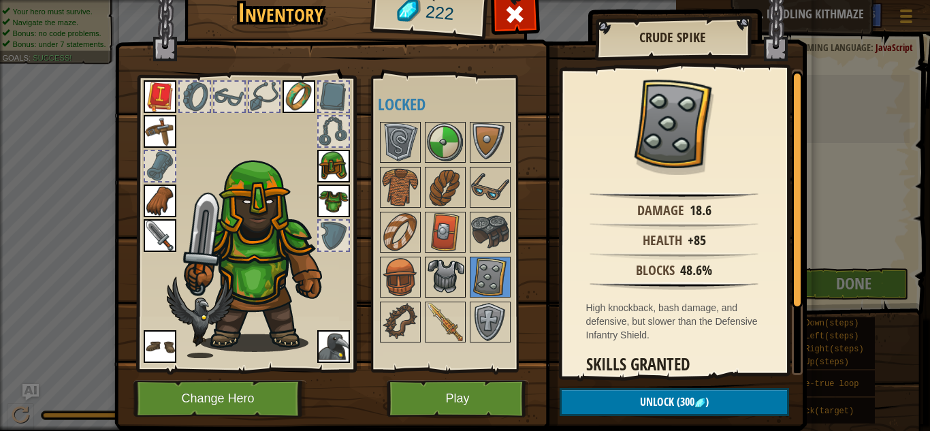
click at [450, 274] on img at bounding box center [445, 277] width 38 height 38
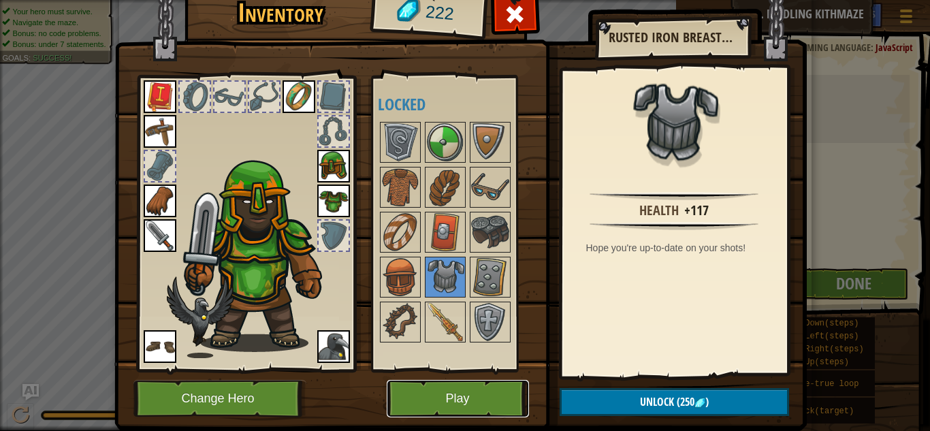
click at [489, 404] on button "Play" at bounding box center [458, 398] width 142 height 37
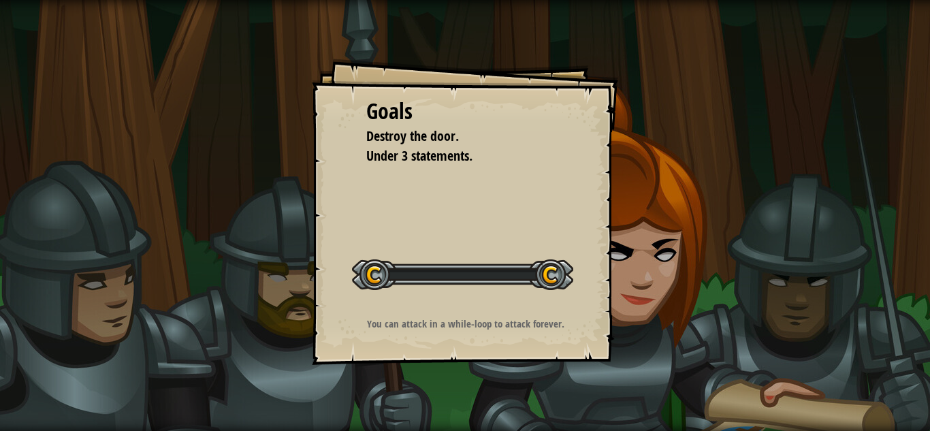
click at [491, 396] on div "Goals Destroy the door. Under 3 statements. Start Level Error loading from serv…" at bounding box center [465, 215] width 930 height 431
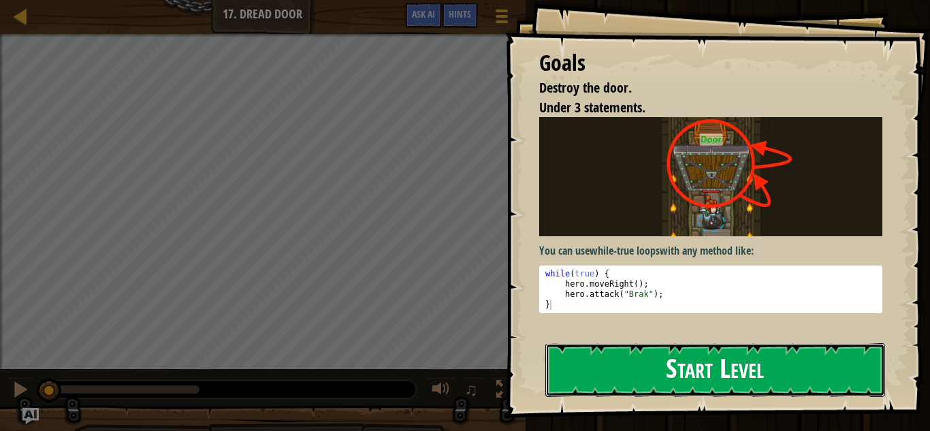
click at [649, 383] on button "Start Level" at bounding box center [715, 370] width 340 height 54
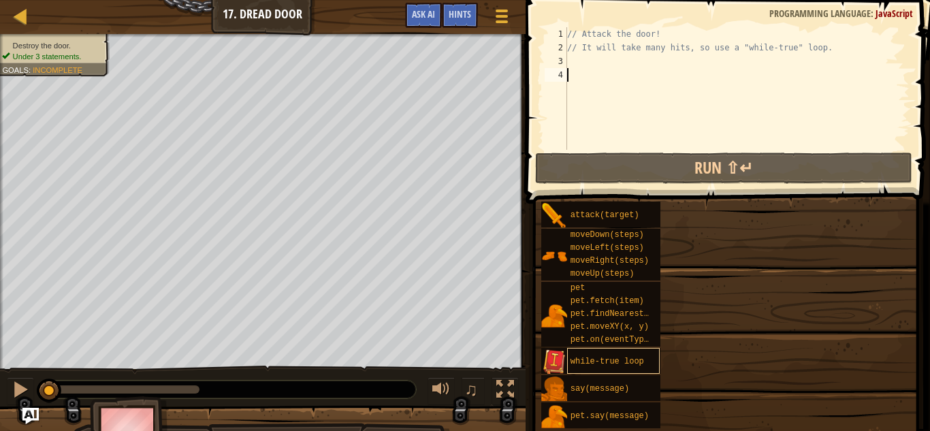
click at [658, 359] on div "while-true loop" at bounding box center [613, 361] width 93 height 26
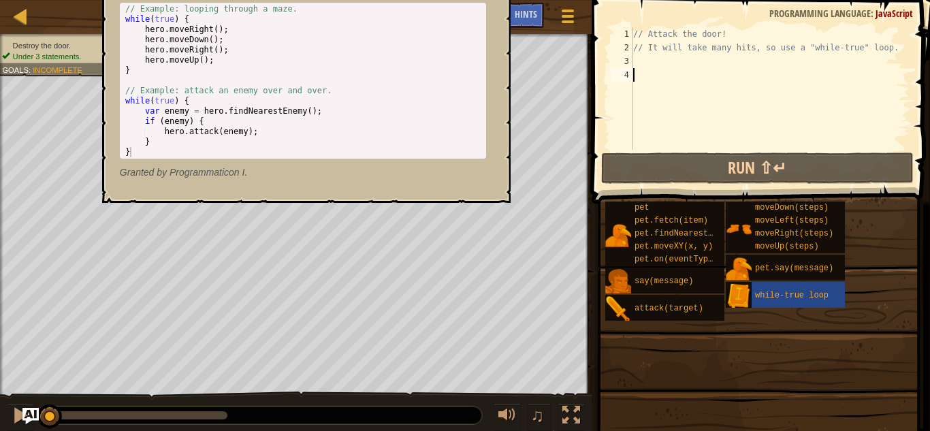
click at [837, 63] on div "// Attack the door! // It will take many hits, so use a "while-true" loop." at bounding box center [802, 102] width 345 height 150
click at [867, 46] on div "// Attack the door! // It will take many hits, so use a "while-true" loop." at bounding box center [802, 102] width 345 height 150
click at [920, 319] on span at bounding box center [758, 388] width 329 height 403
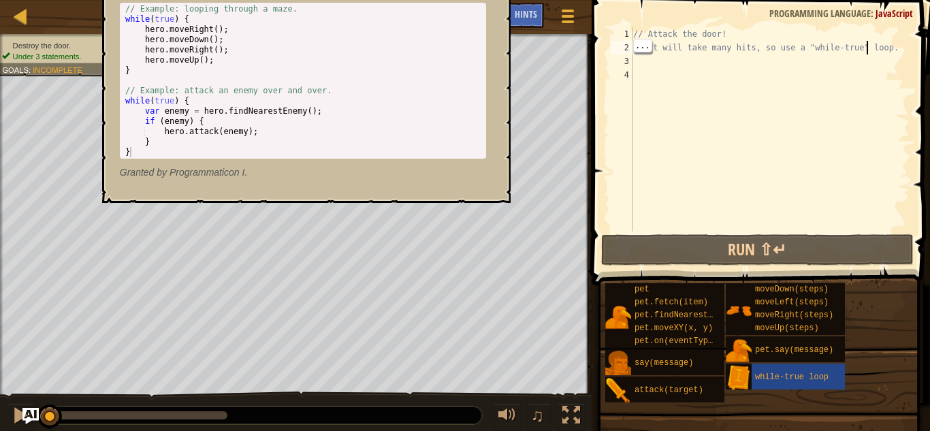
click at [900, 48] on div "// Attack the door! // It will take many hits, so use a "while-true" loop." at bounding box center [769, 142] width 279 height 231
click at [521, 8] on div "Hints" at bounding box center [526, 15] width 36 height 25
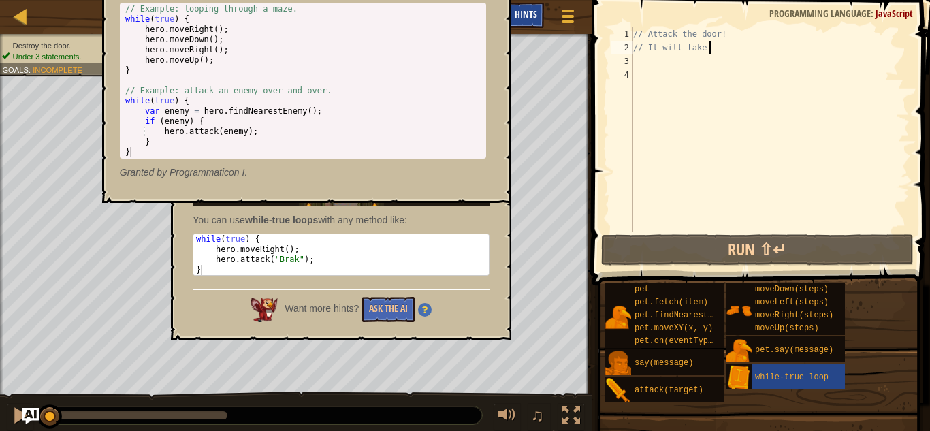
click at [516, 23] on div "Hints" at bounding box center [526, 15] width 36 height 25
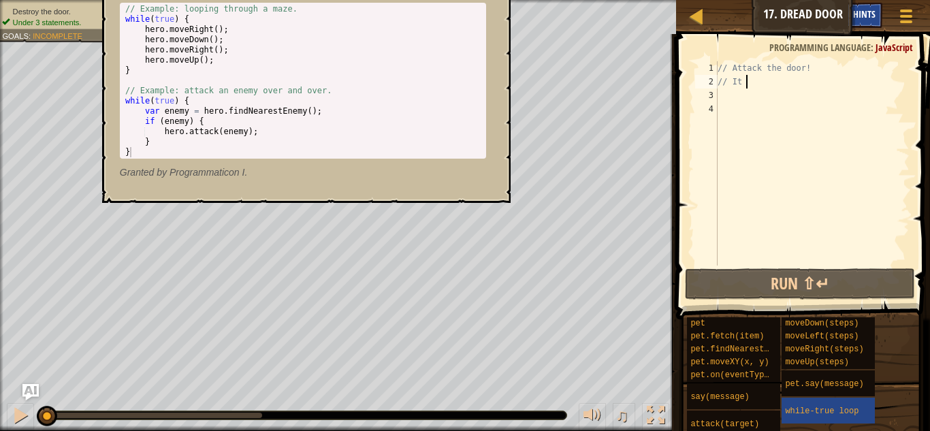
type textarea "/"
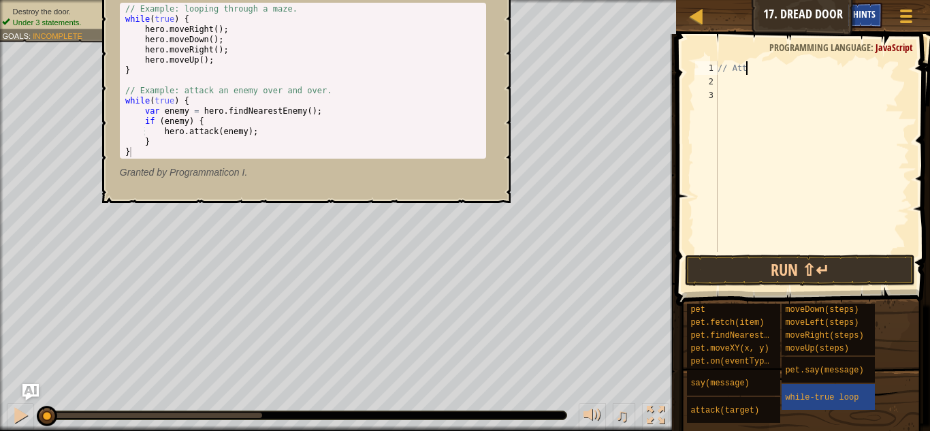
type textarea "/"
type textarea "w"
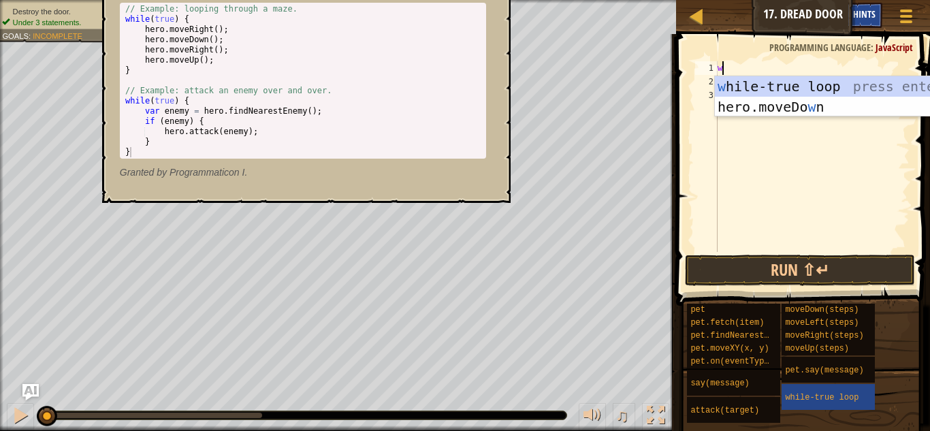
scroll to position [6, 0]
click at [847, 91] on div "w [PERSON_NAME]-true loop press enter hero.moveDo w n press enter" at bounding box center [843, 117] width 257 height 82
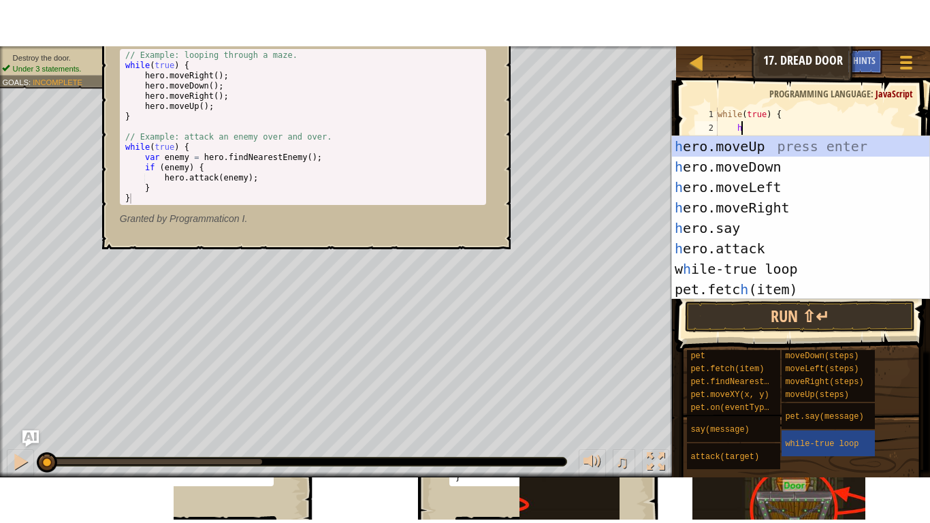
scroll to position [6, 3]
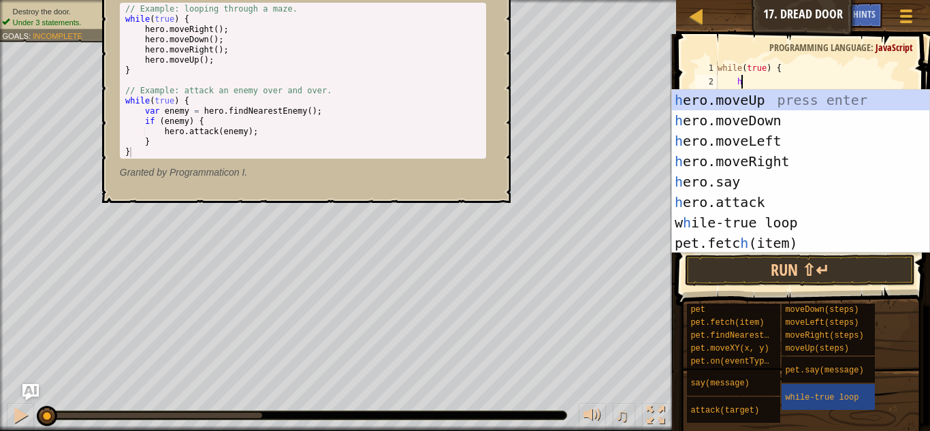
click at [781, 211] on div "h ero.moveUp press enter h ero.moveDown press enter h ero.moveLeft press enter …" at bounding box center [800, 192] width 257 height 204
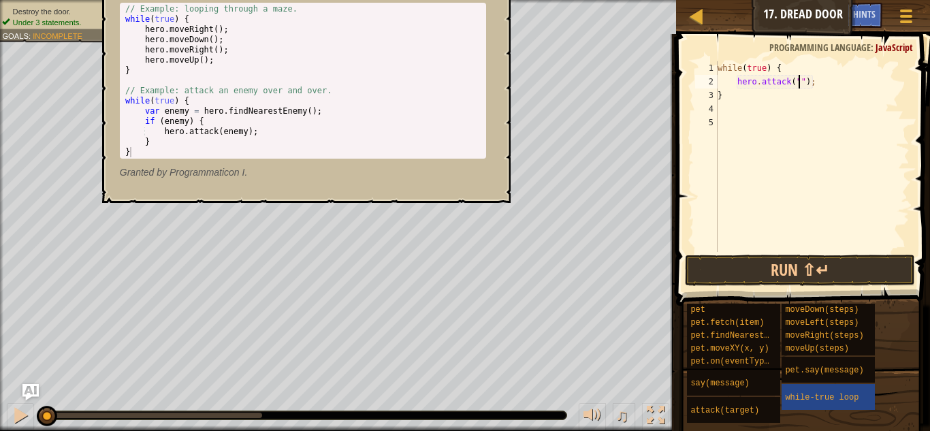
type textarea "hero.attack("");"
click at [361, 185] on div "while-true loop - snippet Using a while-true loop lets you run code over and ov…" at bounding box center [302, 53] width 385 height 277
click at [338, 142] on div "// Example: looping through a maze. while ( true ) { hero . moveRight ( ) ; her…" at bounding box center [303, 91] width 361 height 174
type textarea "}"
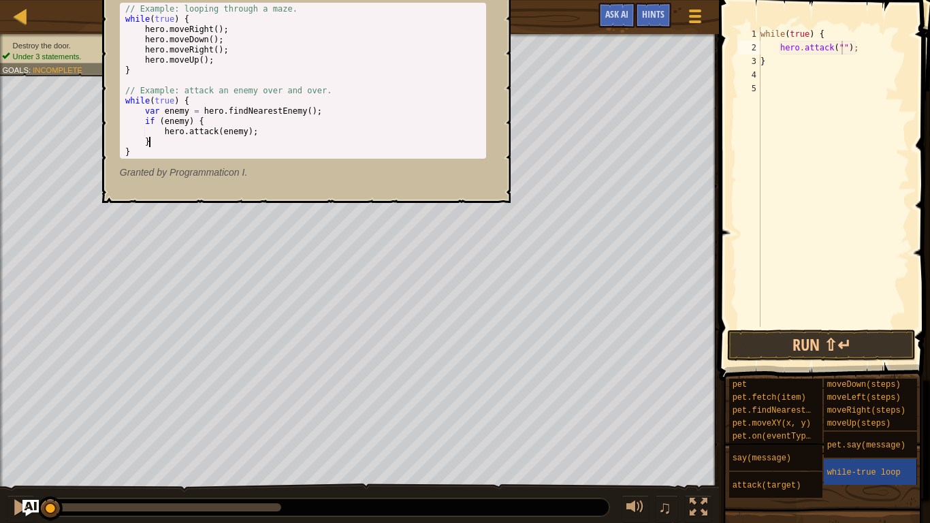
click at [297, 140] on div "// Example: looping through a maze. while ( true ) { hero . moveRight ( ) ; her…" at bounding box center [303, 91] width 361 height 174
click at [848, 317] on div "while ( true ) { hero . attack ( "" ) ; }" at bounding box center [834, 190] width 152 height 327
click at [827, 358] on button "Run ⇧↵" at bounding box center [821, 344] width 189 height 31
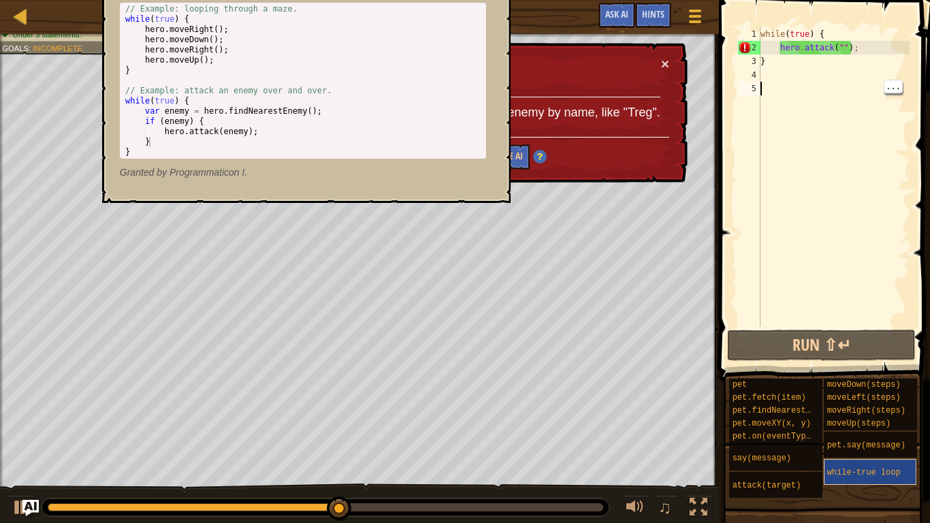
click at [852, 430] on span "while-true loop" at bounding box center [864, 473] width 74 height 10
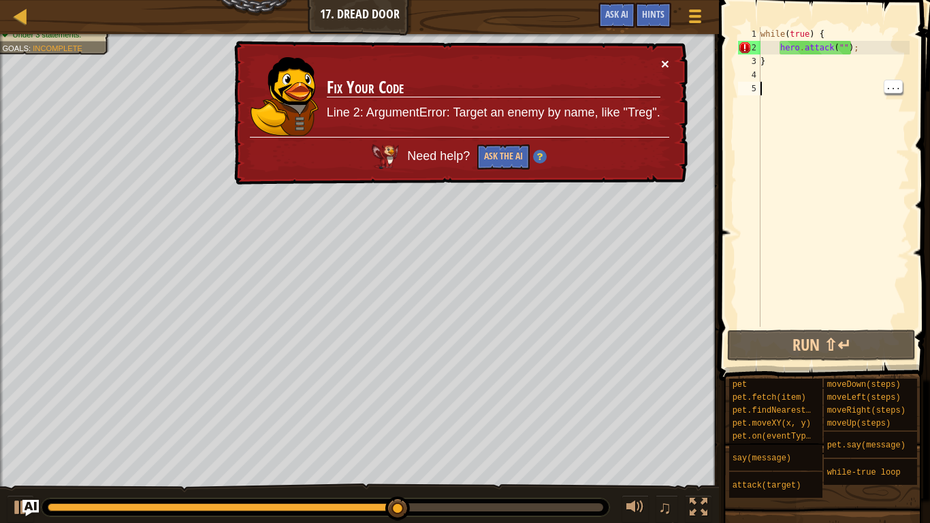
click at [665, 63] on button "×" at bounding box center [665, 63] width 8 height 14
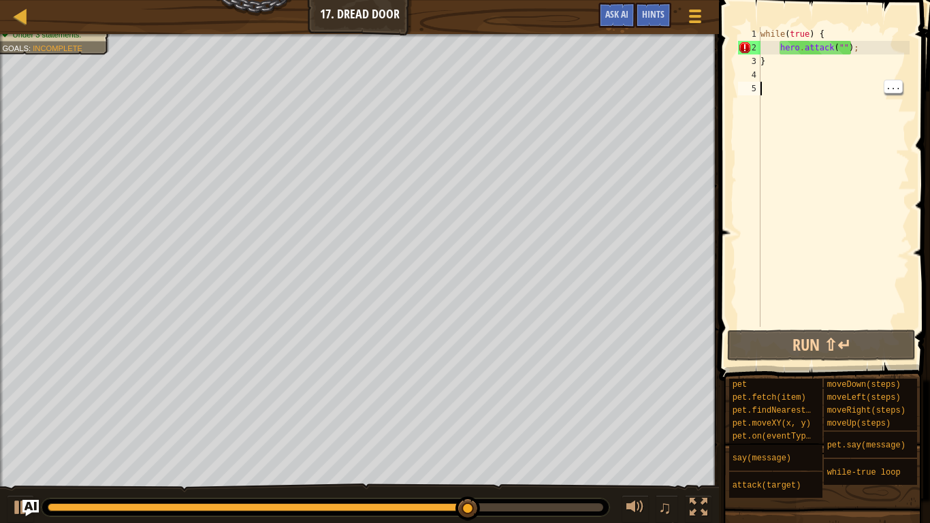
click at [843, 54] on div "while ( true ) { hero . attack ( "" ) ; }" at bounding box center [834, 190] width 152 height 327
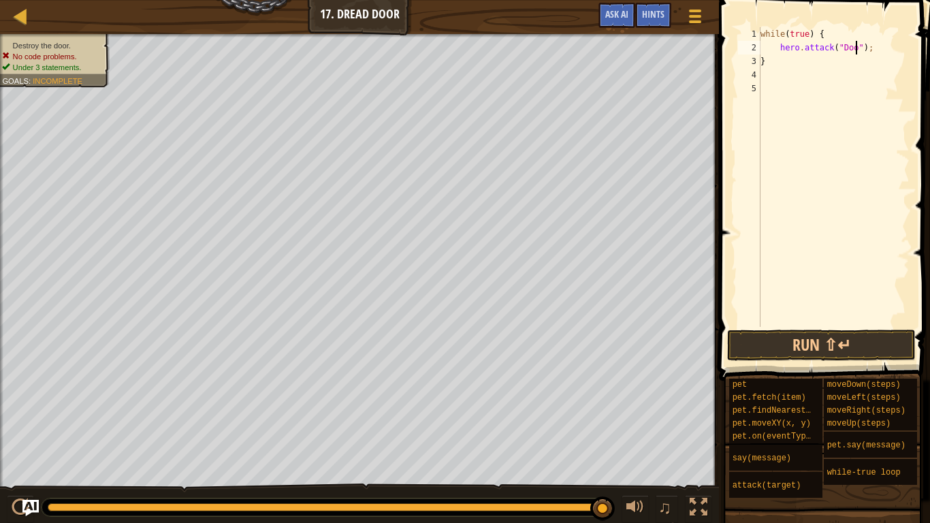
scroll to position [6, 15]
type textarea "hero.attack("Door");"
click at [875, 357] on button "Run ⇧↵" at bounding box center [821, 344] width 189 height 31
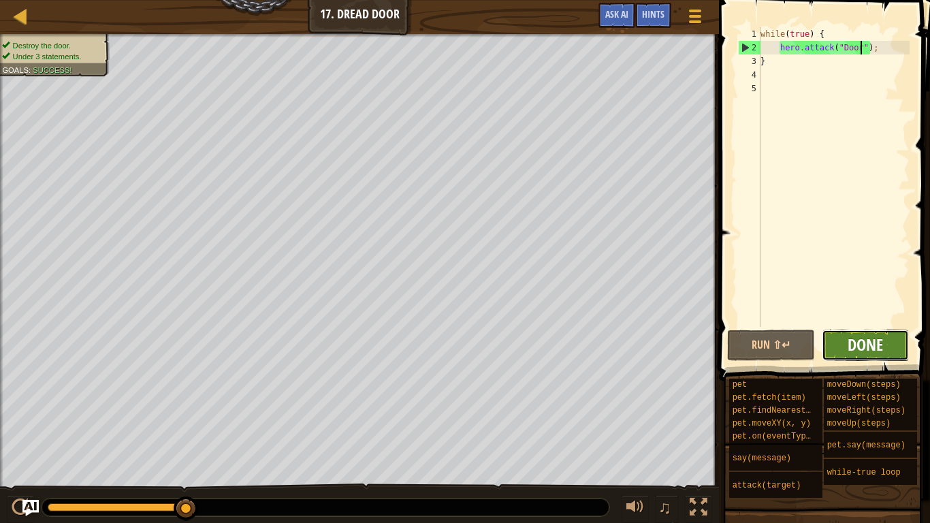
click at [873, 337] on span "Done" at bounding box center [864, 345] width 35 height 22
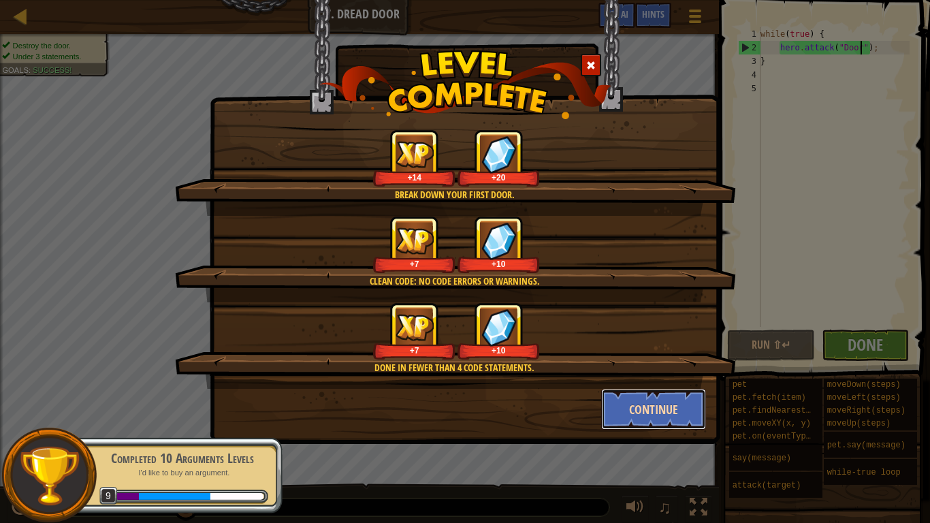
click at [641, 417] on button "Continue" at bounding box center [654, 409] width 106 height 41
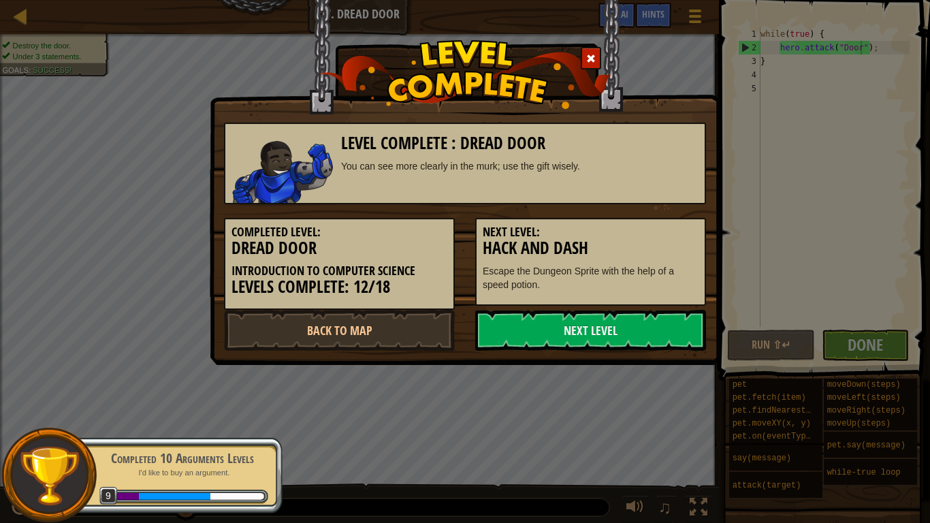
click at [653, 391] on div "Level Complete : Dread Door You can see more clearly in the murk; use the gift …" at bounding box center [465, 261] width 930 height 523
click at [566, 336] on link "Next Level" at bounding box center [590, 330] width 231 height 41
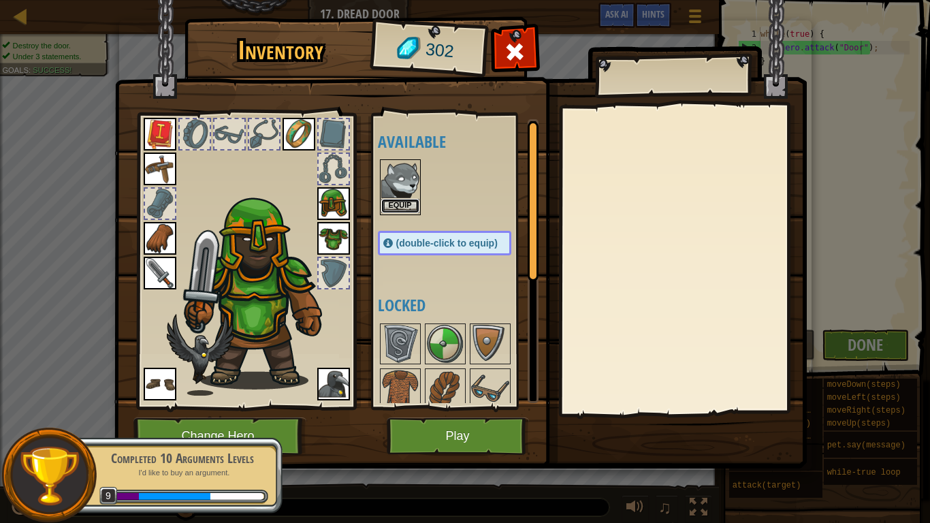
click at [416, 204] on button "Equip" at bounding box center [400, 206] width 38 height 14
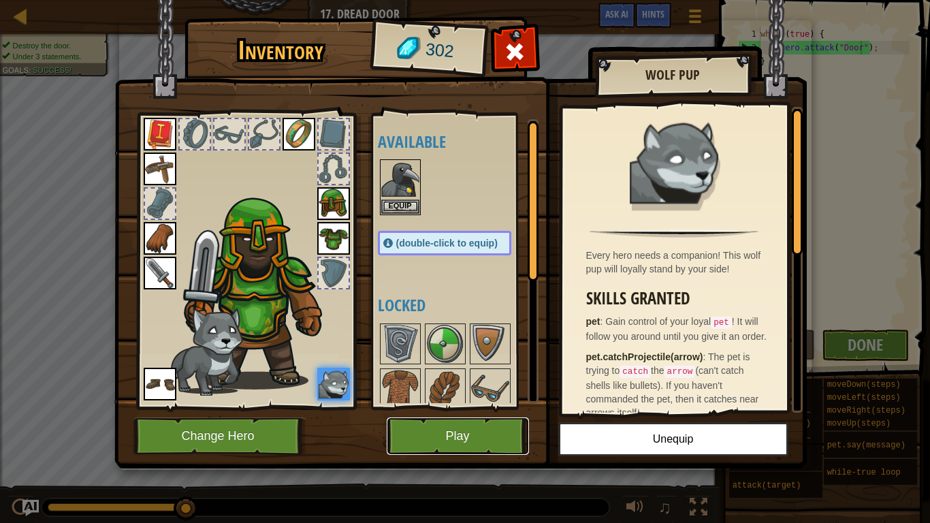
click at [470, 428] on button "Play" at bounding box center [458, 435] width 142 height 37
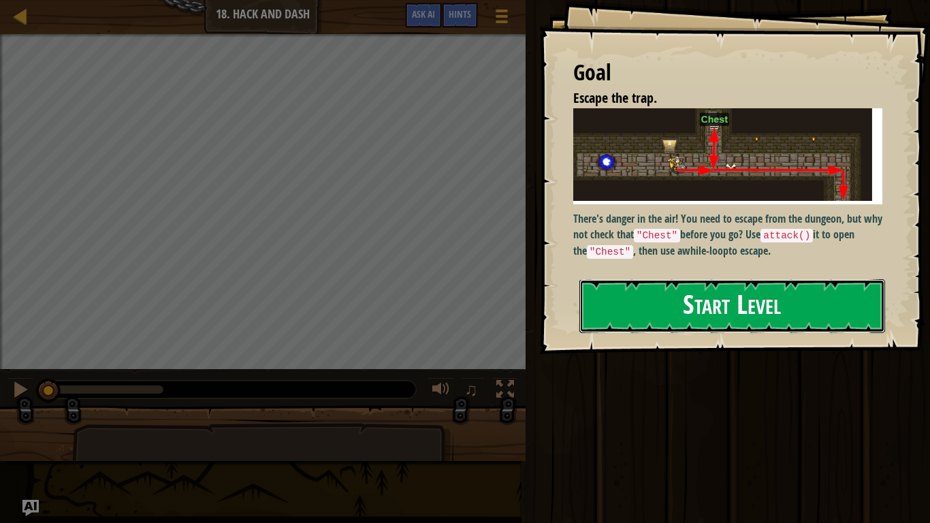
click at [651, 304] on button "Start Level" at bounding box center [732, 306] width 306 height 54
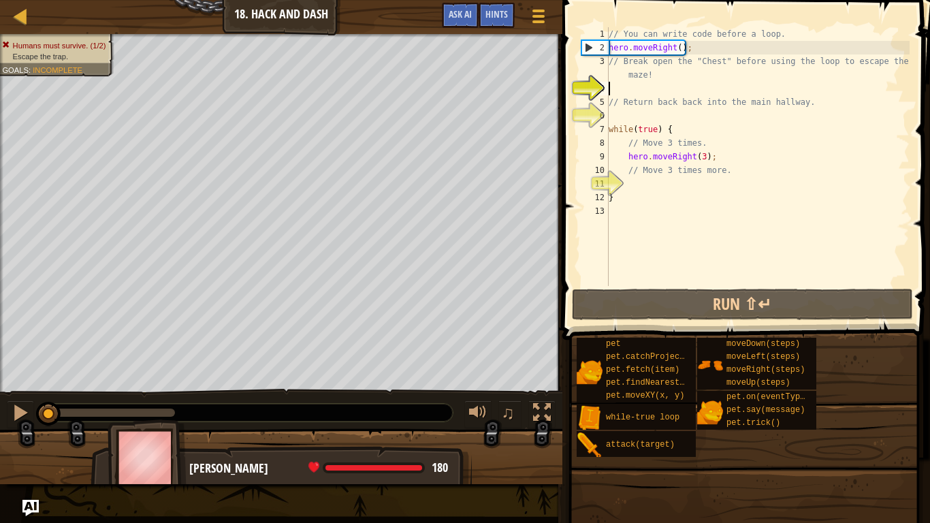
click at [662, 287] on span at bounding box center [747, 151] width 378 height 380
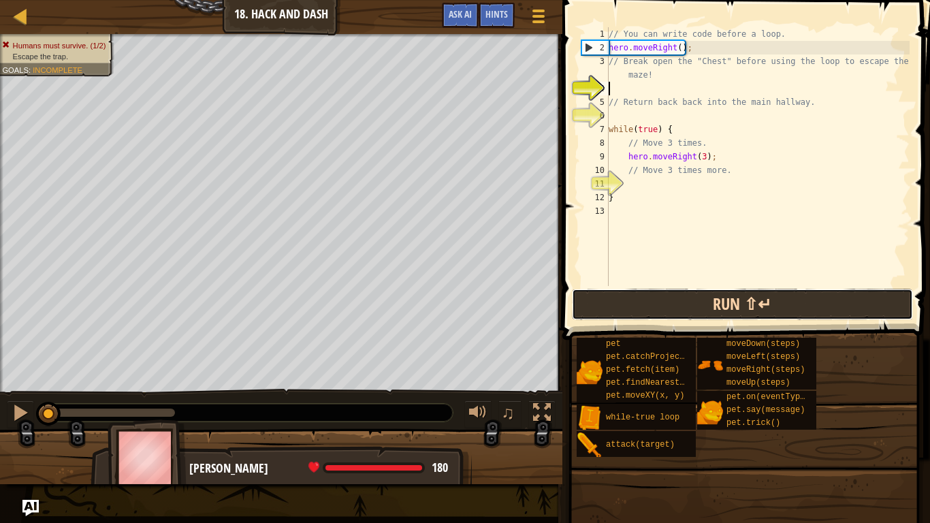
click at [647, 302] on button "Run ⇧↵" at bounding box center [742, 304] width 341 height 31
click at [647, 294] on button "Running" at bounding box center [742, 304] width 341 height 31
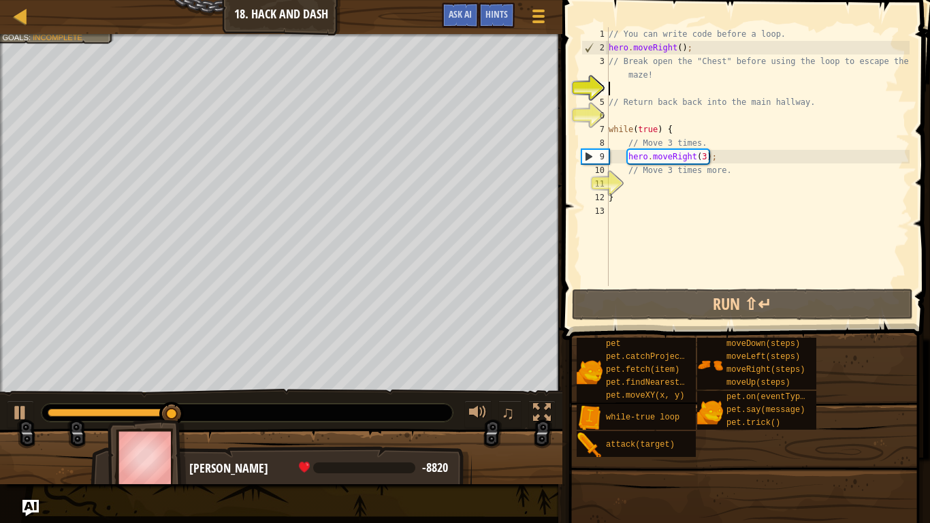
click at [757, 181] on div "// You can write code before a loop. hero . moveRight ( ) ; // Break open the "…" at bounding box center [758, 170] width 304 height 286
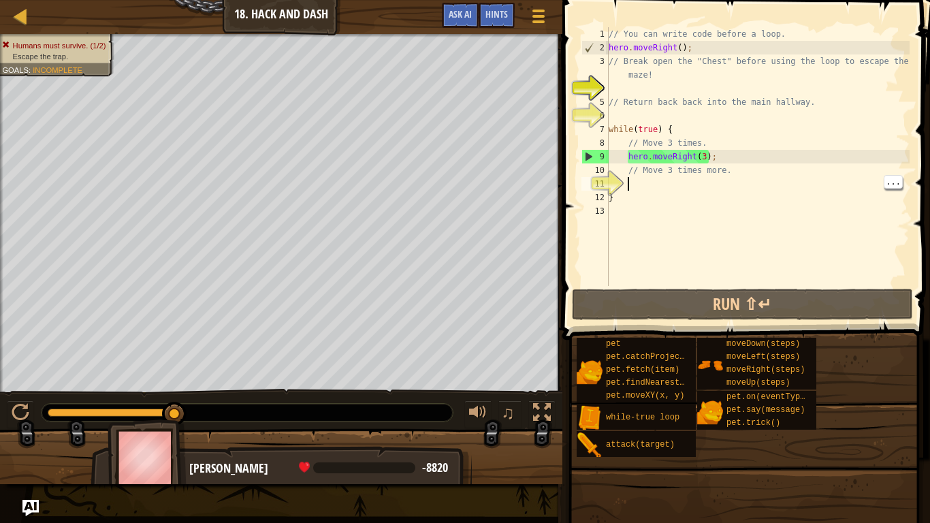
click at [762, 182] on div "// You can write code before a loop. hero . moveRight ( ) ; // Break open the "…" at bounding box center [758, 170] width 304 height 286
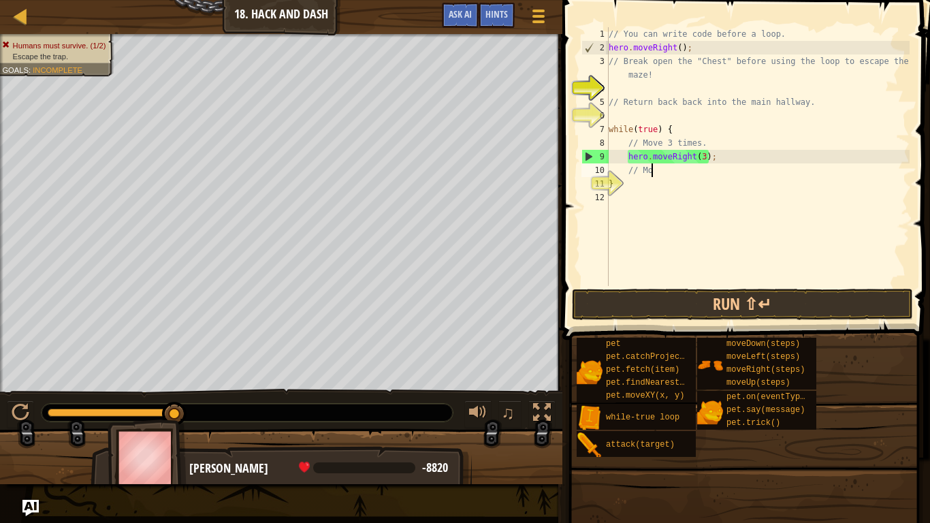
type textarea "/"
type textarea "h"
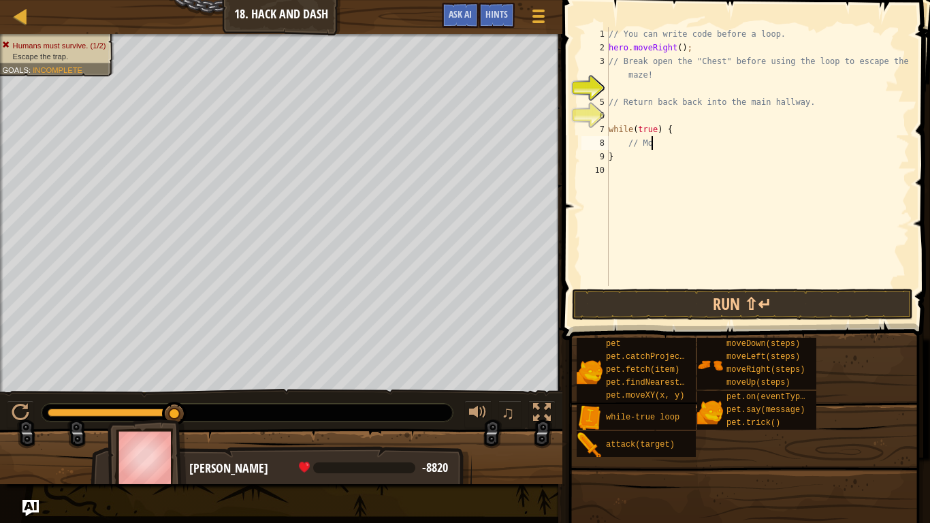
type textarea "/"
type textarea "w"
type textarea "/"
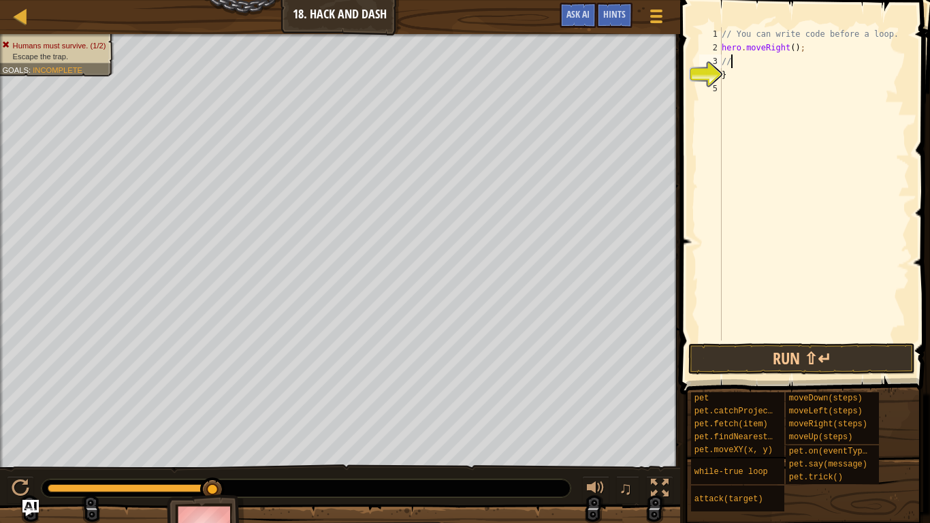
type textarea "/"
type textarea "h"
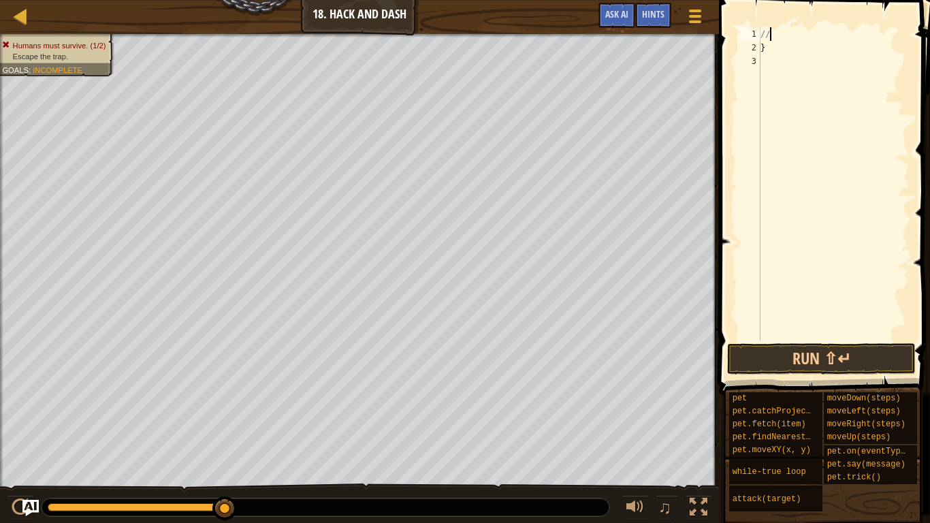
type textarea "/"
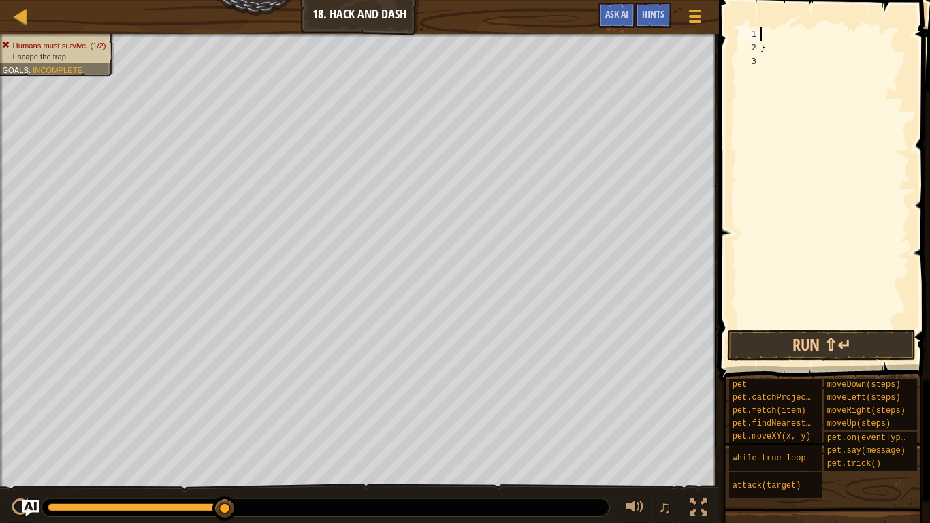
click at [809, 53] on div "}" at bounding box center [834, 190] width 152 height 327
type textarea "}"
click at [800, 325] on div at bounding box center [834, 190] width 152 height 327
click at [812, 338] on button "Run ⇧↵" at bounding box center [821, 344] width 189 height 31
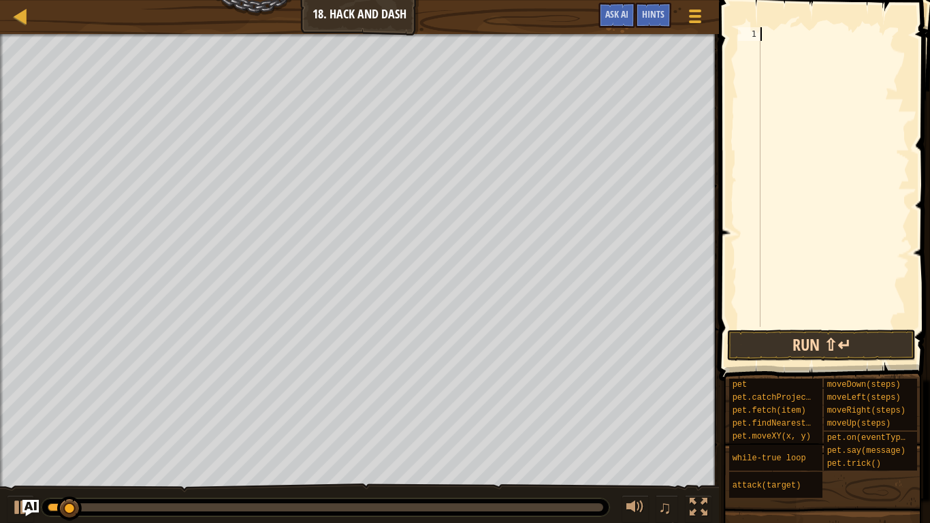
type textarea "h"
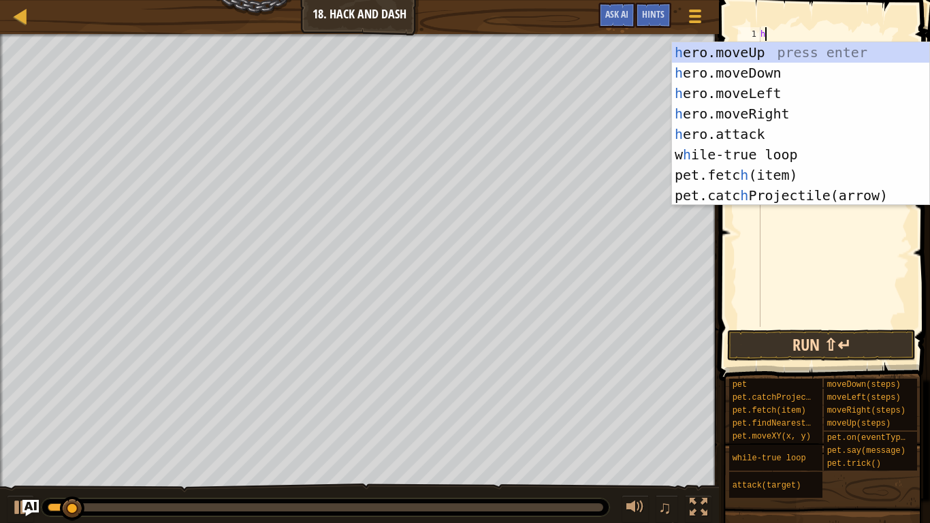
scroll to position [6, 0]
click at [791, 114] on div "h ero.moveUp press enter h ero.moveDown press enter h ero.moveLeft press enter …" at bounding box center [800, 144] width 257 height 204
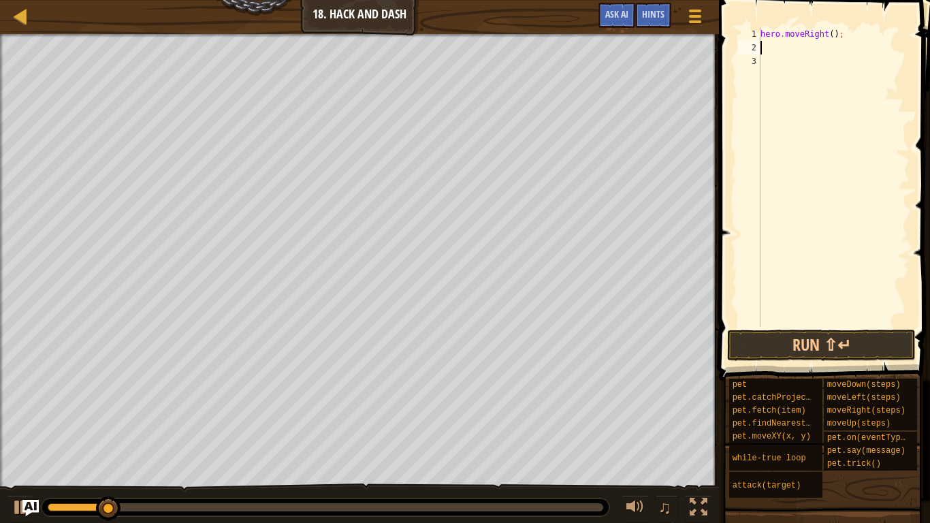
type textarea "h"
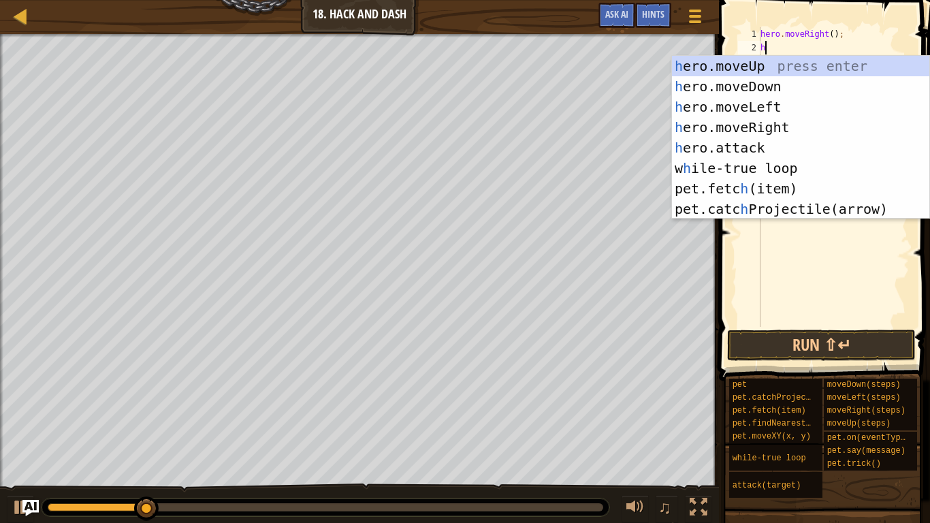
click at [888, 59] on div "h ero.moveUp press enter h ero.moveDown press enter h ero.moveLeft press enter …" at bounding box center [800, 158] width 257 height 204
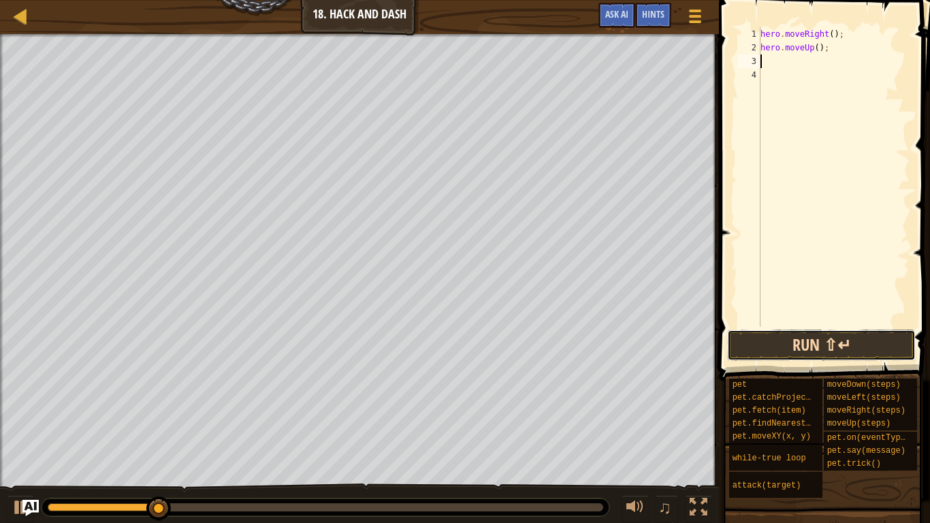
click at [800, 359] on button "Run ⇧↵" at bounding box center [821, 344] width 189 height 31
click at [803, 351] on button "Running" at bounding box center [821, 344] width 189 height 31
click at [821, 351] on button "Running" at bounding box center [821, 344] width 189 height 31
click at [822, 349] on button "Running" at bounding box center [821, 344] width 189 height 31
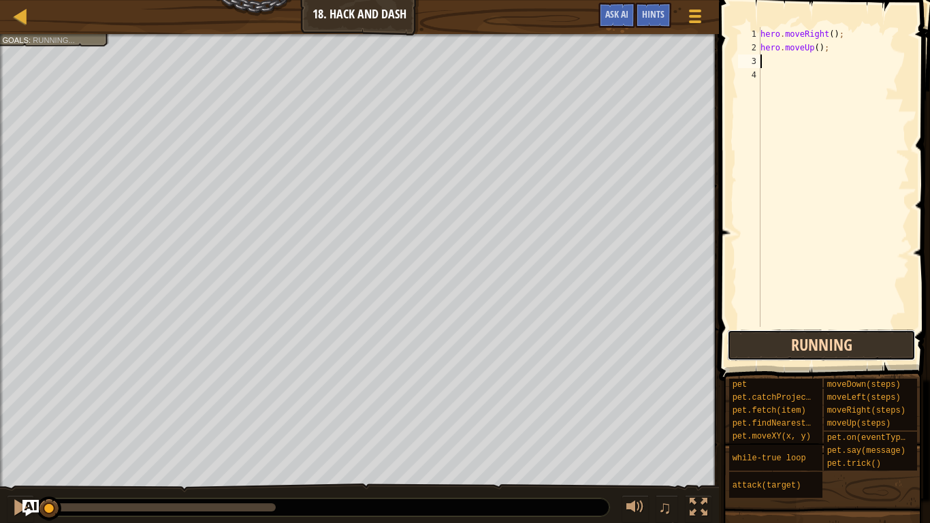
click at [835, 343] on button "Running" at bounding box center [821, 344] width 189 height 31
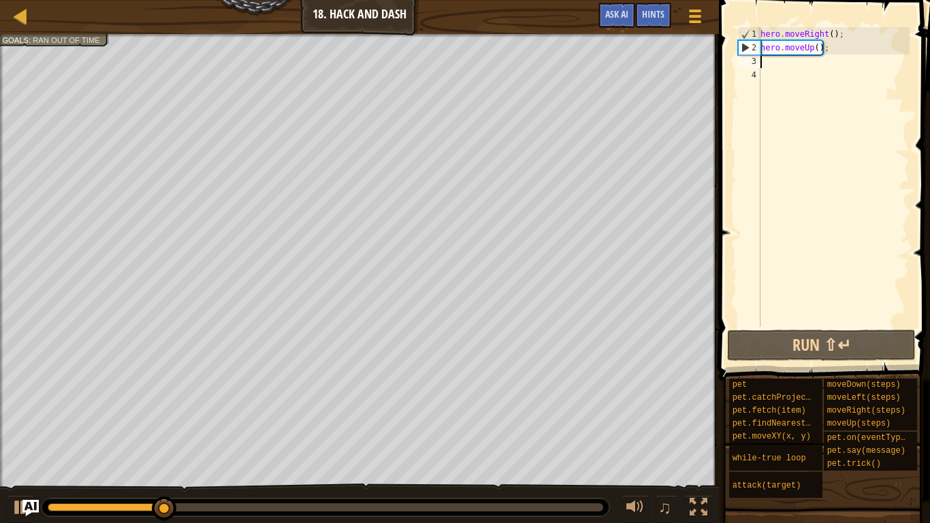
click at [837, 50] on div "hero . moveRight ( ) ; hero . moveUp ( ) ;" at bounding box center [834, 190] width 152 height 327
click at [831, 35] on div "hero . moveRight ( ) ; hero . moveUp ( ) ;" at bounding box center [834, 190] width 152 height 327
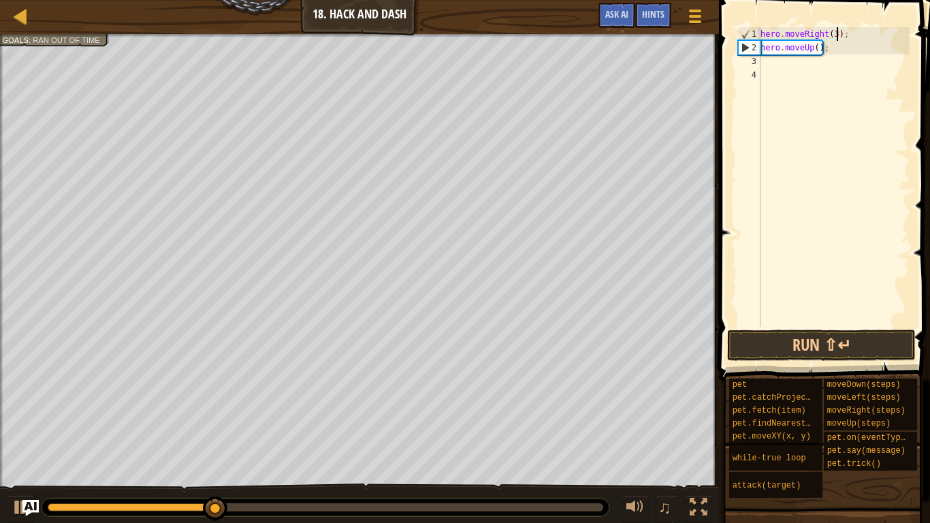
scroll to position [6, 12]
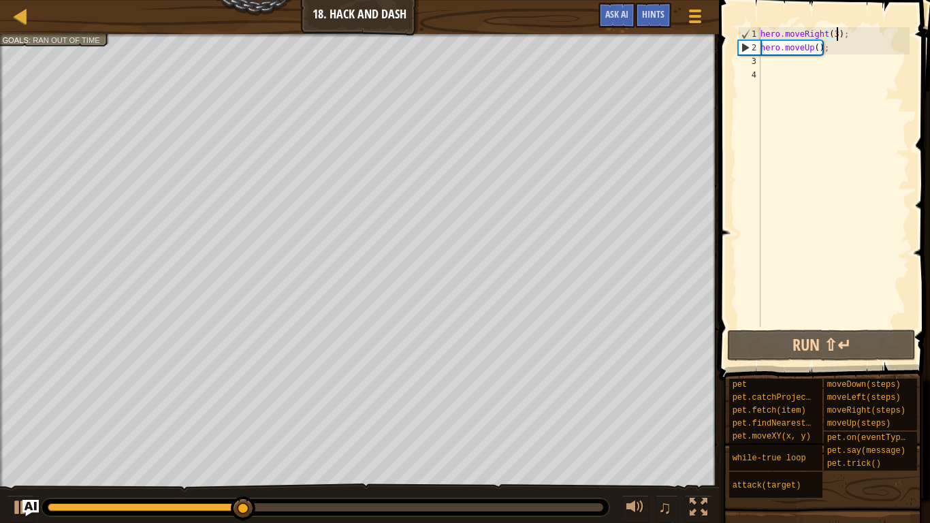
type textarea "hero.moveRight(3);"
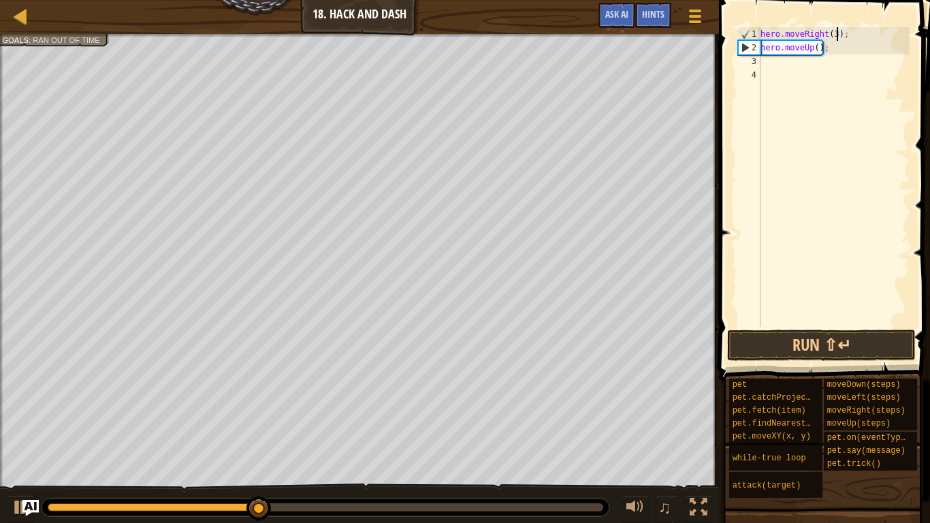
click at [809, 55] on div "hero . moveRight ( 3 ) ; hero . moveUp ( ) ;" at bounding box center [834, 190] width 152 height 327
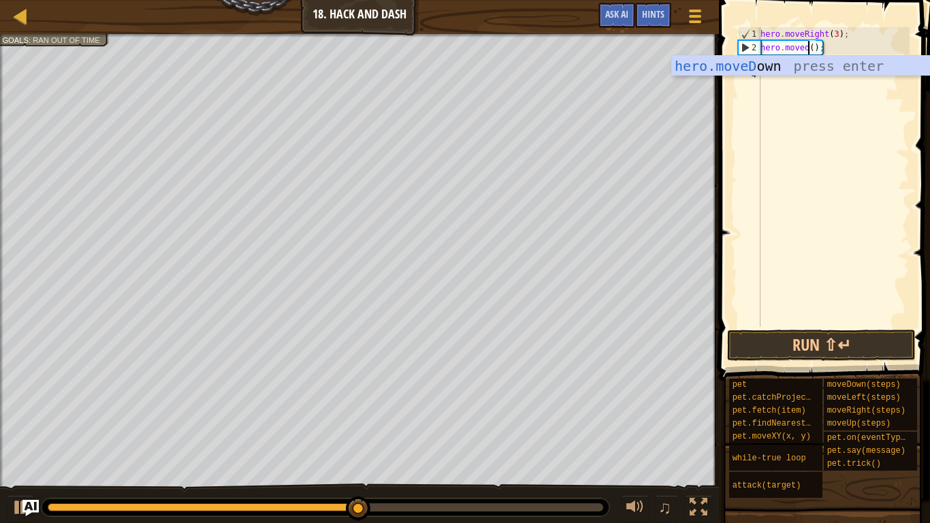
click at [798, 65] on div "hero.moveD own press enter" at bounding box center [800, 86] width 257 height 61
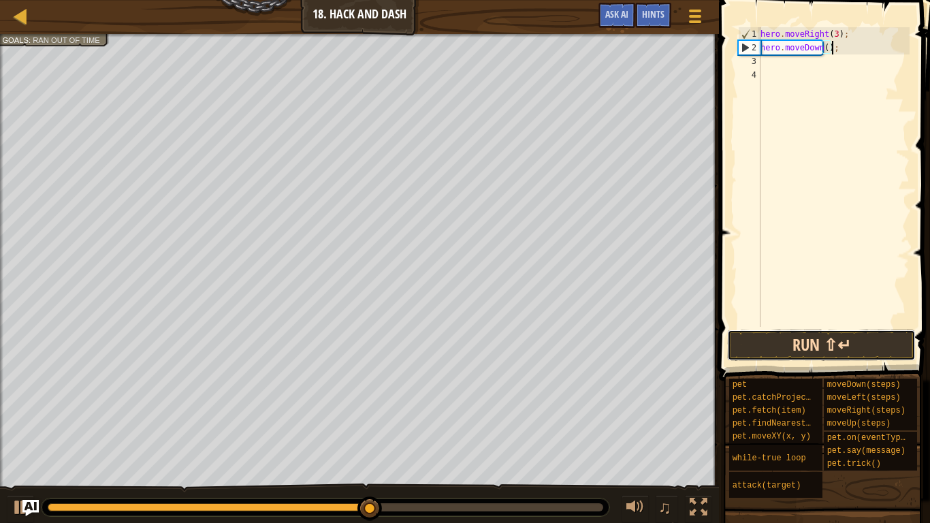
click at [807, 335] on button "Run ⇧↵" at bounding box center [821, 344] width 189 height 31
type textarea ";"
click at [860, 340] on button "Run ⇧↵" at bounding box center [821, 344] width 189 height 31
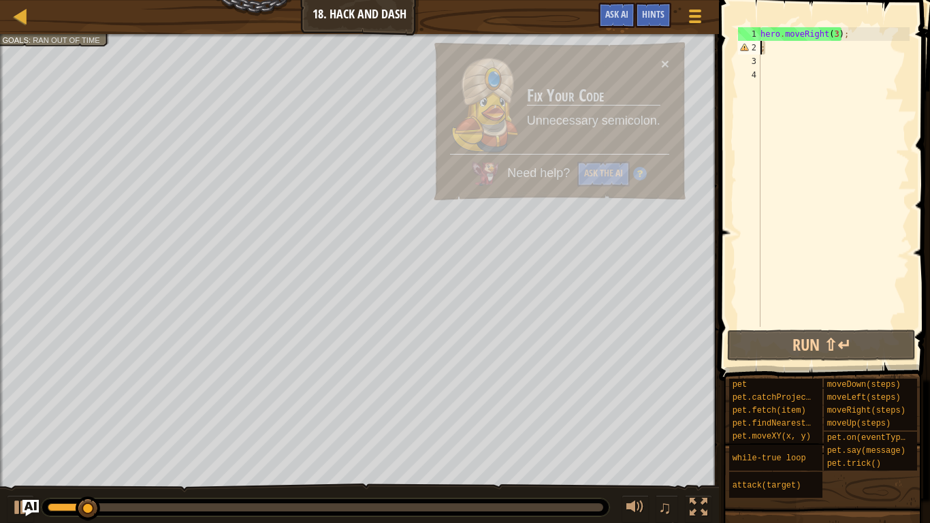
click at [790, 50] on div "hero . moveRight ( 3 ) ; ;" at bounding box center [834, 190] width 152 height 327
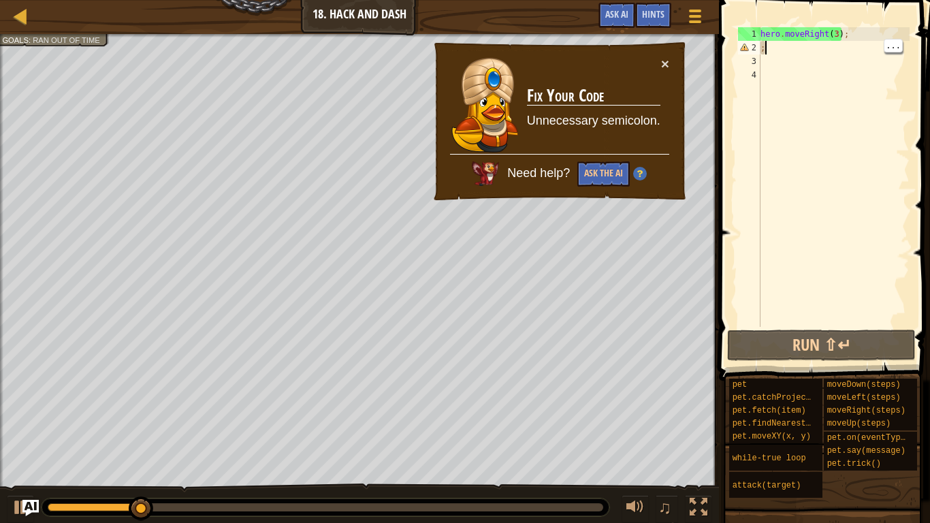
click at [806, 45] on div "hero . moveRight ( 3 ) ; ;" at bounding box center [834, 190] width 152 height 327
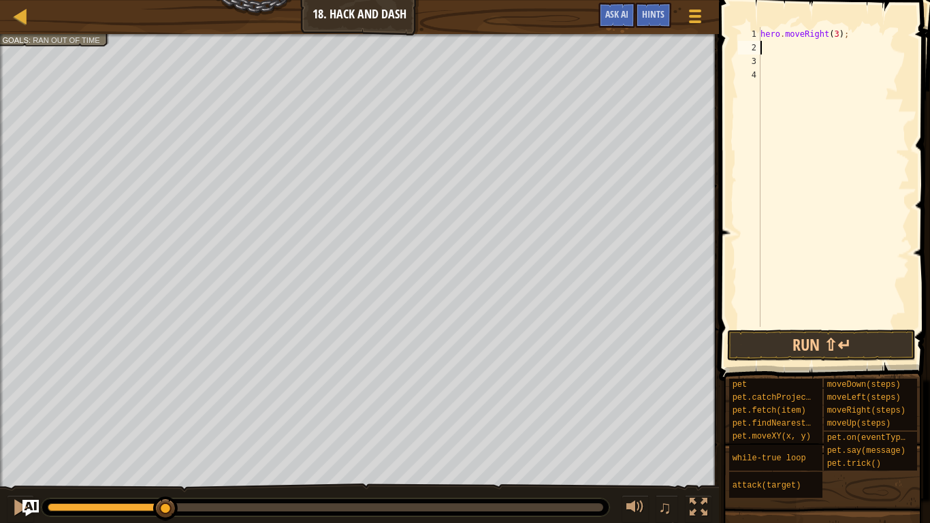
click at [838, 33] on div "hero . moveRight ( 3 ) ;" at bounding box center [834, 190] width 152 height 327
type textarea "hero.moveRight(4);"
click at [812, 42] on div "hero . moveRight ( 4 ) ;" at bounding box center [834, 190] width 152 height 327
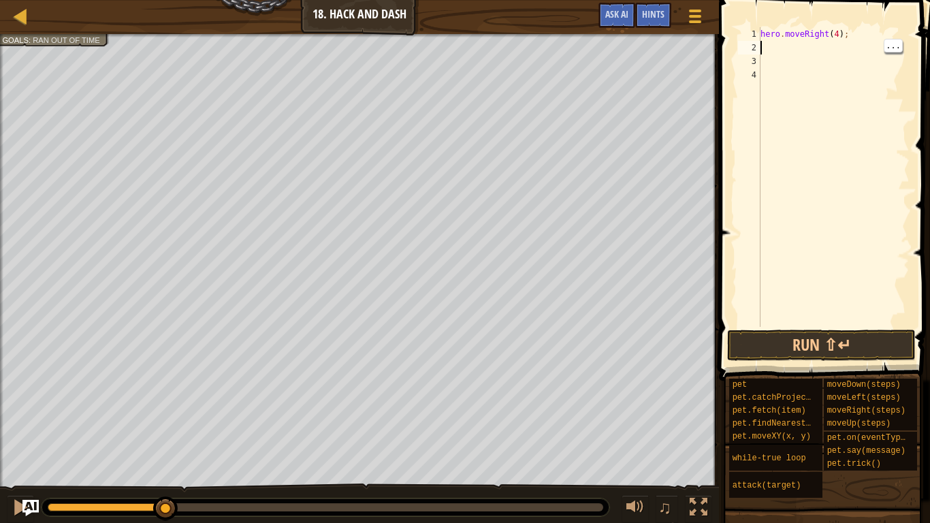
type textarea "h"
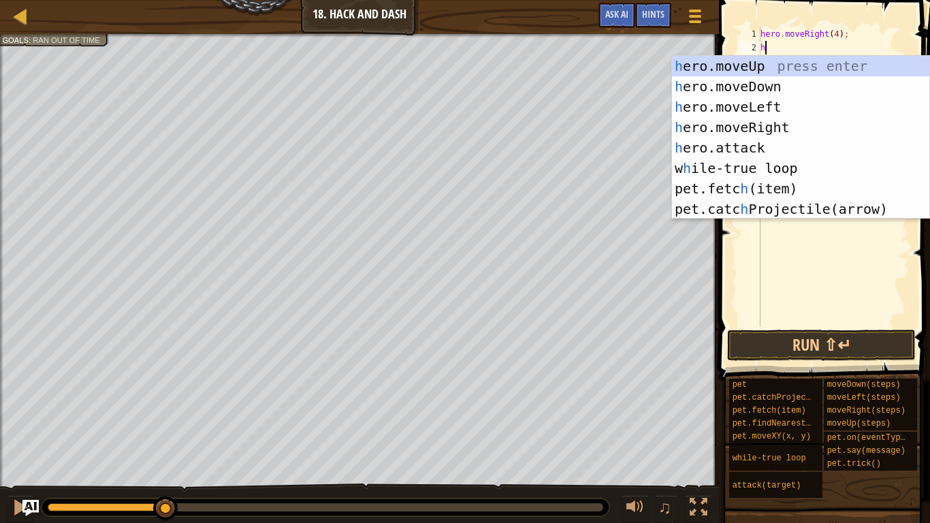
click at [802, 90] on div "h ero.moveUp press enter h ero.moveDown press enter h ero.moveLeft press enter …" at bounding box center [800, 158] width 257 height 204
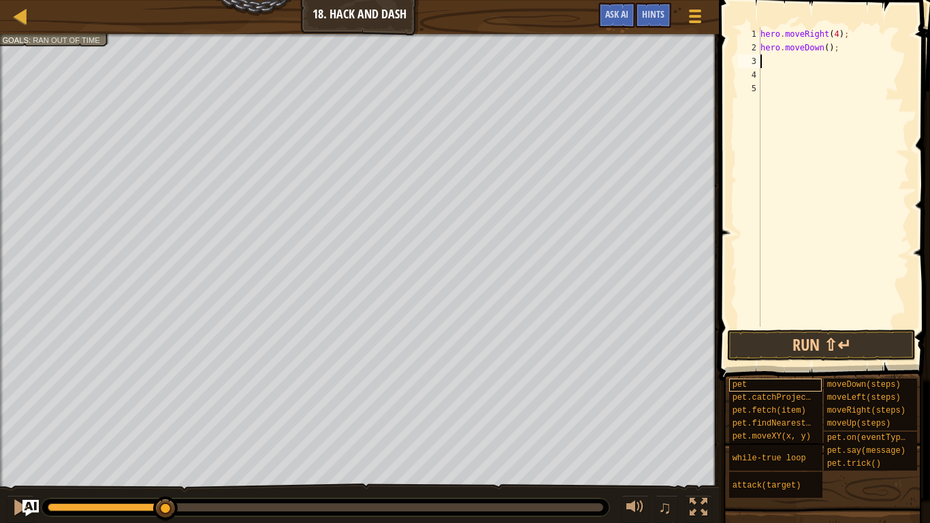
click at [778, 383] on div "pet" at bounding box center [775, 384] width 93 height 13
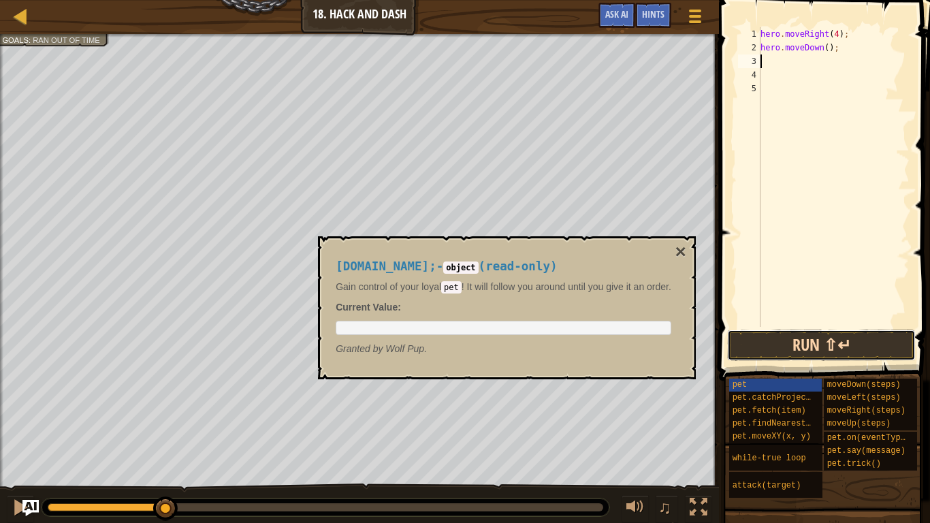
click at [788, 353] on button "Run ⇧↵" at bounding box center [821, 344] width 189 height 31
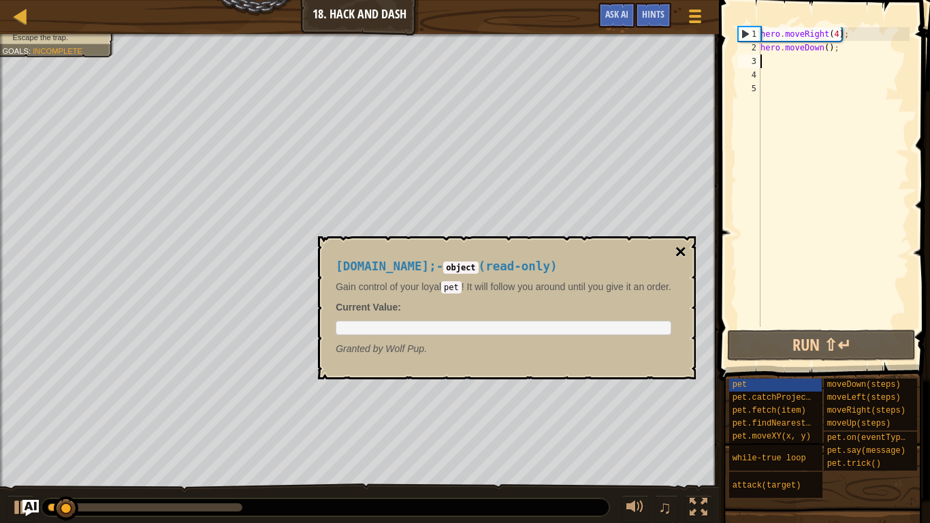
click at [686, 260] on button "×" at bounding box center [680, 251] width 11 height 19
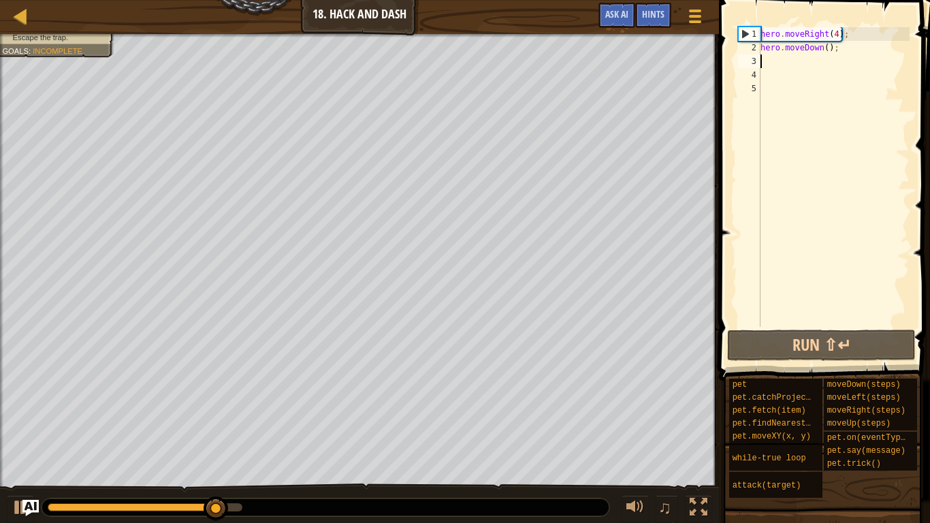
click at [822, 49] on div "hero . moveRight ( 4 ) ; hero . moveDown ( ) ;" at bounding box center [834, 190] width 152 height 327
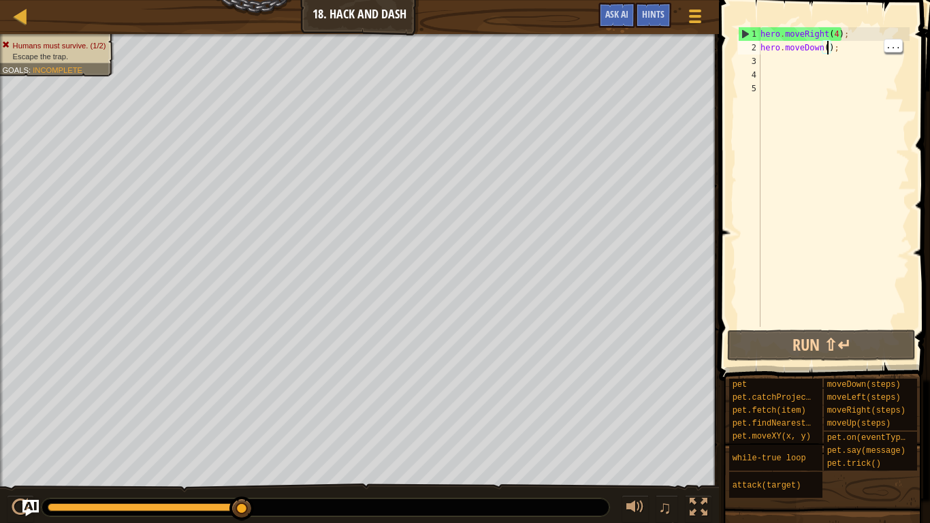
scroll to position [6, 11]
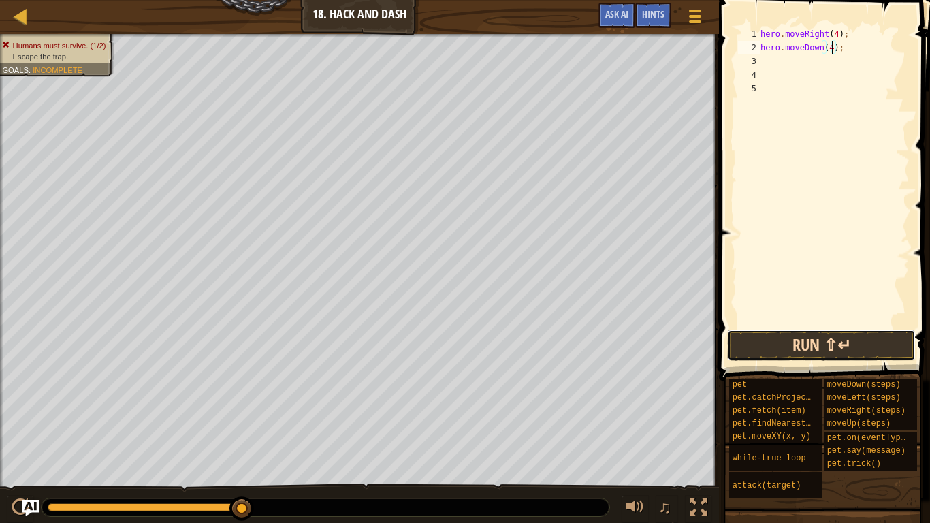
click at [764, 341] on button "Run ⇧↵" at bounding box center [821, 344] width 189 height 31
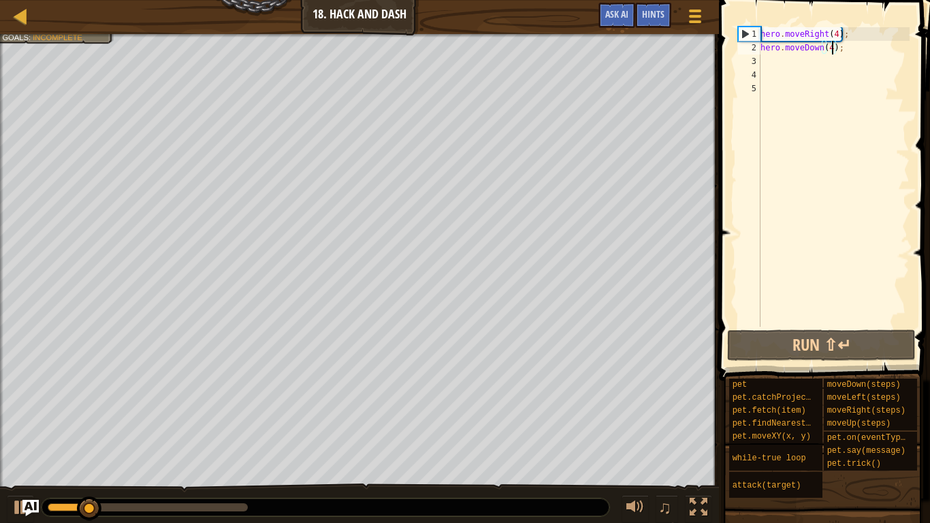
click at [867, 36] on div "hero . moveRight ( 4 ) ; hero . moveDown ( 4 ) ;" at bounding box center [834, 190] width 152 height 327
type textarea "hero.moveRight(4);"
click at [859, 33] on div "hero . moveRight ( 4 ) ; hero . moveDown ( 4 ) ;" at bounding box center [834, 190] width 152 height 327
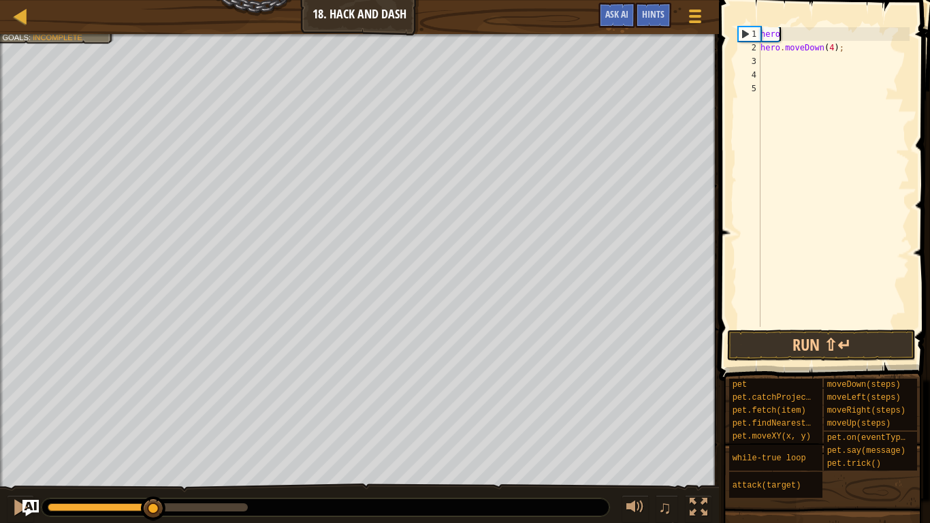
type textarea "h"
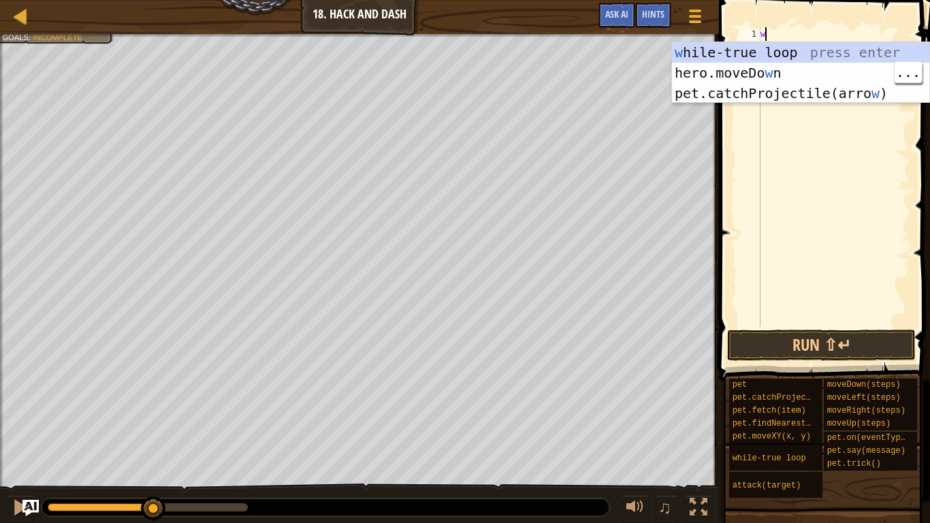
type textarea "wh"
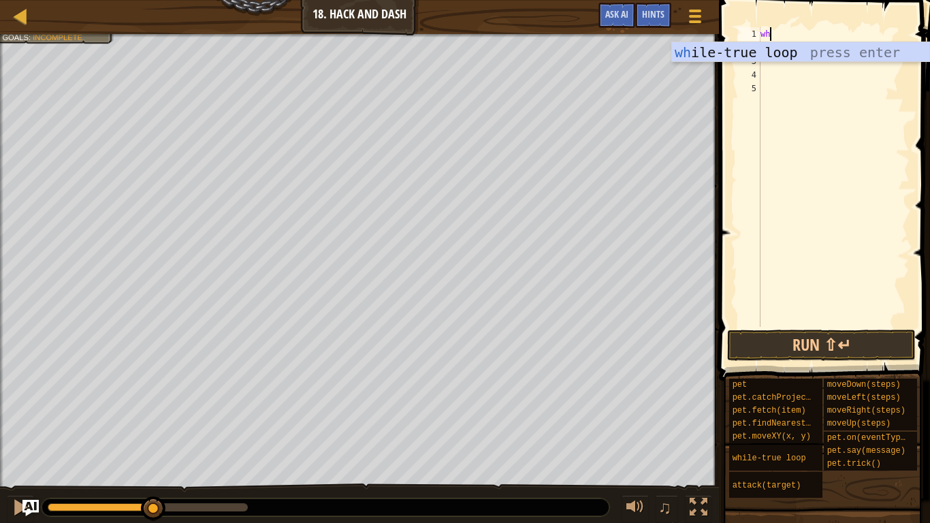
scroll to position [6, 1]
click at [854, 47] on div "wh ile-true loop press enter" at bounding box center [800, 72] width 257 height 61
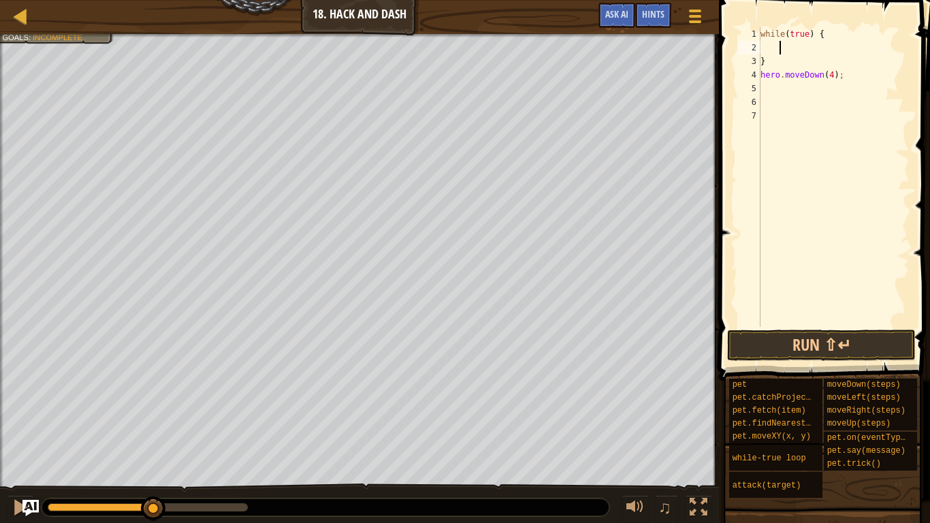
click at [807, 62] on div "while ( true ) { } hero . moveDown ( 4 ) ;" at bounding box center [834, 190] width 152 height 327
click at [864, 78] on div "while ( true ) { } hero . moveDown ( 4 ) ;" at bounding box center [834, 190] width 152 height 327
type textarea "h"
click at [774, 35] on div "while ( true ) { }" at bounding box center [834, 190] width 152 height 327
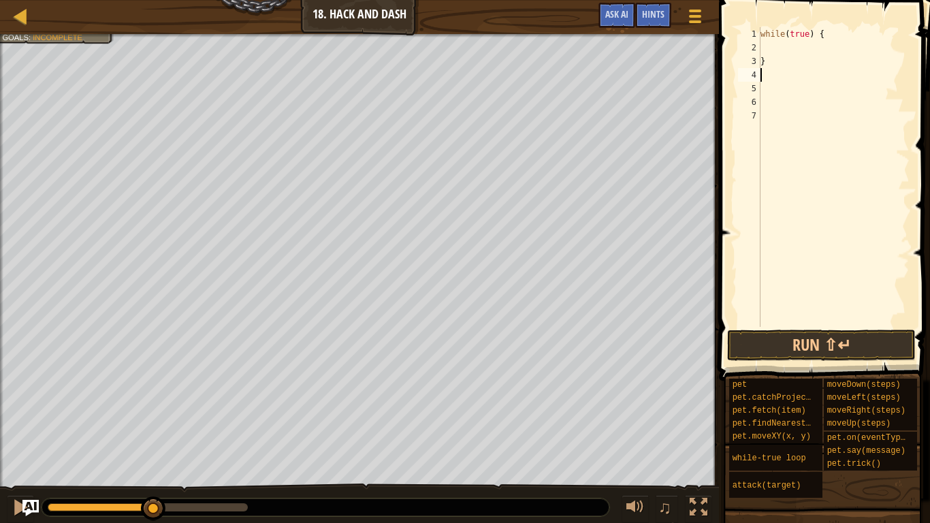
type textarea "while(true) {"
click at [775, 47] on div "while ( true ) { }" at bounding box center [834, 190] width 152 height 327
type textarea "h"
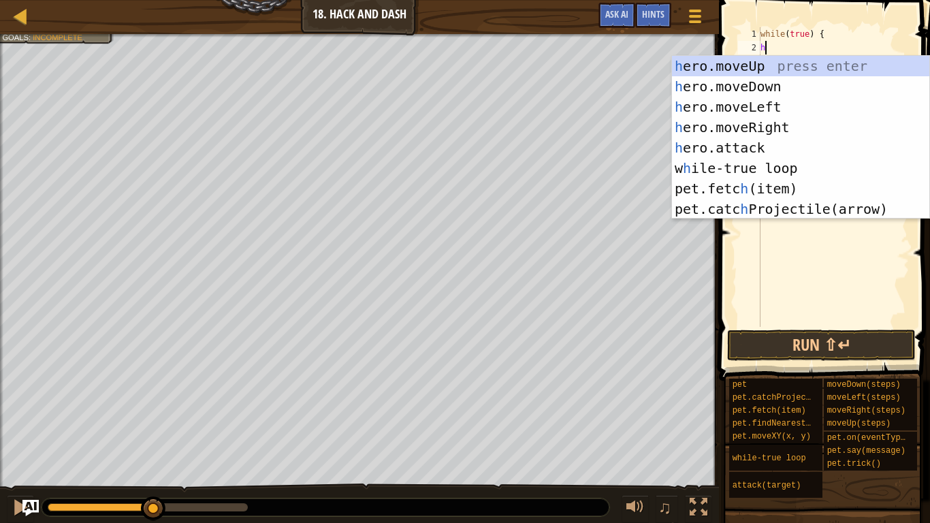
click at [796, 128] on div "h ero.moveUp press enter h ero.moveDown press enter h ero.moveLeft press enter …" at bounding box center [800, 158] width 257 height 204
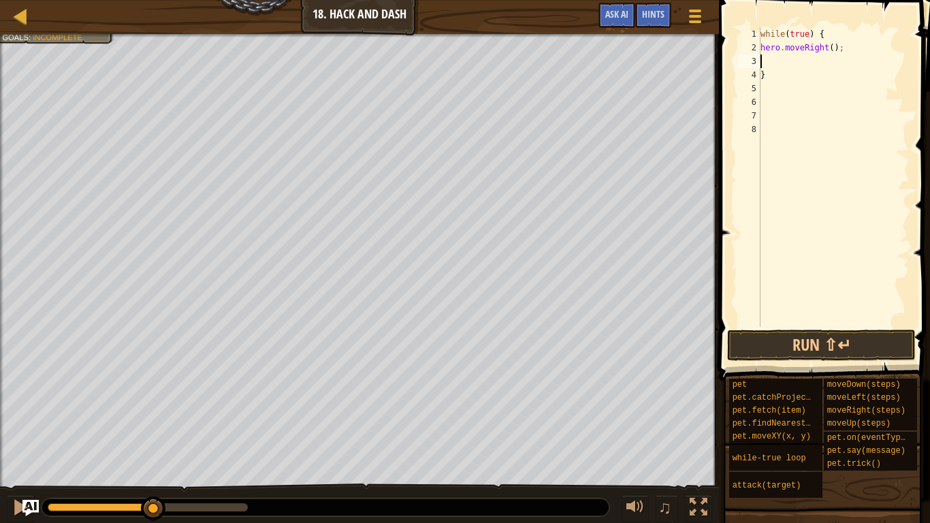
click at [846, 50] on div "while ( true ) { hero . moveRight ( ) ; }" at bounding box center [834, 190] width 152 height 327
type textarea "hero.moveRight(4);"
click at [783, 53] on div "while ( true ) { hero . moveRight ( 4 ) ; }" at bounding box center [834, 190] width 152 height 327
click at [798, 64] on div "while ( true ) { hero . moveRight ( 4 ) ; }" at bounding box center [834, 190] width 152 height 327
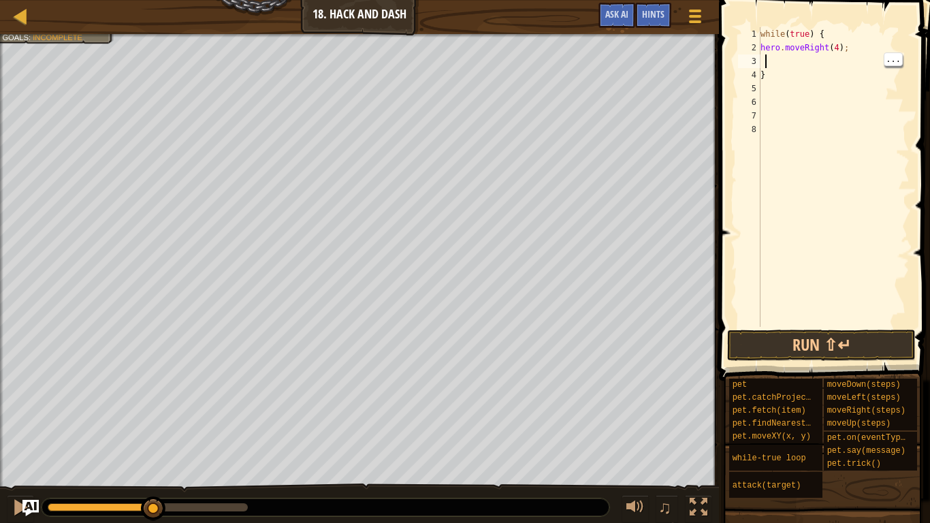
scroll to position [6, 0]
type textarea "h"
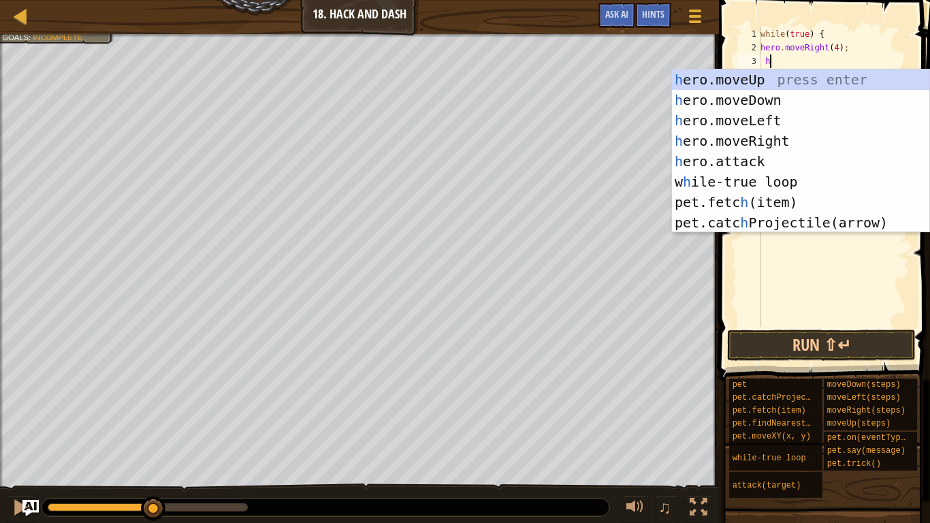
click at [800, 94] on div "h ero.moveUp press enter h ero.moveDown press enter h ero.moveLeft press enter …" at bounding box center [800, 171] width 257 height 204
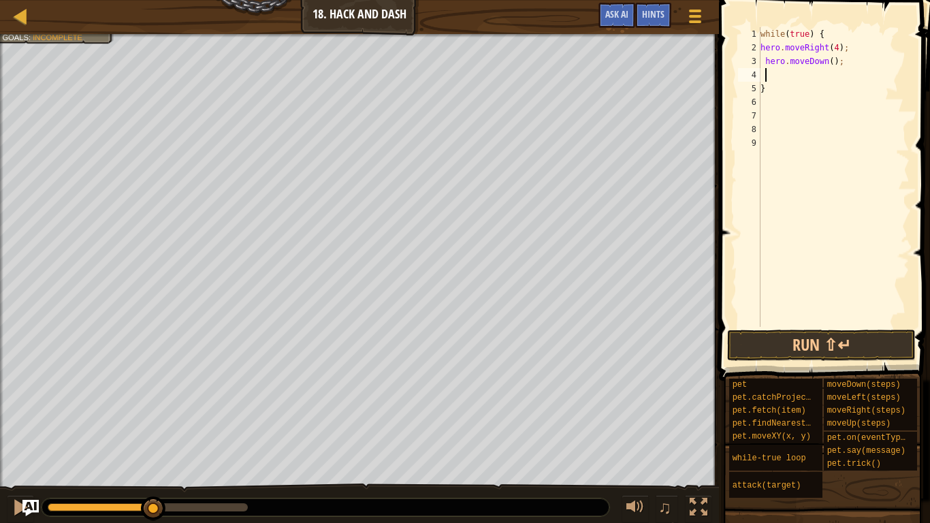
click at [847, 61] on div "while ( true ) { hero . moveRight ( 4 ) ; hero . moveDown ( ) ; }" at bounding box center [834, 190] width 152 height 327
click at [830, 336] on button "Run ⇧↵" at bounding box center [821, 344] width 189 height 31
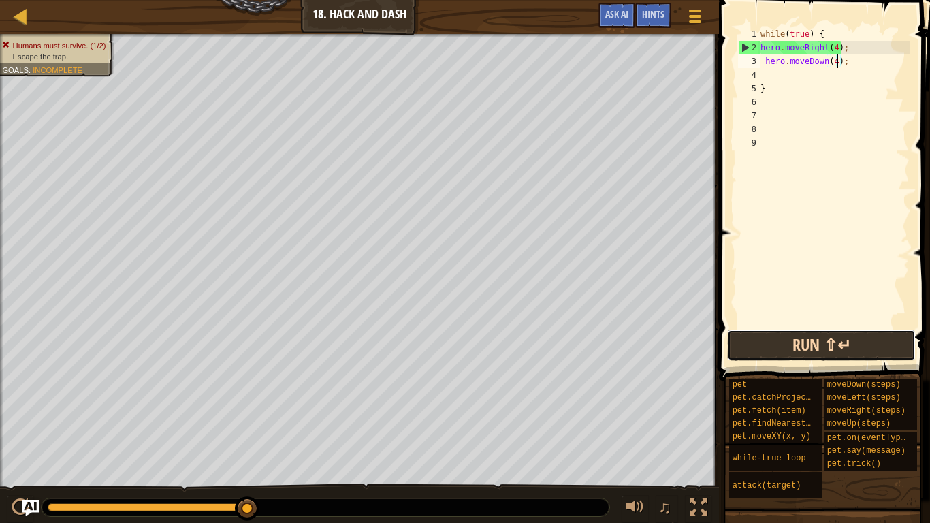
click at [794, 340] on button "Run ⇧↵" at bounding box center [821, 344] width 189 height 31
click at [818, 82] on div "while ( true ) { hero . moveRight ( 4 ) ; hero . moveDown ( 4 ) ; }" at bounding box center [834, 190] width 152 height 327
type textarea "}"
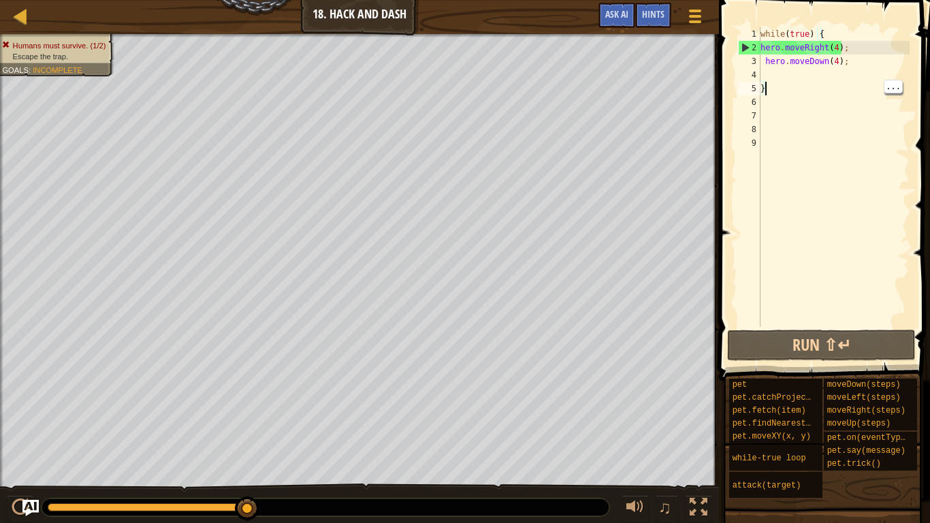
click at [790, 83] on div "while ( true ) { hero . moveRight ( 4 ) ; hero . moveDown ( 4 ) ; }" at bounding box center [834, 190] width 152 height 327
click at [812, 75] on div "while ( true ) { hero . moveRight ( 4 ) ; hero . moveDown ( 4 ) ; }" at bounding box center [834, 190] width 152 height 327
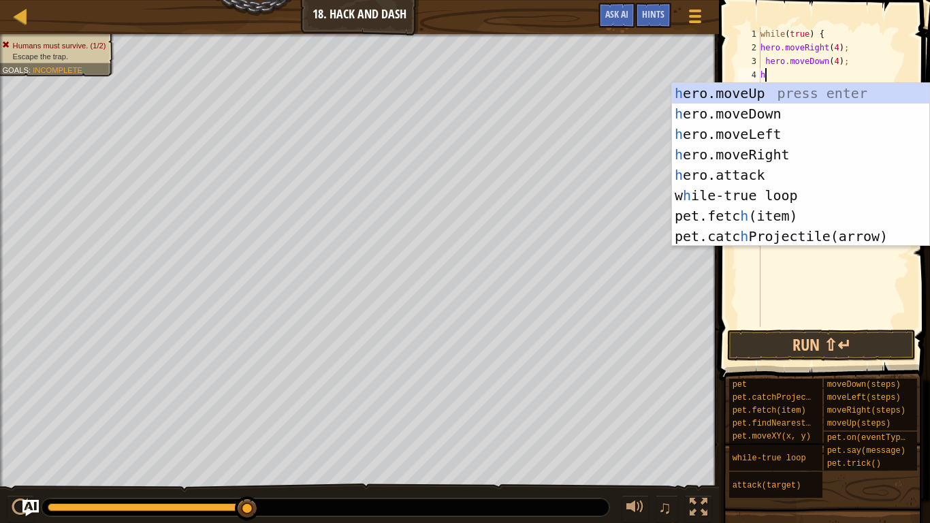
click at [764, 223] on div "h ero.moveUp press enter h ero.moveDown press enter h ero.moveLeft press enter …" at bounding box center [800, 185] width 257 height 204
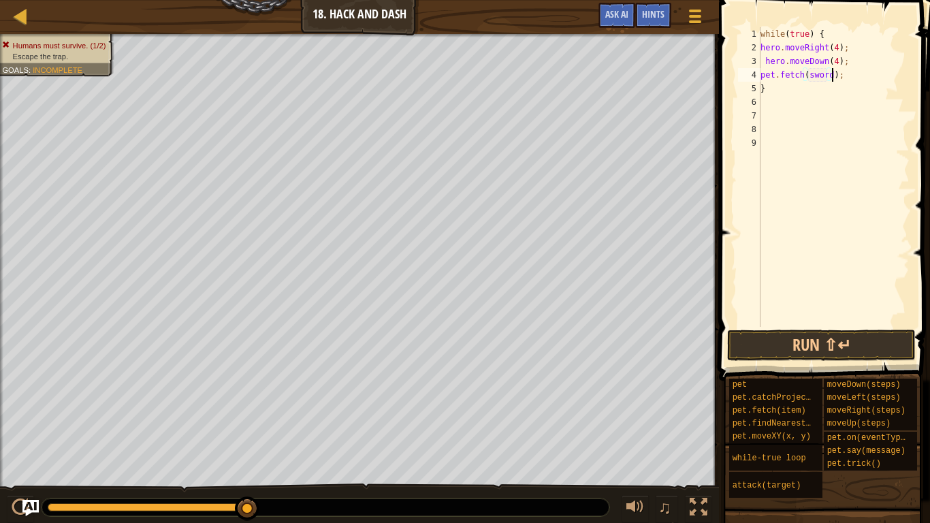
scroll to position [6, 11]
click at [840, 359] on button "Run ⇧↵" at bounding box center [821, 344] width 189 height 31
type textarea ";"
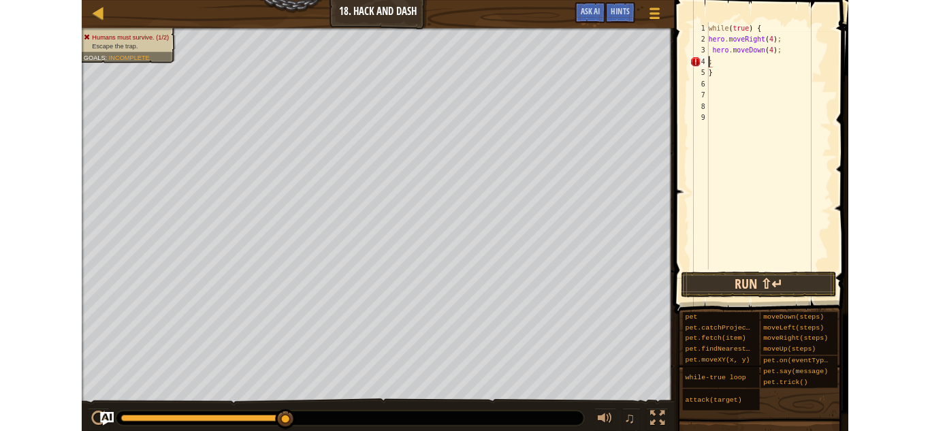
scroll to position [6, 0]
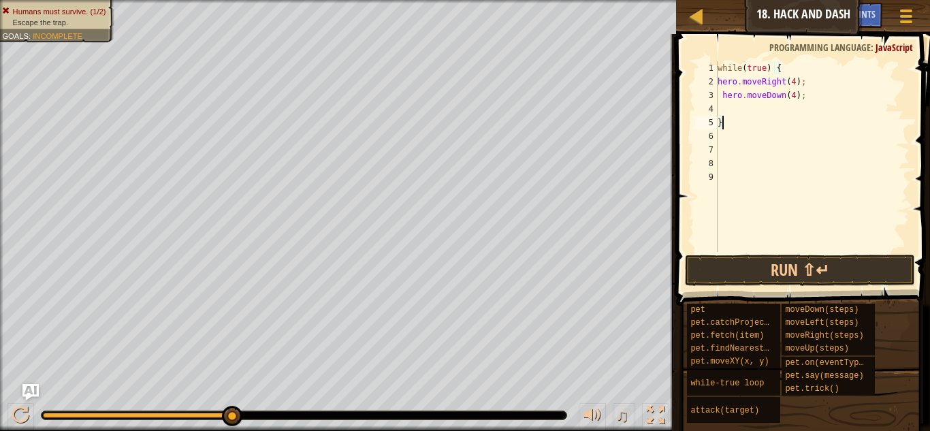
click at [743, 127] on div "while ( true ) { hero . moveRight ( 4 ) ; hero . moveDown ( 4 ) ; }" at bounding box center [812, 170] width 195 height 218
type textarea "}"
click at [803, 67] on div "while ( true ) { hero . moveRight ( 4 ) ; hero . moveDown ( 4 ) ;" at bounding box center [812, 170] width 195 height 218
type textarea "w"
click at [864, 263] on button "Run ⇧↵" at bounding box center [800, 270] width 230 height 31
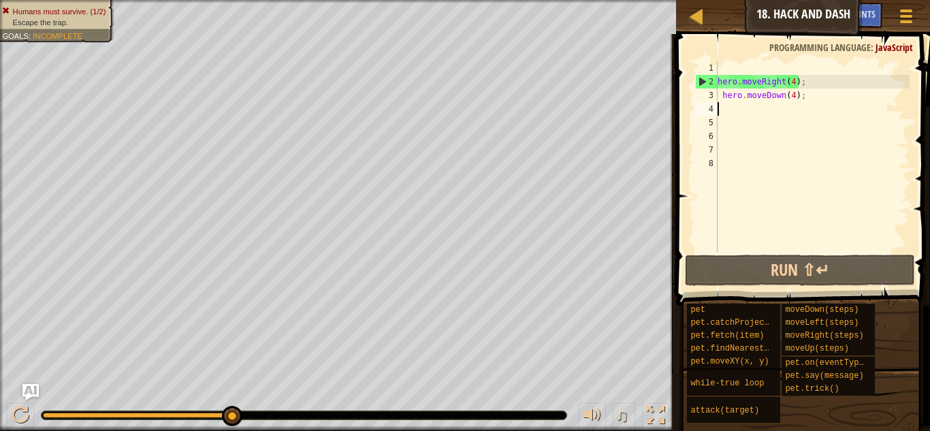
click at [743, 108] on div "hero . moveRight ( 4 ) ; hero . moveDown ( 4 ) ;" at bounding box center [812, 170] width 195 height 218
type textarea "h"
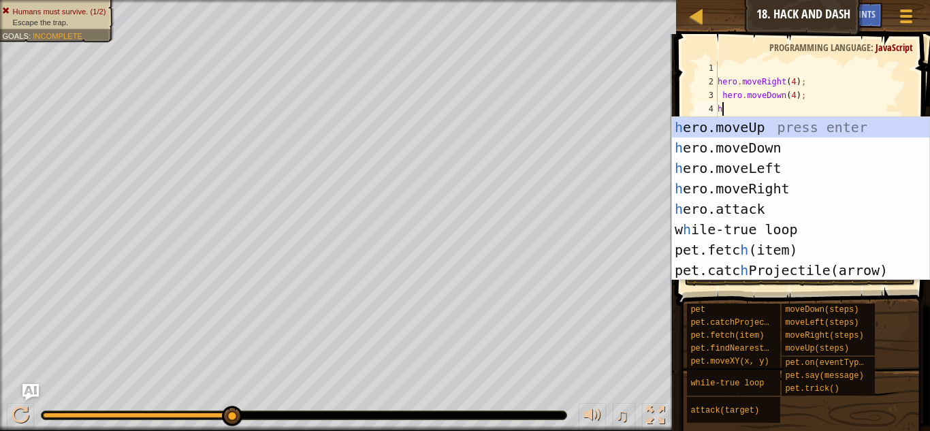
click at [803, 195] on div "h ero.moveUp press enter h ero.moveDown press enter h ero.moveLeft press enter …" at bounding box center [800, 219] width 257 height 204
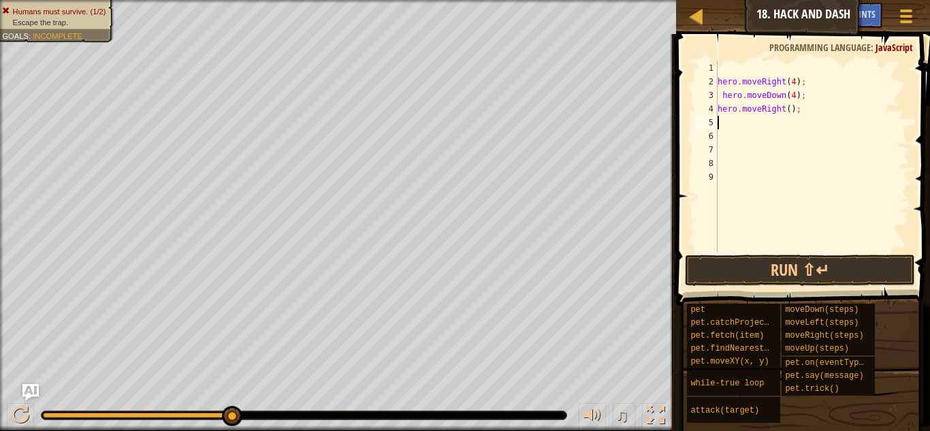
click at [789, 112] on div "hero . moveRight ( 4 ) ; hero . moveDown ( 4 ) ; hero . moveRight ( ) ;" at bounding box center [812, 170] width 195 height 218
click at [795, 280] on button "Run ⇧↵" at bounding box center [800, 270] width 230 height 31
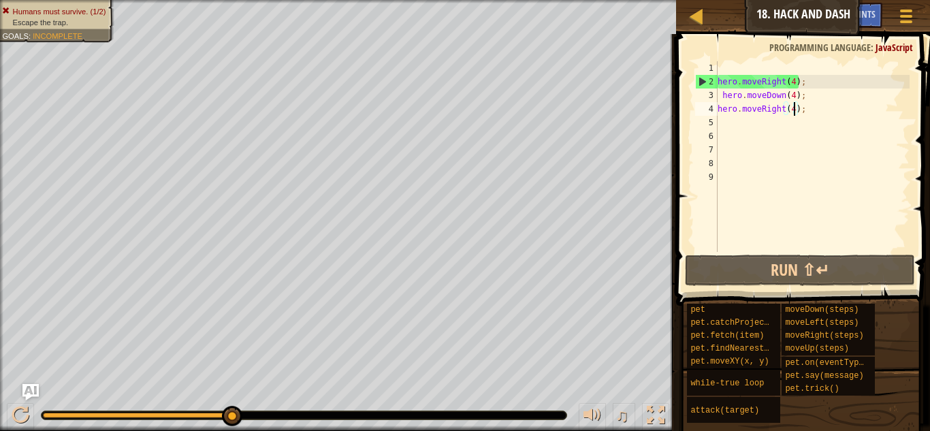
click at [828, 103] on div "hero . moveRight ( 4 ) ; hero . moveDown ( 4 ) ; hero . moveRight ( 4 ) ;" at bounding box center [812, 170] width 195 height 218
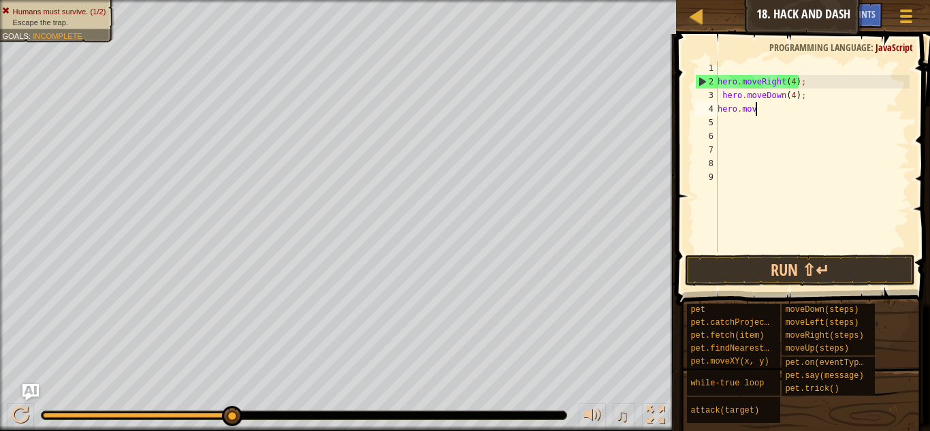
scroll to position [6, 1]
type textarea "h"
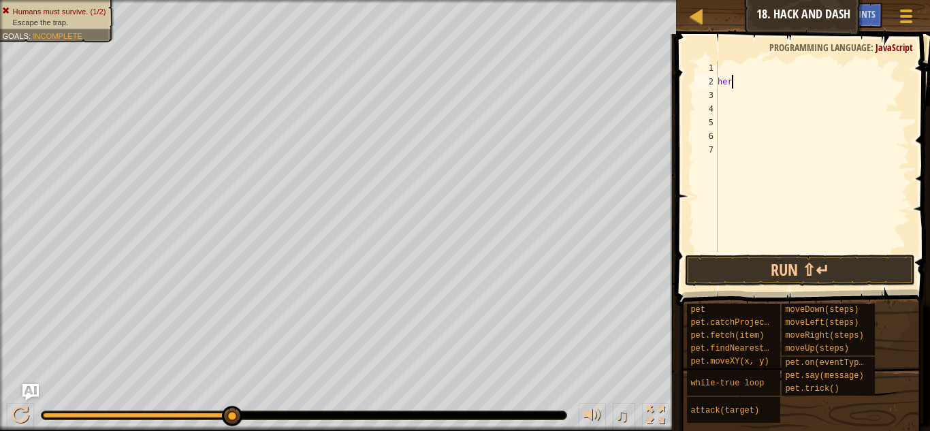
type textarea "h"
click at [841, 279] on button "Run ⇧↵" at bounding box center [800, 270] width 230 height 31
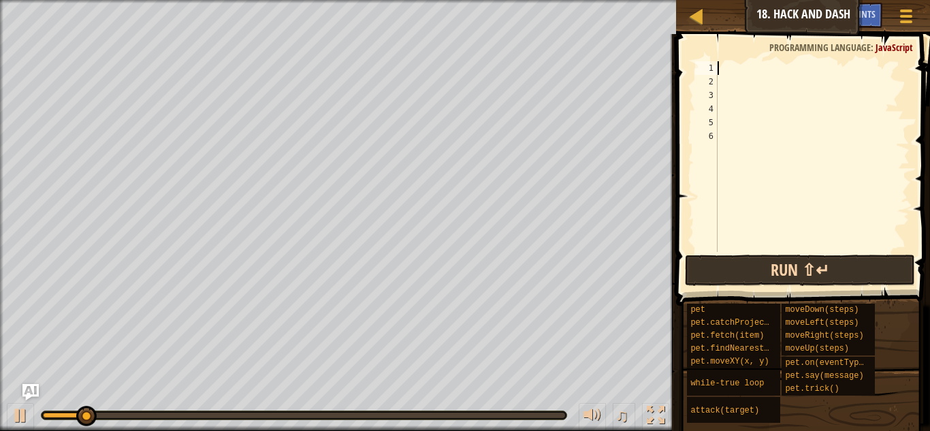
type textarea "h"
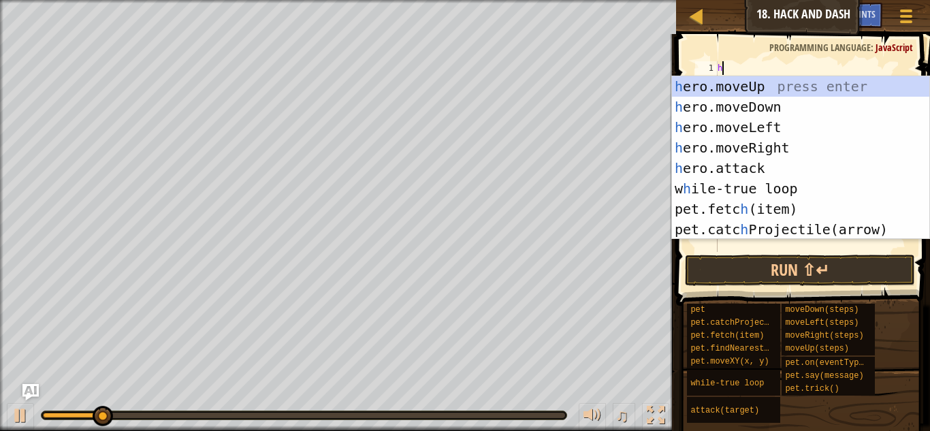
click at [792, 141] on div "h ero.moveUp press enter h ero.moveDown press enter h ero.moveLeft press enter …" at bounding box center [800, 178] width 257 height 204
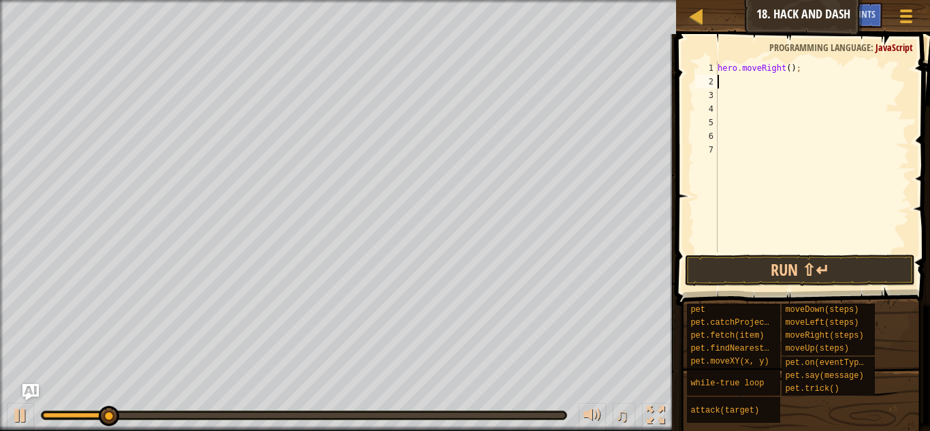
click at [785, 67] on div "hero . moveRight ( ) ;" at bounding box center [812, 170] width 195 height 218
click at [792, 67] on div "hero . moveRight ( ) ;" at bounding box center [812, 170] width 195 height 218
type textarea "hero.moveRight(3);"
click at [774, 89] on div "hero . moveRight ( 3 ) ;" at bounding box center [812, 170] width 195 height 218
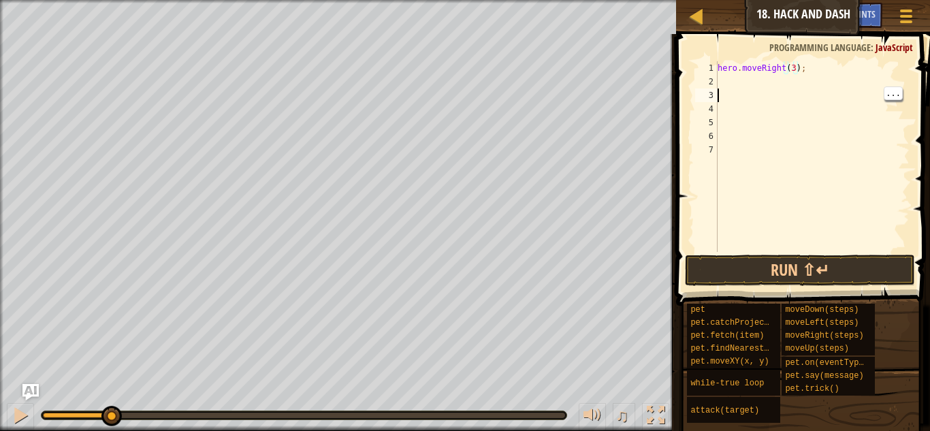
scroll to position [6, 0]
click at [771, 81] on div "hero . moveRight ( 3 ) ;" at bounding box center [812, 170] width 195 height 218
type textarea "h"
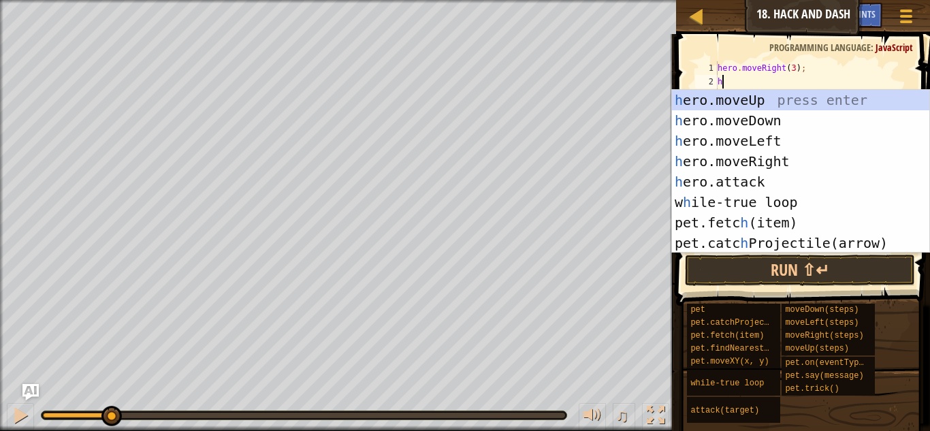
click at [793, 148] on div "h ero.moveUp press enter h ero.moveDown press enter h ero.moveLeft press enter …" at bounding box center [800, 192] width 257 height 204
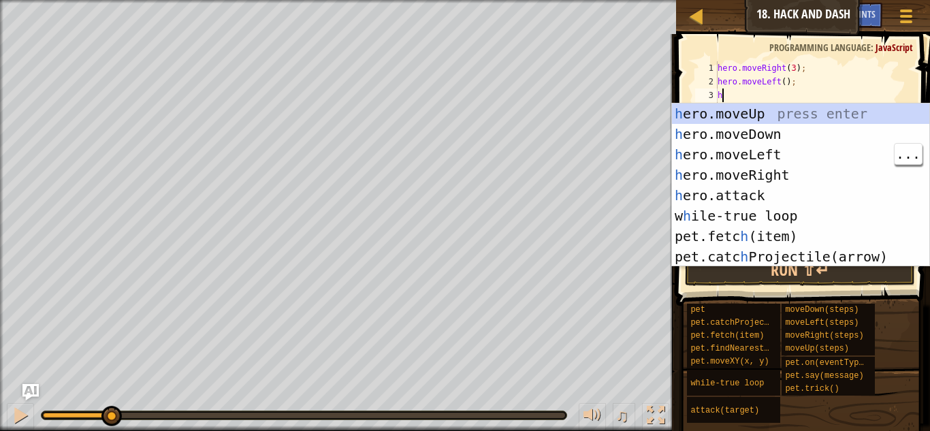
type textarea "h"
click at [805, 111] on div "h ero.moveUp press enter h ero.moveDown press enter h ero.moveLeft press enter …" at bounding box center [800, 205] width 257 height 204
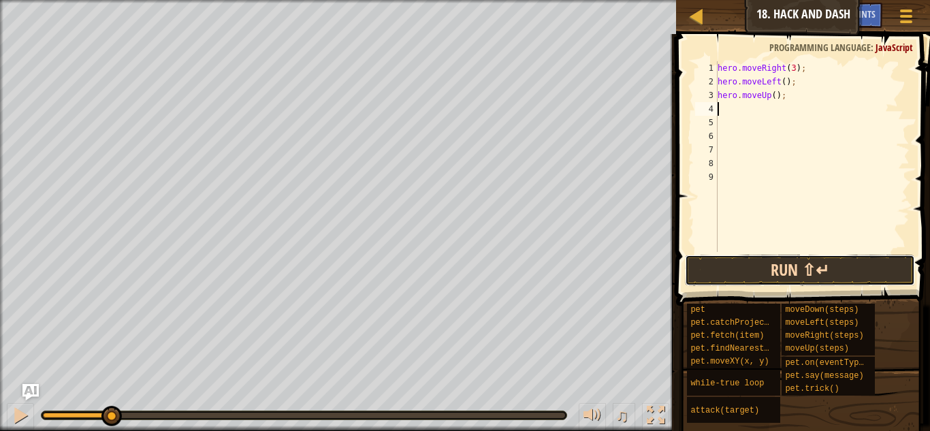
click at [732, 279] on button "Run ⇧↵" at bounding box center [800, 270] width 230 height 31
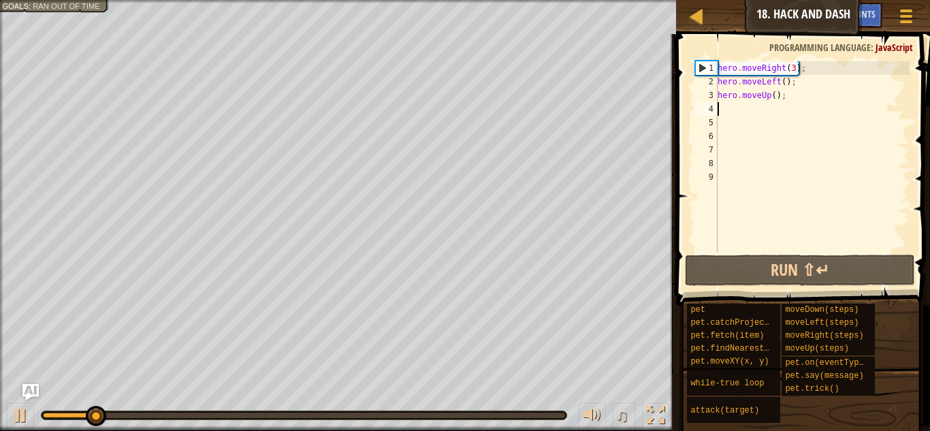
click at [778, 81] on div "hero . moveRight ( 3 ) ; hero . moveLeft ( ) ; hero . moveUp ( ) ;" at bounding box center [812, 170] width 195 height 218
click at [794, 69] on div "hero . moveRight ( 3 ) ; hero . moveLeft ( ) ; hero . moveUp ( ) ;" at bounding box center [812, 170] width 195 height 218
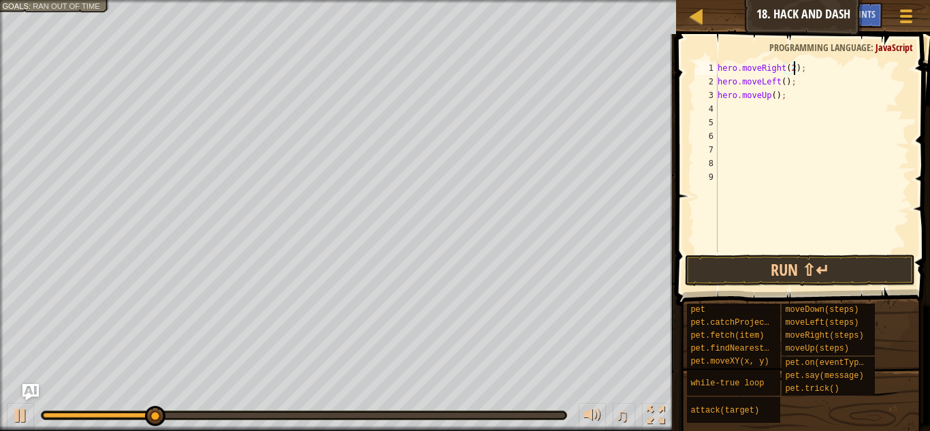
scroll to position [6, 12]
click at [795, 275] on button "Run ⇧↵" at bounding box center [800, 270] width 230 height 31
type textarea "hero.moveRight(3);"
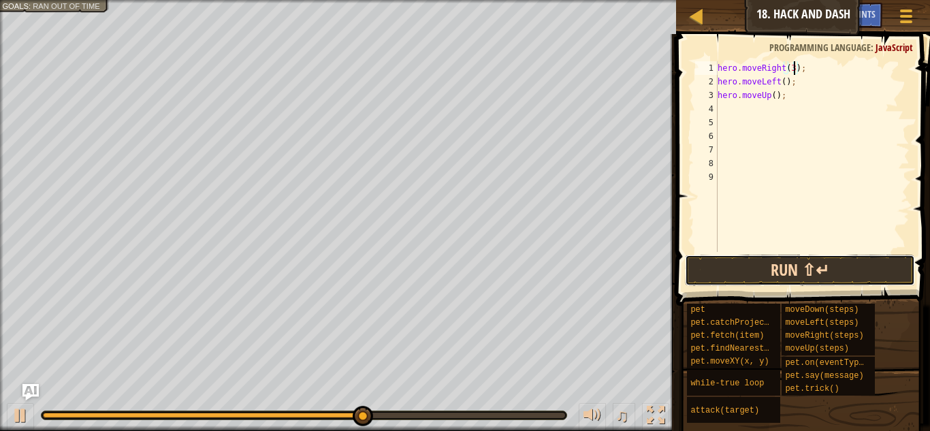
click at [788, 266] on button "Run ⇧↵" at bounding box center [800, 270] width 230 height 31
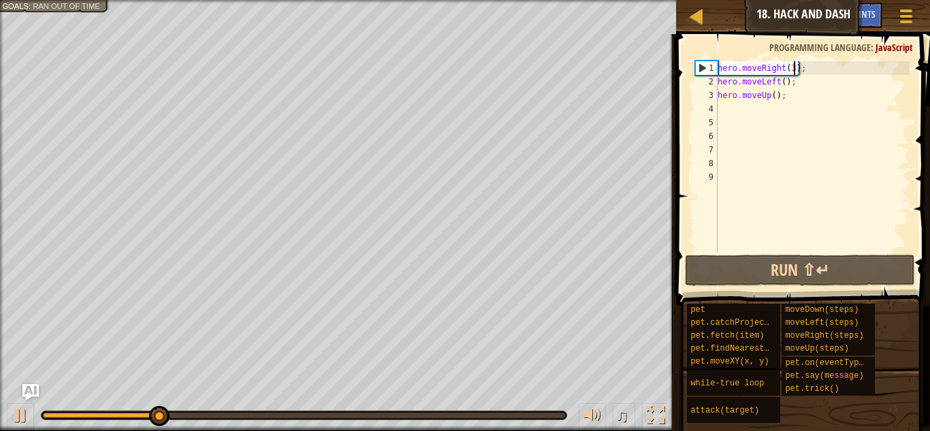
click at [786, 119] on div "hero . moveRight ( 3 ) ; hero . moveLeft ( ) ; hero . moveUp ( ) ;" at bounding box center [812, 170] width 195 height 218
click at [792, 106] on div "hero . moveRight ( 3 ) ; hero . moveLeft ( ) ; hero . moveUp ( ) ;" at bounding box center [812, 170] width 195 height 218
click at [798, 74] on div "hero . moveRight ( 3 ) ; hero . moveLeft ( ) ; hero . moveUp ( ) ;" at bounding box center [812, 170] width 195 height 218
click at [788, 99] on div "hero . moveRight ( 3 ) ; hero . moveLeft ( ) ; hero . moveUp ( ) ;" at bounding box center [812, 170] width 195 height 218
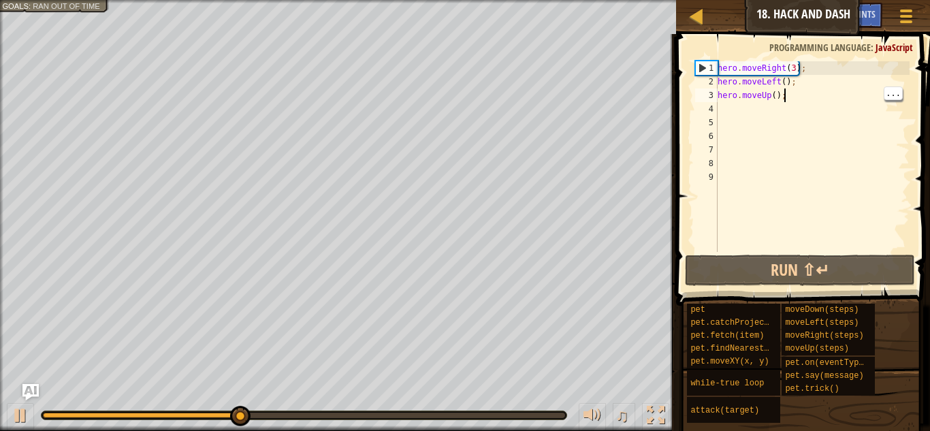
click at [807, 81] on div "hero . moveRight ( 3 ) ; hero . moveLeft ( ) ; hero . moveUp ( ) ;" at bounding box center [812, 170] width 195 height 218
type textarea "hero.moveLeft();"
click at [794, 105] on div "hero . moveRight ( 3 ) ; hero . moveLeft ( ) ; hero . moveUp ( ) ;" at bounding box center [812, 170] width 195 height 218
click at [811, 86] on div "hero . moveRight ( 3 ) ; hero . moveLeft ( ) ; hero . moveUp ( ) ;" at bounding box center [812, 170] width 195 height 218
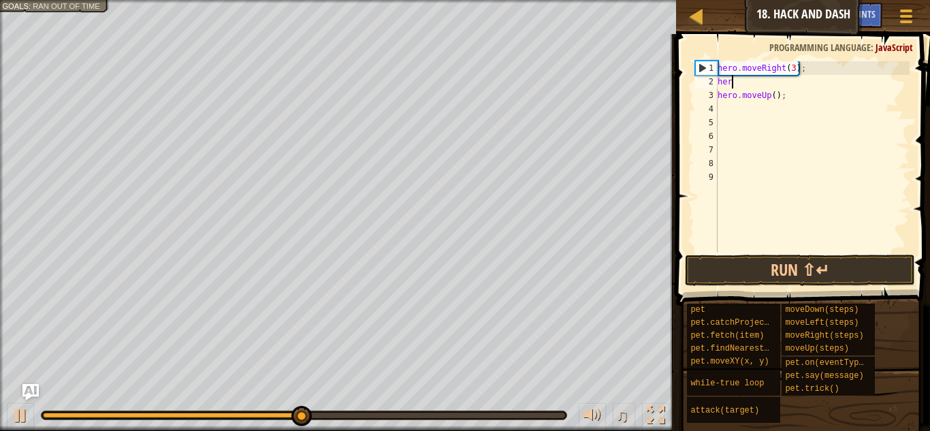
type textarea "h"
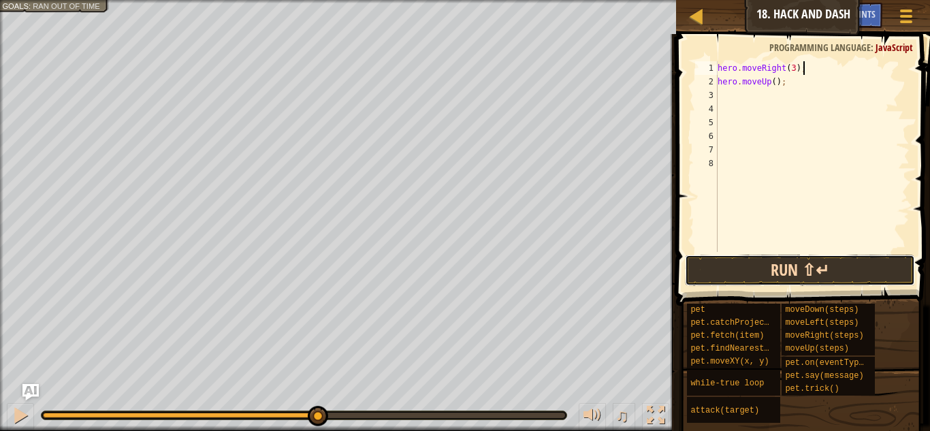
click at [864, 278] on button "Run ⇧↵" at bounding box center [800, 270] width 230 height 31
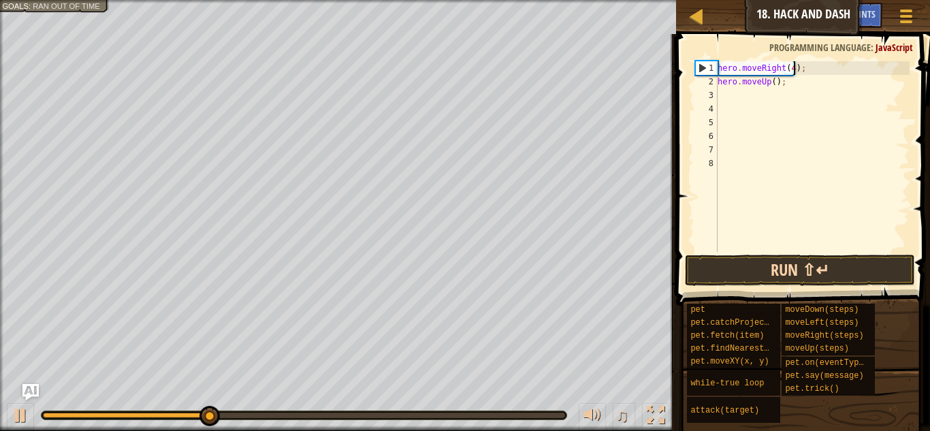
scroll to position [6, 12]
type textarea "hero.moveRight(4);"
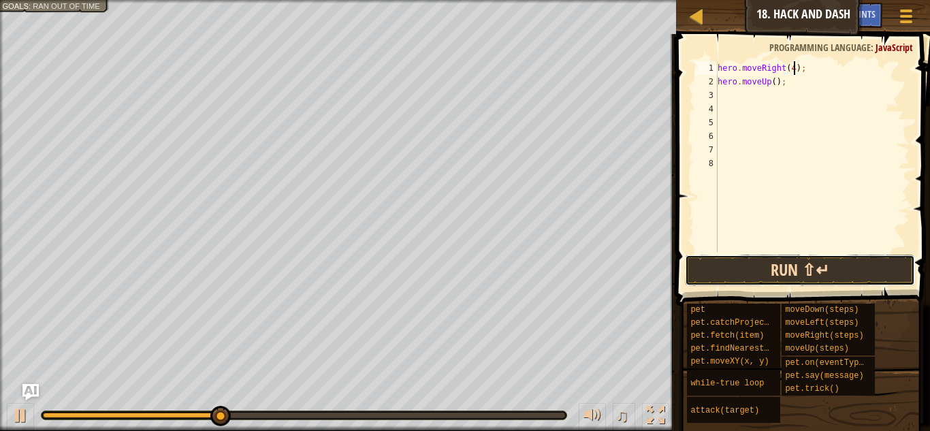
click at [861, 280] on button "Run ⇧↵" at bounding box center [800, 270] width 230 height 31
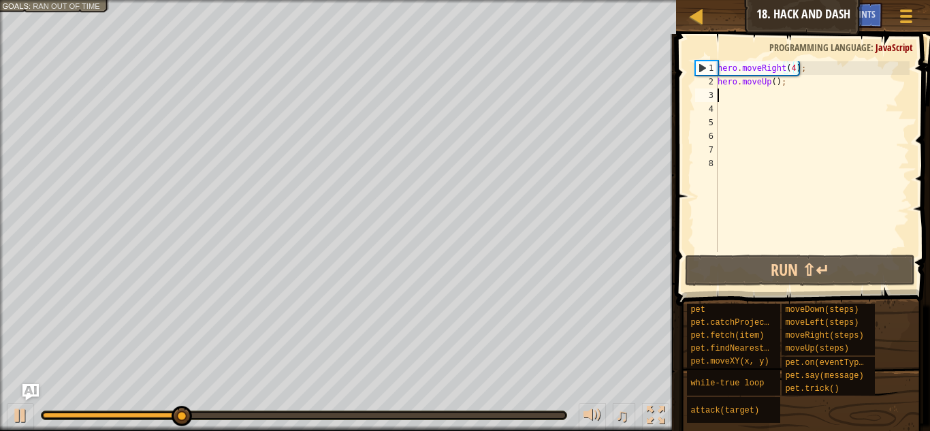
click at [726, 99] on div "hero . moveRight ( 4 ) ; hero . moveUp ( ) ;" at bounding box center [812, 170] width 195 height 218
type textarea "h"
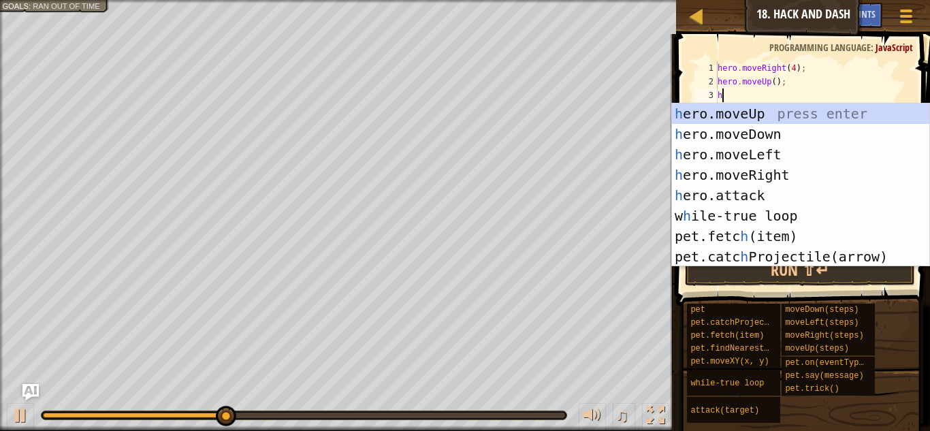
click at [796, 128] on div "h ero.moveUp press enter h ero.moveDown press enter h ero.moveLeft press enter …" at bounding box center [800, 205] width 257 height 204
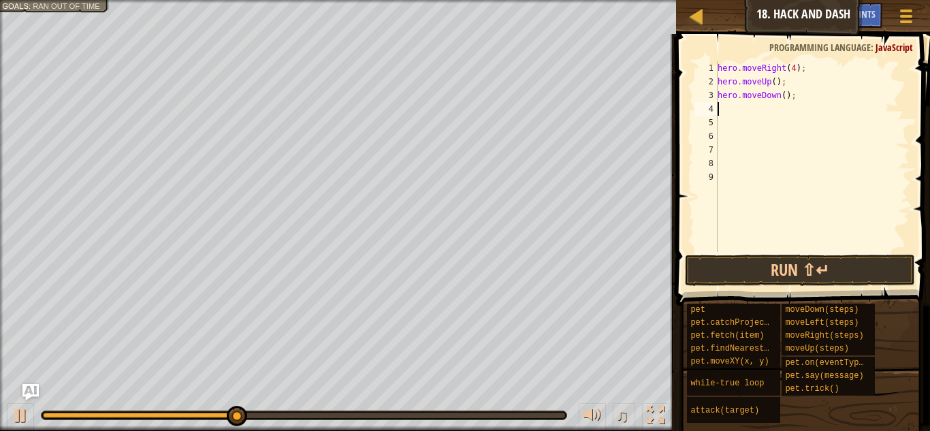
click at [785, 93] on div "hero . moveRight ( 4 ) ; hero . moveUp ( ) ; hero . moveDown ( ) ;" at bounding box center [812, 170] width 195 height 218
type textarea "hero.moveDown(4);"
click at [794, 261] on button "Run ⇧↵" at bounding box center [800, 270] width 230 height 31
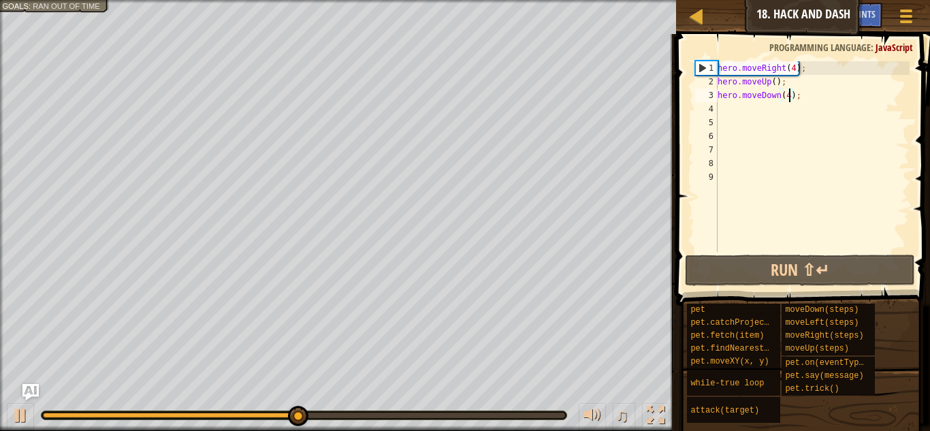
click at [753, 110] on div "hero . moveRight ( 4 ) ; hero . moveUp ( ) ; hero . moveDown ( 4 ) ;" at bounding box center [812, 170] width 195 height 218
type textarea "h"
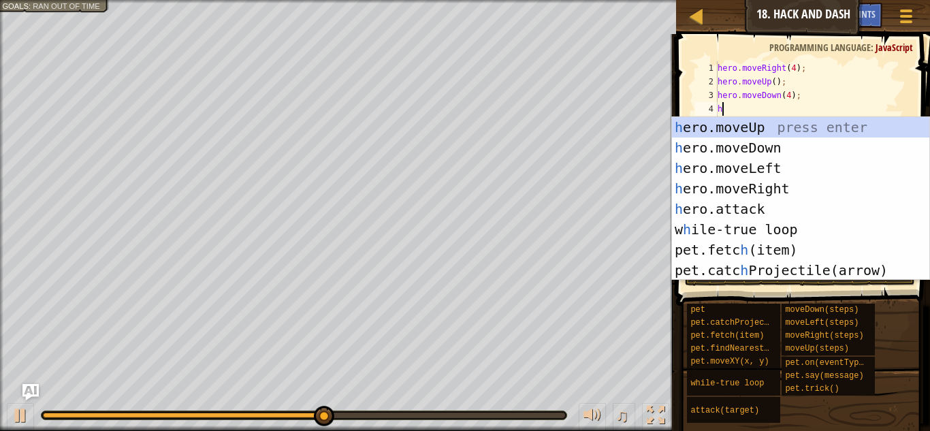
click at [801, 189] on div "h ero.moveUp press enter h ero.moveDown press enter h ero.moveLeft press enter …" at bounding box center [800, 219] width 257 height 204
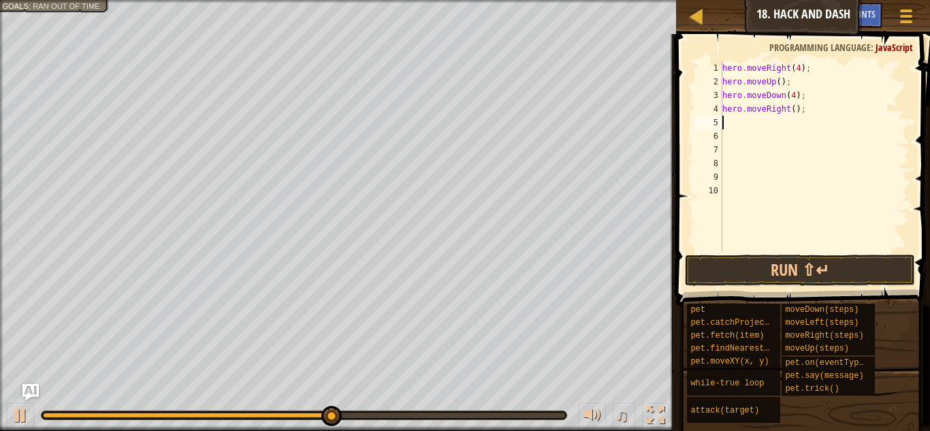
click at [803, 101] on div "hero . moveRight ( 4 ) ; hero . moveUp ( ) ; hero . moveDown ( 4 ) ; hero . mov…" at bounding box center [814, 170] width 190 height 218
type textarea "hero.moveRight(4);"
click at [821, 284] on button "Run ⇧↵" at bounding box center [800, 270] width 230 height 31
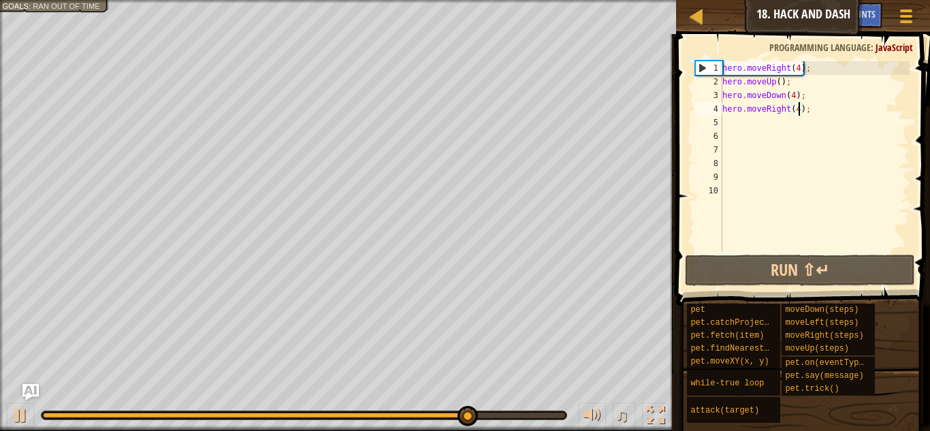
click at [749, 124] on div "hero . moveRight ( 4 ) ; hero . moveUp ( ) ; hero . moveDown ( 4 ) ; hero . mov…" at bounding box center [814, 170] width 190 height 218
type textarea "h"
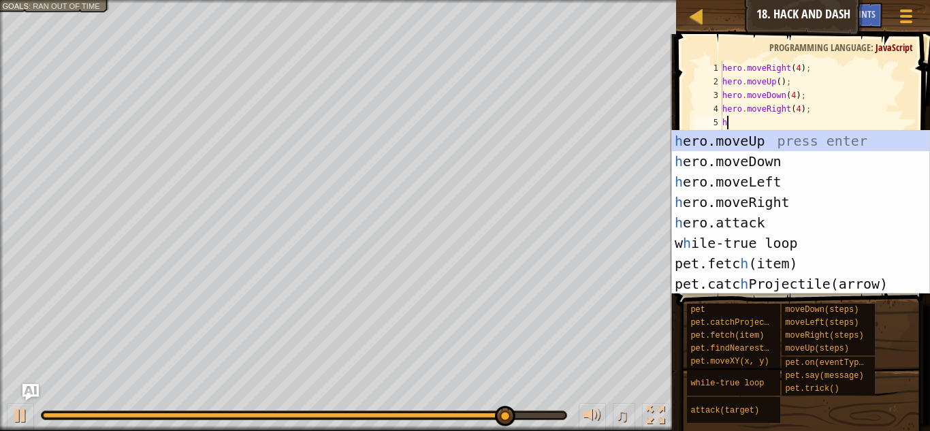
click at [794, 159] on div "h ero.moveUp press enter h ero.moveDown press enter h ero.moveLeft press enter …" at bounding box center [800, 233] width 257 height 204
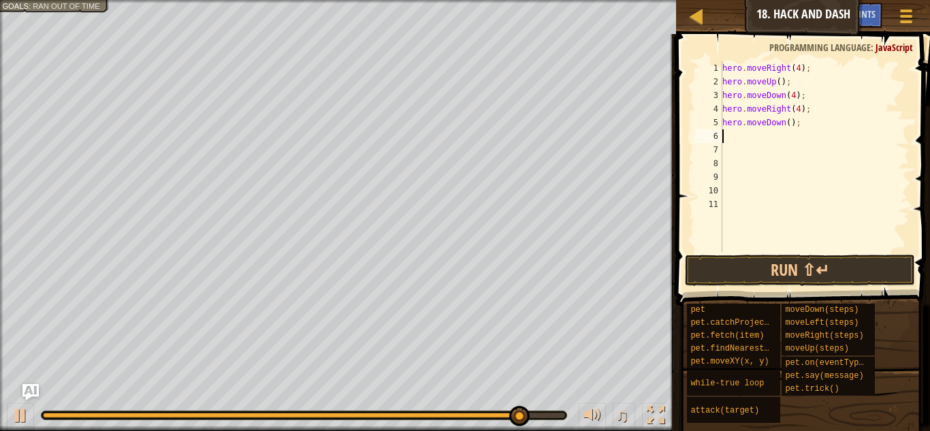
click at [793, 119] on div "hero . moveRight ( 4 ) ; hero . moveUp ( ) ; hero . moveDown ( 4 ) ; hero . mov…" at bounding box center [814, 170] width 190 height 218
click at [873, 274] on button "Run ⇧↵" at bounding box center [800, 270] width 230 height 31
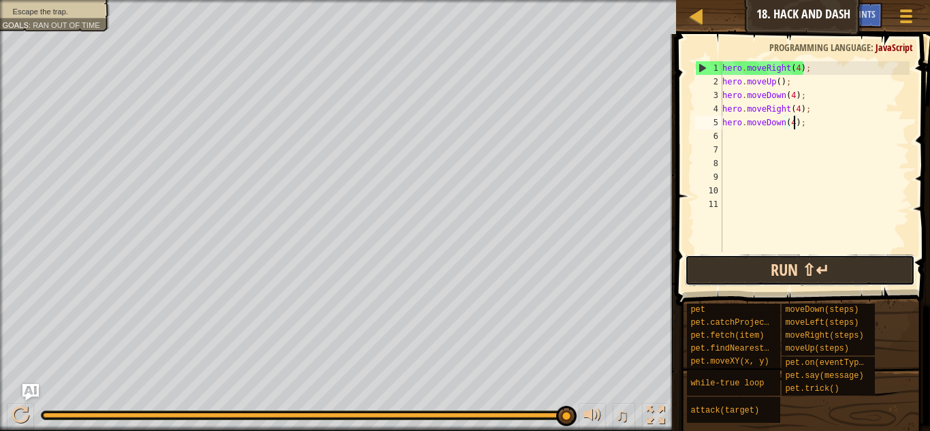
click at [824, 282] on button "Run ⇧↵" at bounding box center [800, 270] width 230 height 31
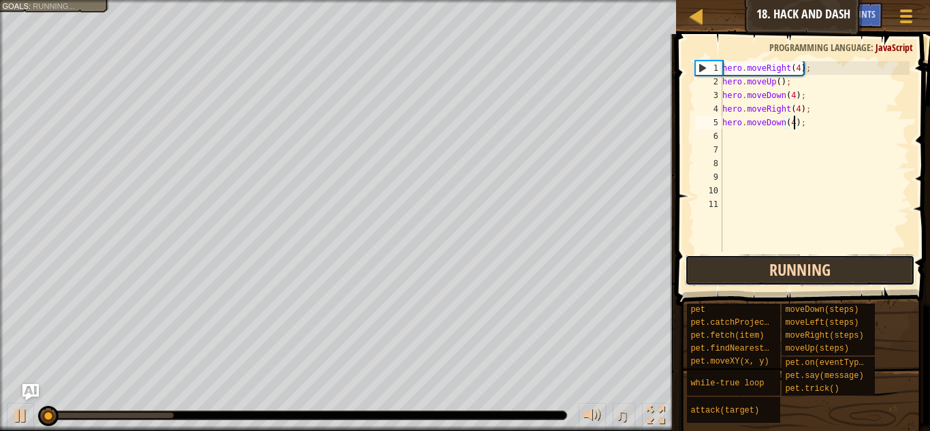
click at [864, 261] on button "Running" at bounding box center [800, 270] width 230 height 31
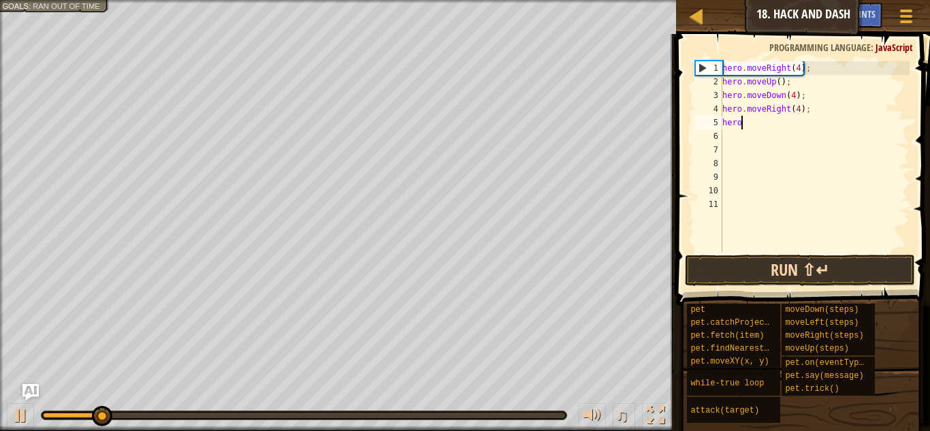
scroll to position [6, 0]
type textarea "h"
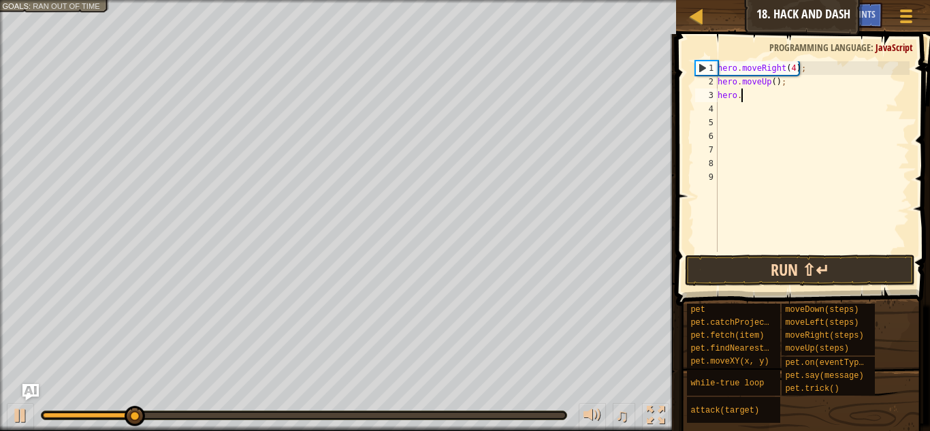
type textarea "h"
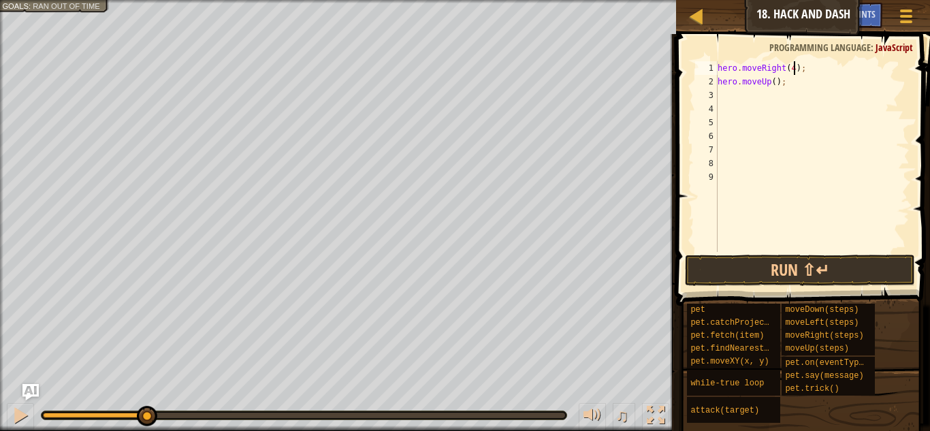
click at [796, 67] on div "hero . moveRight ( 4 ) ; hero . moveUp ( ) ;" at bounding box center [812, 170] width 195 height 218
click at [879, 282] on button "Run ⇧↵" at bounding box center [800, 270] width 230 height 31
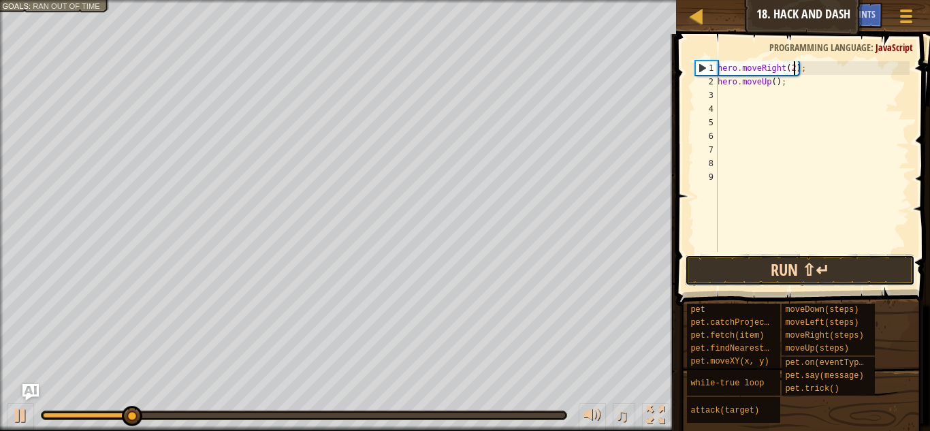
click at [866, 274] on button "Run ⇧↵" at bounding box center [800, 270] width 230 height 31
type textarea "hero.moveRight();"
click at [833, 269] on button "Run ⇧↵" at bounding box center [800, 270] width 230 height 31
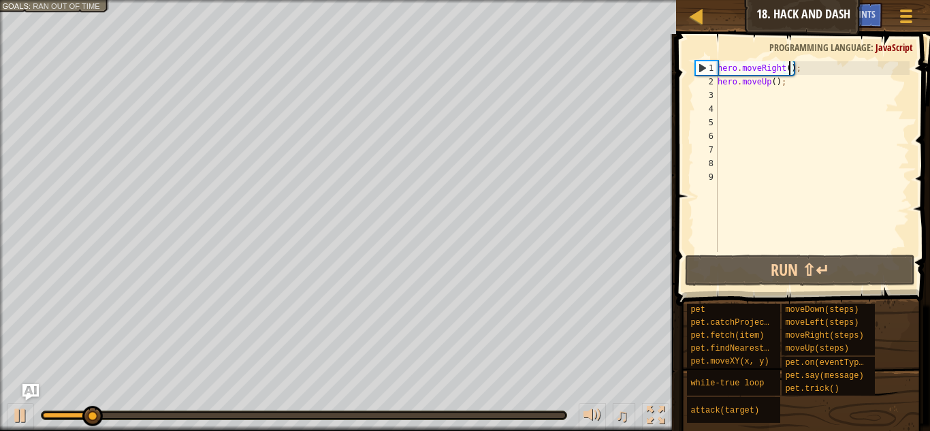
click at [745, 100] on div "hero . moveRight ( ) ; hero . moveUp ( ) ;" at bounding box center [812, 170] width 195 height 218
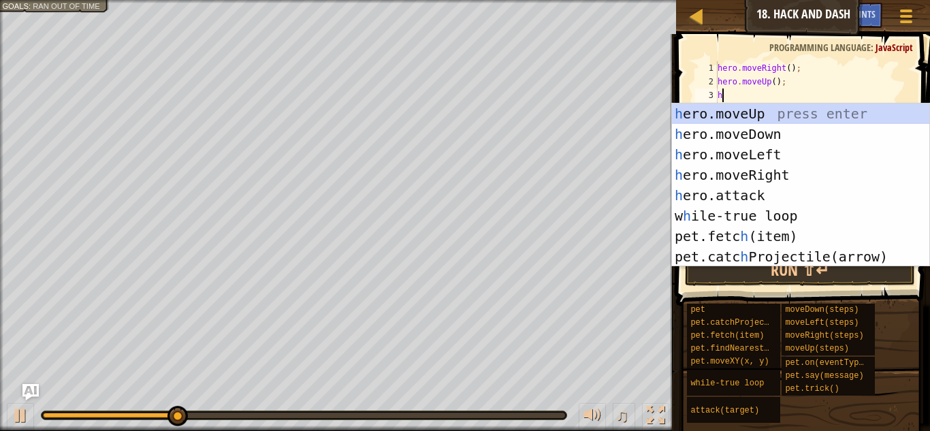
click at [781, 194] on div "h ero.moveUp press enter h ero.moveDown press enter h ero.moveLeft press enter …" at bounding box center [800, 205] width 257 height 204
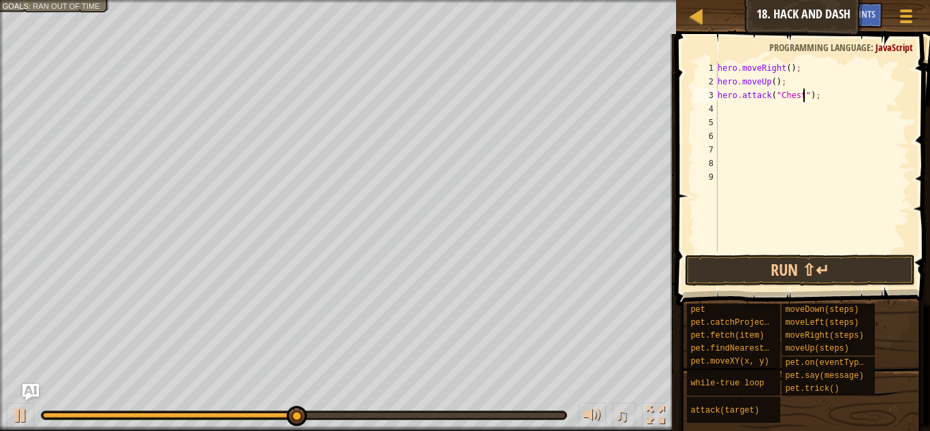
scroll to position [6, 13]
type textarea "hero.attack("Chest");"
click at [805, 268] on button "Run ⇧↵" at bounding box center [800, 270] width 230 height 31
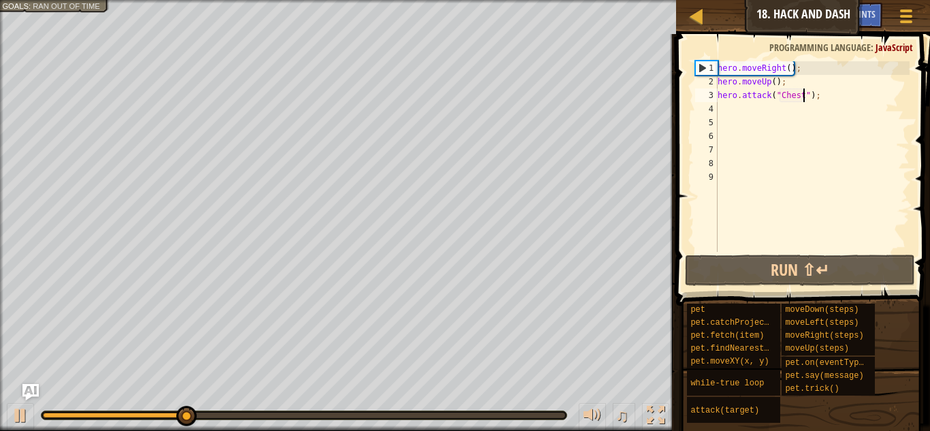
click at [739, 115] on div "hero . moveRight ( ) ; hero . moveUp ( ) ; hero . attack ( "Chest" ) ;" at bounding box center [812, 170] width 195 height 218
type textarea "h"
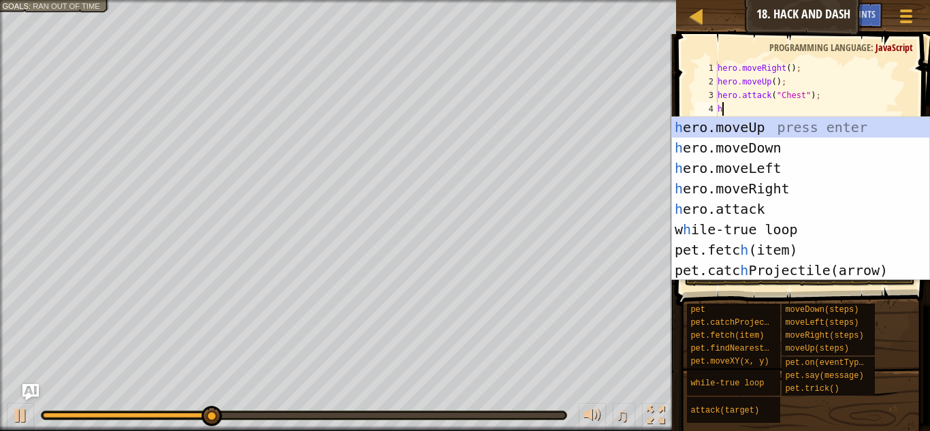
click at [800, 145] on div "h ero.moveUp press enter h ero.moveDown press enter h ero.moveLeft press enter …" at bounding box center [800, 219] width 257 height 204
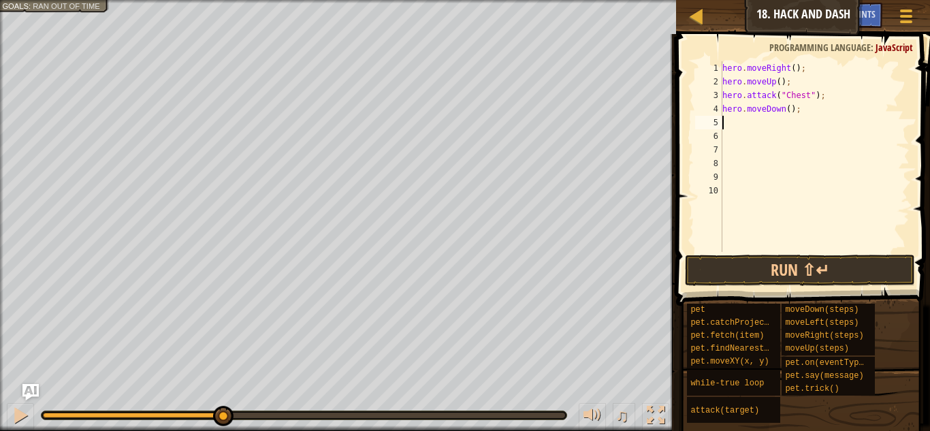
click at [772, 132] on div "hero . moveRight ( ) ; hero . moveUp ( ) ; hero . attack ( "Chest" ) ; hero . m…" at bounding box center [814, 170] width 190 height 218
type textarea "h"
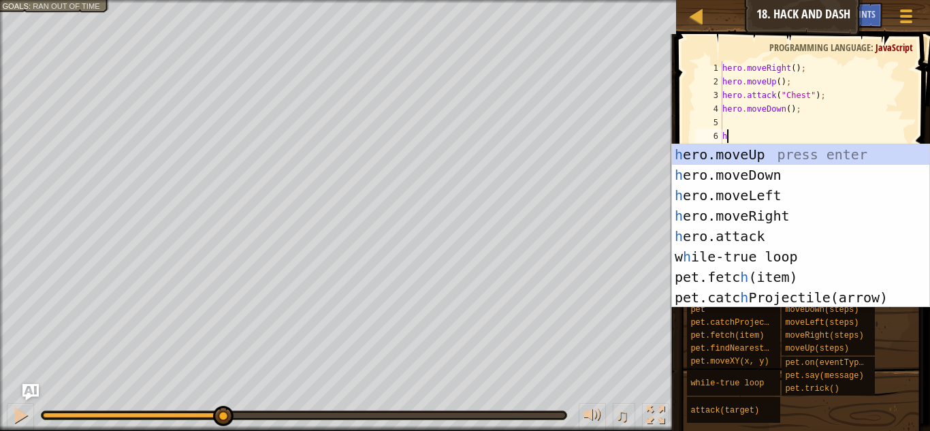
click at [798, 214] on div "h ero.moveUp press enter h ero.moveDown press enter h ero.moveLeft press enter …" at bounding box center [800, 246] width 257 height 204
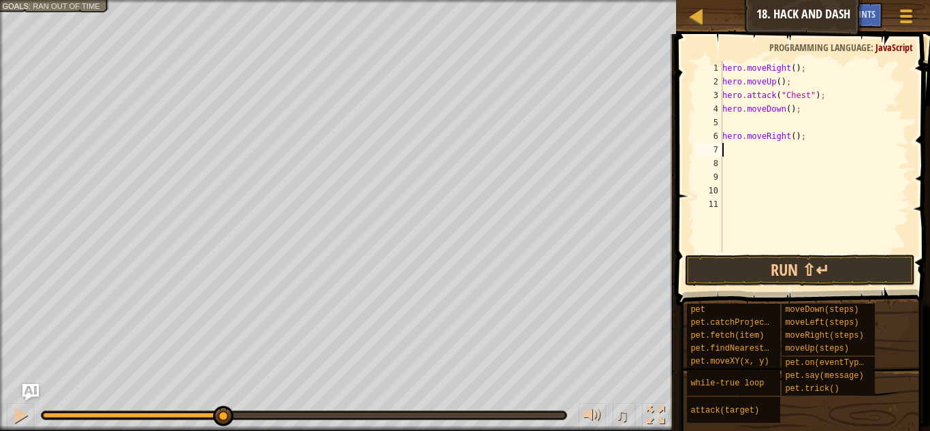
click at [794, 136] on div "hero . moveRight ( ) ; hero . moveUp ( ) ; hero . attack ( "Chest" ) ; hero . m…" at bounding box center [814, 170] width 190 height 218
click at [790, 264] on button "Run ⇧↵" at bounding box center [800, 270] width 230 height 31
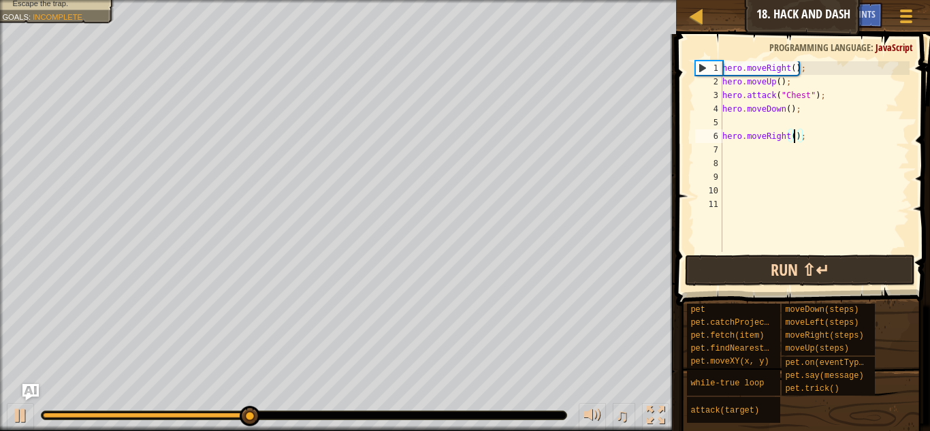
scroll to position [6, 11]
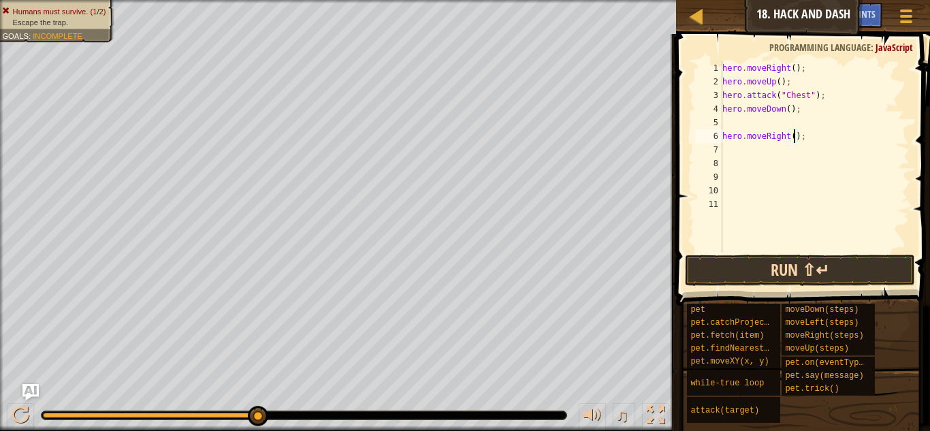
type textarea "hero.moveRight(4);"
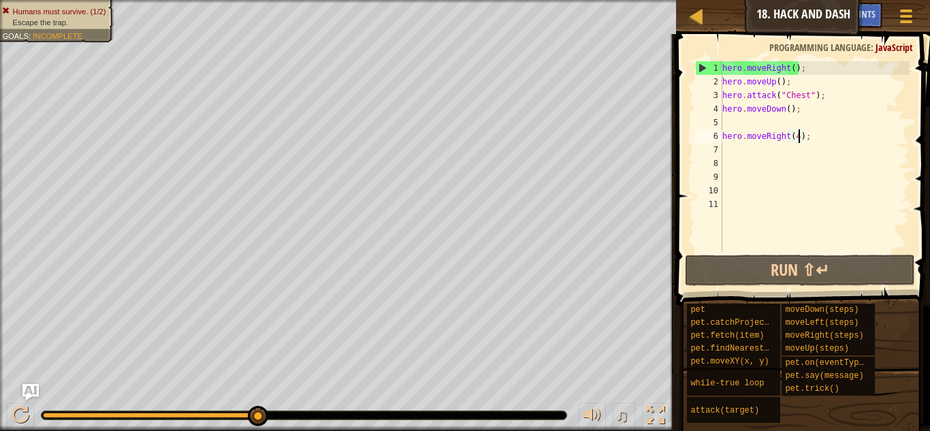
click at [739, 155] on div "hero . moveRight ( ) ; hero . moveUp ( ) ; hero . attack ( "Chest" ) ; hero . m…" at bounding box center [814, 170] width 190 height 218
type textarea "h"
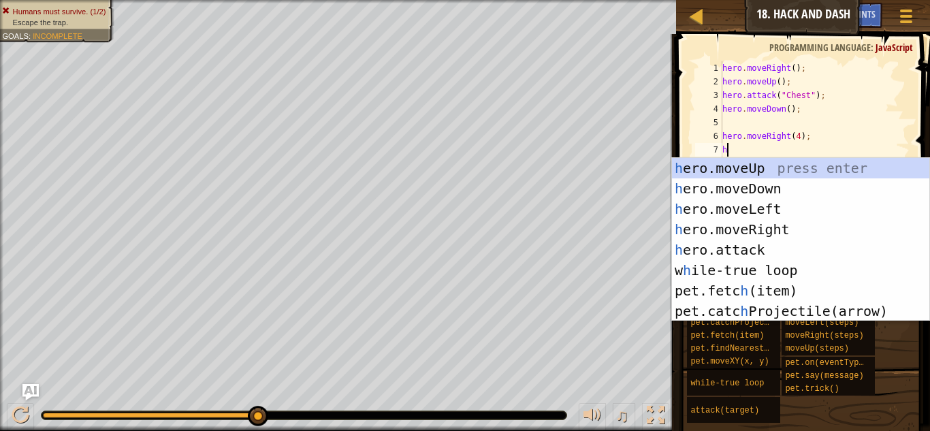
click at [797, 199] on div "h ero.moveUp press enter h ero.moveDown press enter h ero.moveLeft press enter …" at bounding box center [800, 260] width 257 height 204
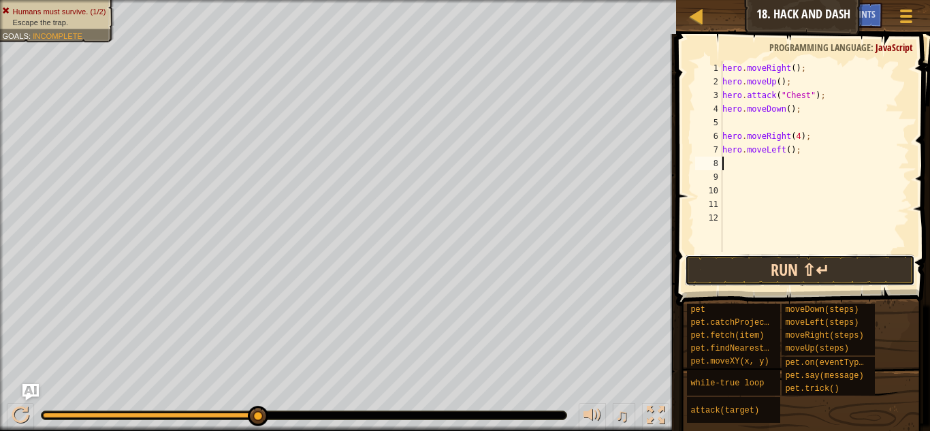
click at [794, 285] on button "Run ⇧↵" at bounding box center [800, 270] width 230 height 31
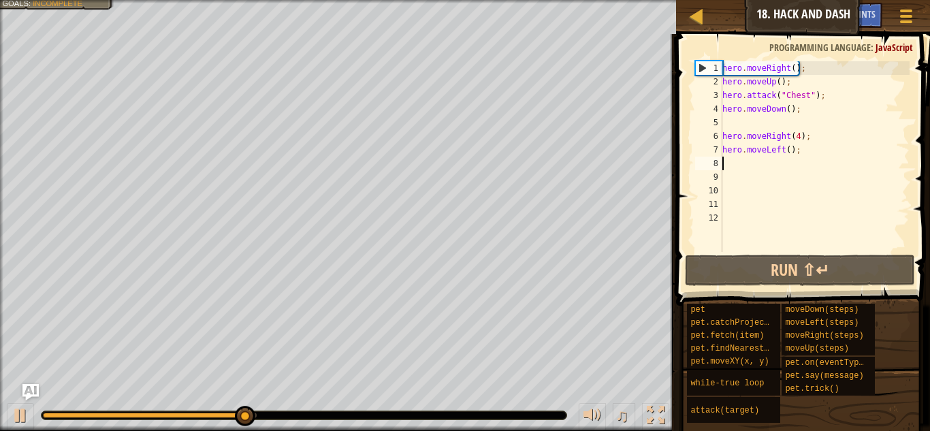
click at [800, 139] on div "hero . moveRight ( ) ; hero . moveUp ( ) ; hero . attack ( "Chest" ) ; hero . m…" at bounding box center [814, 170] width 190 height 218
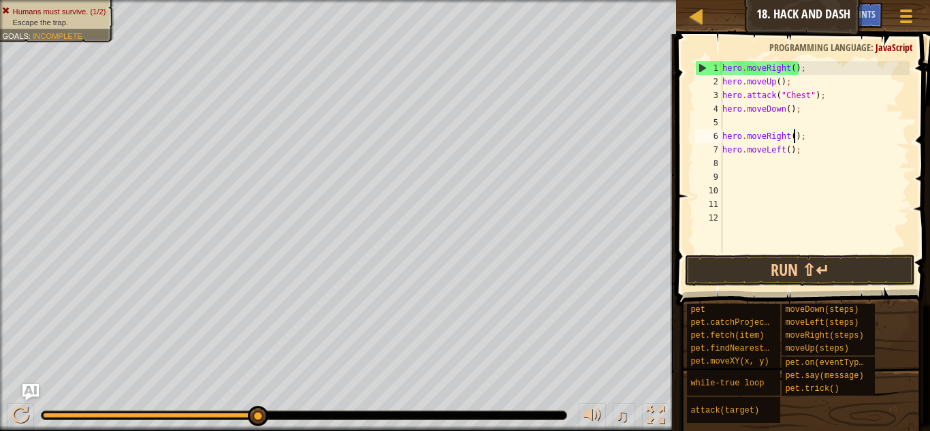
scroll to position [6, 12]
click at [808, 270] on button "Run ⇧↵" at bounding box center [800, 270] width 230 height 31
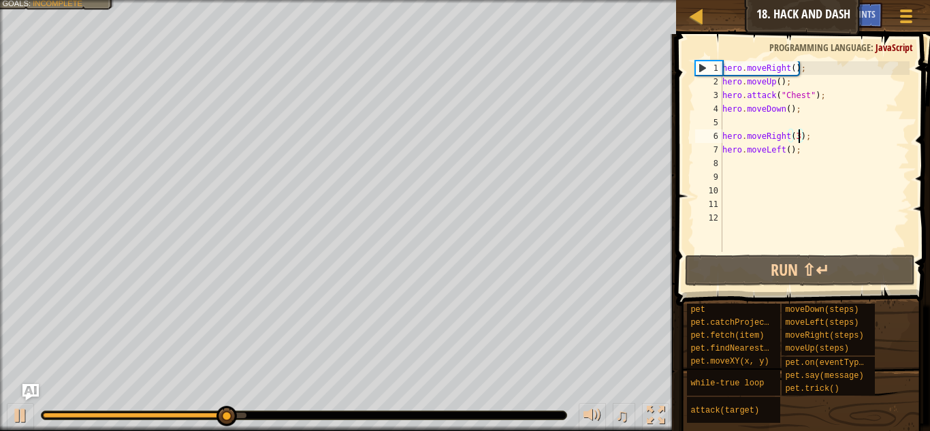
click at [781, 151] on div "hero . moveRight ( ) ; hero . moveUp ( ) ; hero . attack ( "Chest" ) ; hero . m…" at bounding box center [814, 170] width 190 height 218
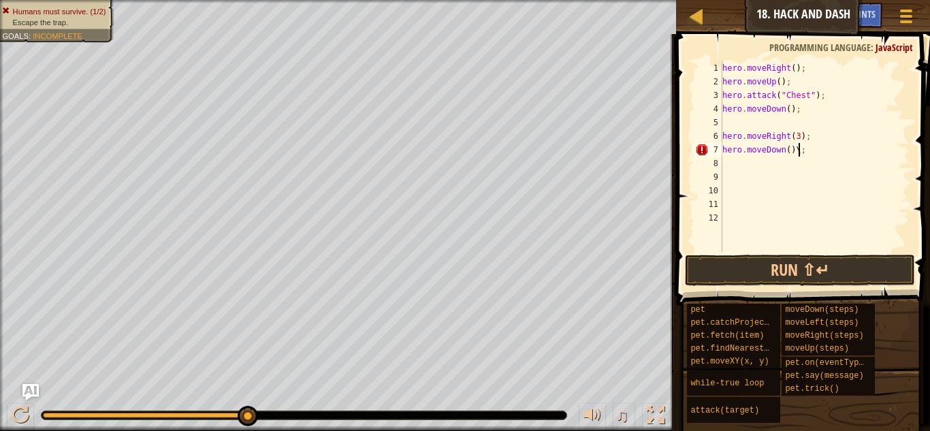
scroll to position [6, 10]
click at [825, 285] on button "Run ⇧↵" at bounding box center [800, 270] width 230 height 31
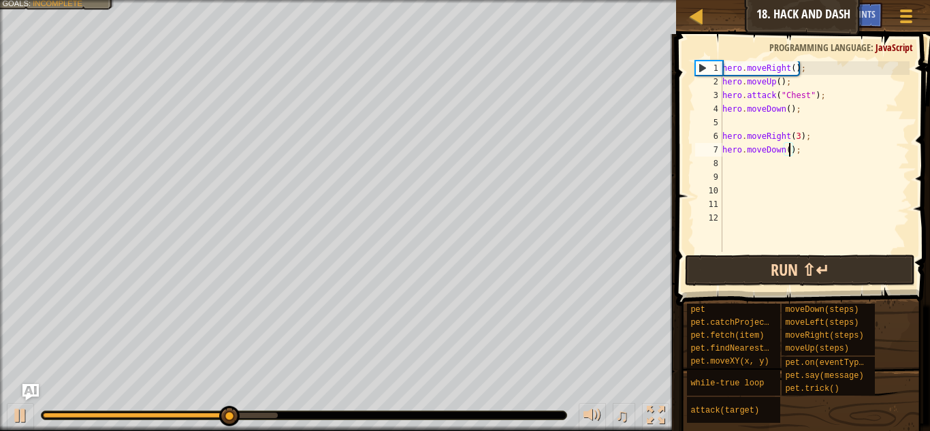
scroll to position [6, 11]
type textarea "hero.moveDown(4);"
click at [835, 305] on span "moveDown(steps)" at bounding box center [822, 310] width 74 height 10
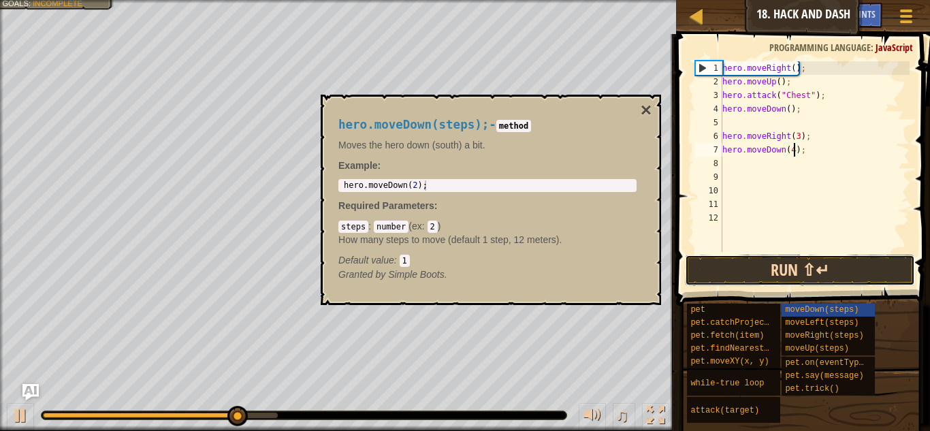
click at [842, 270] on button "Run ⇧↵" at bounding box center [800, 270] width 230 height 31
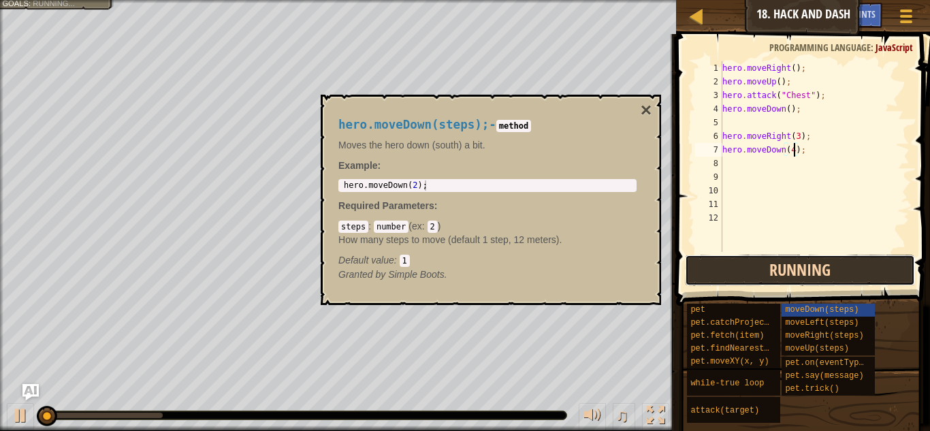
click at [840, 273] on button "Running" at bounding box center [800, 270] width 230 height 31
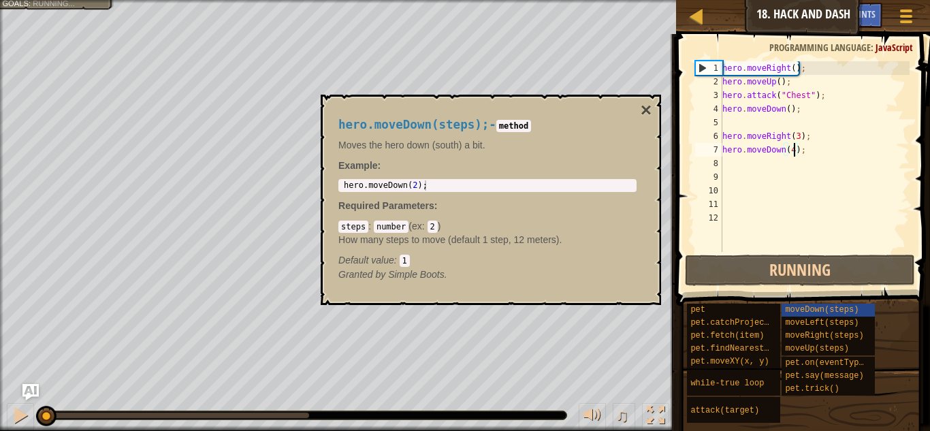
click at [860, 247] on div "hero . moveRight ( ) ; hero . moveUp ( ) ; hero . attack ( "Chest" ) ; hero . m…" at bounding box center [814, 170] width 190 height 218
click at [648, 108] on button "×" at bounding box center [646, 110] width 11 height 19
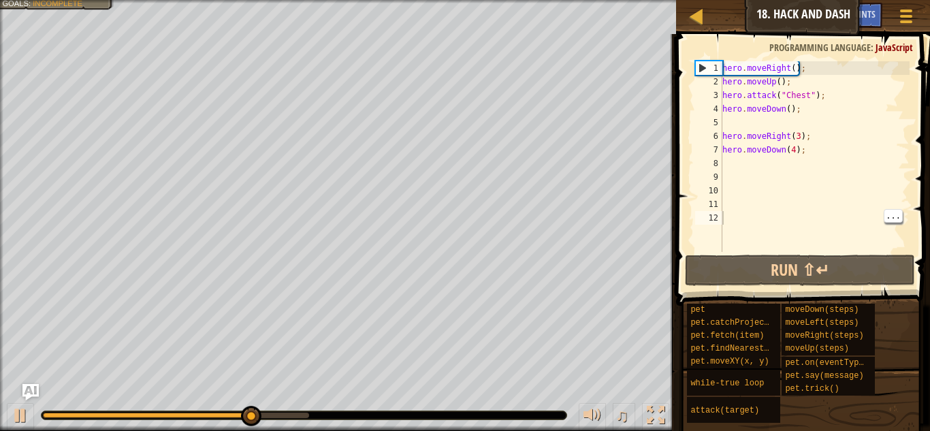
click at [794, 150] on div "hero . moveRight ( ) ; hero . moveUp ( ) ; hero . attack ( "Chest" ) ; hero . m…" at bounding box center [814, 170] width 190 height 218
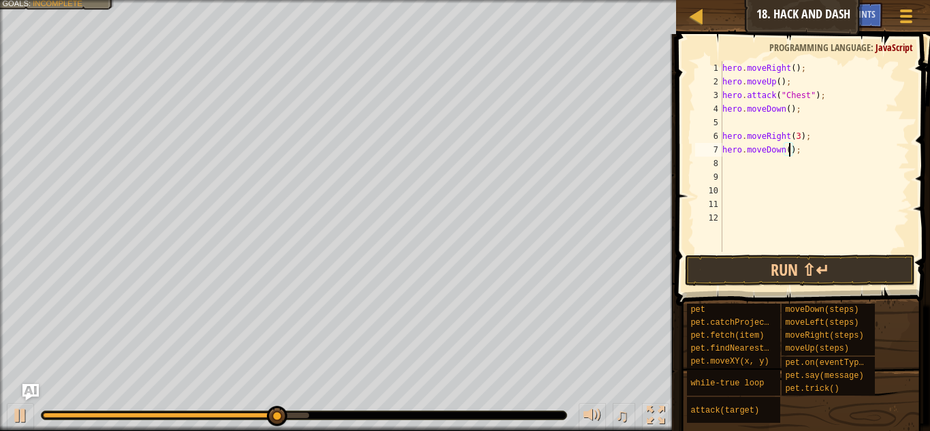
scroll to position [6, 11]
type textarea "hero.moveDown(3);"
click at [791, 261] on button "Run ⇧↵" at bounding box center [800, 270] width 230 height 31
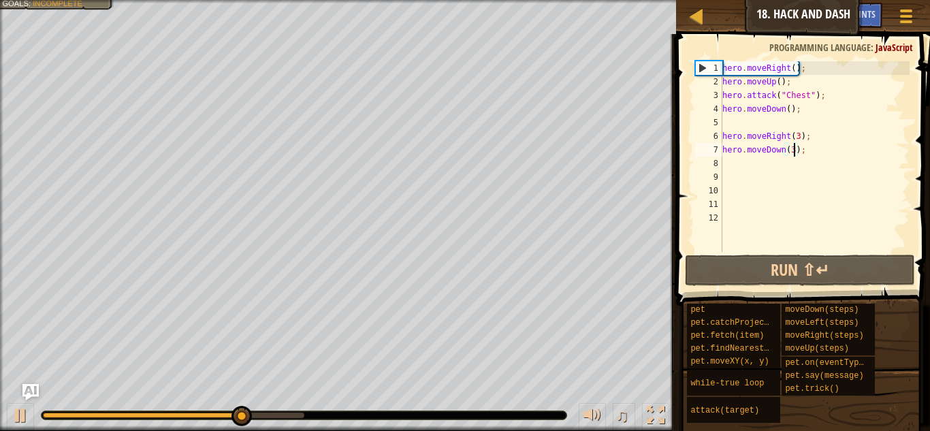
click at [758, 161] on div "hero . moveRight ( ) ; hero . moveUp ( ) ; hero . attack ( "Chest" ) ; hero . m…" at bounding box center [814, 170] width 190 height 218
click at [816, 62] on div "hero . moveRight ( ) ; hero . moveUp ( ) ; hero . attack ( "Chest" ) ; hero . m…" at bounding box center [814, 170] width 190 height 218
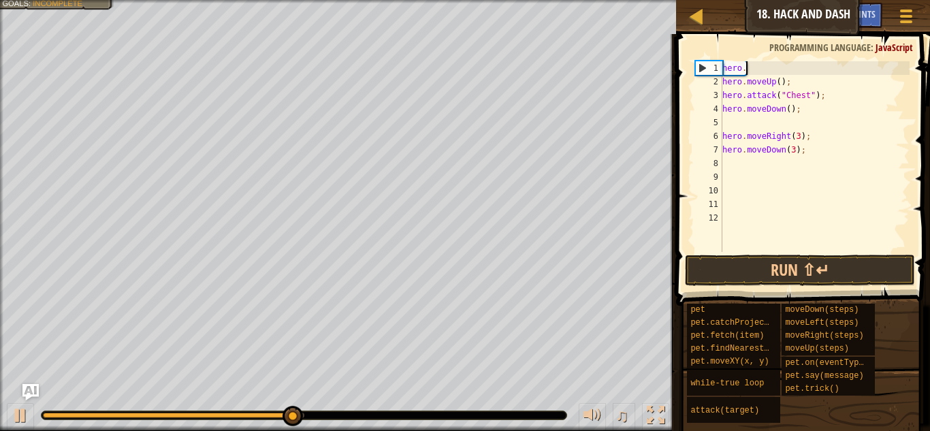
type textarea "h"
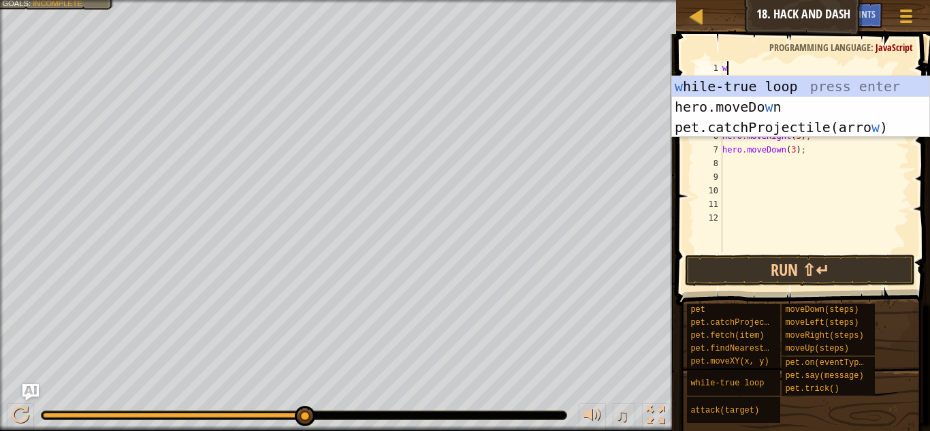
type textarea "wh"
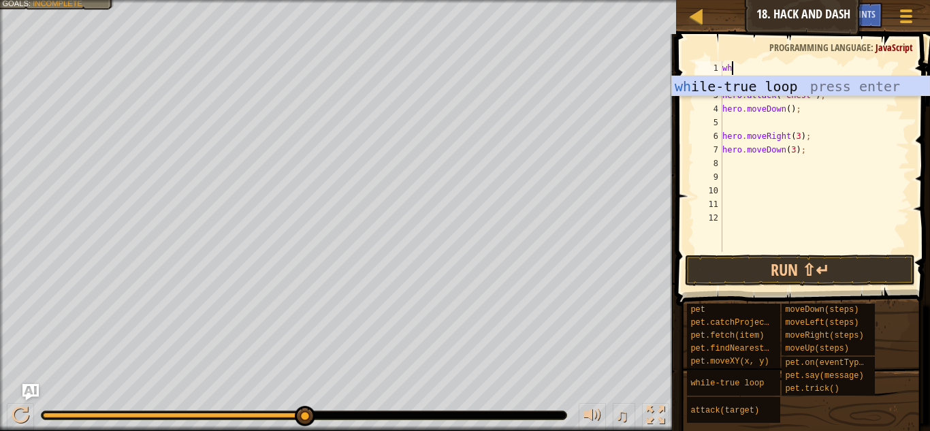
scroll to position [6, 1]
click at [856, 91] on div "wh ile-true loop press enter" at bounding box center [800, 106] width 257 height 61
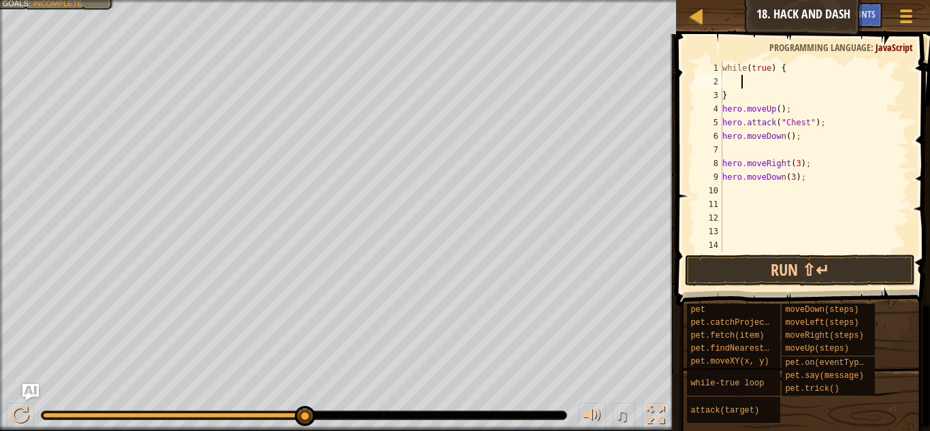
click at [756, 97] on div "while ( true ) { } hero . moveUp ( ) ; hero . attack ( "Chest" ) ; hero . moveD…" at bounding box center [814, 170] width 190 height 218
type textarea "}"
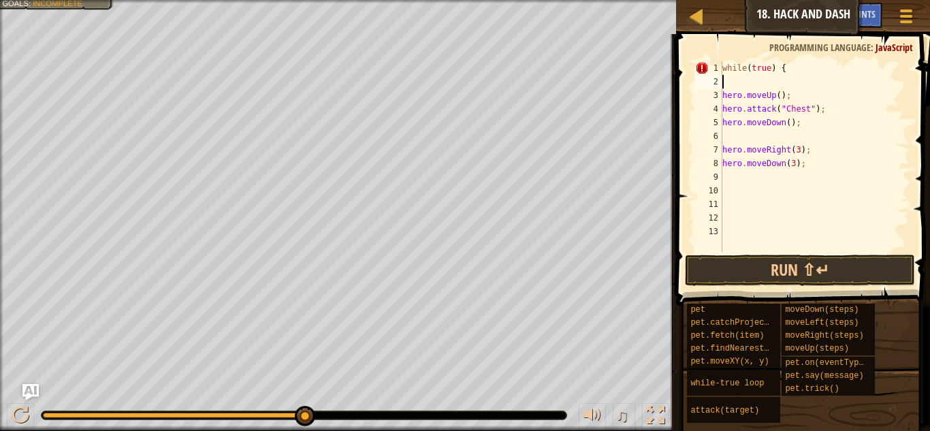
type textarea "h"
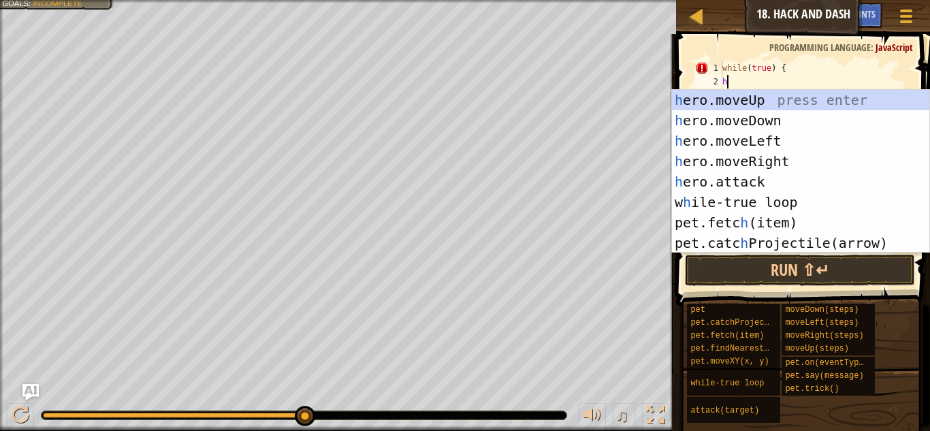
click at [798, 158] on div "h ero.moveUp press enter h ero.moveDown press enter h ero.moveLeft press enter …" at bounding box center [800, 192] width 257 height 204
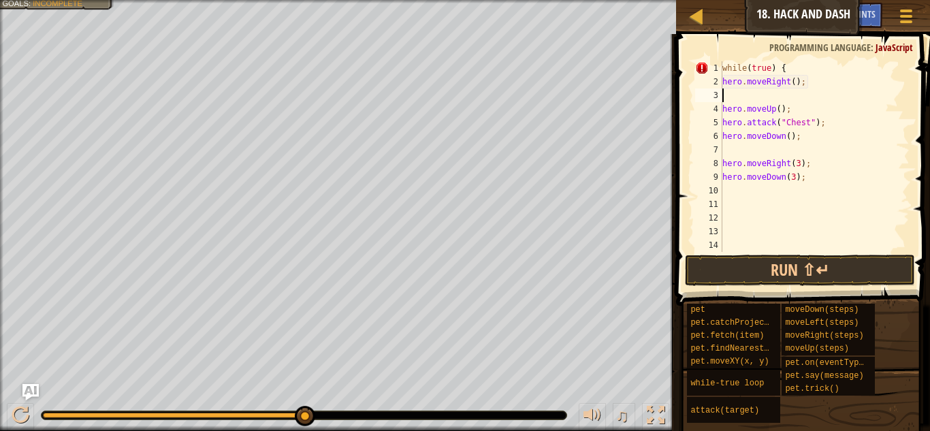
click at [803, 80] on div "while ( true ) { hero . moveRight ( ) ; hero . moveUp ( ) ; hero . attack ( "Ch…" at bounding box center [814, 170] width 190 height 218
click at [788, 82] on div "while ( true ) { hero . moveRight ( ) ; hero . moveUp ( ) ; hero . attack ( "Ch…" at bounding box center [814, 170] width 190 height 218
click at [790, 84] on div "while ( true ) { hero . moveRight ( ) ; hero . moveUp ( ) ; hero . attack ( "Ch…" at bounding box center [814, 170] width 190 height 218
type textarea "hero.moveRight(3);"
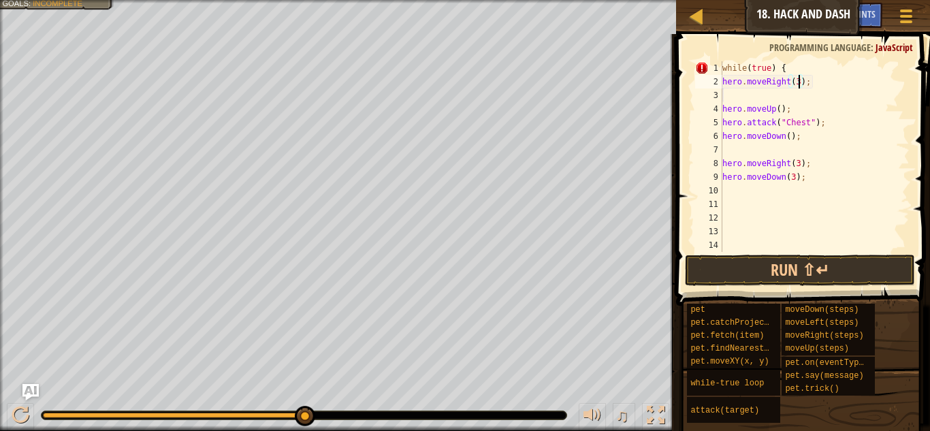
click at [744, 198] on div "while ( true ) { hero . moveRight ( 3 ) ; hero . moveUp ( ) ; hero . attack ( "…" at bounding box center [814, 170] width 190 height 218
click at [764, 189] on div "while ( true ) { hero . moveRight ( 3 ) ; hero . moveUp ( ) ; hero . attack ( "…" at bounding box center [814, 170] width 190 height 218
type textarea "}"
click at [841, 278] on button "Run ⇧↵" at bounding box center [800, 270] width 230 height 31
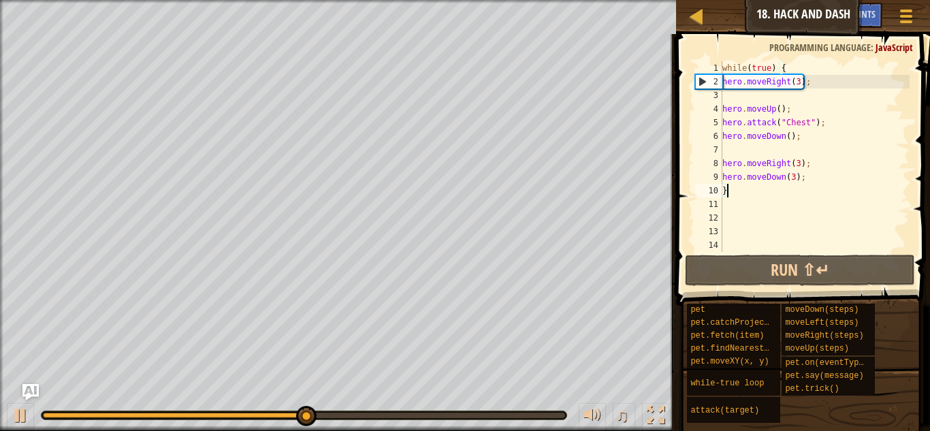
click at [796, 97] on div "while ( true ) { hero . moveRight ( 3 ) ; hero . moveUp ( ) ; hero . attack ( "…" at bounding box center [814, 170] width 190 height 218
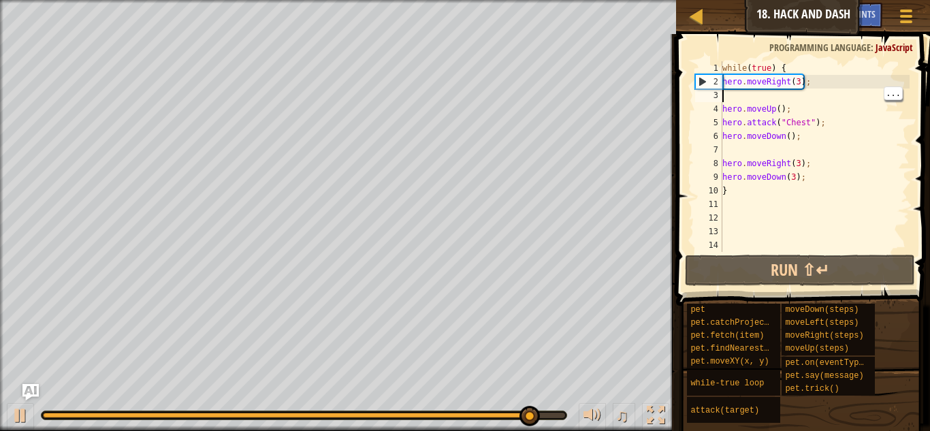
click at [786, 74] on div "while ( true ) { hero . moveRight ( 3 ) ; hero . moveUp ( ) ; hero . attack ( "…" at bounding box center [814, 170] width 190 height 218
click at [828, 196] on div "while ( true ) { hero . moveRight ( 3 ) ; hero . moveUp ( ) ; hero . attack ( "…" at bounding box center [814, 170] width 190 height 218
type textarea "}"
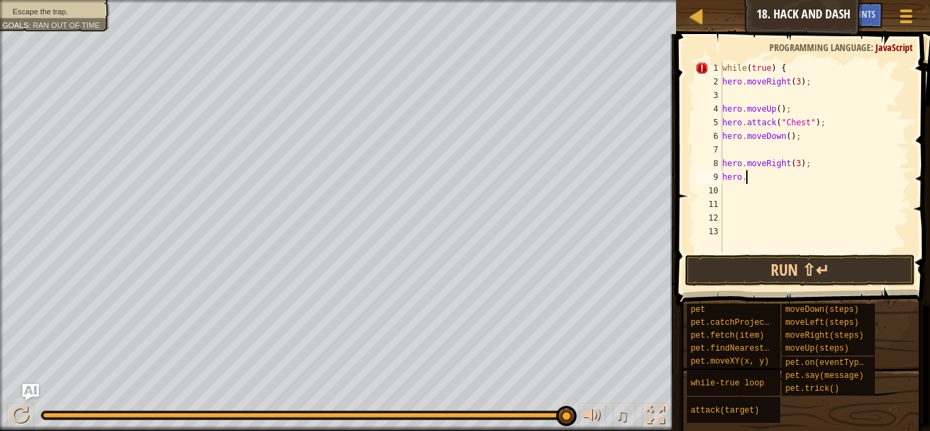
type textarea "h"
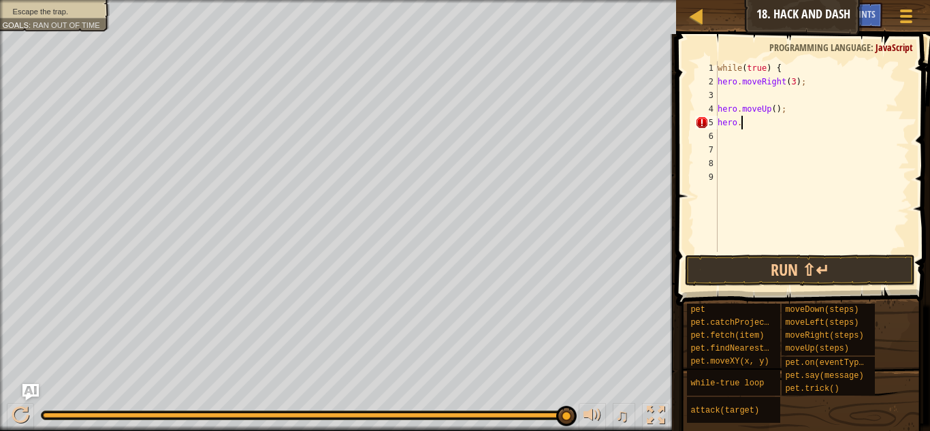
type textarea "h"
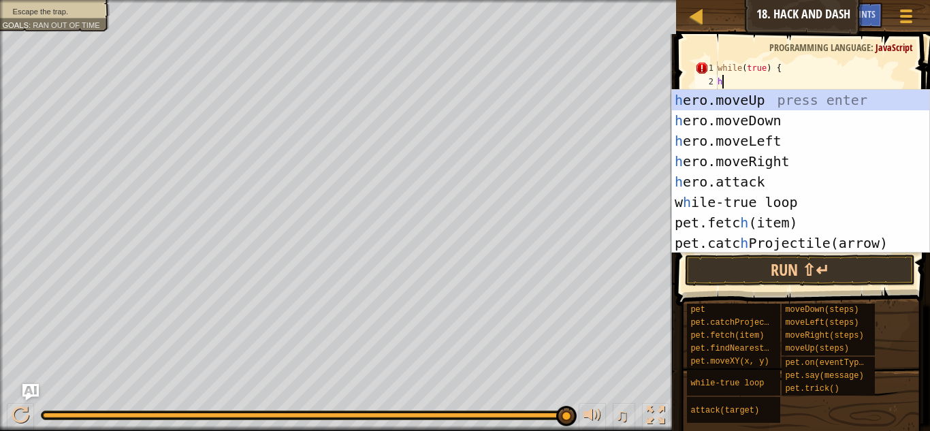
click at [800, 167] on div "h ero.moveUp press enter h ero.moveDown press enter h ero.moveLeft press enter …" at bounding box center [800, 192] width 257 height 204
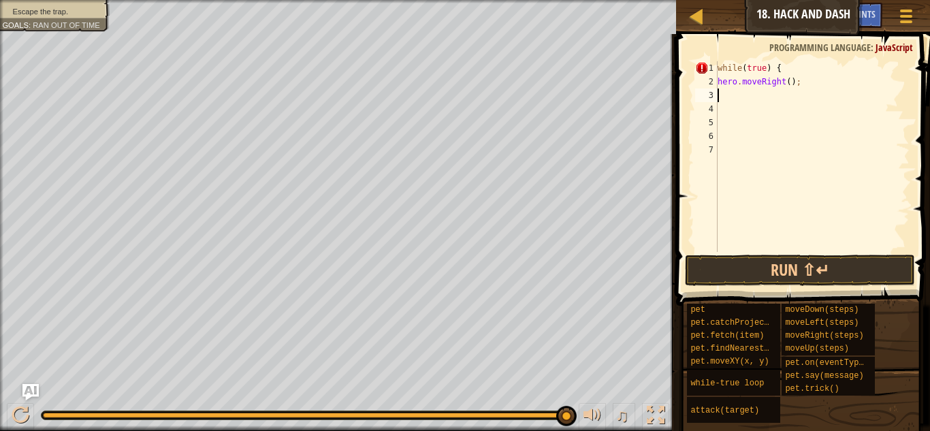
click at [803, 79] on div "while ( true ) { hero . moveRight ( ) ;" at bounding box center [812, 170] width 195 height 218
type textarea "hero.moveRight(3);"
click at [792, 274] on button "Run ⇧↵" at bounding box center [800, 270] width 230 height 31
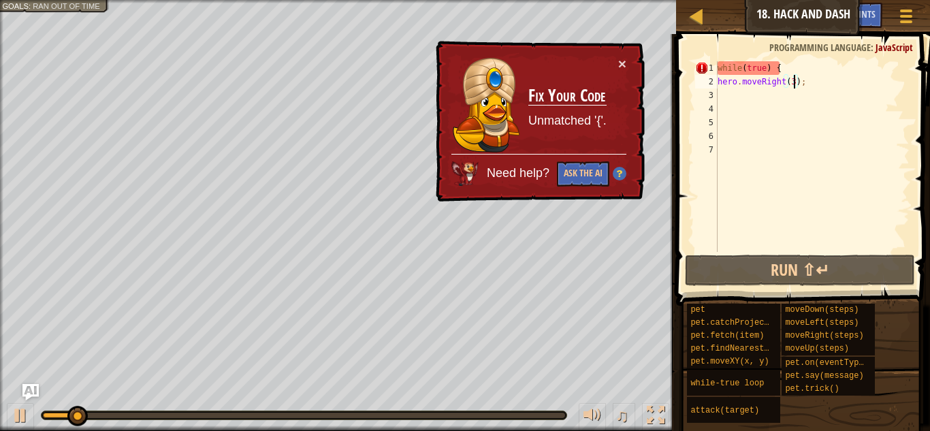
click at [759, 155] on div "while ( true ) { hero . moveRight ( 3 ) ;" at bounding box center [812, 170] width 195 height 218
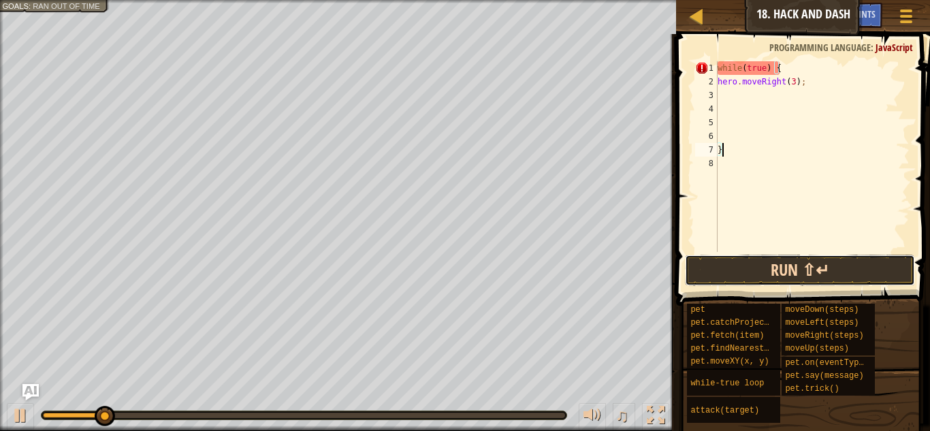
click at [804, 281] on button "Run ⇧↵" at bounding box center [800, 270] width 230 height 31
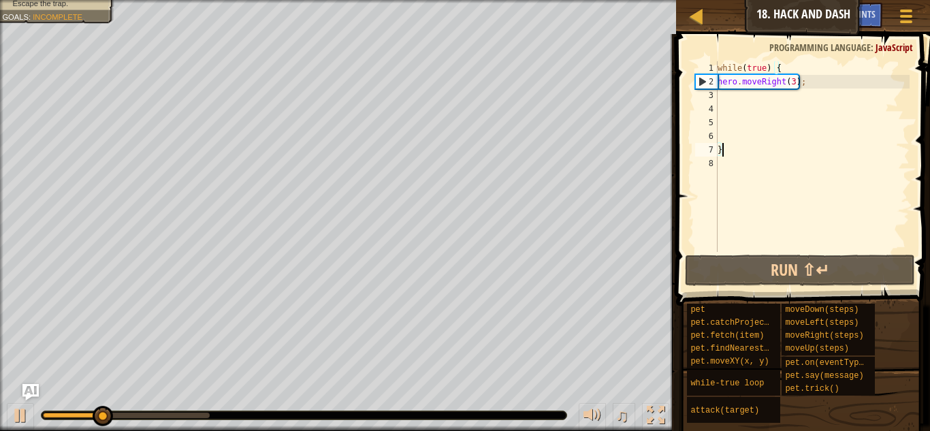
click at [798, 84] on div "while ( true ) { hero . moveRight ( 3 ) ; }" at bounding box center [812, 170] width 195 height 218
type textarea "hero.moveRight(3);"
click at [788, 81] on div "while ( true ) { hero . moveRight ( 3 ) ; }" at bounding box center [812, 170] width 195 height 218
click at [792, 81] on div "while ( true ) { hero . moveRight ( 3 ) ; }" at bounding box center [812, 170] width 195 height 218
click at [758, 94] on div "while ( true ) { hero . moveRight ( 3 ) ; }" at bounding box center [812, 170] width 195 height 218
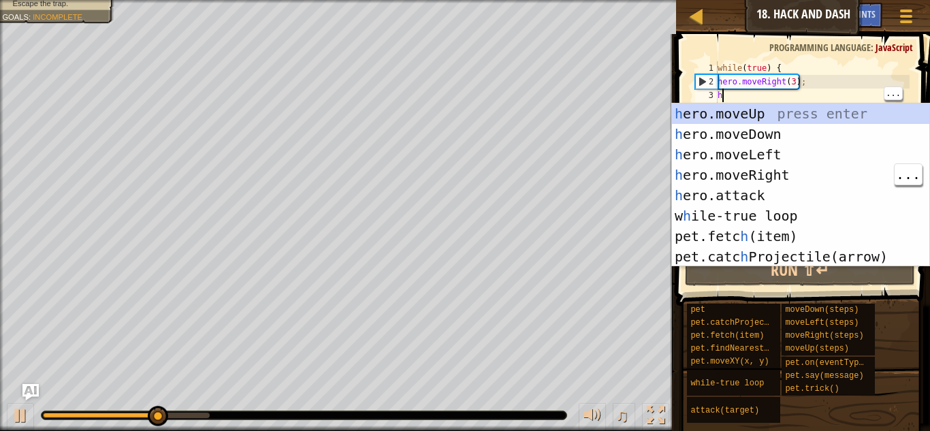
type textarea "h"
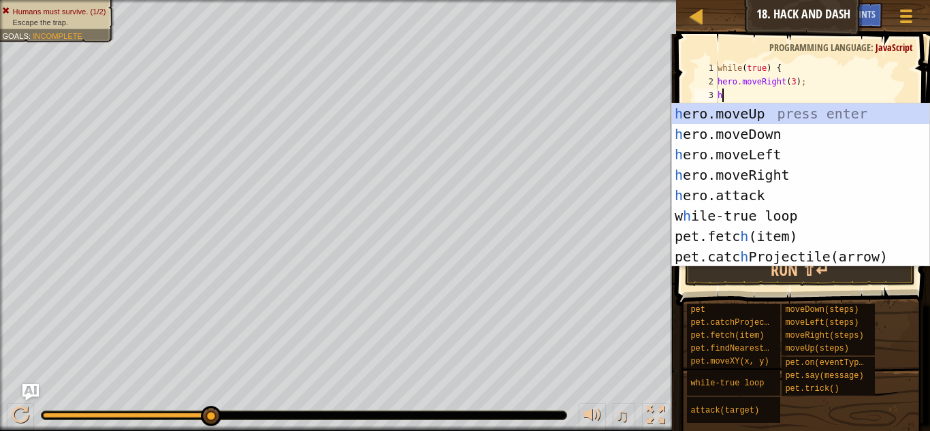
click at [789, 113] on div "h ero.moveUp press enter h ero.moveDown press enter h ero.moveLeft press enter …" at bounding box center [800, 205] width 257 height 204
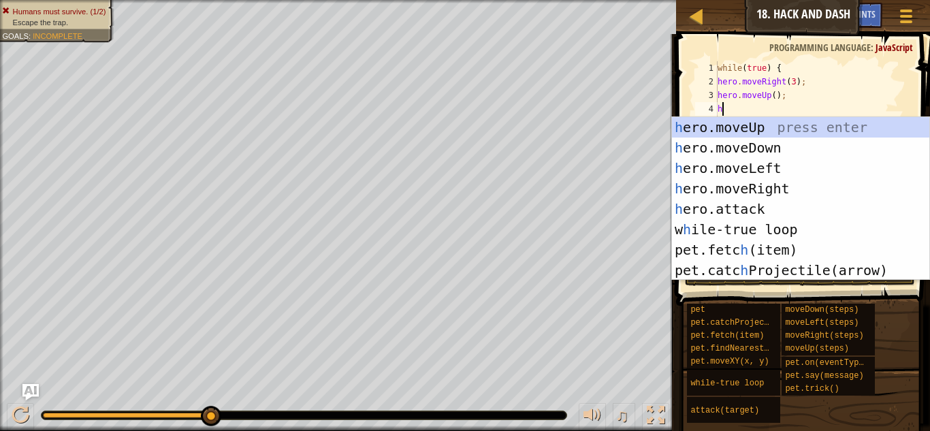
click at [774, 211] on div "h ero.moveUp press enter h ero.moveDown press enter h ero.moveLeft press enter …" at bounding box center [800, 219] width 257 height 204
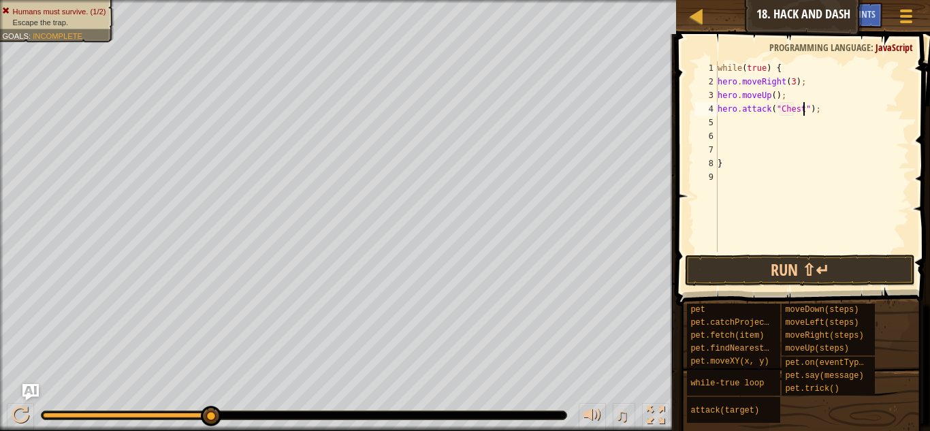
scroll to position [6, 13]
click at [845, 270] on button "Run ⇧↵" at bounding box center [800, 270] width 230 height 31
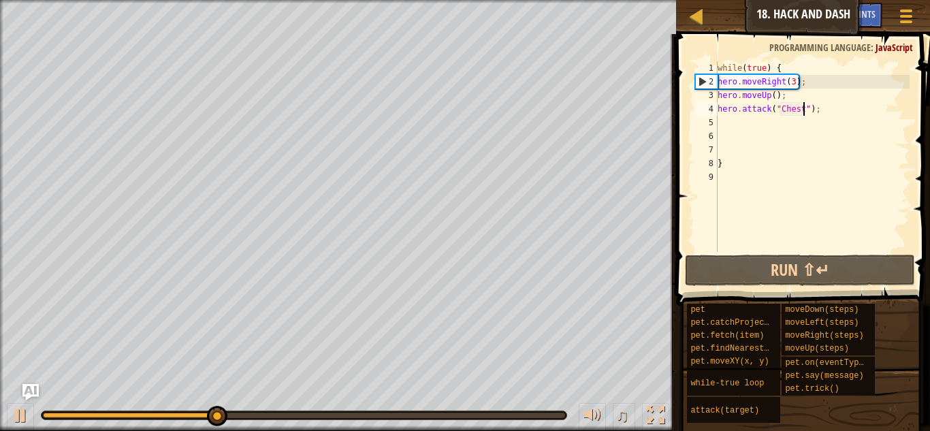
click at [789, 82] on div "while ( true ) { hero . moveRight ( 3 ) ; hero . moveUp ( ) ; hero . attack ( "…" at bounding box center [812, 170] width 195 height 218
click at [788, 81] on div "while ( true ) { hero . moveRight ( 3 ) ; hero . moveUp ( ) ; hero . attack ( "…" at bounding box center [812, 170] width 195 height 218
click at [792, 78] on div "while ( true ) { hero . moveRight ( 3 ) ; hero . moveUp ( ) ; hero . attack ( "…" at bounding box center [812, 170] width 195 height 218
type textarea "hero.moveRight();"
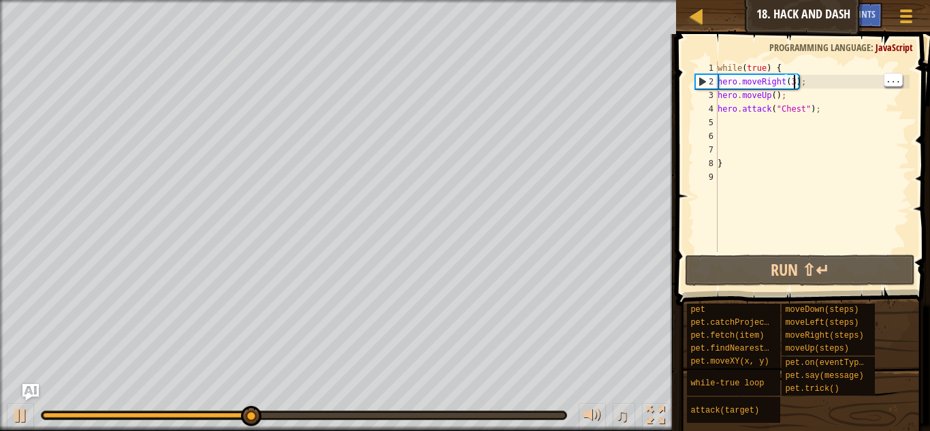
scroll to position [6, 11]
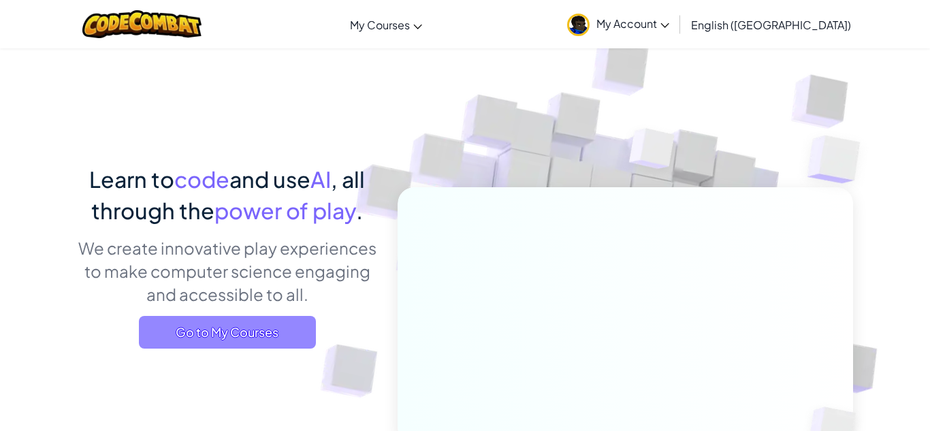
click at [195, 322] on span "Go to My Courses" at bounding box center [227, 332] width 177 height 33
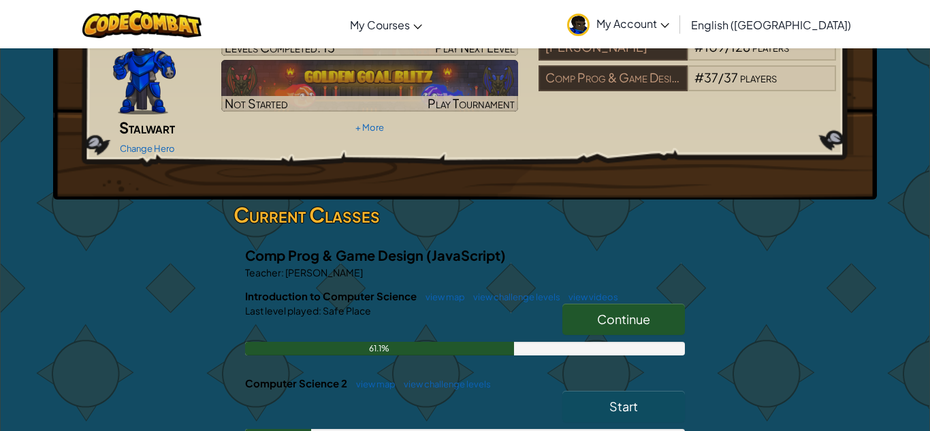
scroll to position [100, 0]
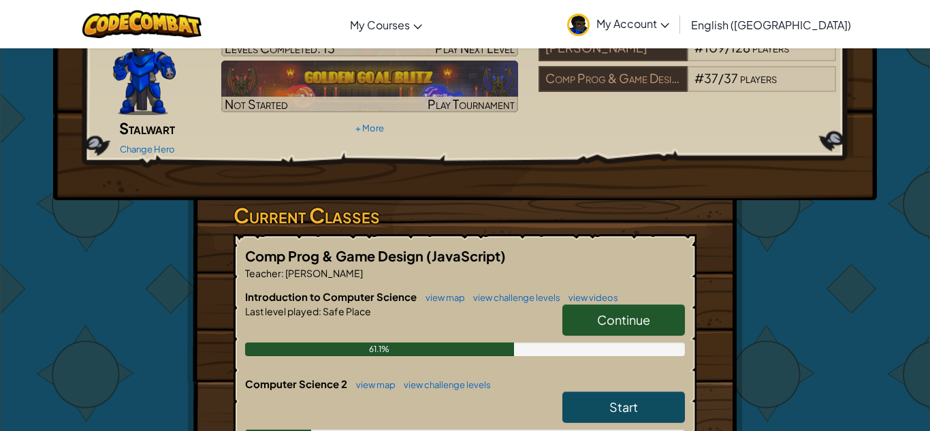
click at [640, 312] on span "Continue" at bounding box center [623, 320] width 53 height 16
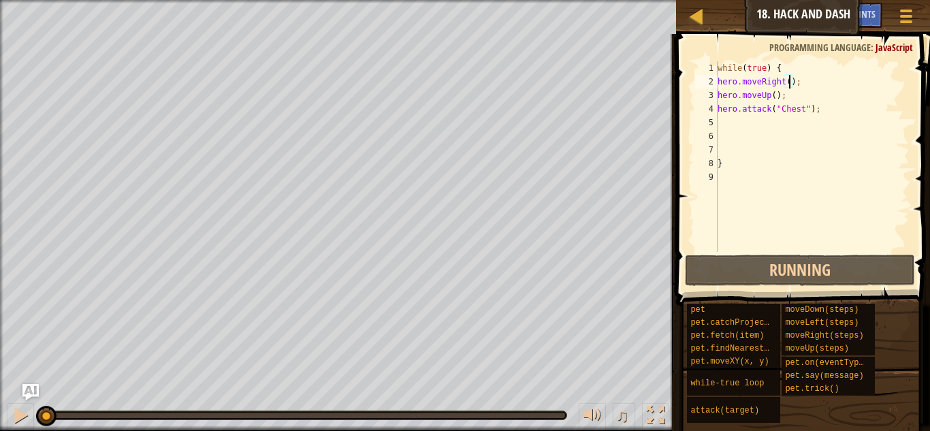
scroll to position [6, 11]
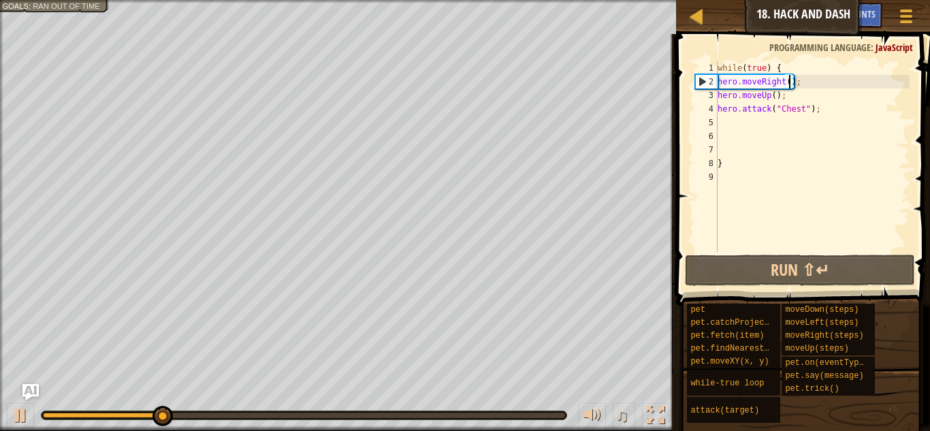
click at [739, 124] on div "while ( true ) { hero . moveRight ( ) ; hero . moveUp ( ) ; hero . attack ( "Ch…" at bounding box center [812, 170] width 195 height 218
type textarea "h"
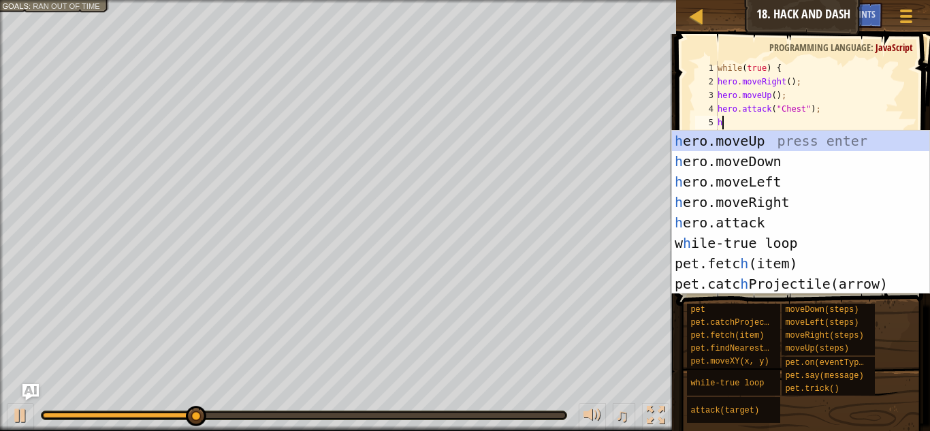
click at [790, 165] on div "h ero.moveUp press enter h ero.moveDown press enter h ero.moveLeft press enter …" at bounding box center [800, 233] width 257 height 204
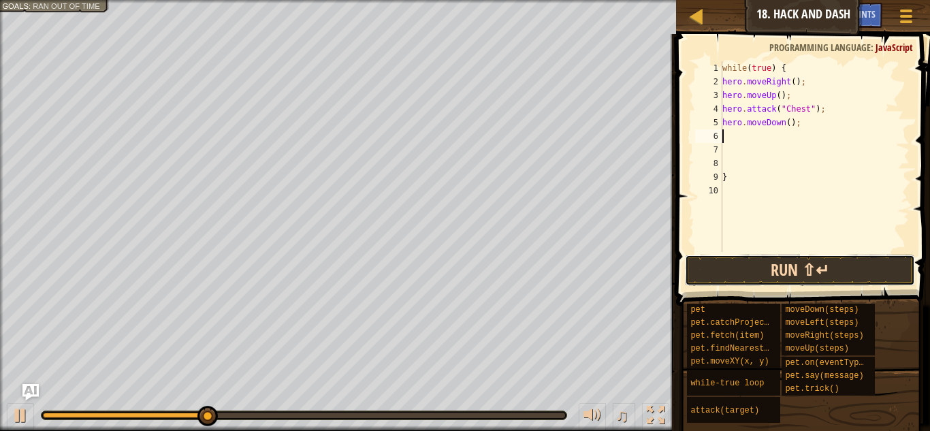
click at [759, 259] on button "Run ⇧↵" at bounding box center [800, 270] width 230 height 31
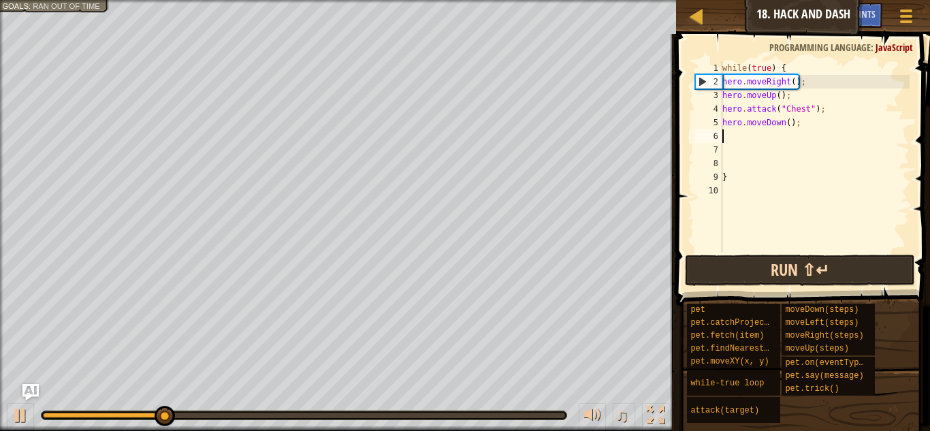
type textarea "h"
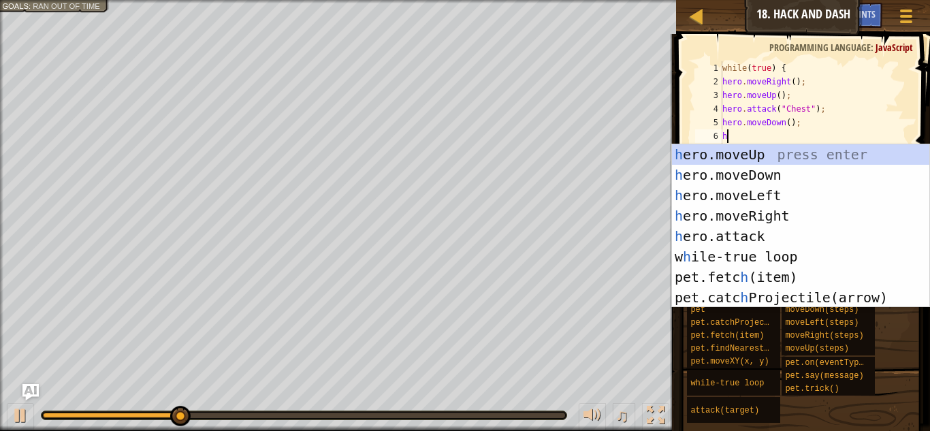
click at [779, 214] on div "h ero.moveUp press enter h ero.moveDown press enter h ero.moveLeft press enter …" at bounding box center [800, 246] width 257 height 204
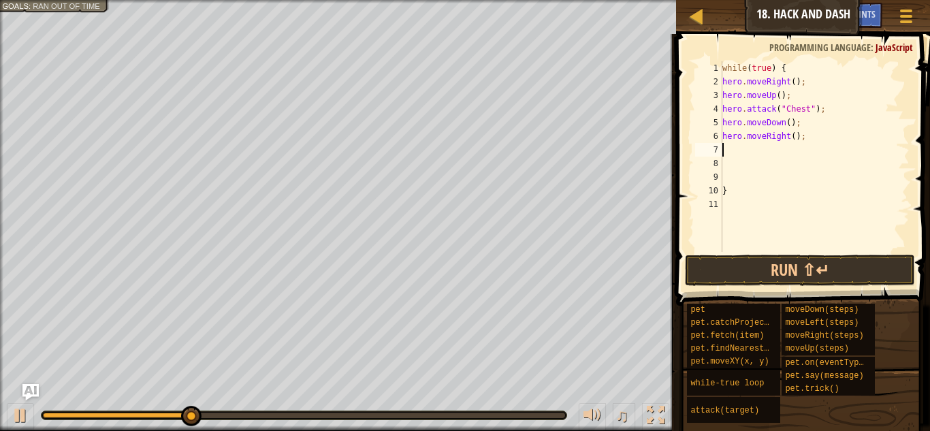
click at [786, 143] on div "while ( true ) { hero . moveRight ( ) ; hero . moveUp ( ) ; hero . attack ( "Ch…" at bounding box center [814, 170] width 190 height 218
click at [798, 137] on div "while ( true ) { hero . moveRight ( ) ; hero . moveUp ( ) ; hero . attack ( "Ch…" at bounding box center [814, 170] width 190 height 218
click at [768, 274] on button "Run ⇧↵" at bounding box center [800, 270] width 230 height 31
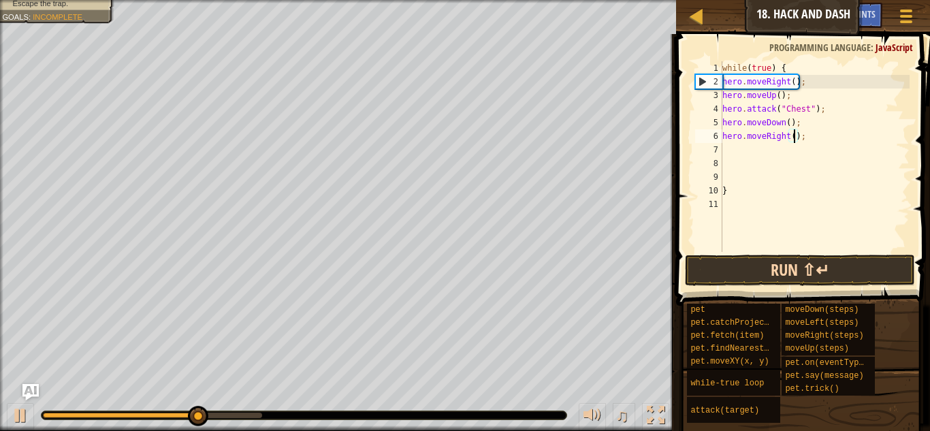
type textarea "hero.moveRight(2);"
click at [749, 144] on div "while ( true ) { hero . moveRight ( ) ; hero . moveUp ( ) ; hero . attack ( "Ch…" at bounding box center [814, 170] width 190 height 218
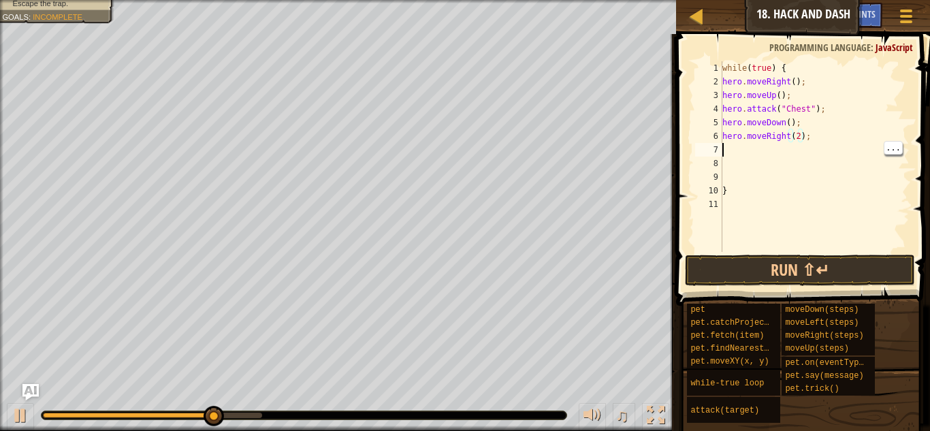
scroll to position [6, 0]
type textarea "h"
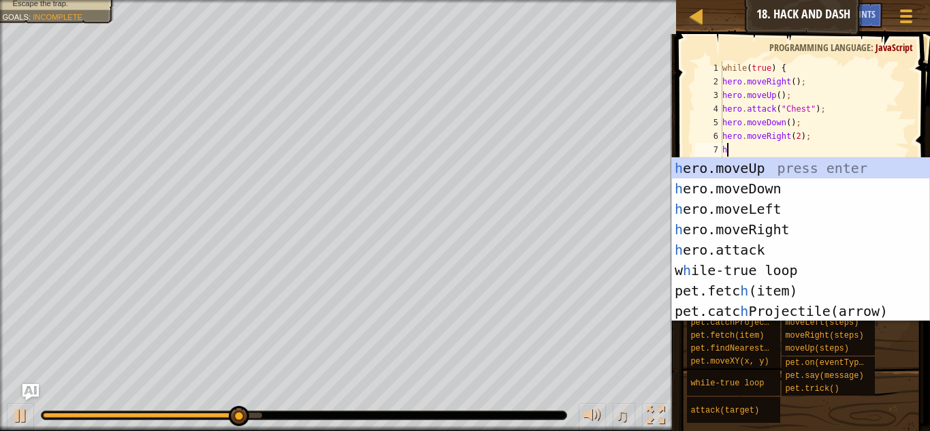
click at [795, 192] on div "h ero.moveUp press enter h ero.moveDown press enter h ero.moveLeft press enter …" at bounding box center [800, 260] width 257 height 204
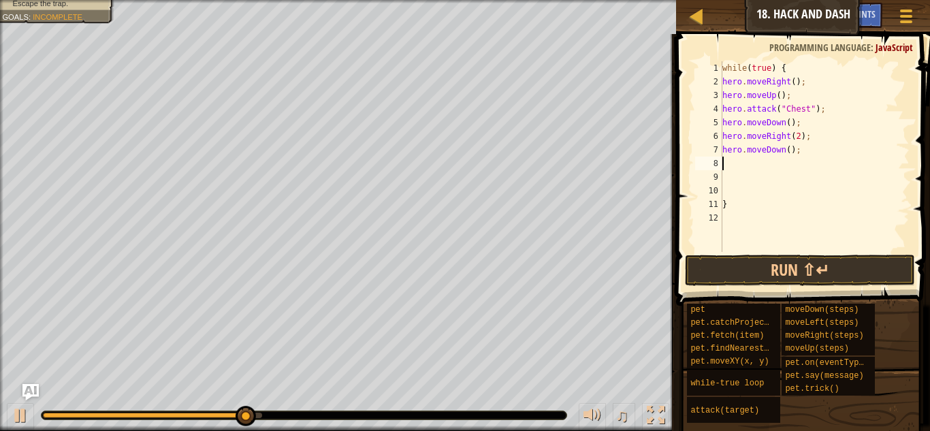
click at [786, 156] on div "while ( true ) { hero . moveRight ( ) ; hero . moveUp ( ) ; hero . attack ( "Ch…" at bounding box center [814, 170] width 190 height 218
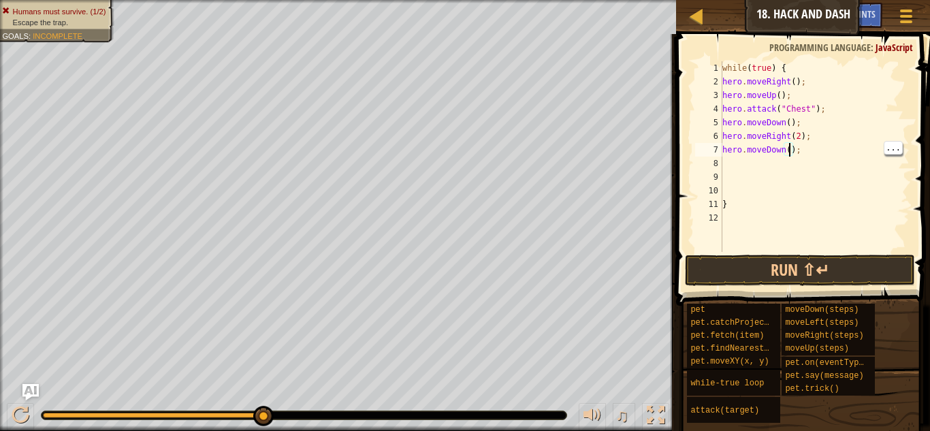
scroll to position [6, 11]
type textarea "hero.moveDown(3);"
click at [820, 279] on button "Run ⇧↵" at bounding box center [800, 270] width 230 height 31
